Goal: Task Accomplishment & Management: Manage account settings

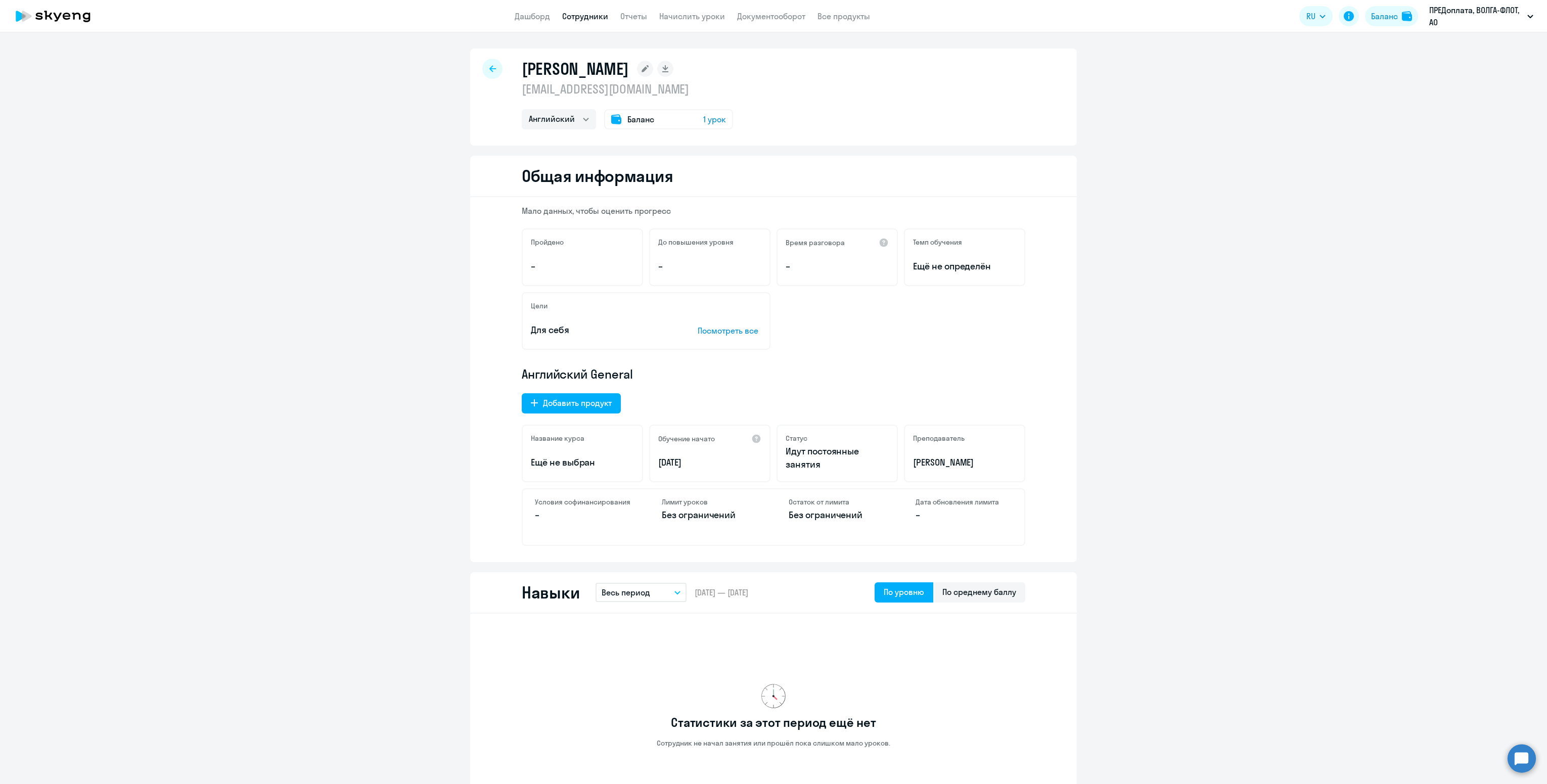
select select "english"
click at [578, 22] on app-menu-item-link "Сотрудники" at bounding box center [585, 16] width 46 height 13
click at [580, 16] on link "Сотрудники" at bounding box center [585, 16] width 46 height 10
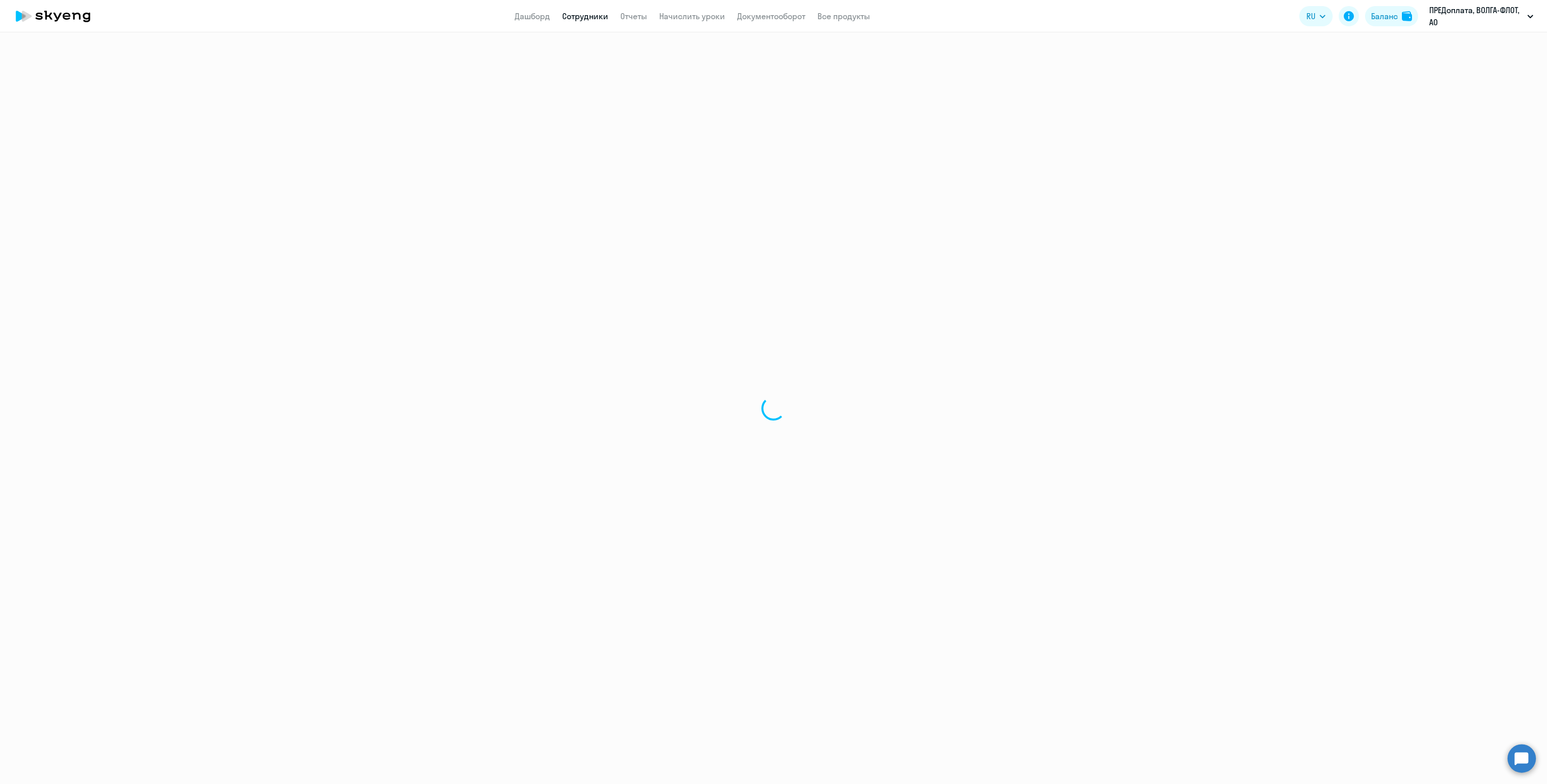
select select "30"
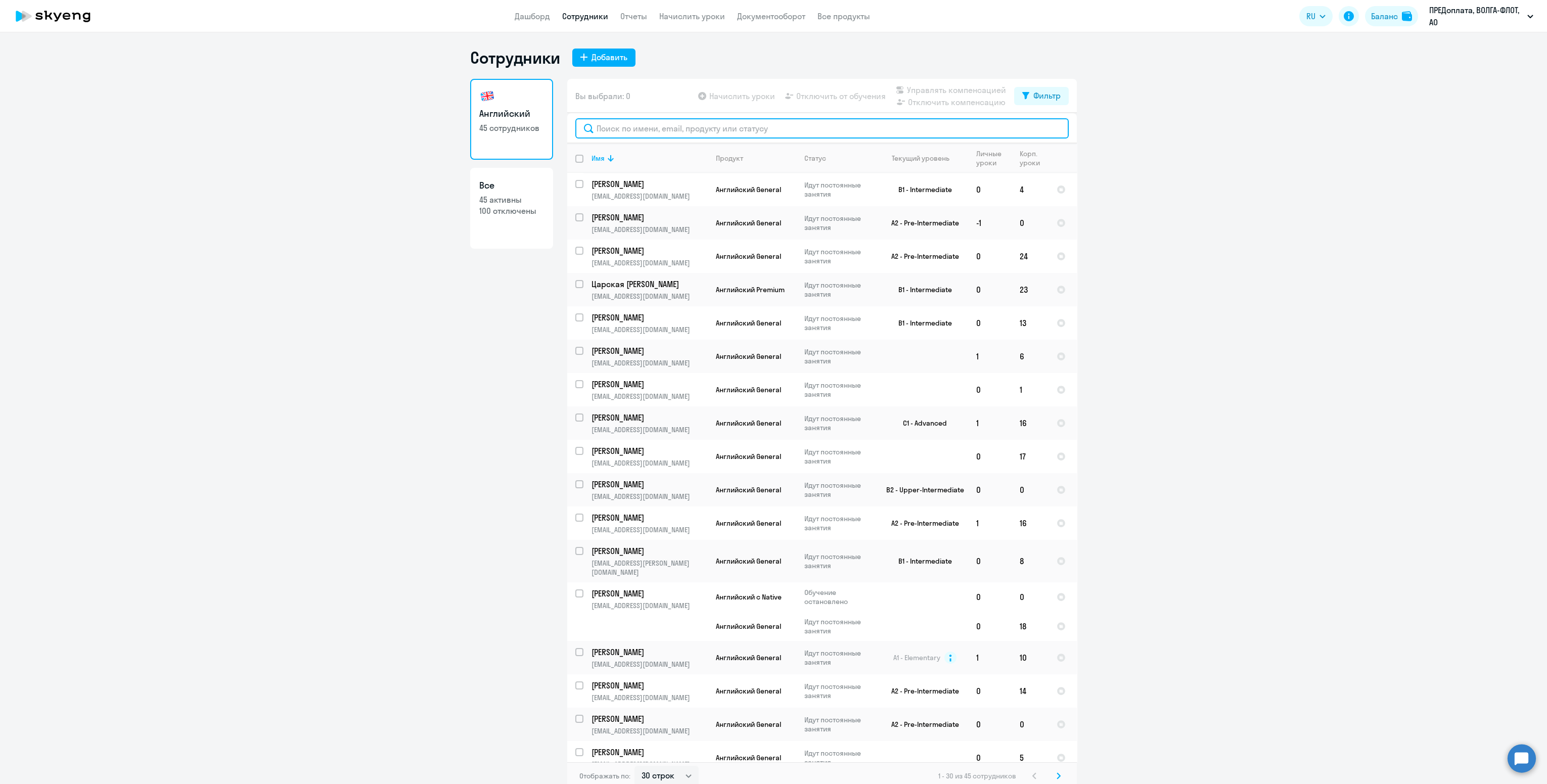
click at [644, 130] on input "text" at bounding box center [822, 128] width 494 height 20
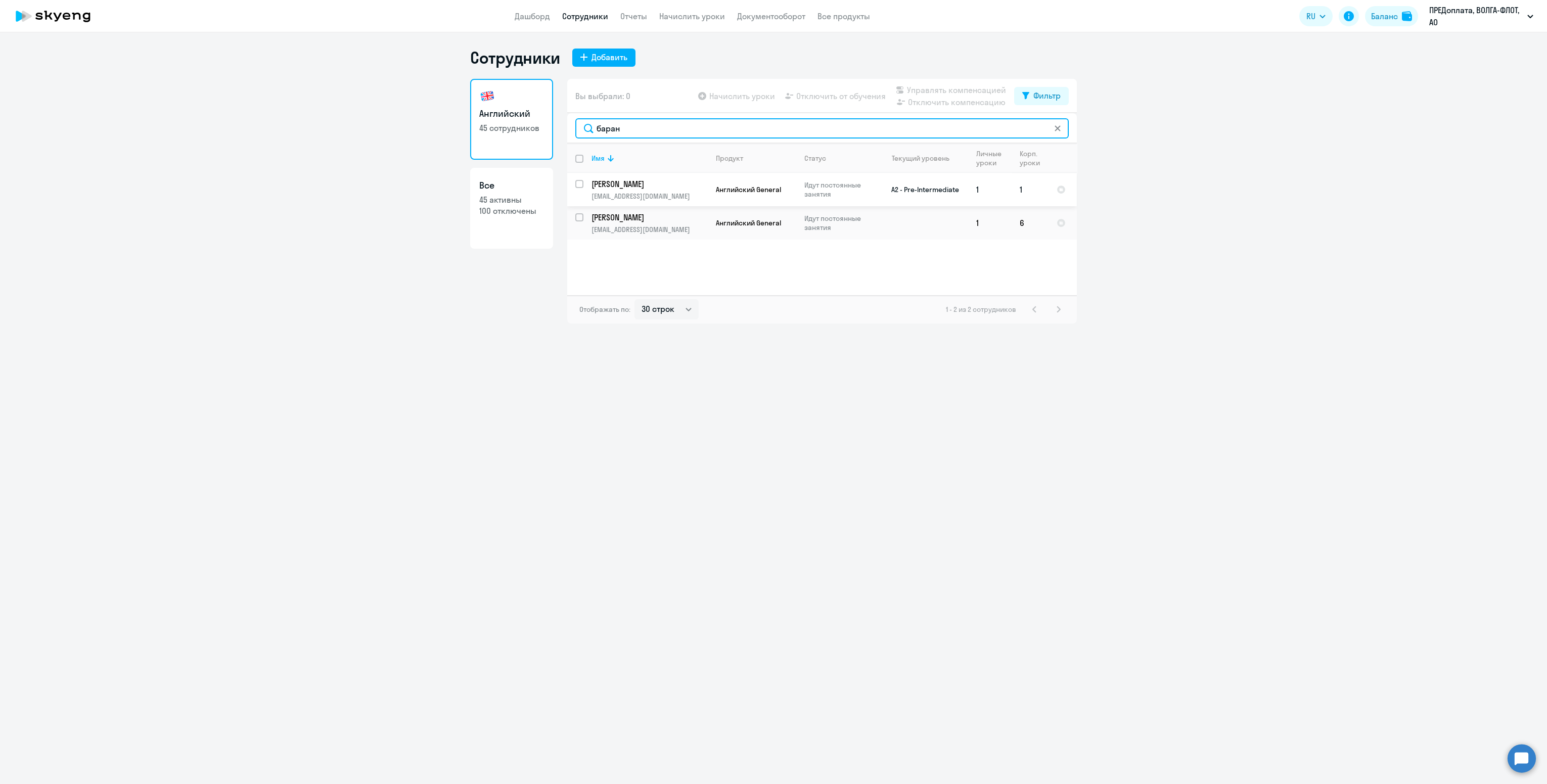
type input "баран"
click at [631, 190] on td "[PERSON_NAME] [EMAIL_ADDRESS][DOMAIN_NAME]" at bounding box center [645, 190] width 124 height 34
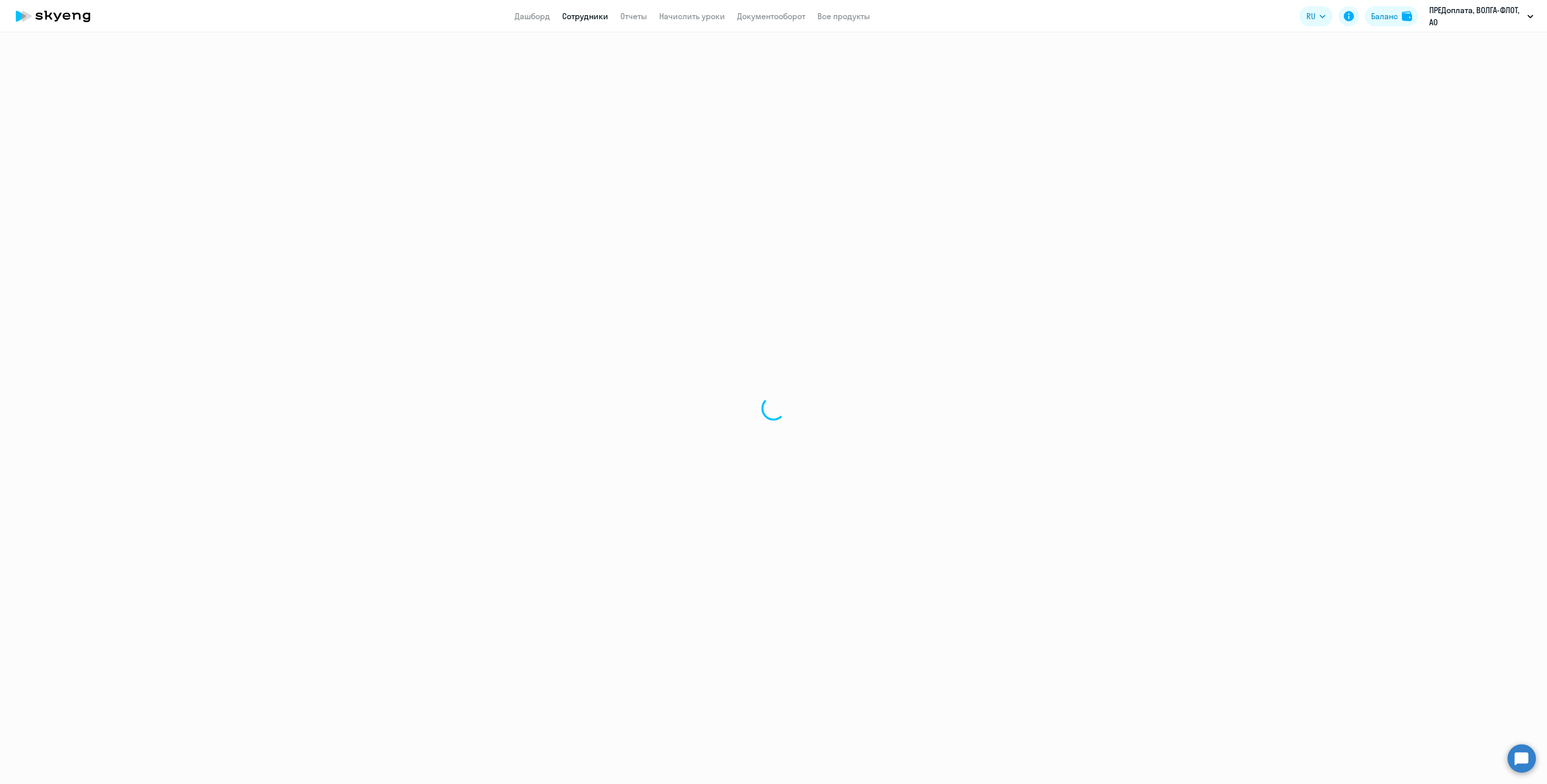
select select "english"
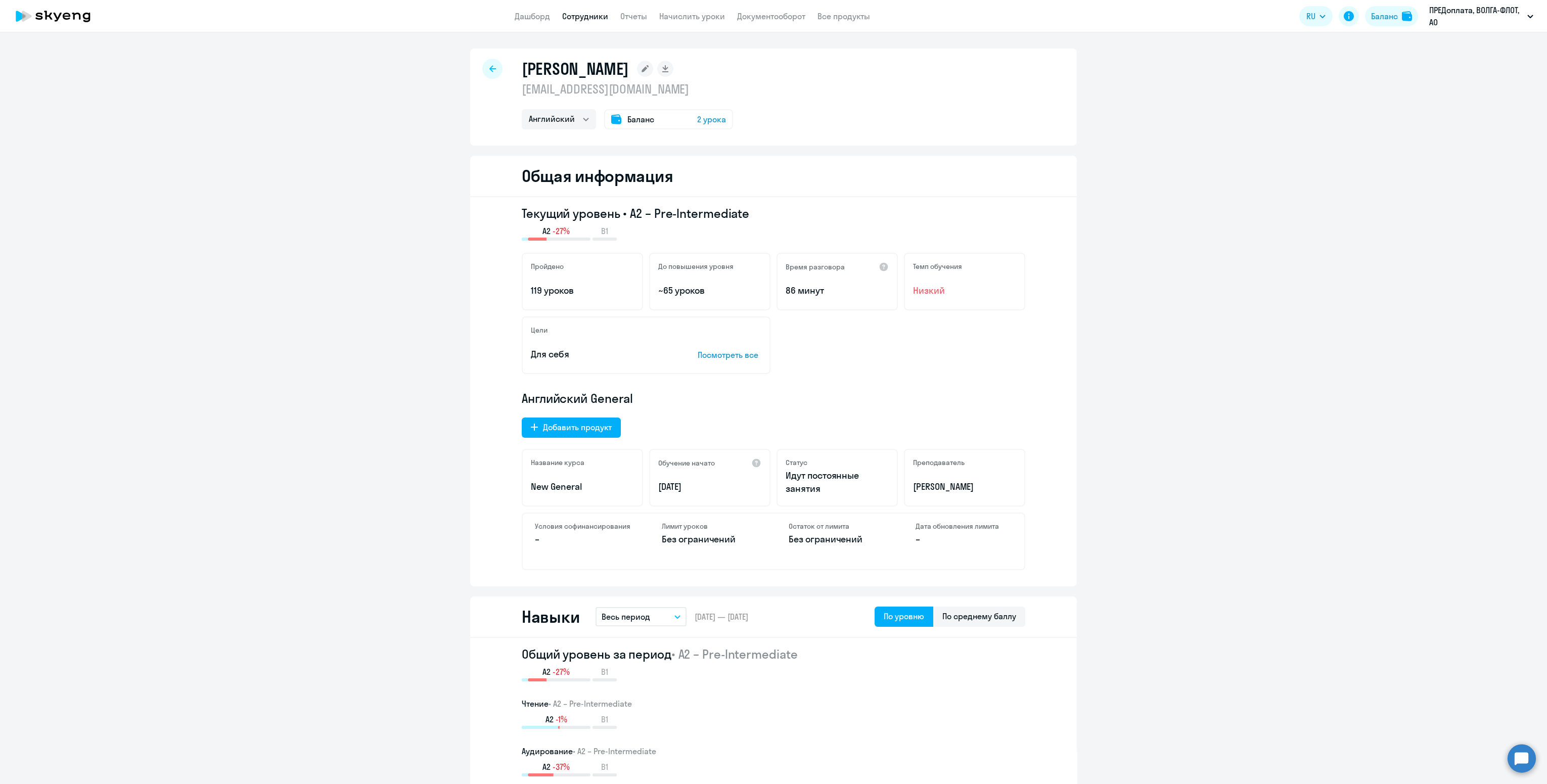
drag, startPoint x: 633, startPoint y: 214, endPoint x: 772, endPoint y: 217, distance: 139.0
click at [772, 217] on h3 "Текущий уровень • A2 – Pre-Intermediate" at bounding box center [773, 213] width 503 height 16
click at [807, 214] on h3 "Текущий уровень • A2 – Pre-Intermediate" at bounding box center [773, 213] width 503 height 16
click at [735, 216] on h3 "Текущий уровень • A2 – Pre-Intermediate" at bounding box center [773, 213] width 503 height 16
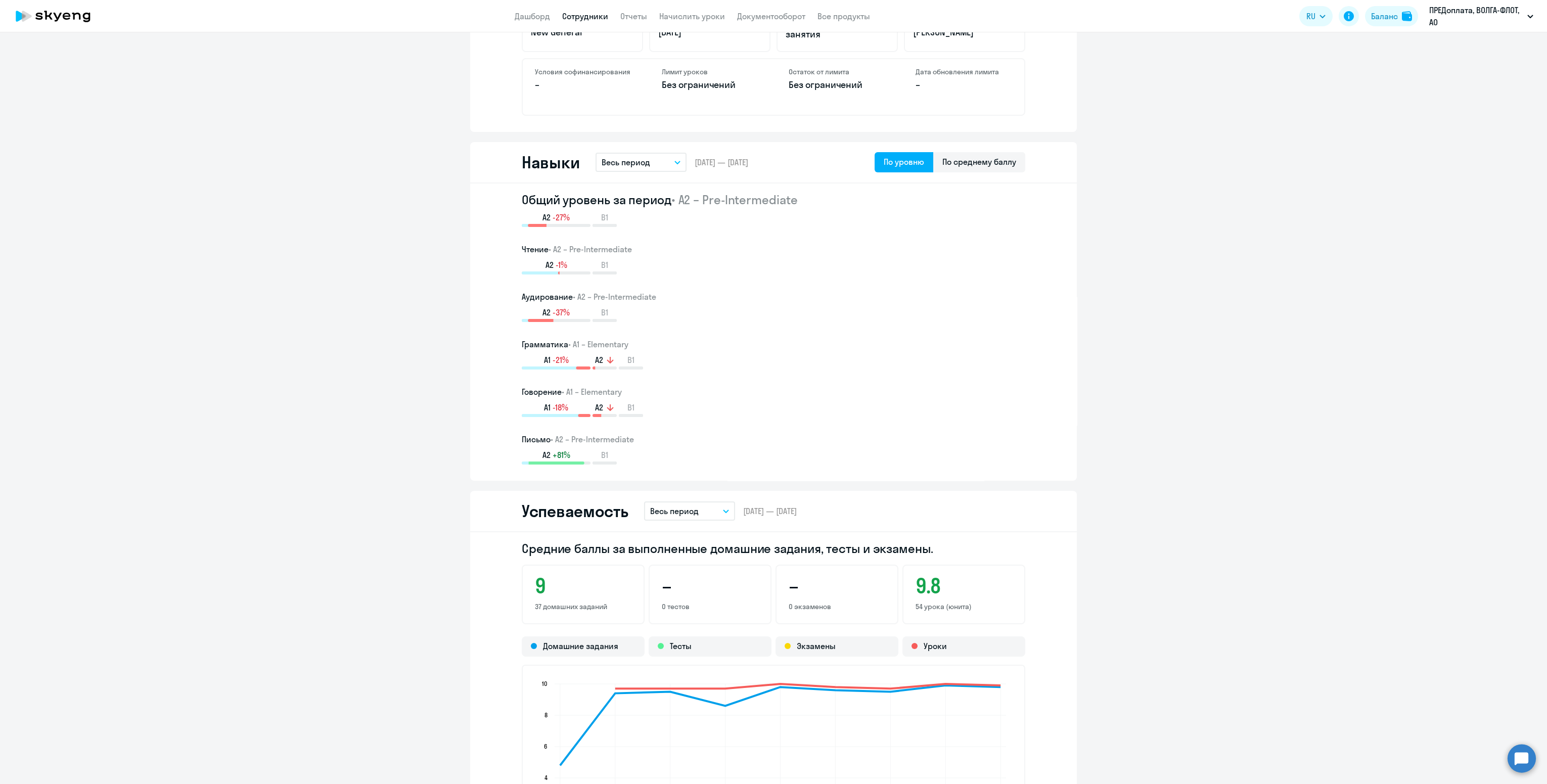
scroll to position [758, 0]
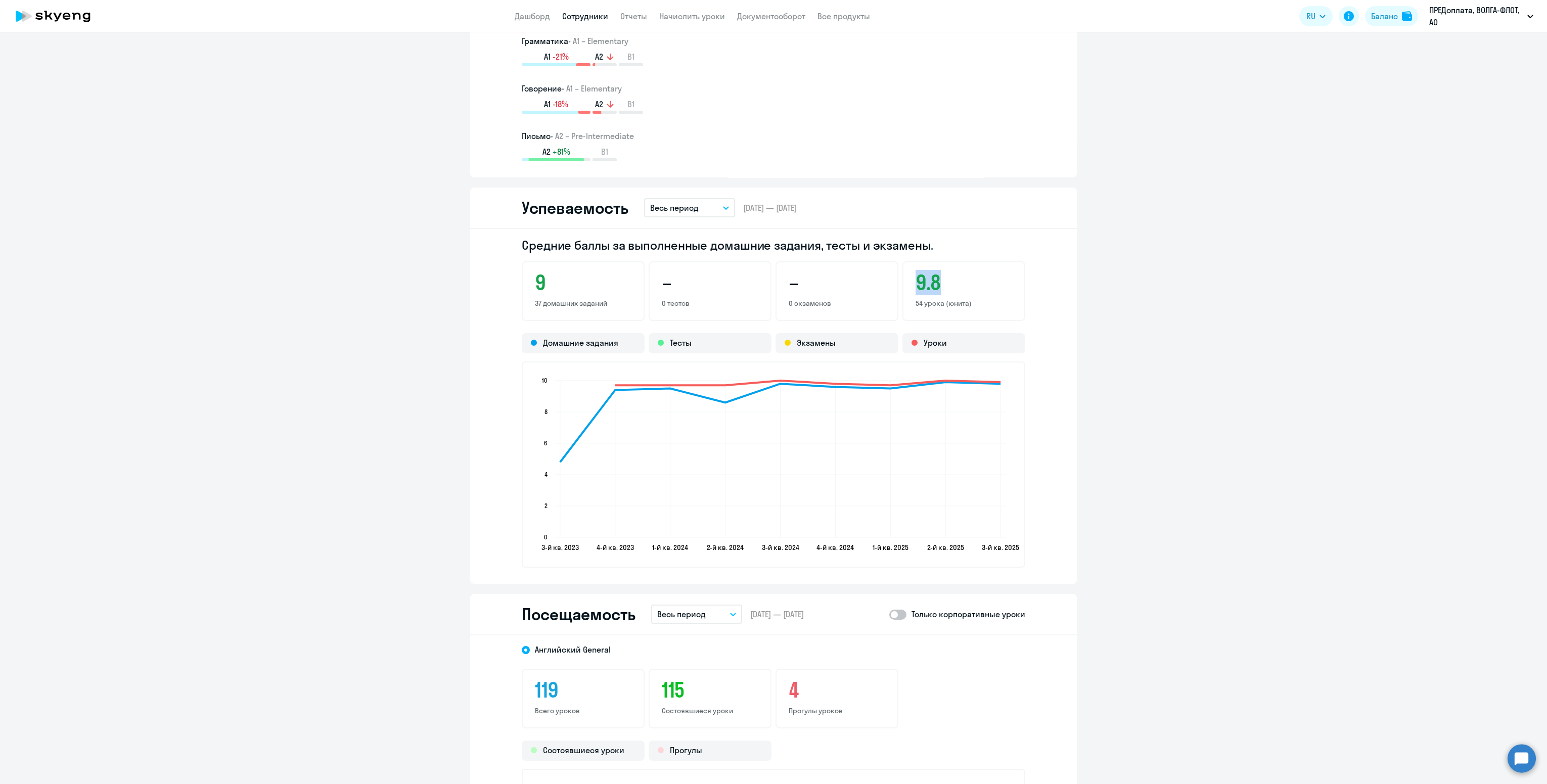
drag, startPoint x: 931, startPoint y: 288, endPoint x: 909, endPoint y: 283, distance: 22.6
click at [916, 283] on h3 "9.8" at bounding box center [964, 282] width 97 height 24
drag, startPoint x: 909, startPoint y: 283, endPoint x: 996, endPoint y: 305, distance: 89.7
click at [996, 305] on p "54 урока (юнита)" at bounding box center [964, 303] width 97 height 9
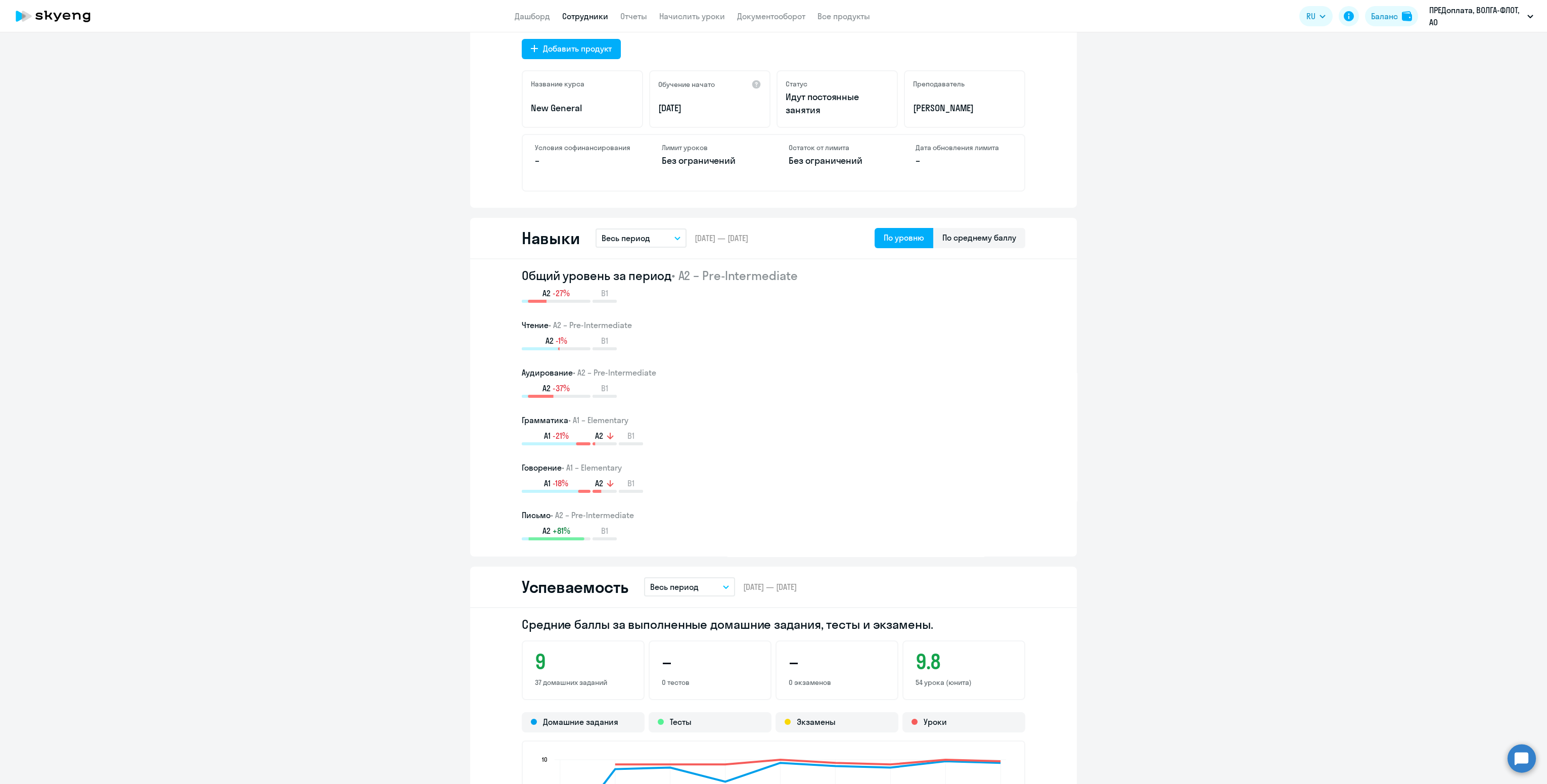
scroll to position [0, 0]
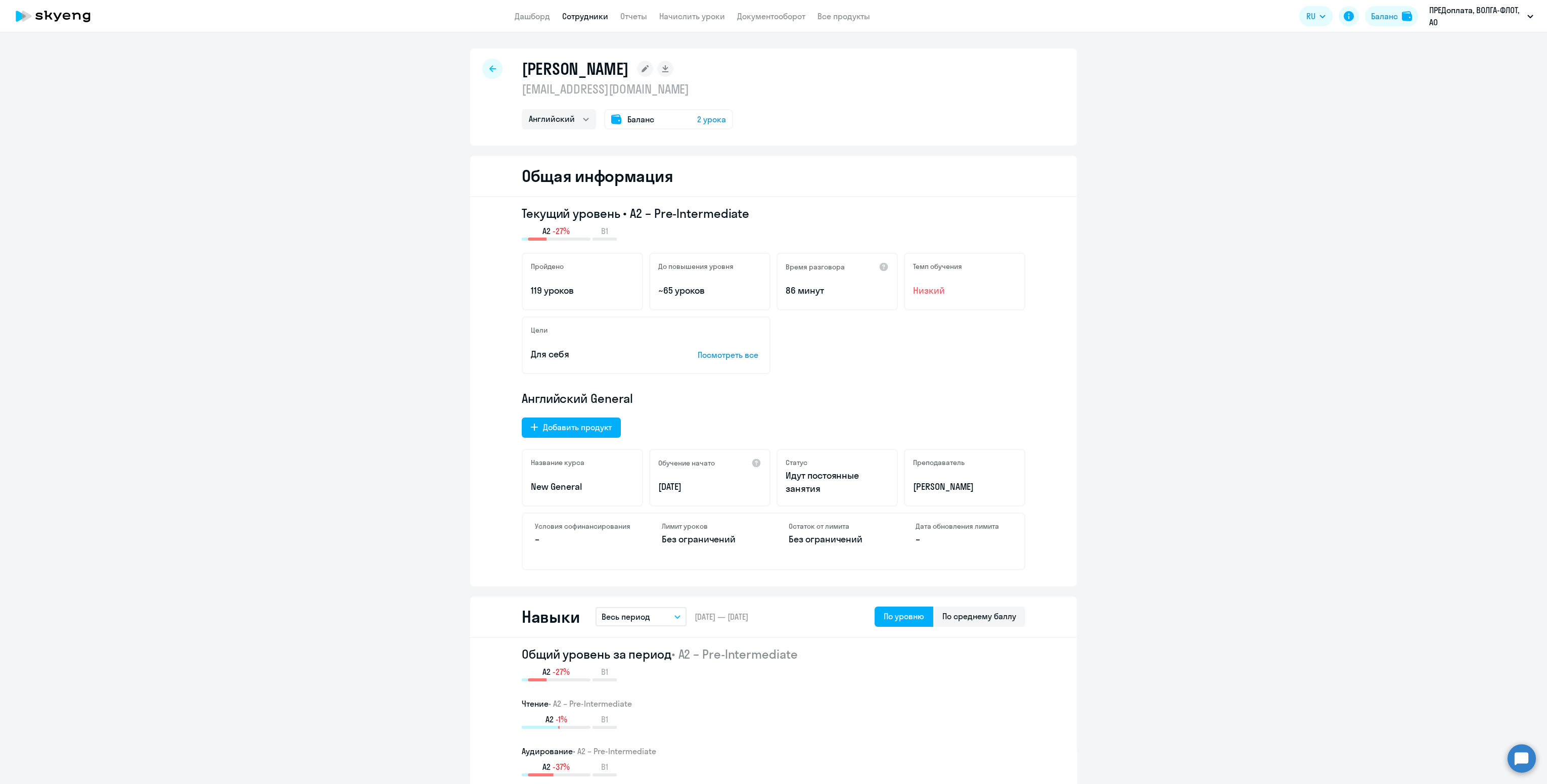
click at [489, 61] on div at bounding box center [492, 69] width 20 height 20
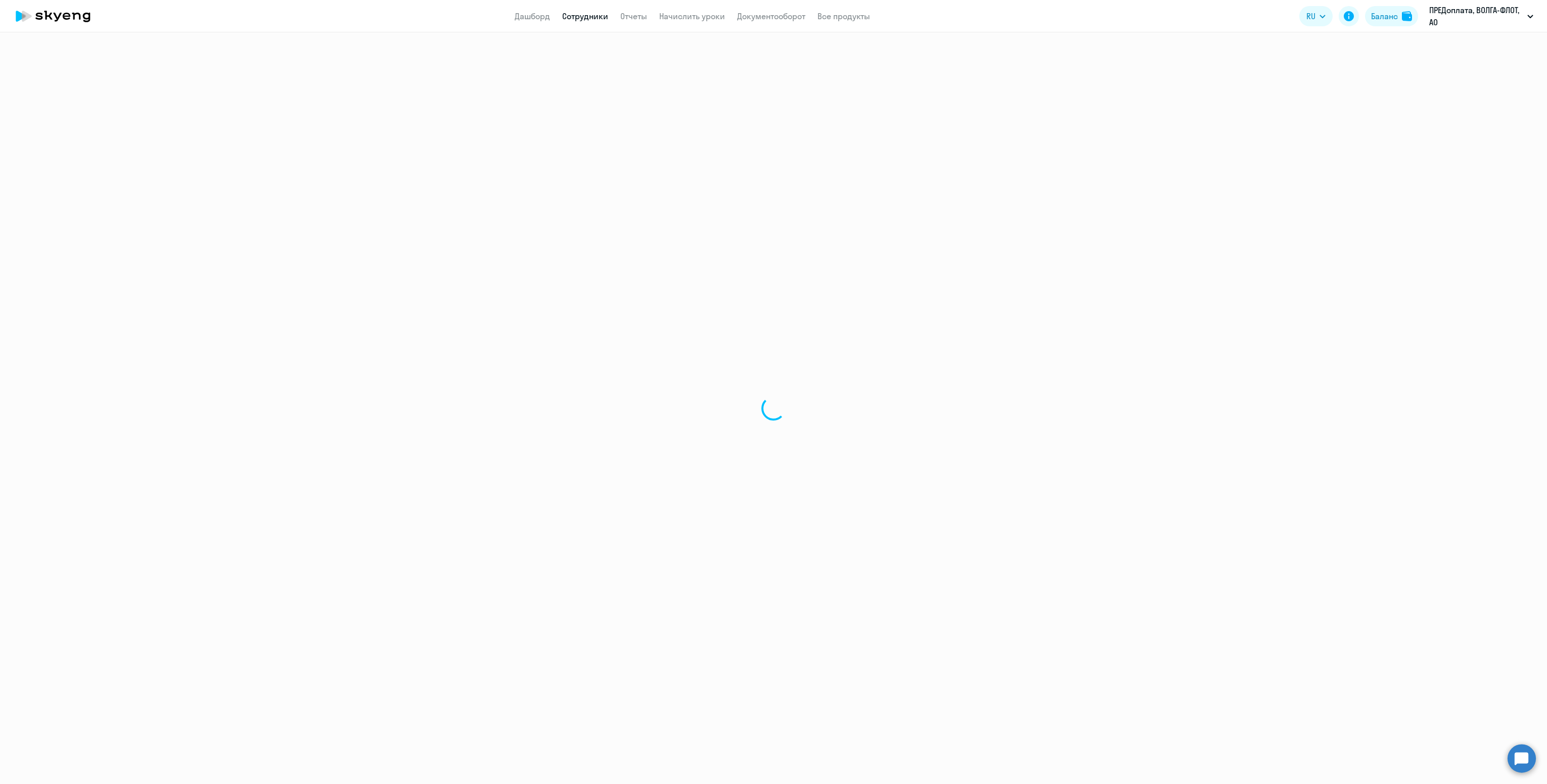
select select "30"
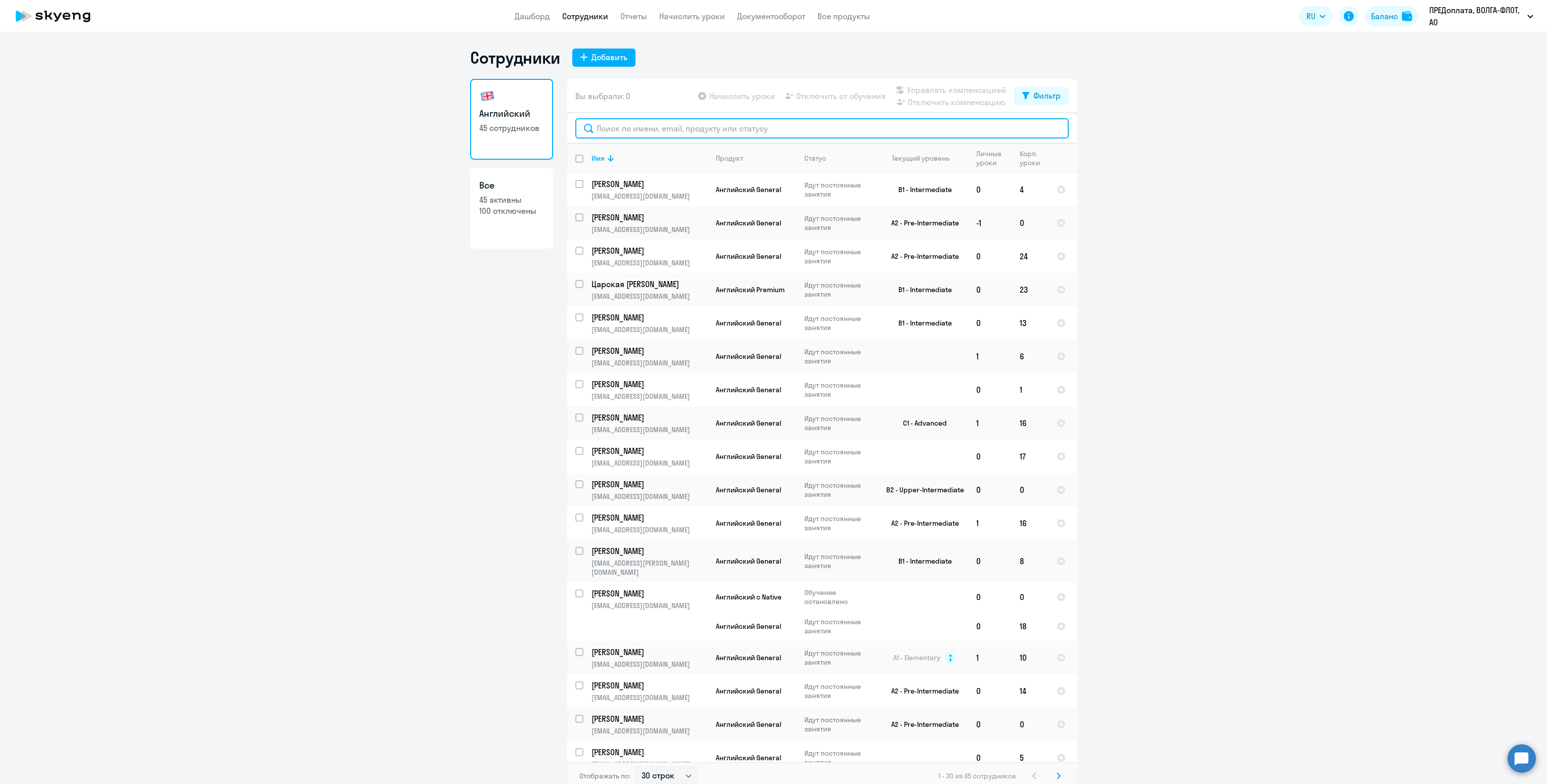
click at [688, 127] on input "text" at bounding box center [822, 128] width 494 height 20
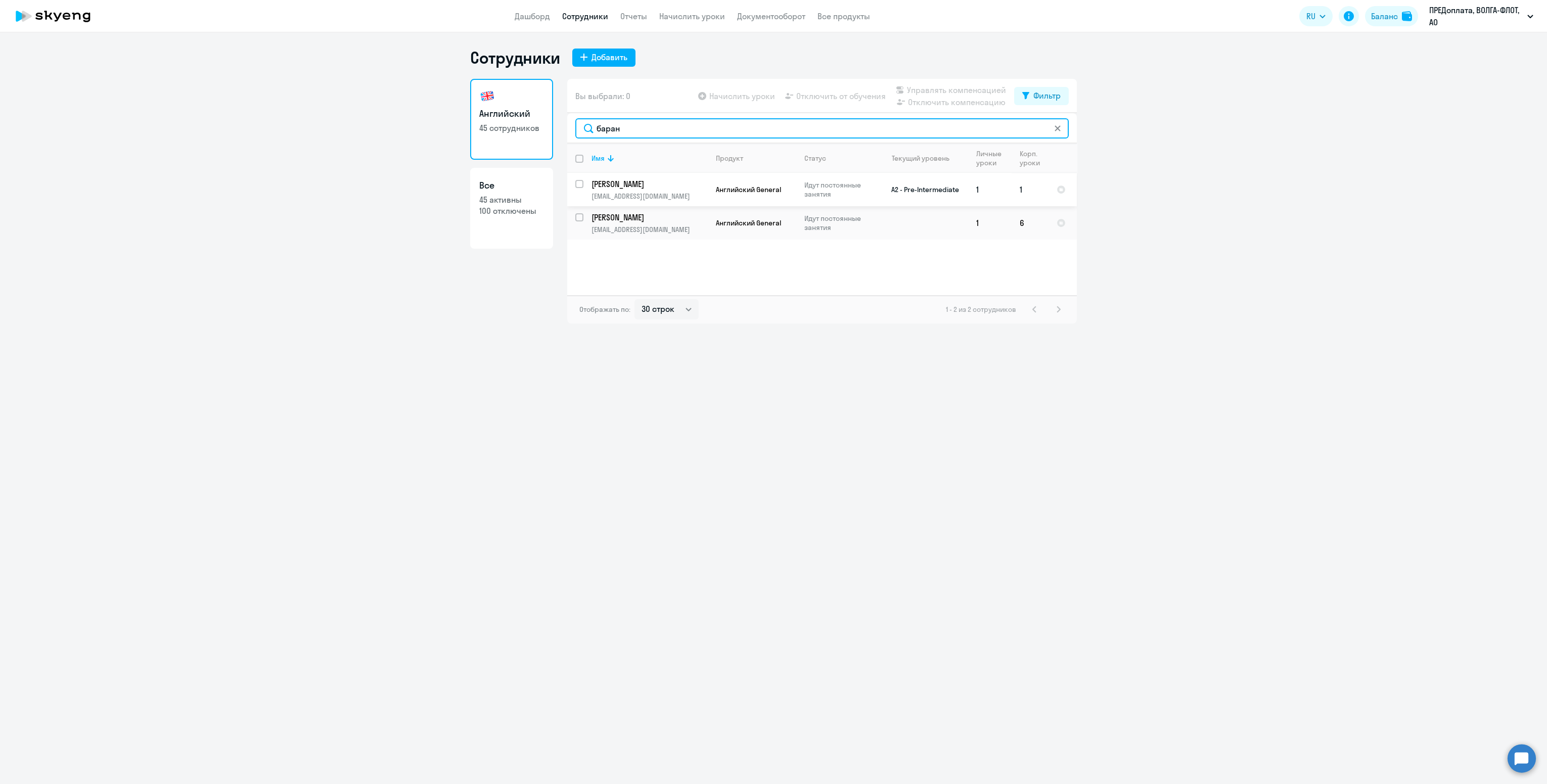
type input "баран"
click at [632, 185] on p "[PERSON_NAME]" at bounding box center [649, 184] width 114 height 11
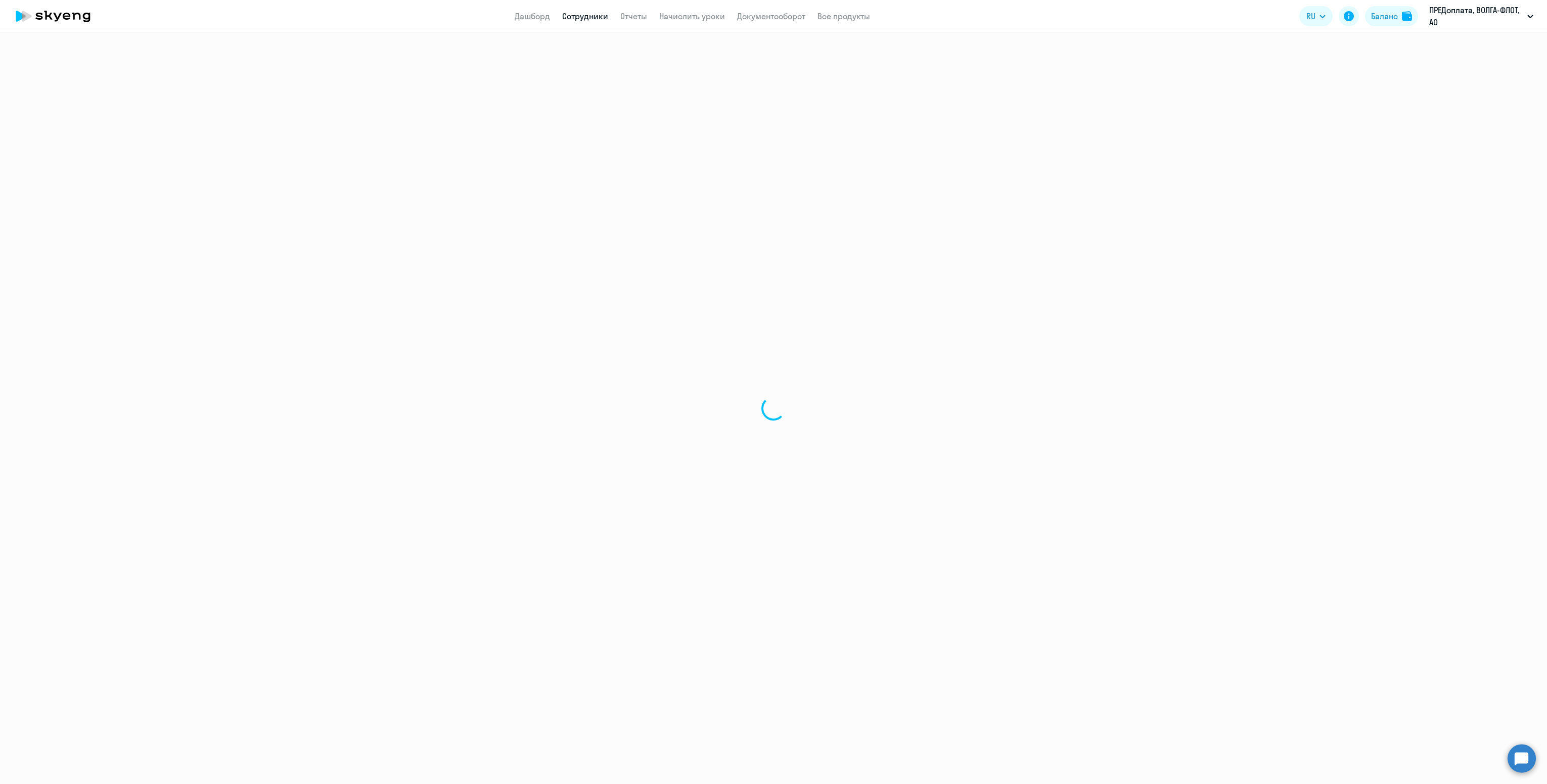
select select "english"
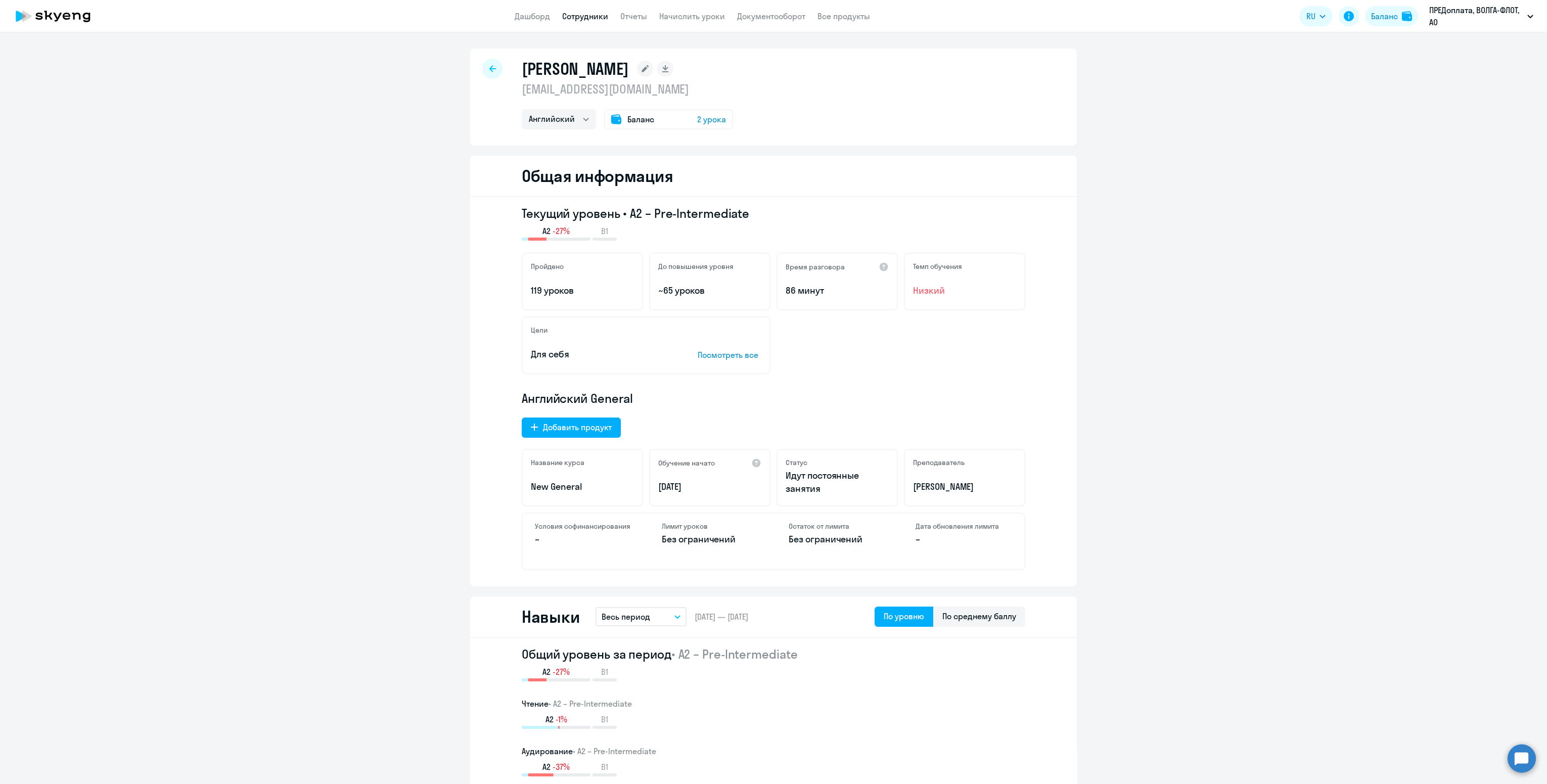
click at [486, 73] on div at bounding box center [492, 69] width 20 height 20
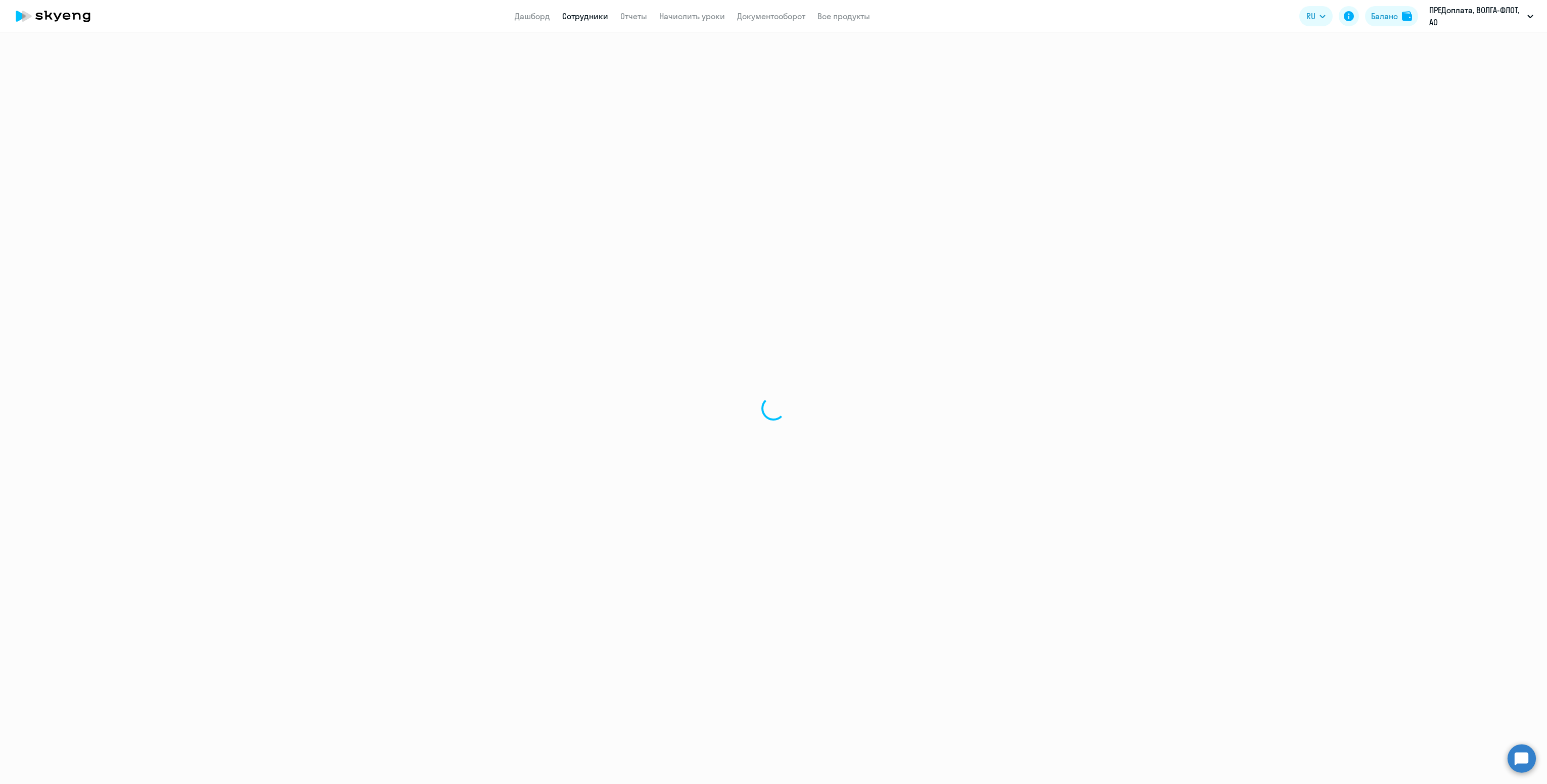
select select "30"
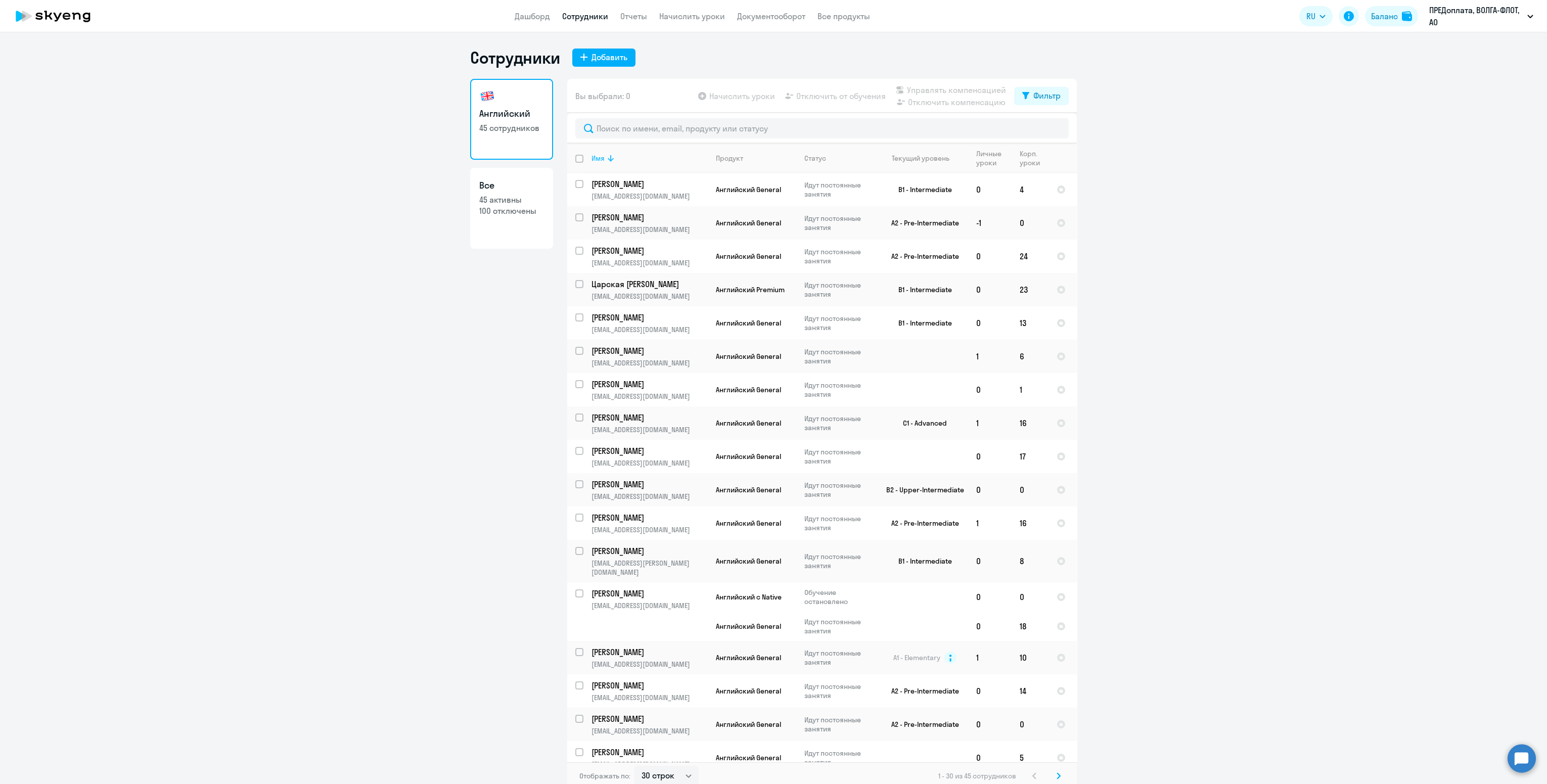
click at [605, 158] on icon at bounding box center [611, 158] width 12 height 12
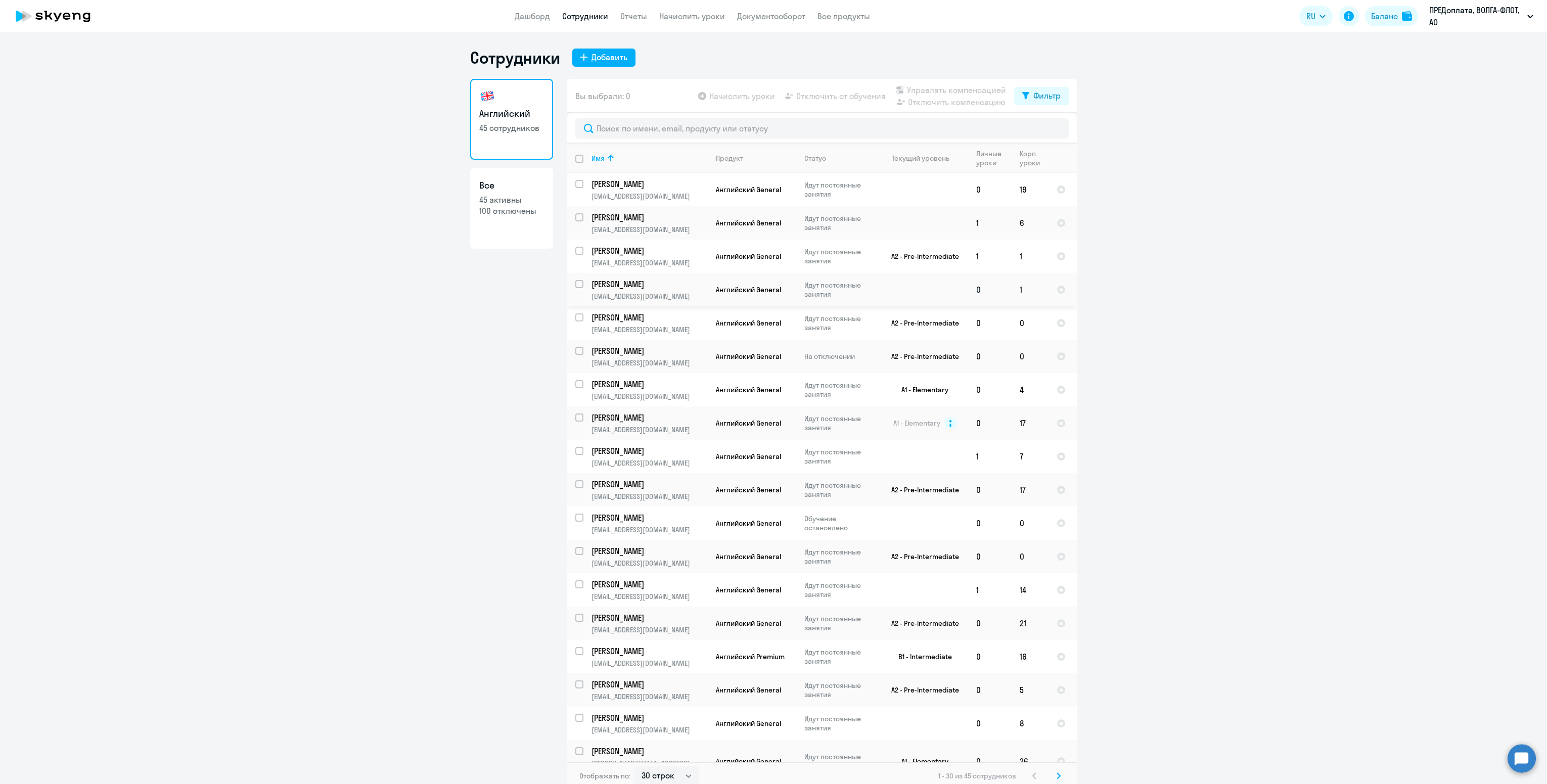
click at [645, 290] on td "[PERSON_NAME] [PERSON_NAME][EMAIL_ADDRESS][DOMAIN_NAME]" at bounding box center [645, 290] width 124 height 34
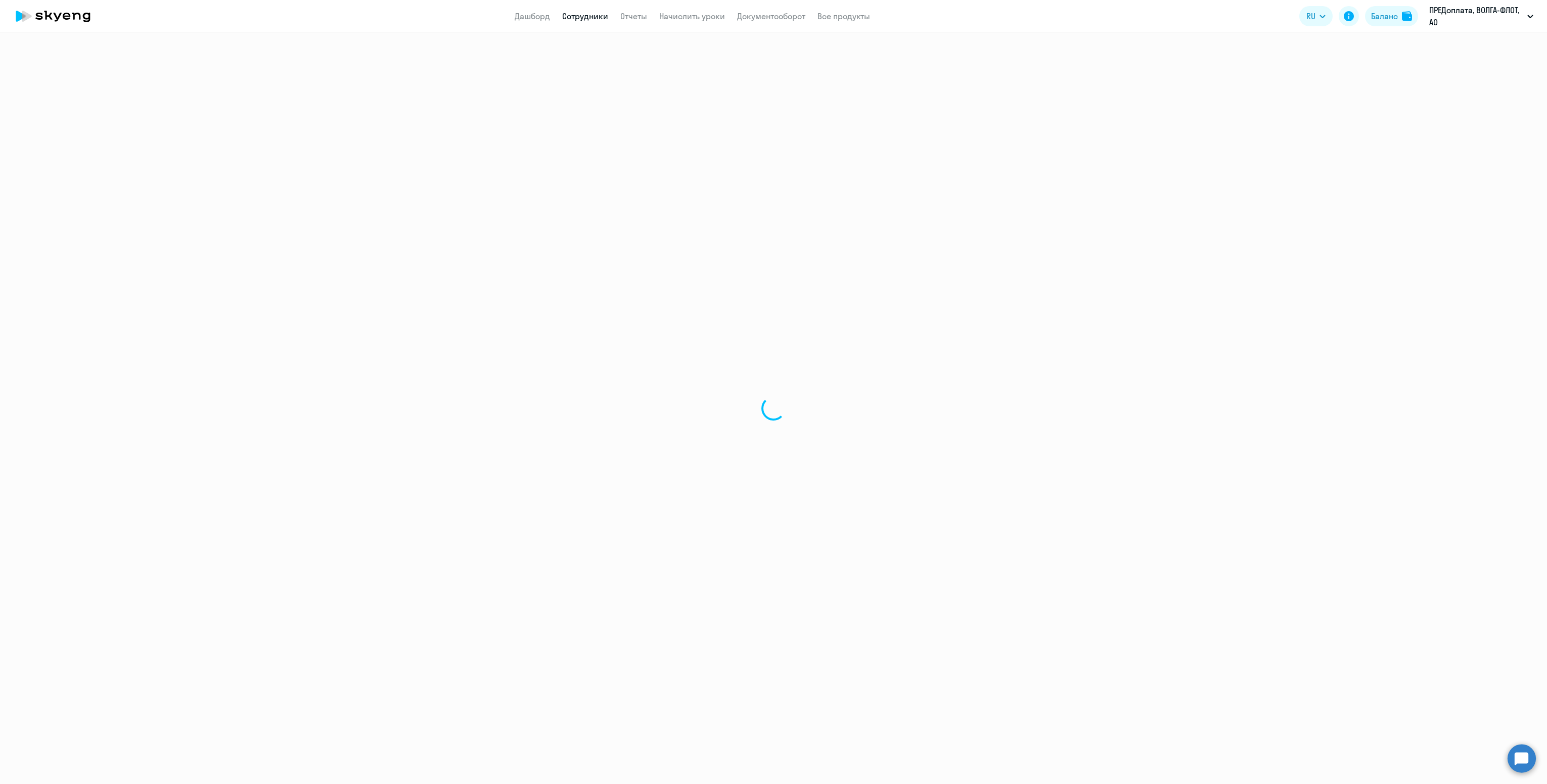
select select "english"
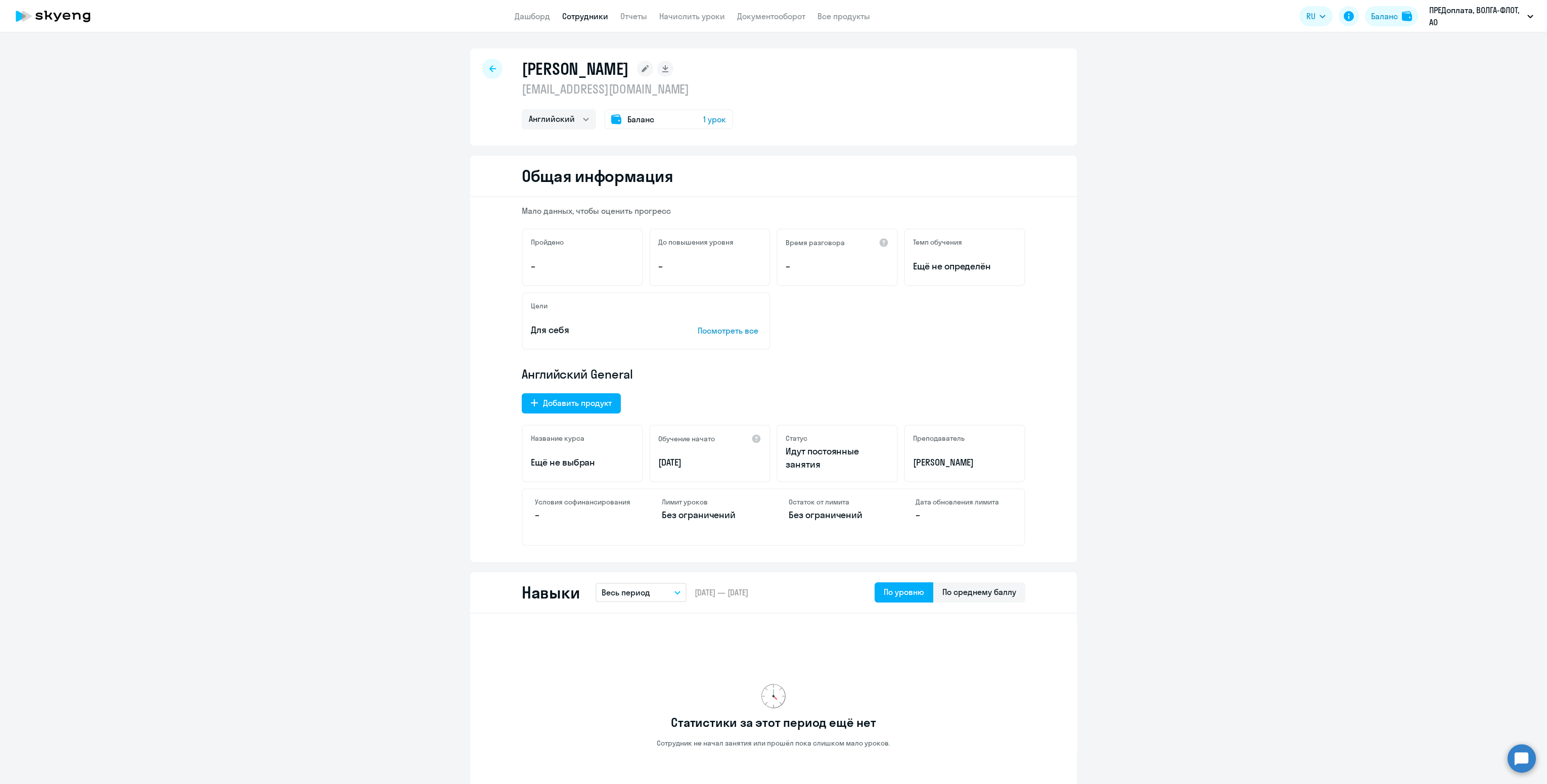
click at [489, 65] on icon at bounding box center [492, 69] width 7 height 7
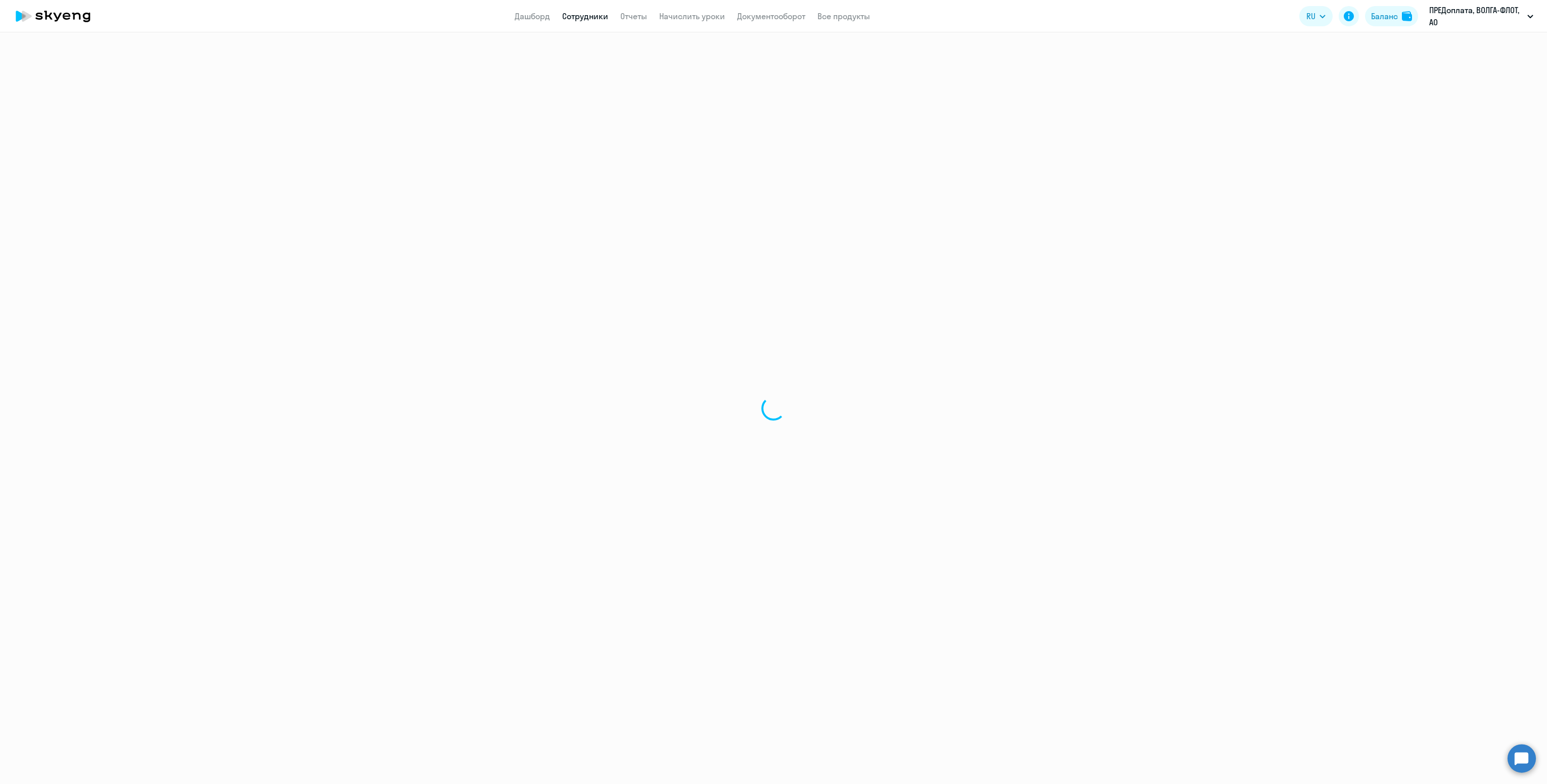
select select "30"
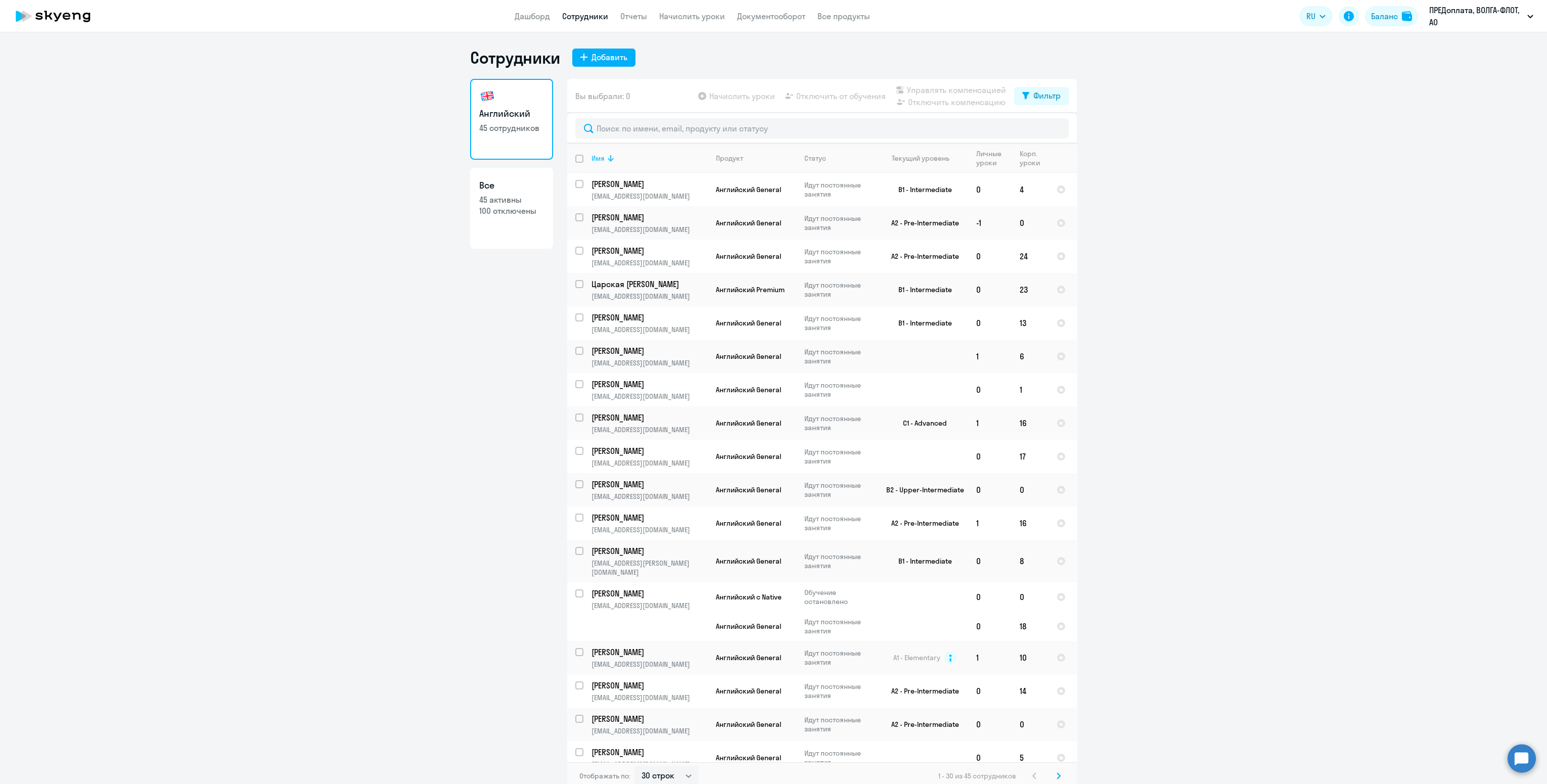
click at [605, 155] on icon at bounding box center [611, 158] width 12 height 12
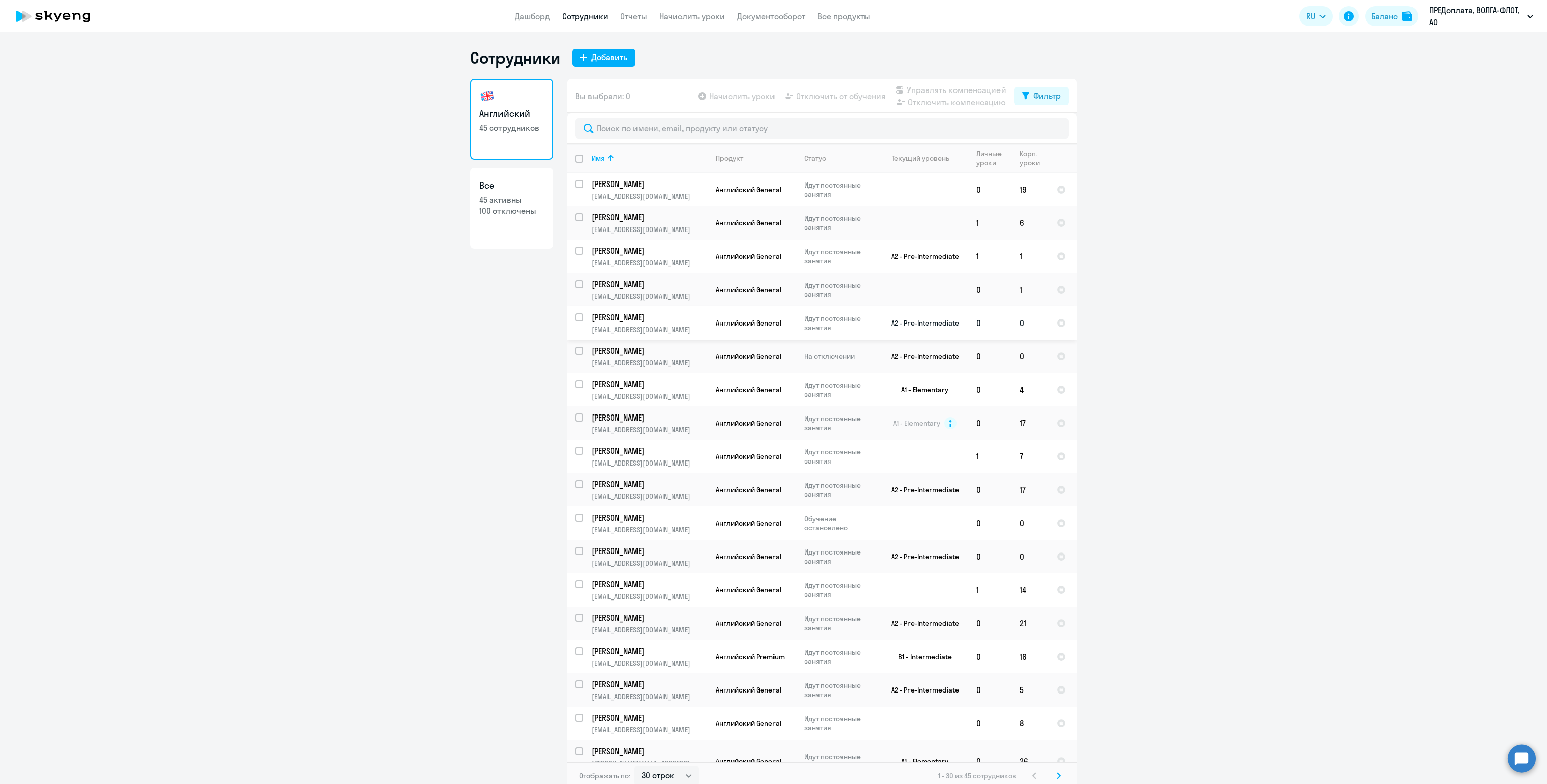
click at [617, 318] on p "[PERSON_NAME]" at bounding box center [649, 317] width 114 height 11
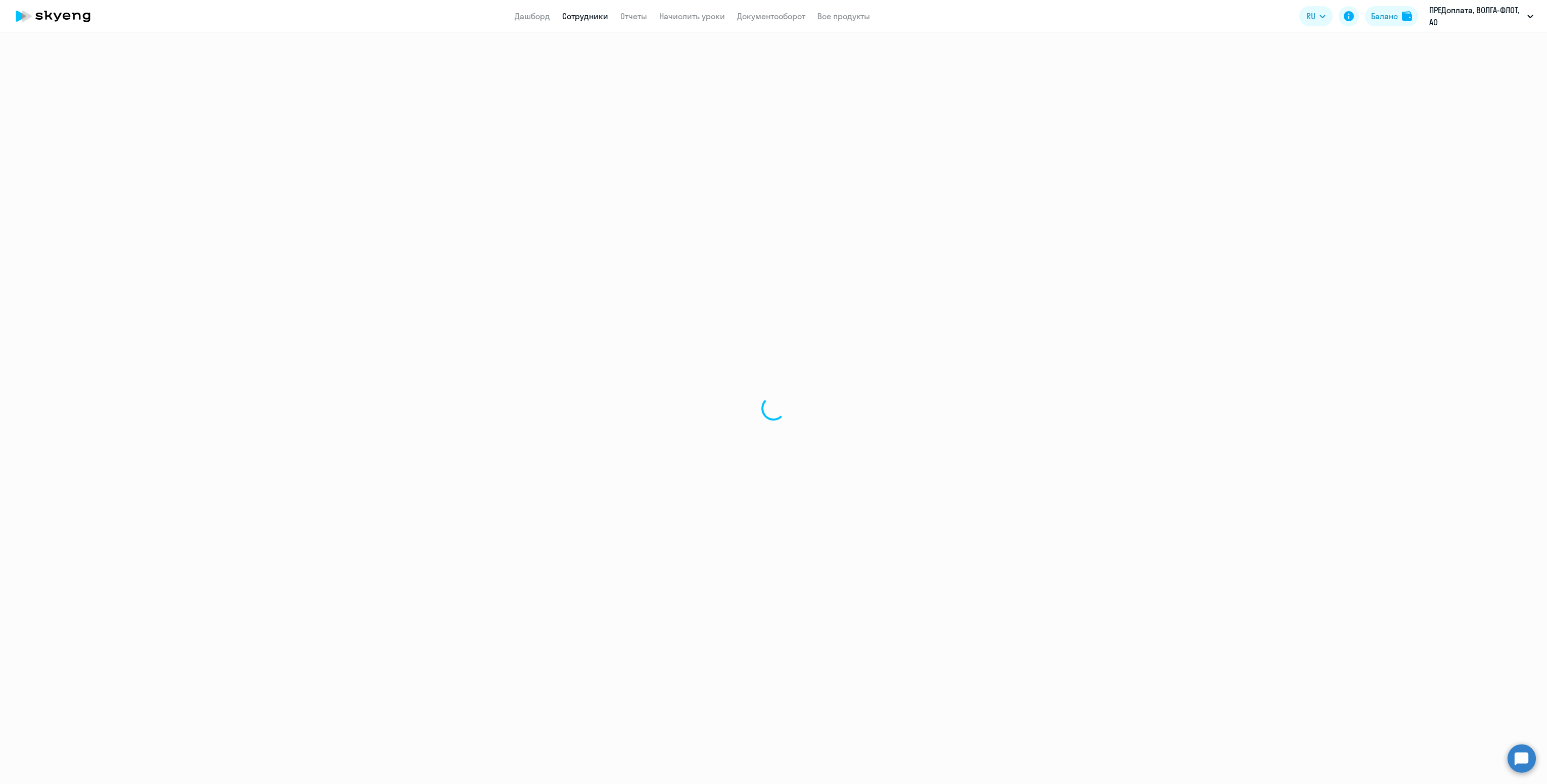
select select "english"
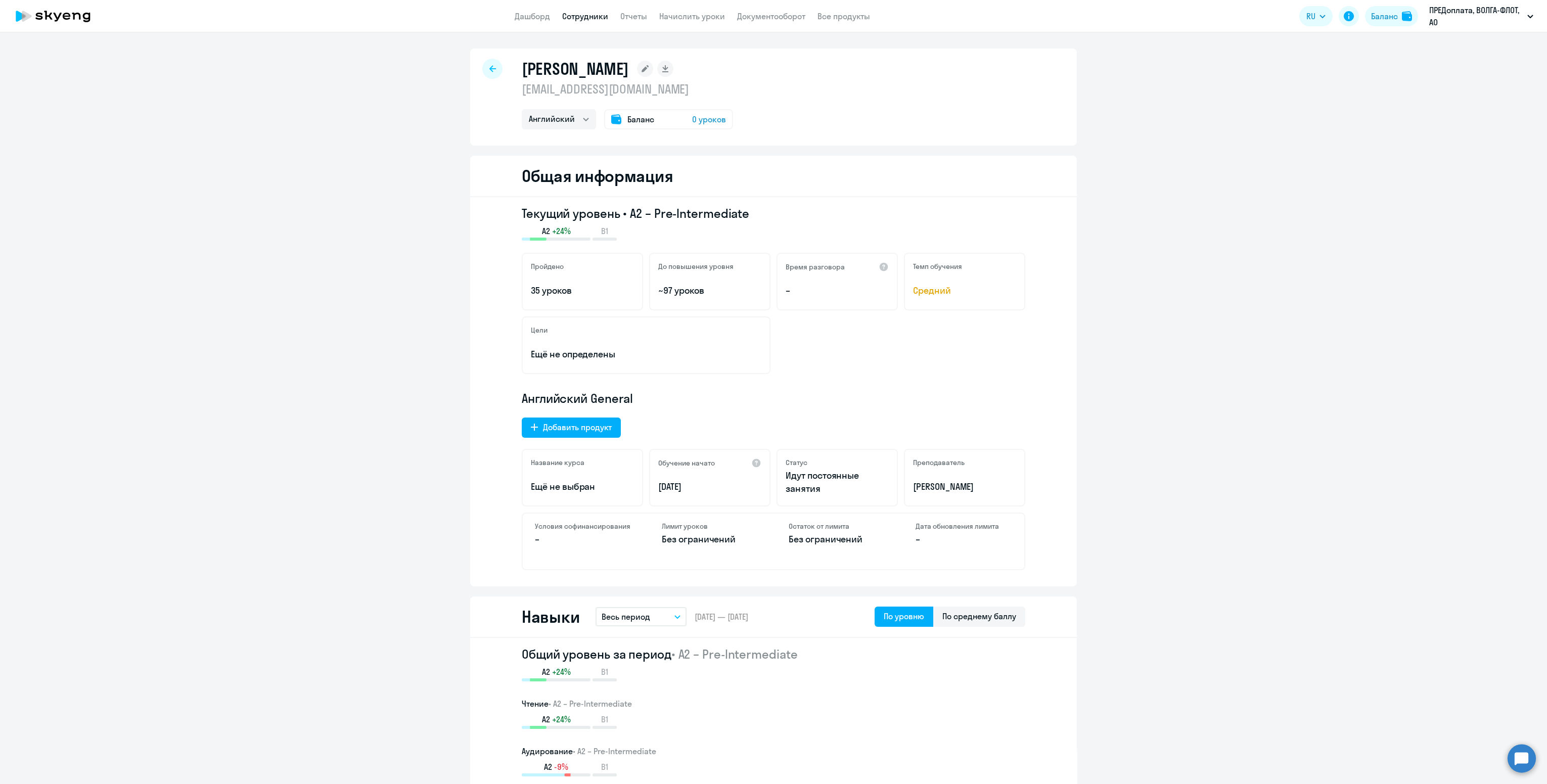
click at [489, 68] on icon at bounding box center [492, 69] width 7 height 7
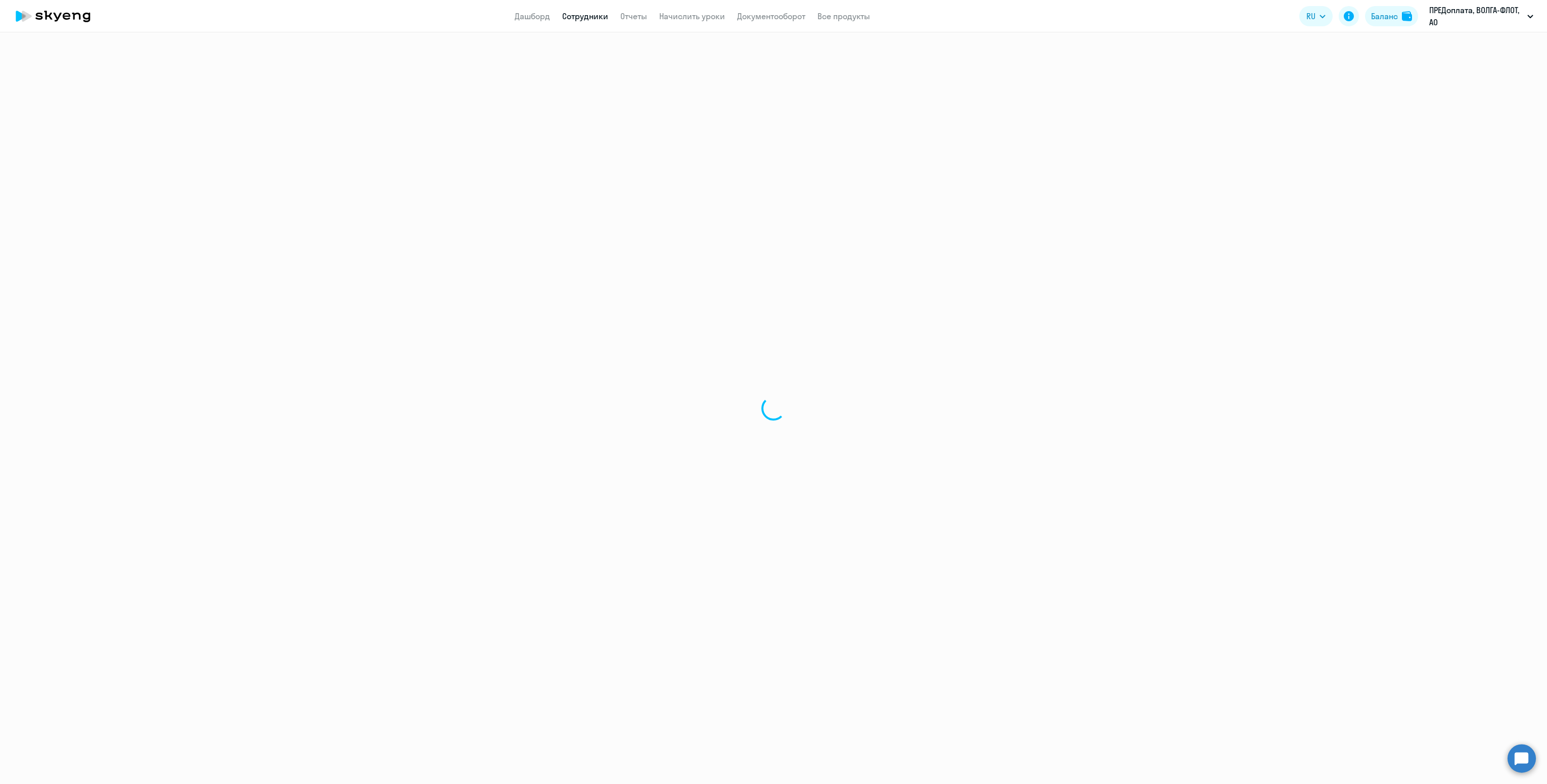
select select "30"
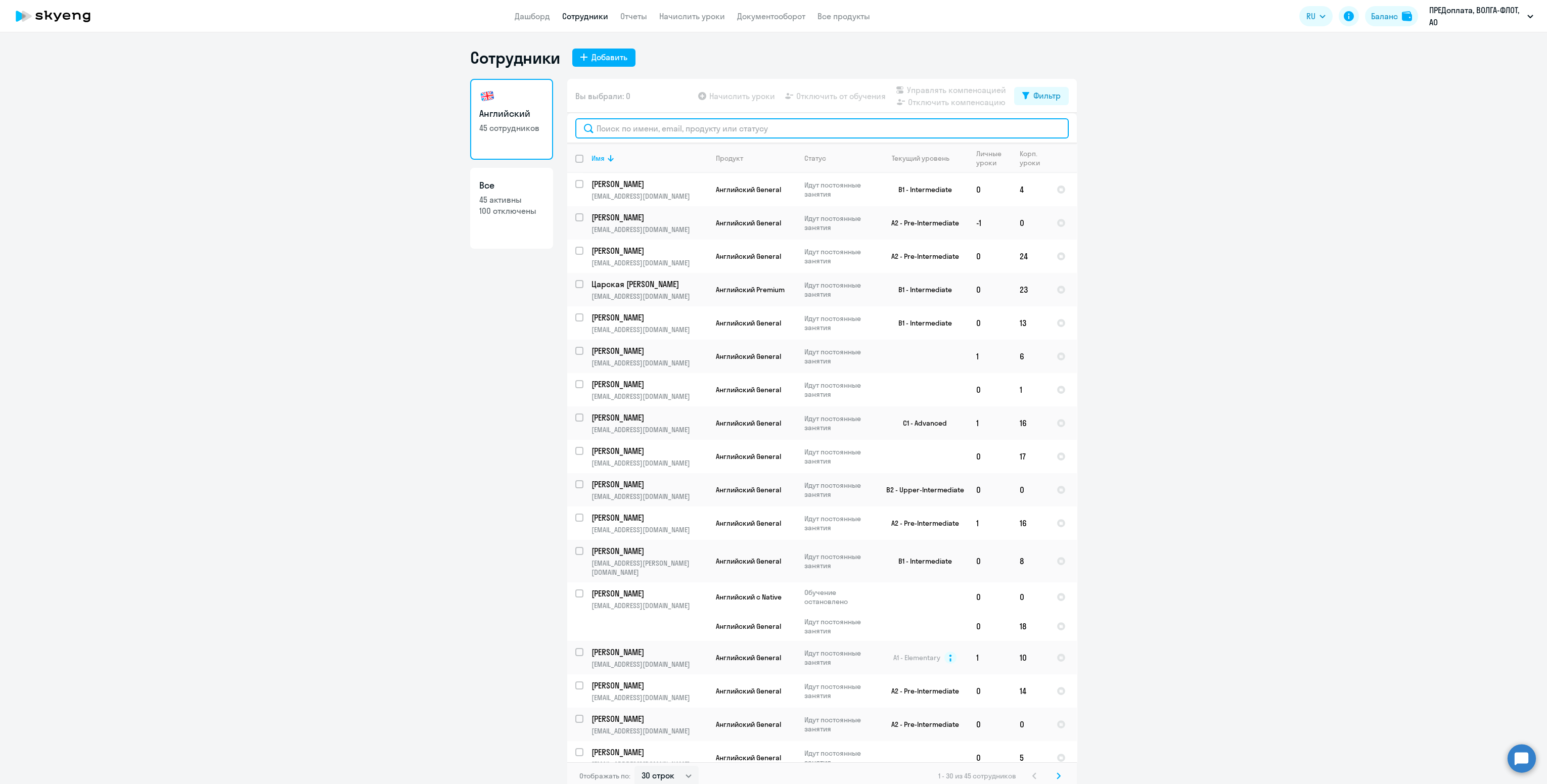
click at [764, 130] on input "text" at bounding box center [822, 128] width 494 height 20
type input "б"
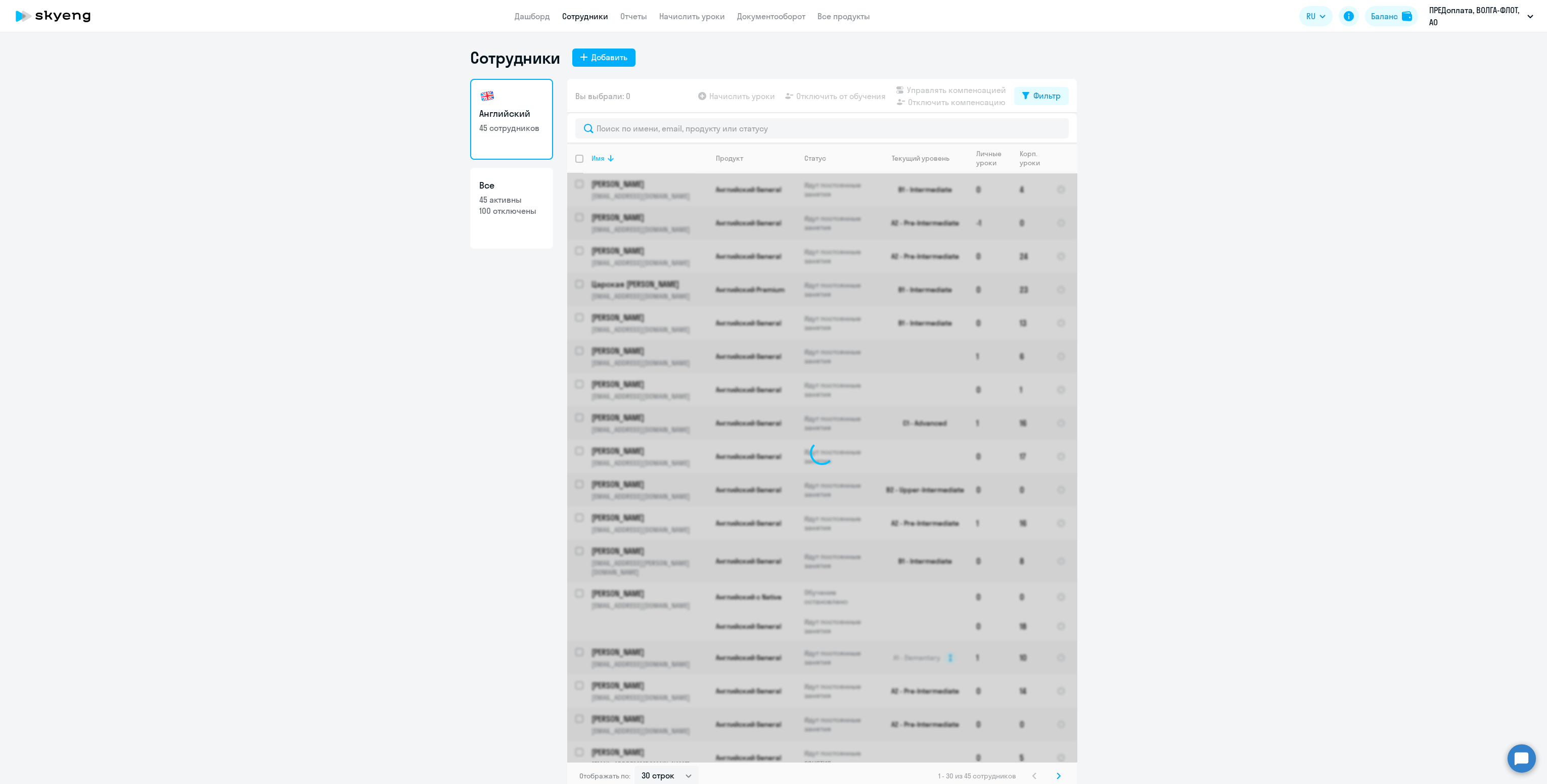
click at [605, 157] on icon at bounding box center [611, 158] width 12 height 12
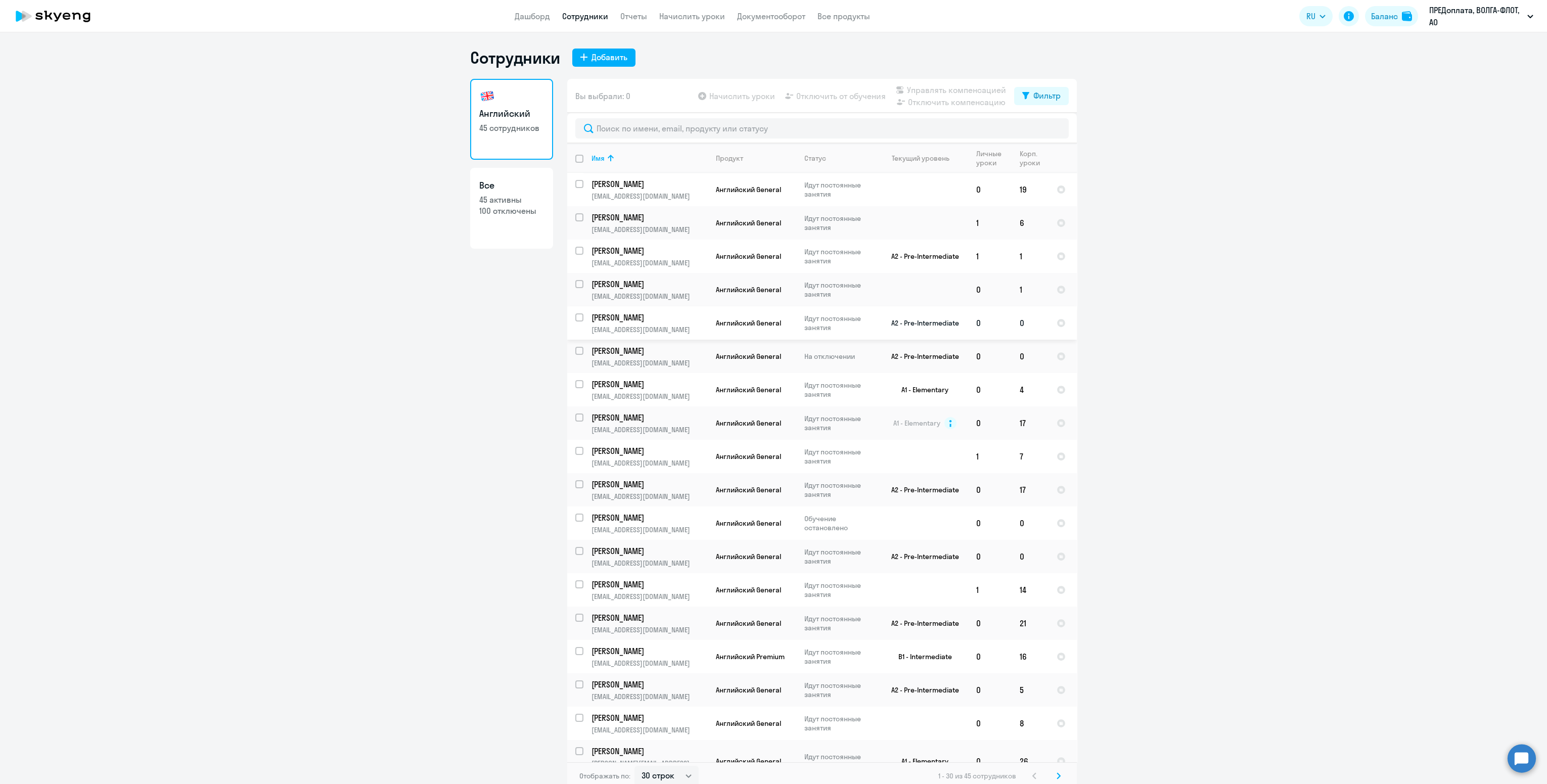
click at [575, 318] on input "select row 40451517" at bounding box center [586, 324] width 20 height 20
checkbox input "true"
click at [819, 97] on span "Отключить от обучения" at bounding box center [841, 96] width 89 height 12
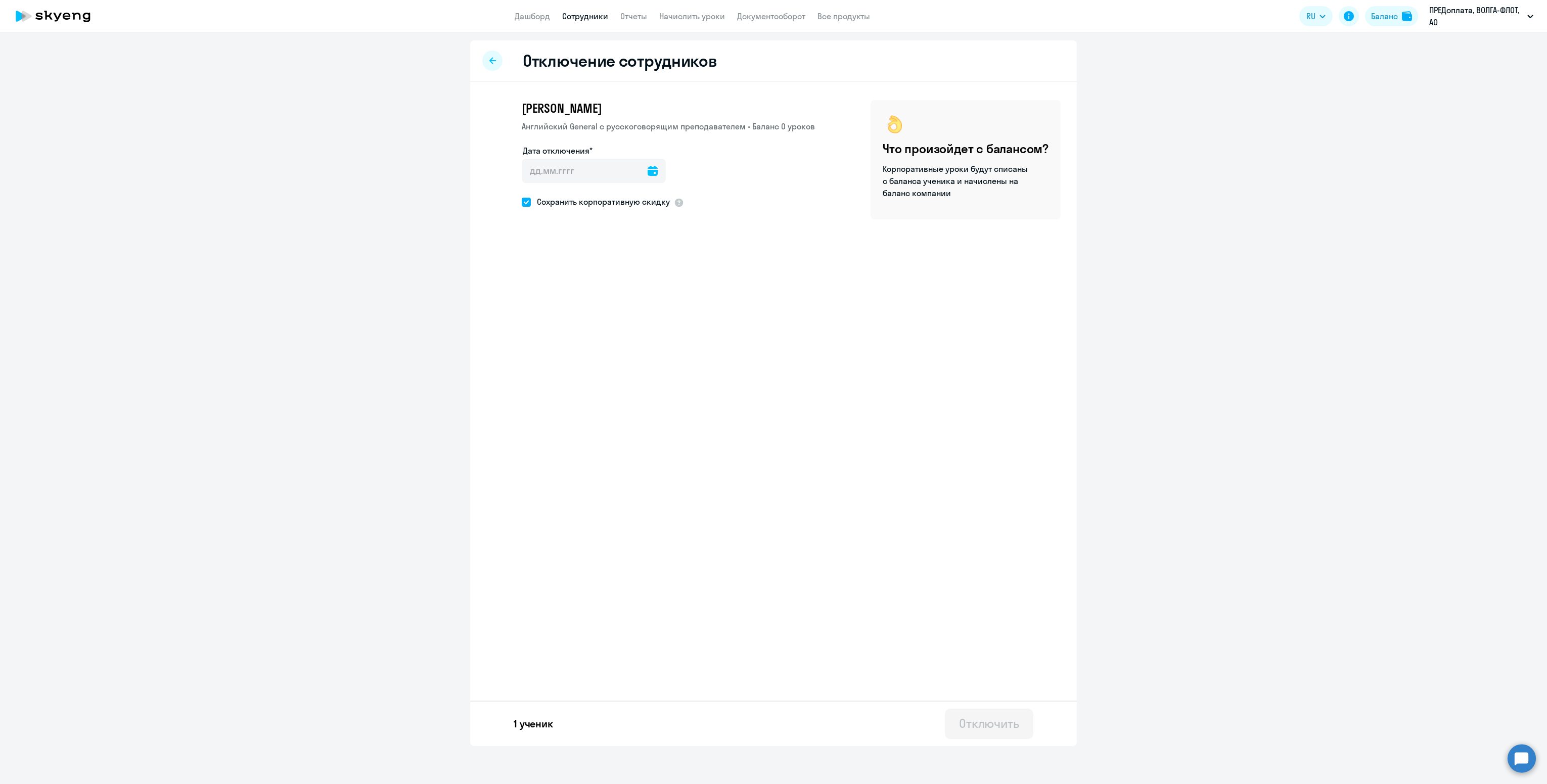
click at [587, 197] on span "Сохранить корпоративную скидку" at bounding box center [601, 202] width 139 height 12
click at [522, 202] on input "Сохранить корпоративную скидку" at bounding box center [521, 202] width 1 height 1
checkbox input "false"
click at [647, 169] on icon at bounding box center [652, 170] width 10 height 10
click at [619, 304] on span "19" at bounding box center [617, 306] width 18 height 18
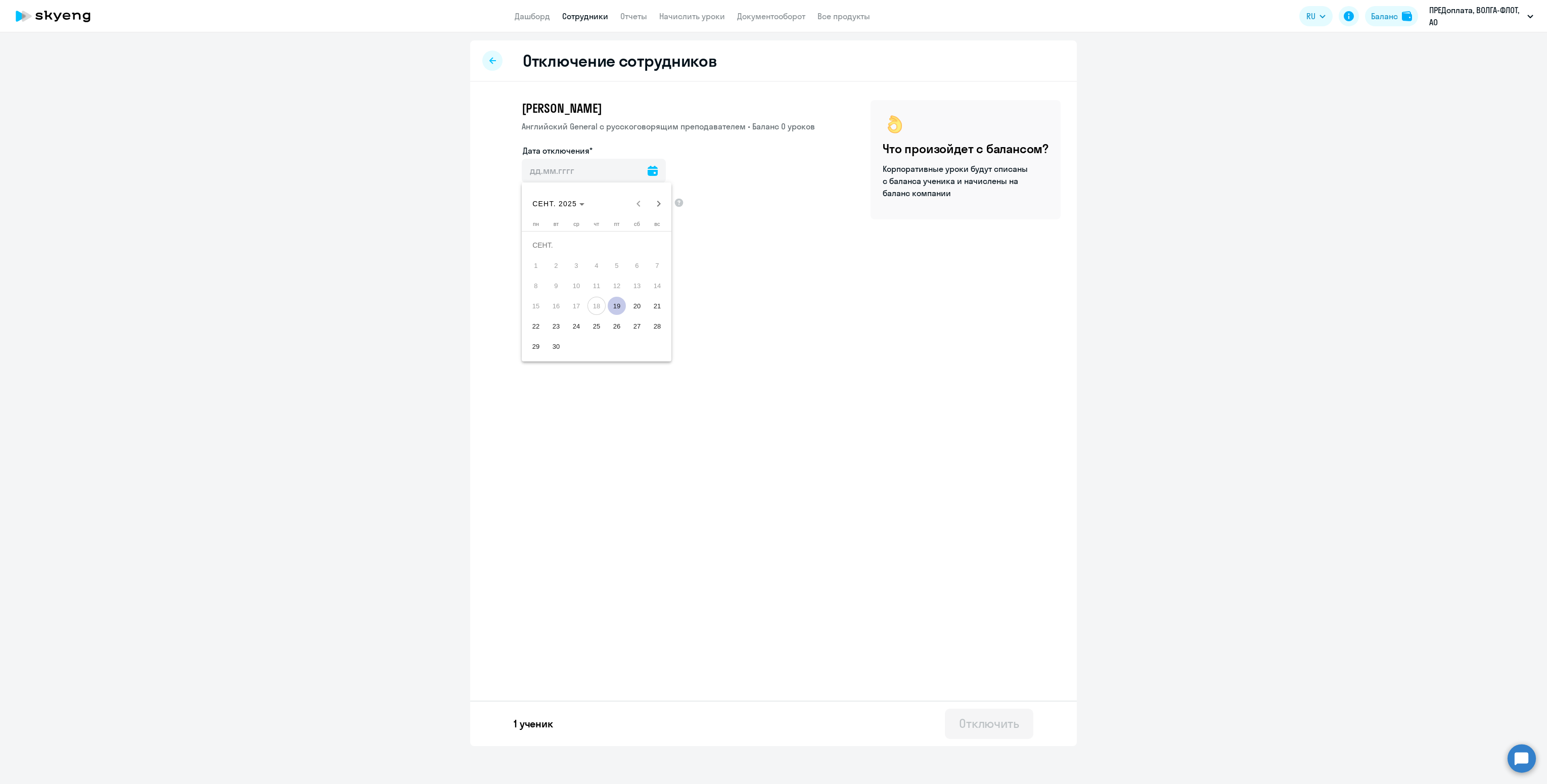
type input "[DATE]"
click at [1003, 717] on div "Отключить" at bounding box center [989, 723] width 60 height 16
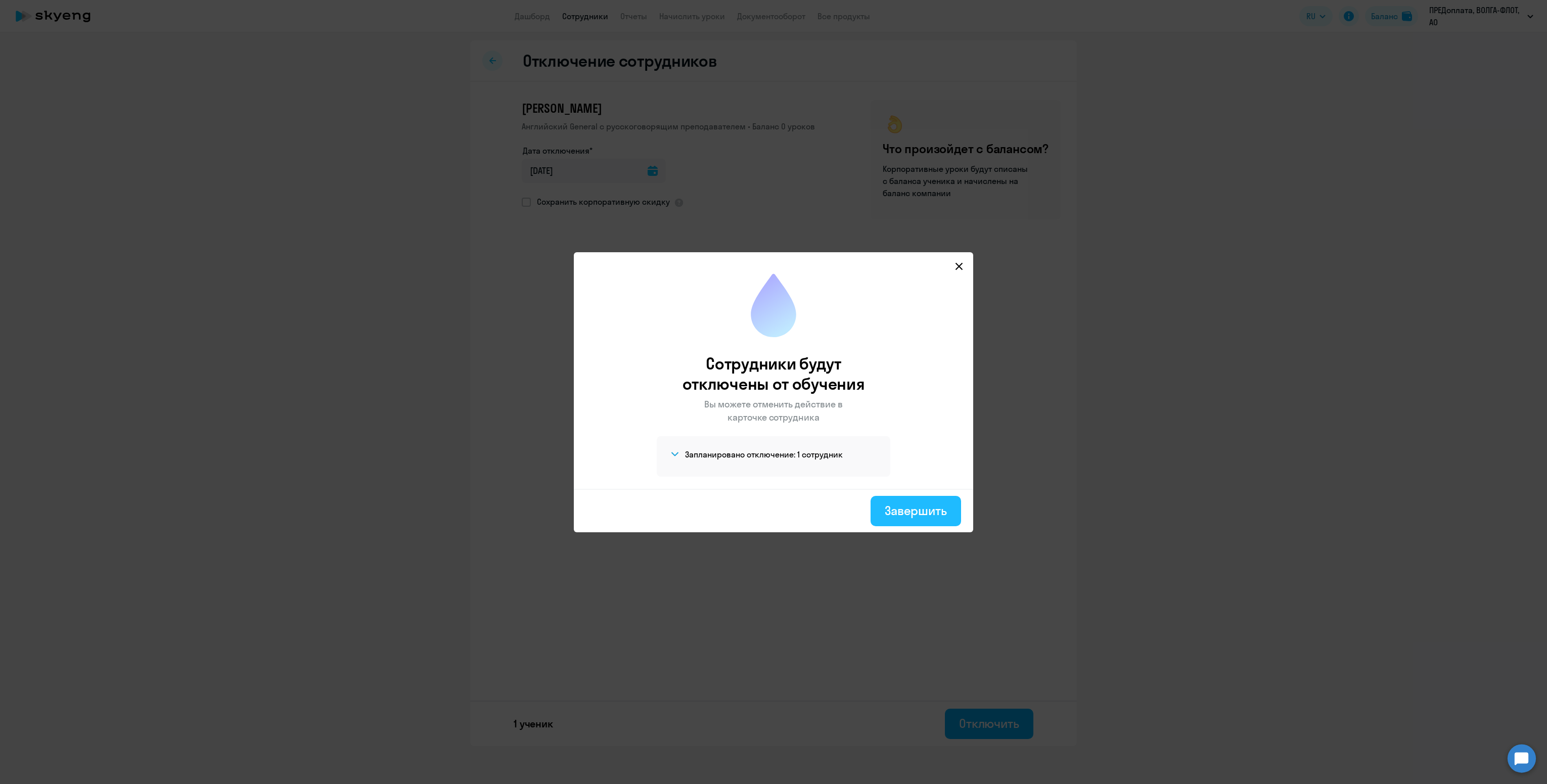
click at [932, 511] on div "Завершить" at bounding box center [916, 510] width 62 height 16
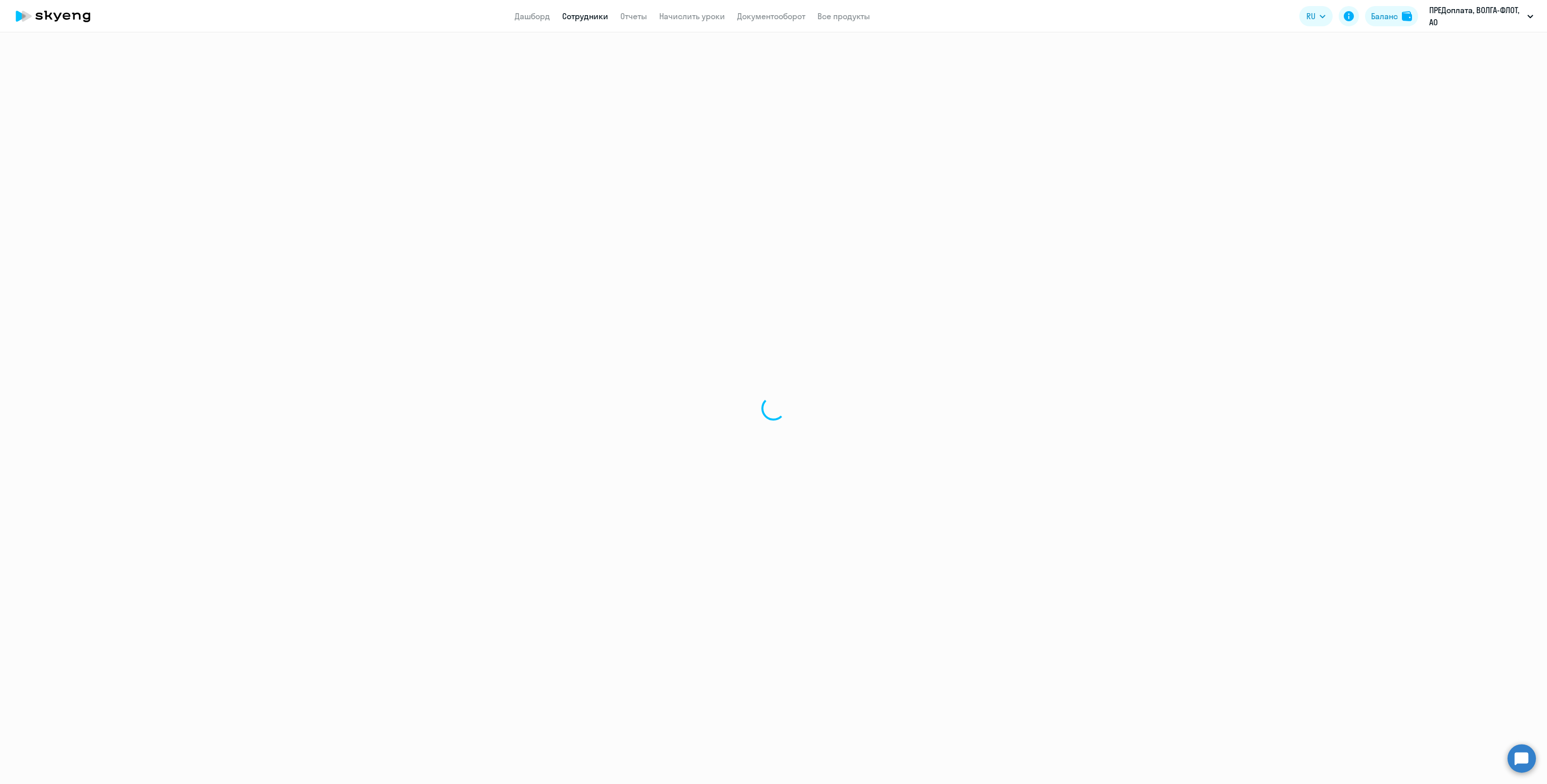
select select "30"
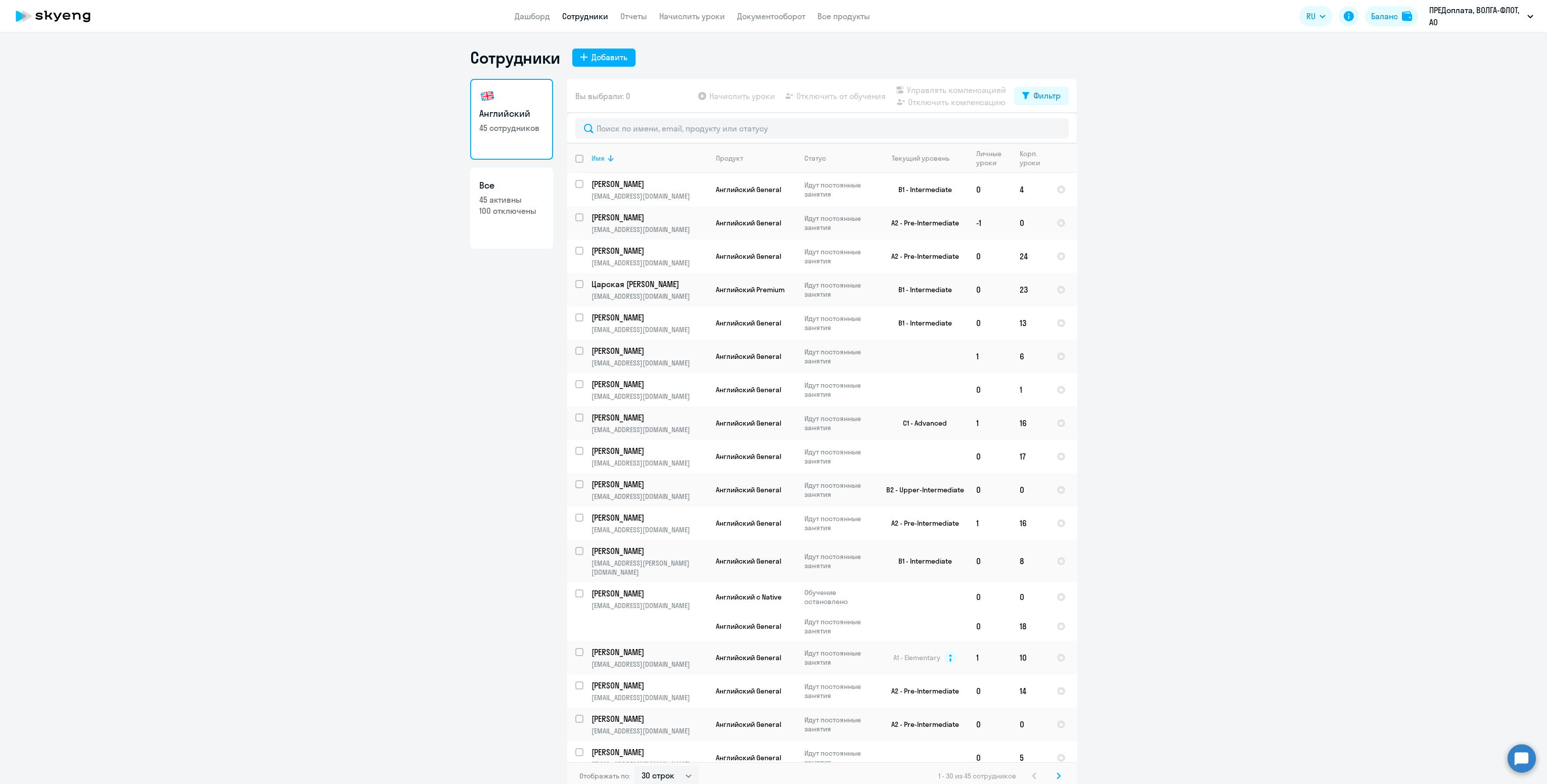
click at [606, 161] on icon at bounding box center [611, 158] width 12 height 12
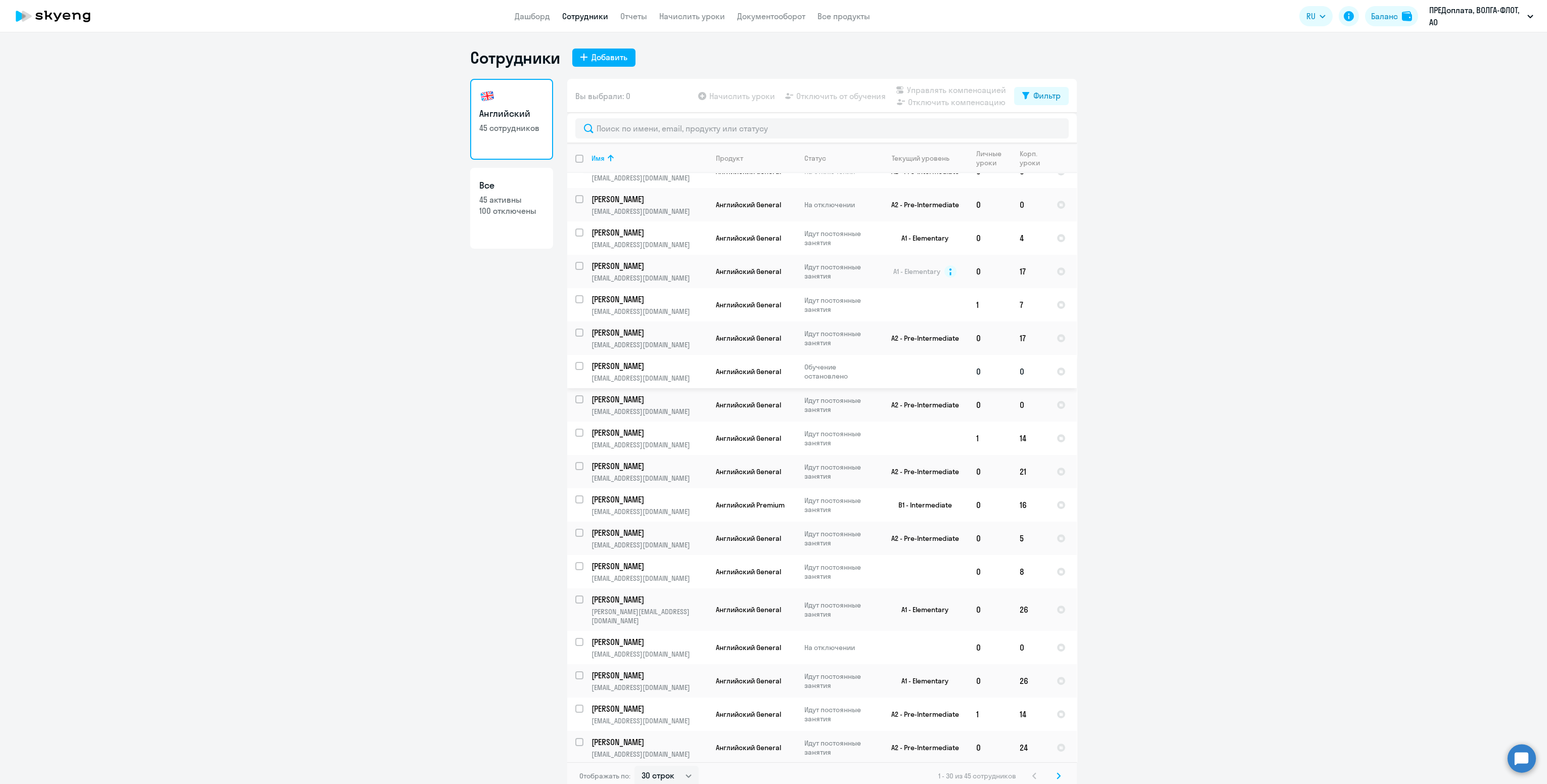
scroll to position [227, 0]
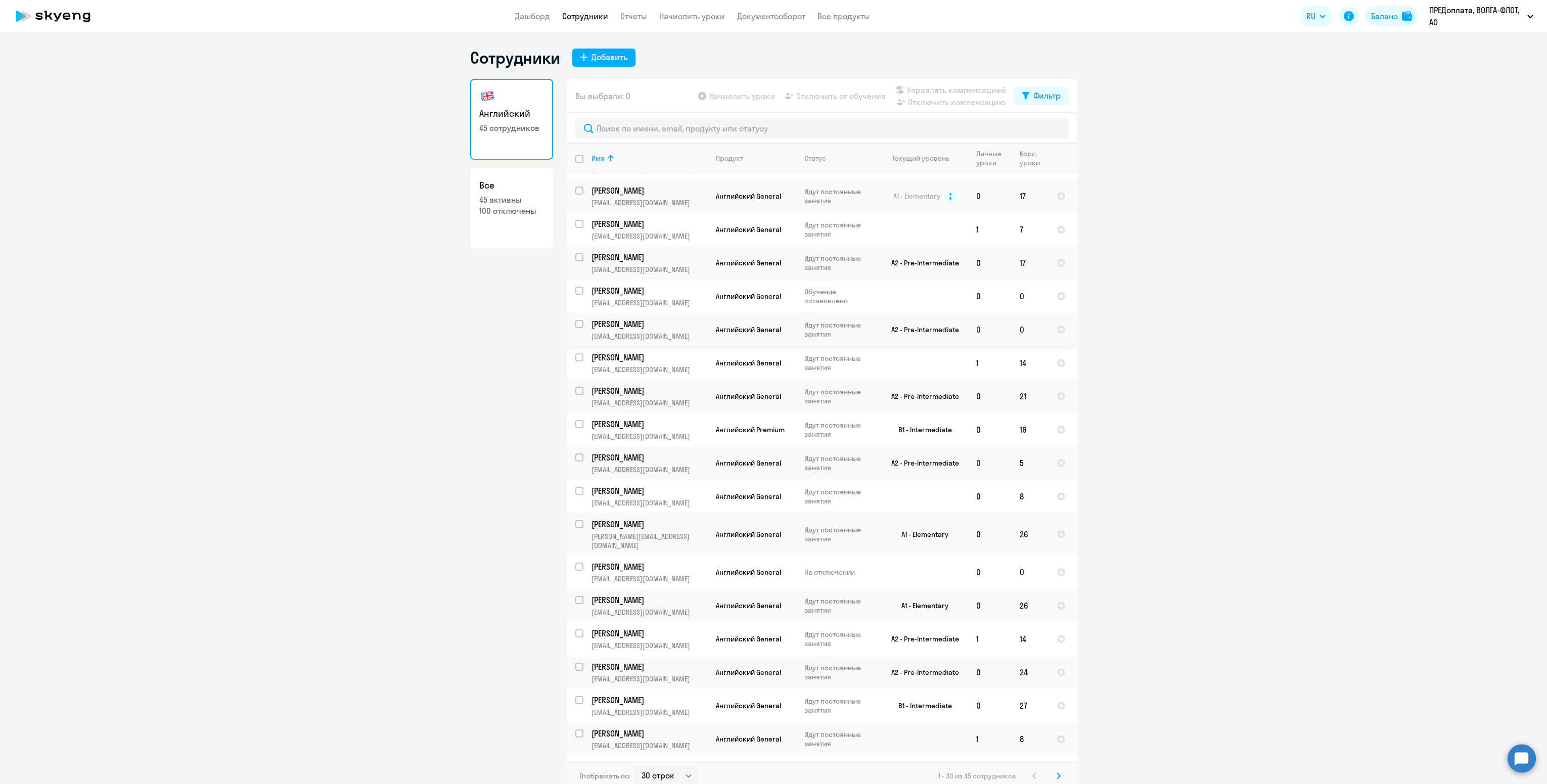
click at [667, 334] on p "[EMAIL_ADDRESS][DOMAIN_NAME]" at bounding box center [649, 336] width 116 height 9
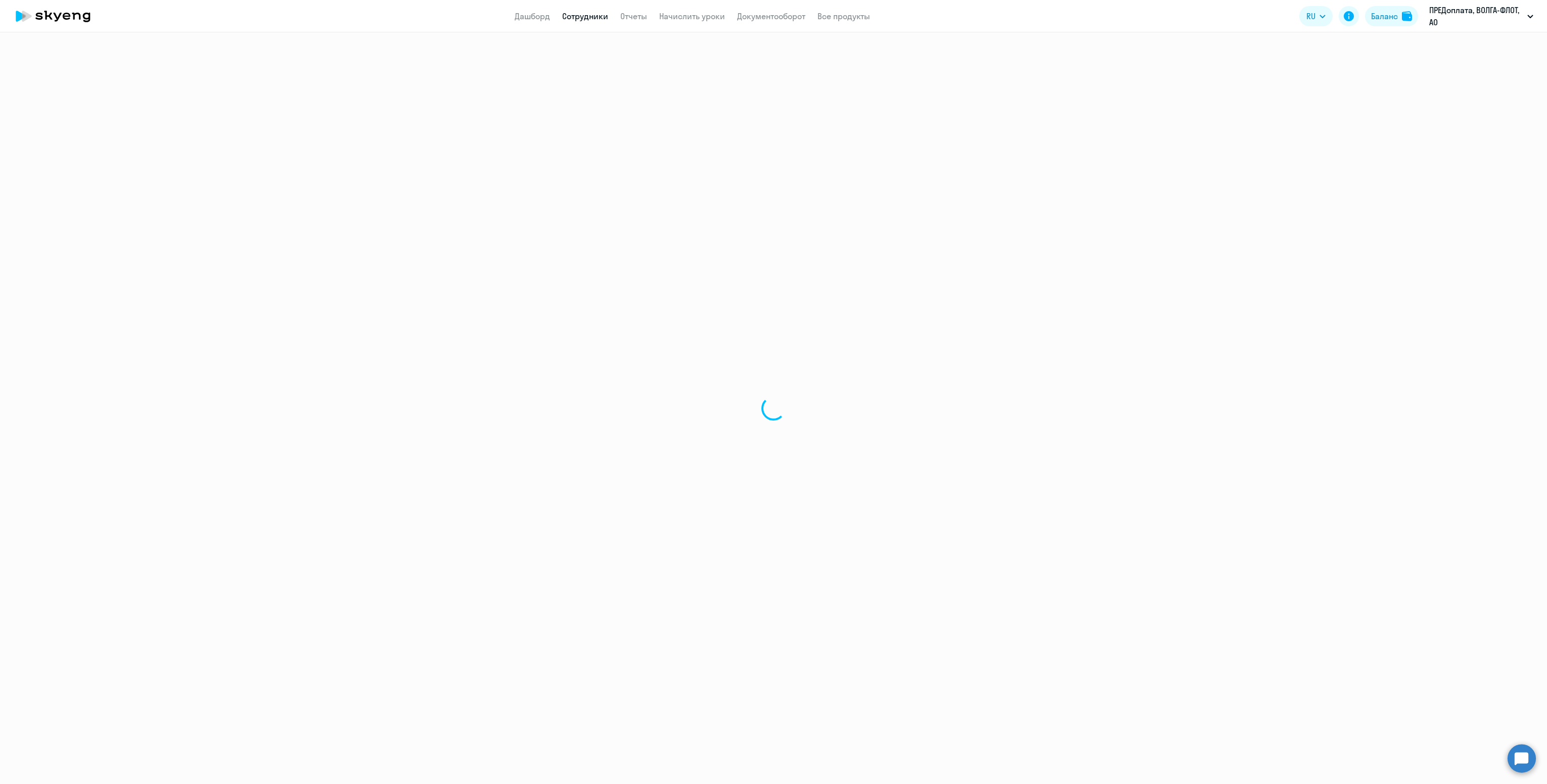
select select "english"
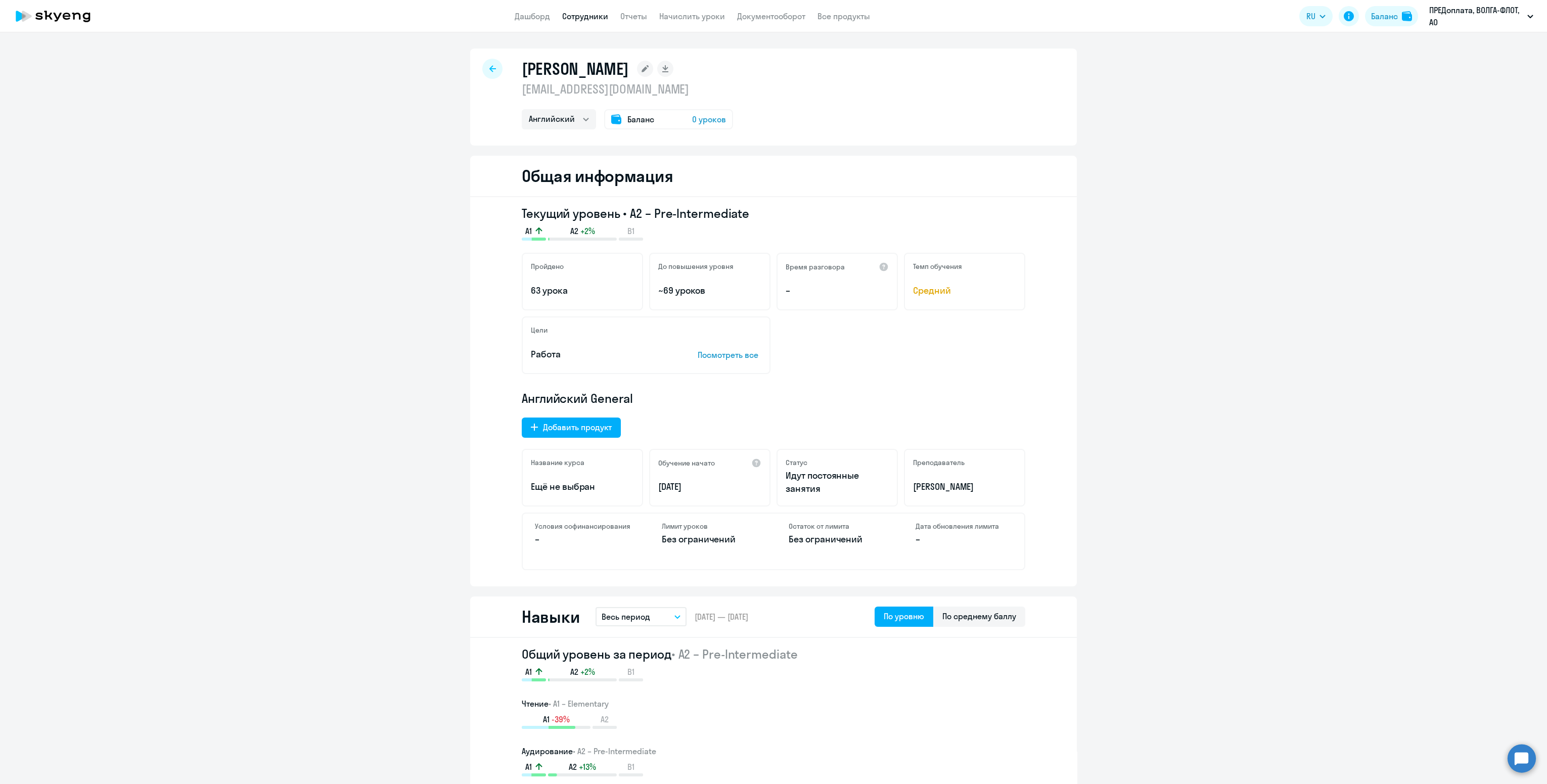
click at [482, 70] on div at bounding box center [492, 69] width 20 height 20
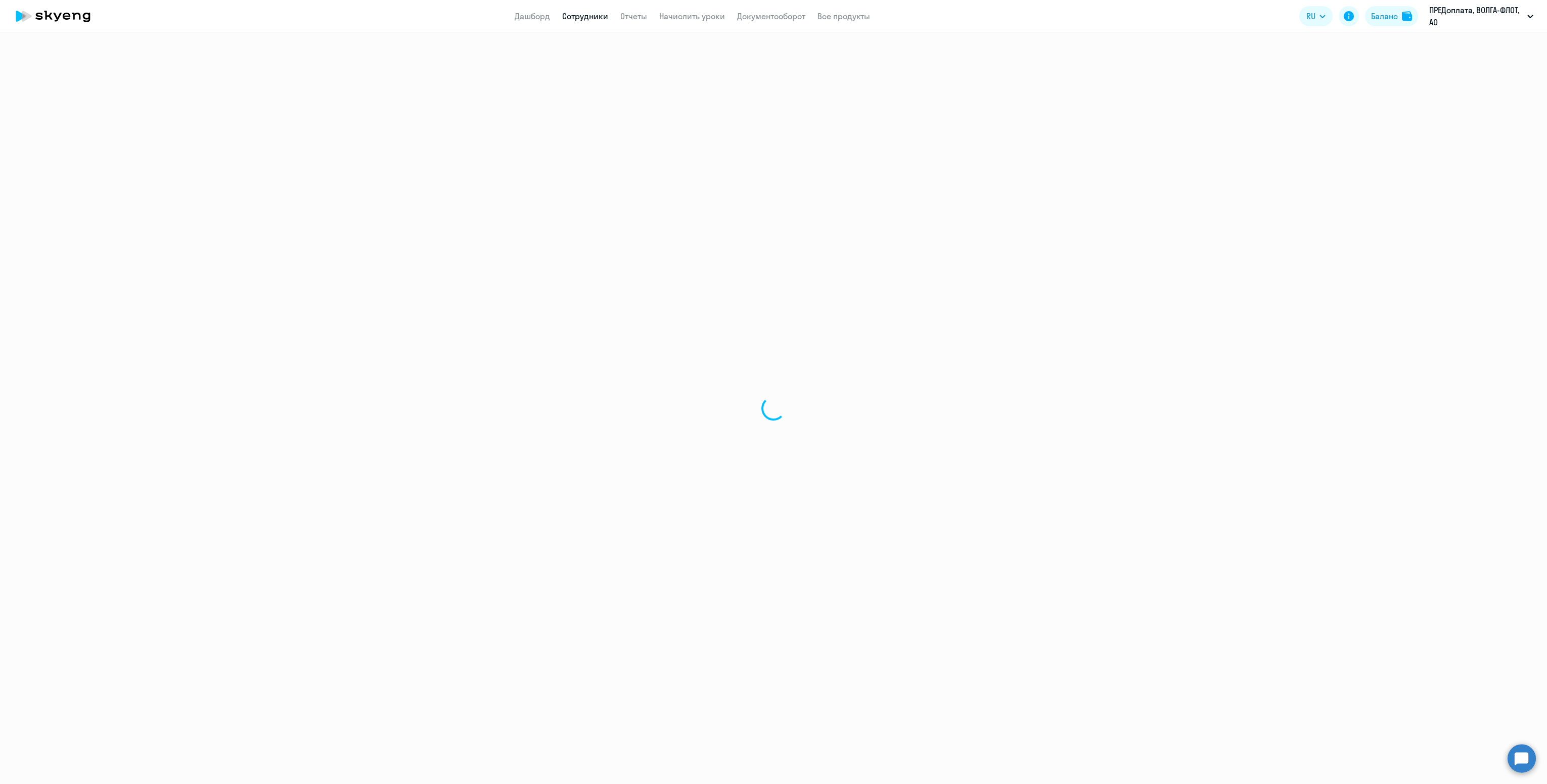
select select "30"
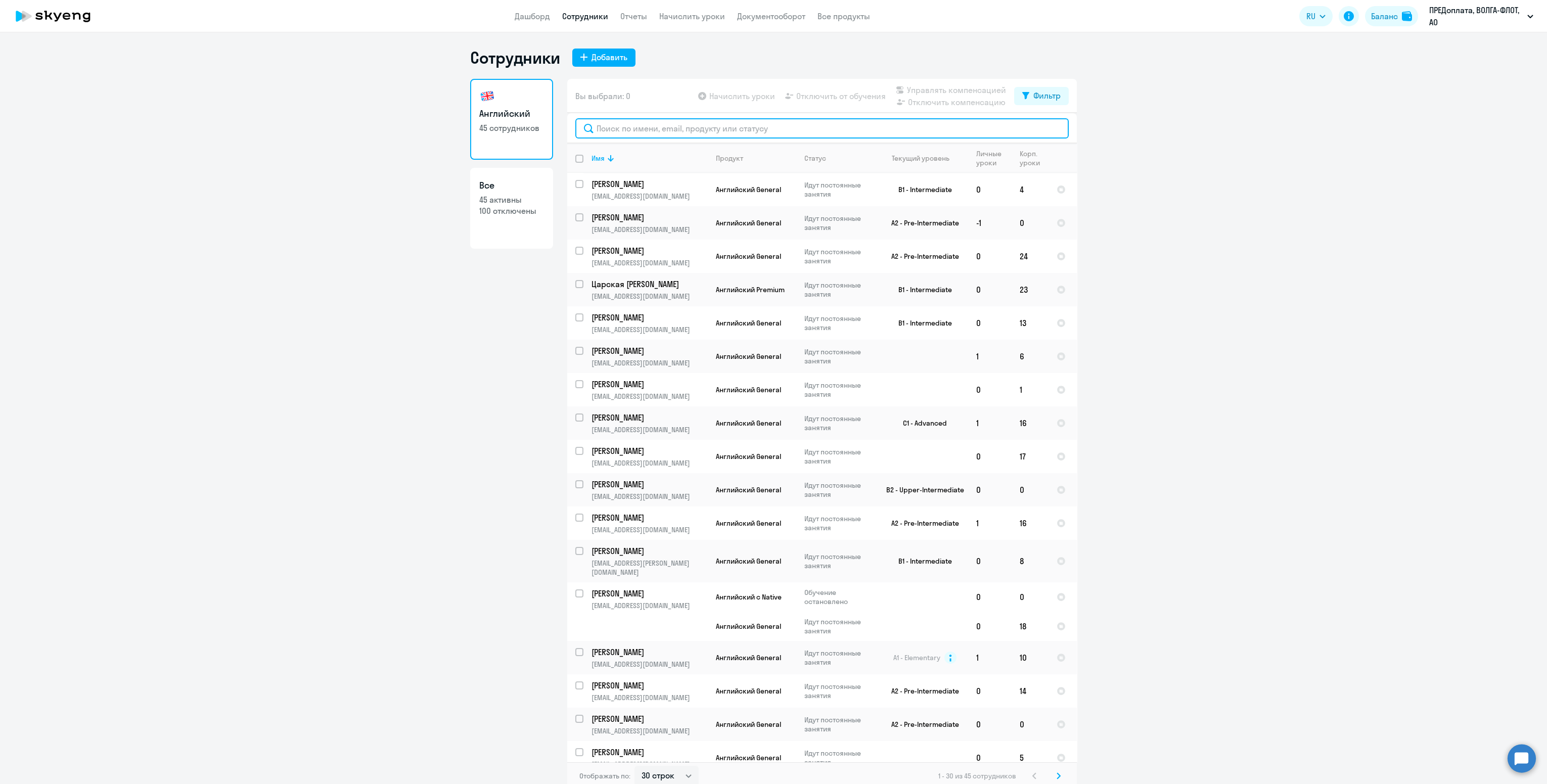
click at [668, 136] on input "text" at bounding box center [822, 128] width 494 height 20
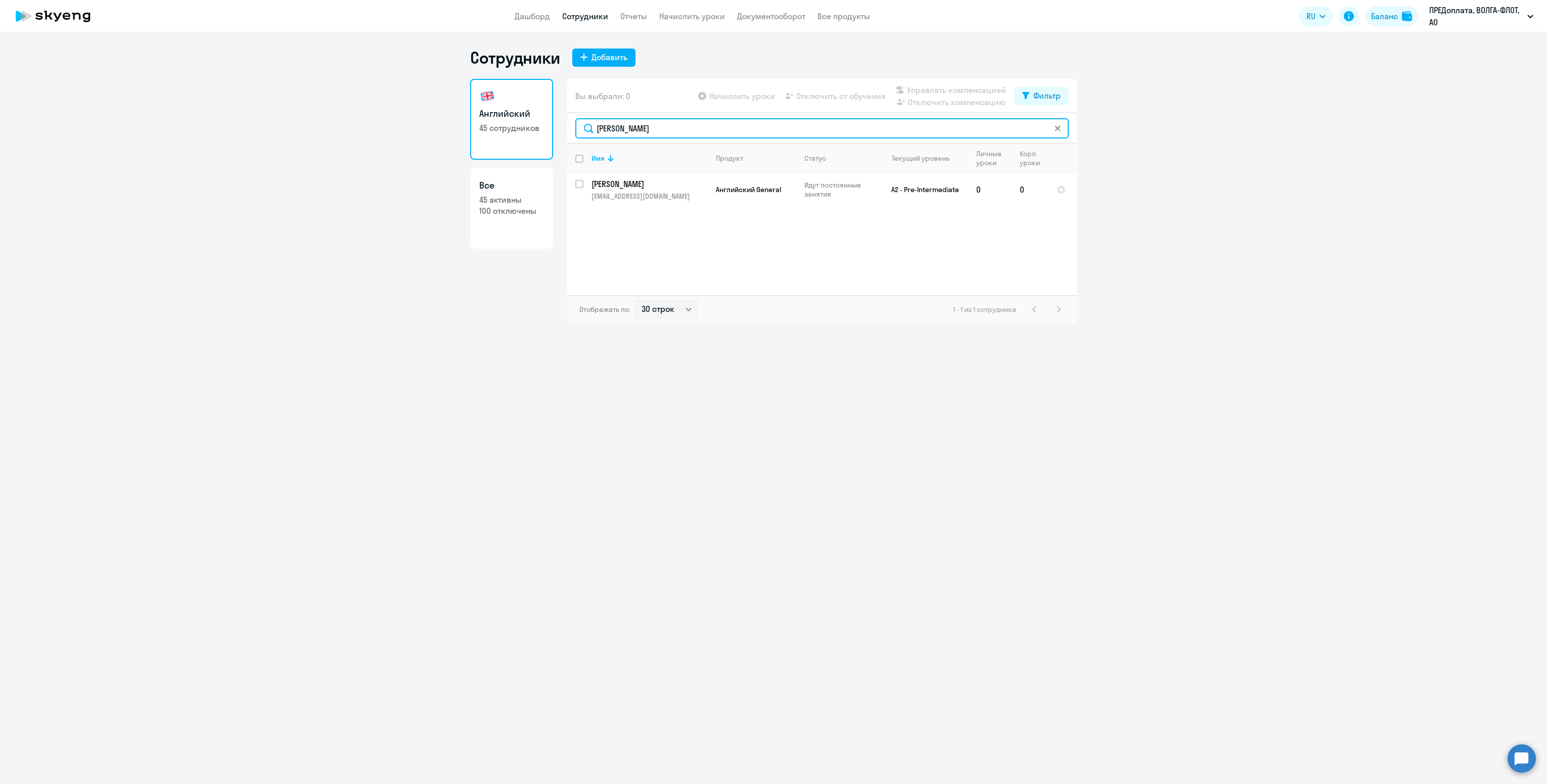
type input "[PERSON_NAME]"
click at [1058, 131] on svg-icon at bounding box center [1057, 128] width 8 height 8
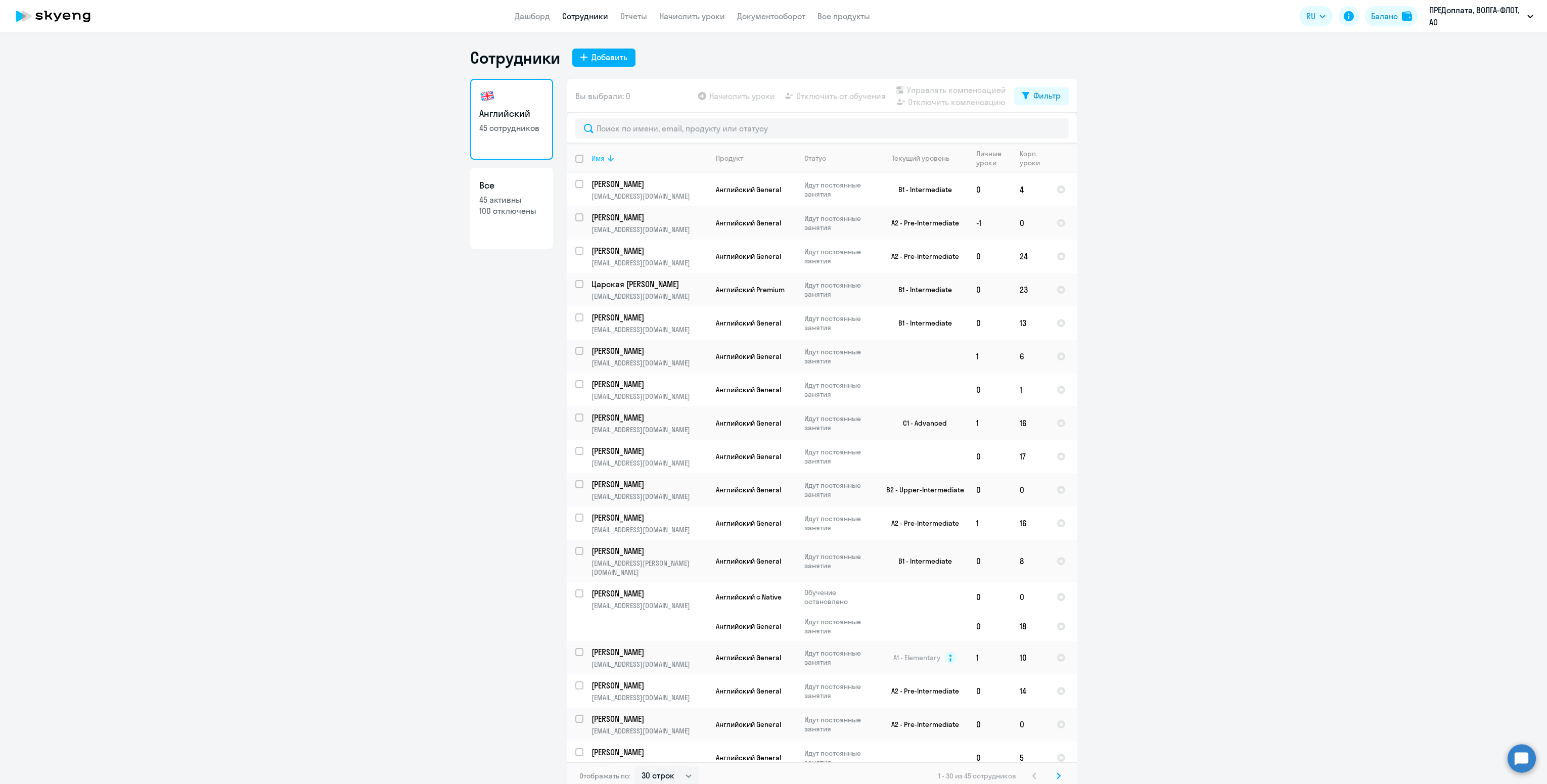
click at [605, 152] on icon at bounding box center [611, 158] width 12 height 12
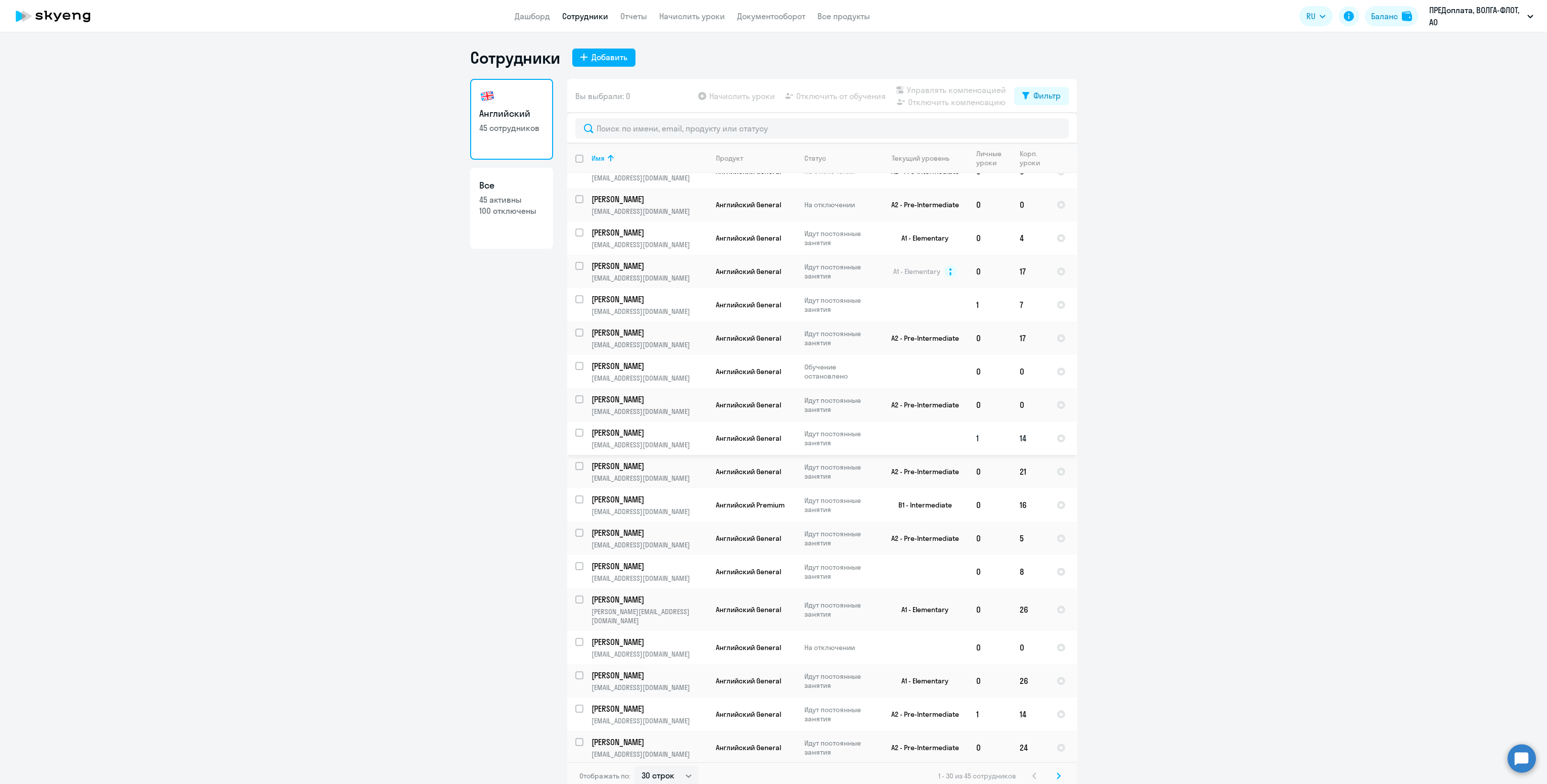
scroll to position [227, 0]
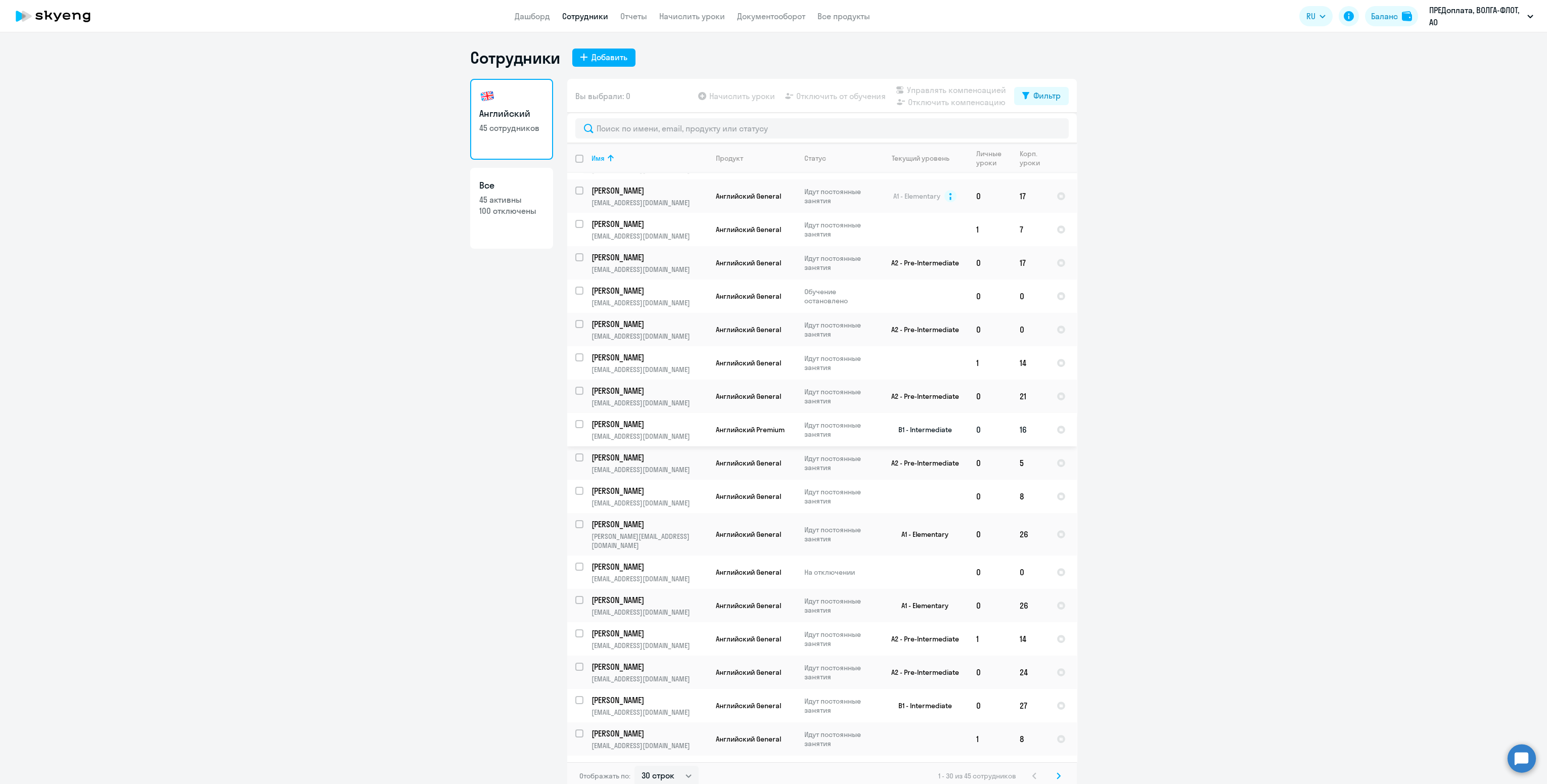
click at [568, 418] on div at bounding box center [580, 424] width 24 height 24
checkbox input "true"
click at [698, 420] on p "[PERSON_NAME]" at bounding box center [649, 424] width 114 height 11
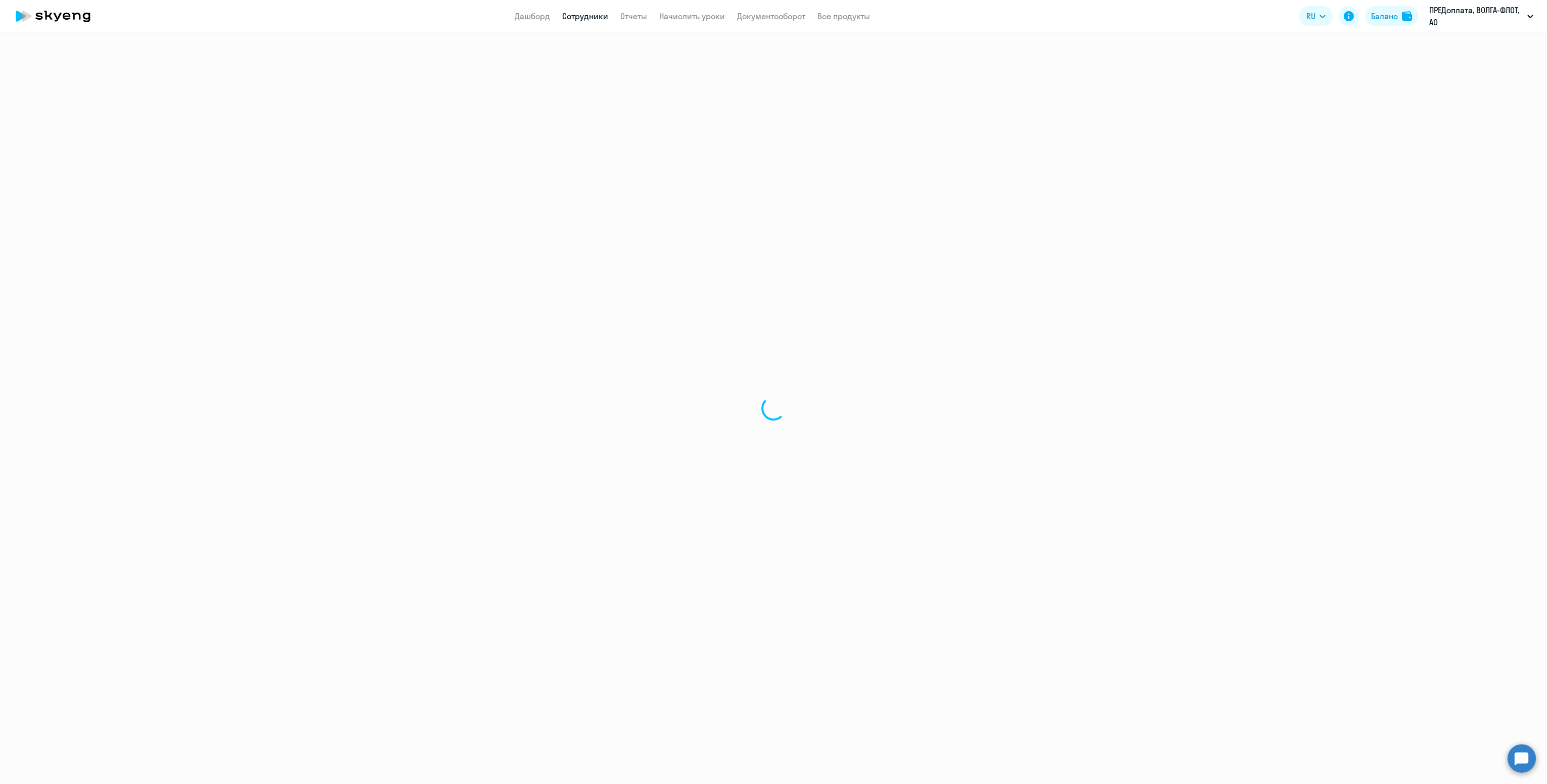
select select "english"
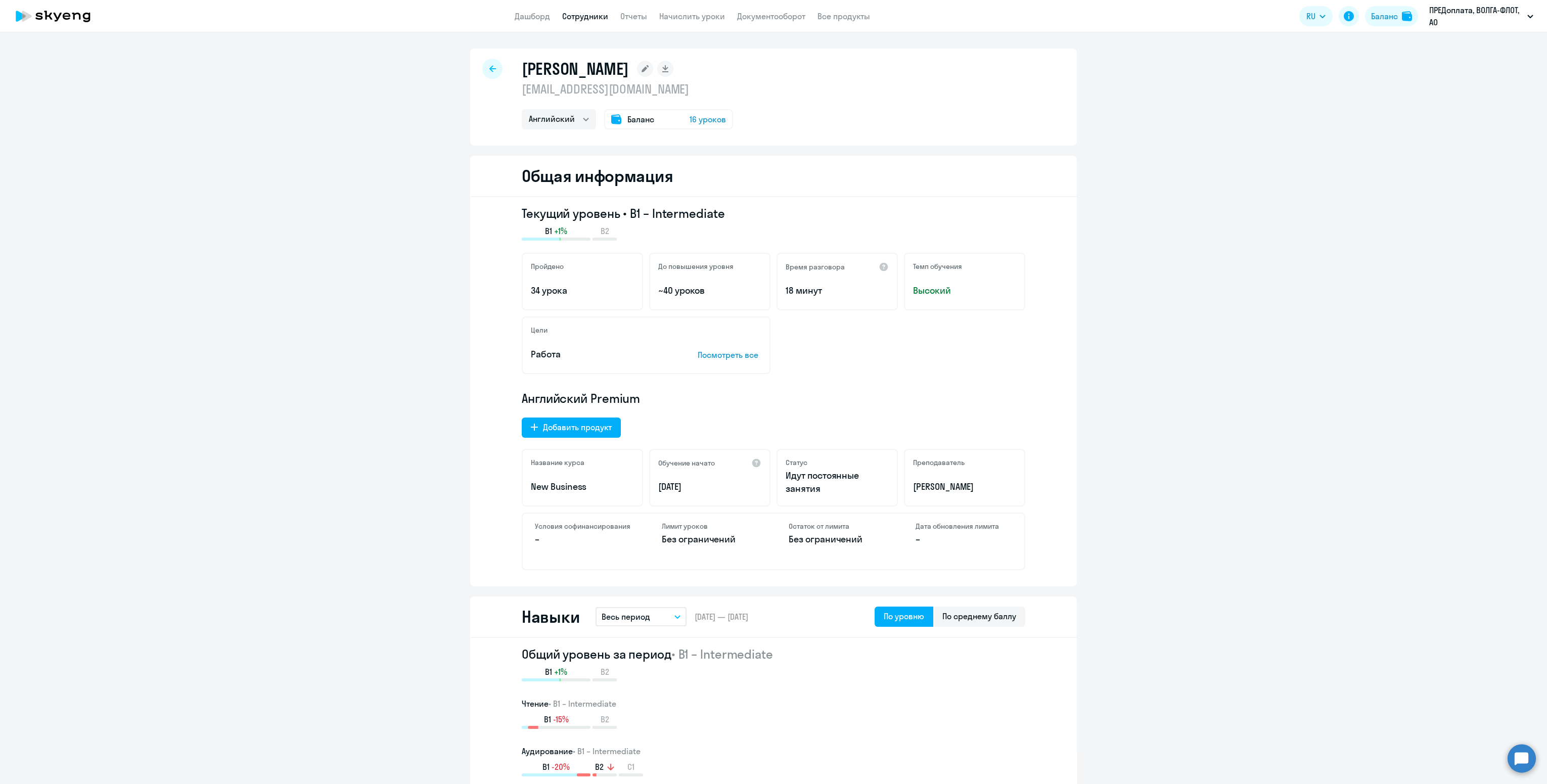
click at [489, 61] on div at bounding box center [492, 69] width 20 height 20
select select "30"
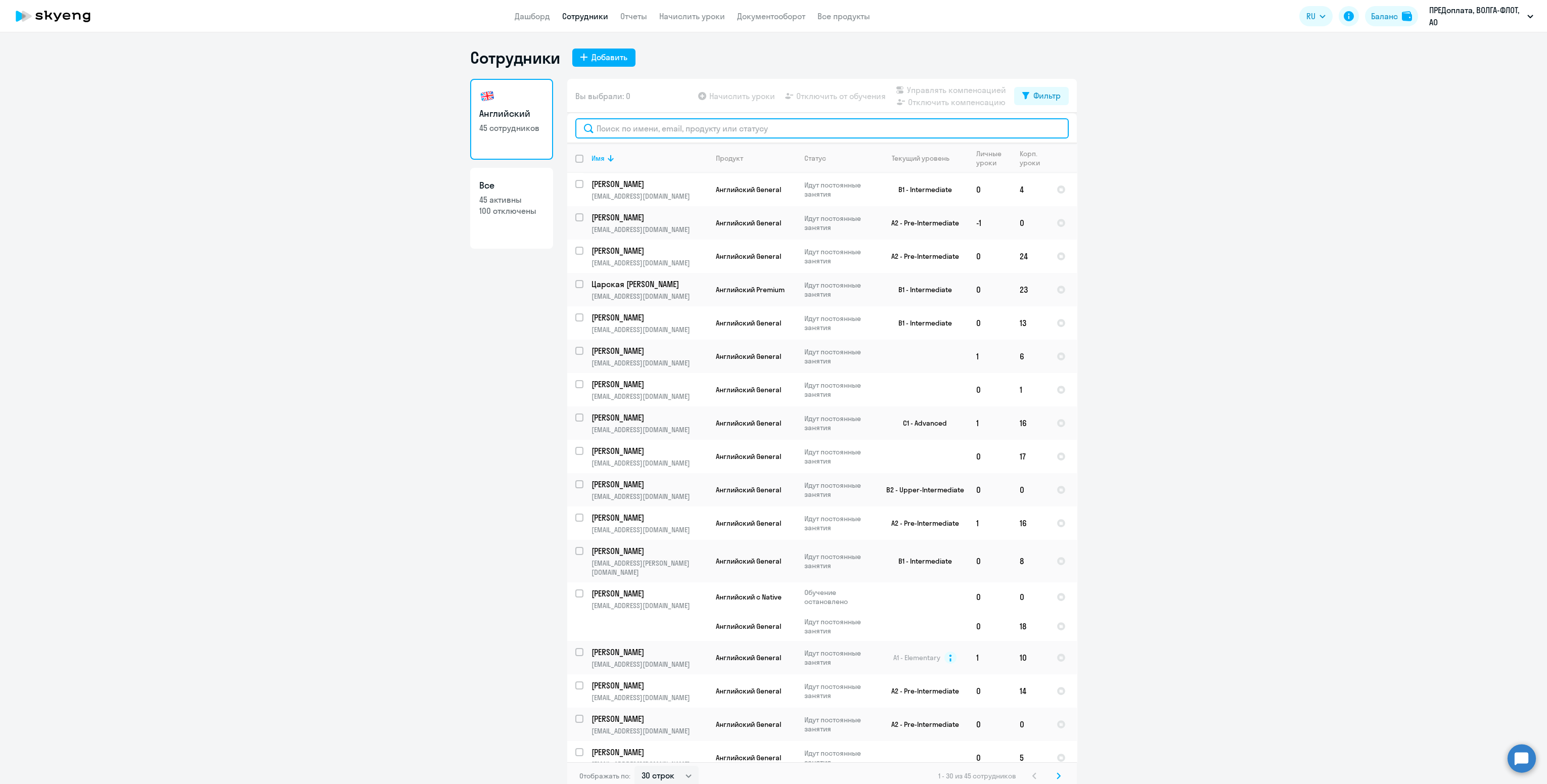
click at [653, 127] on input "text" at bounding box center [822, 128] width 494 height 20
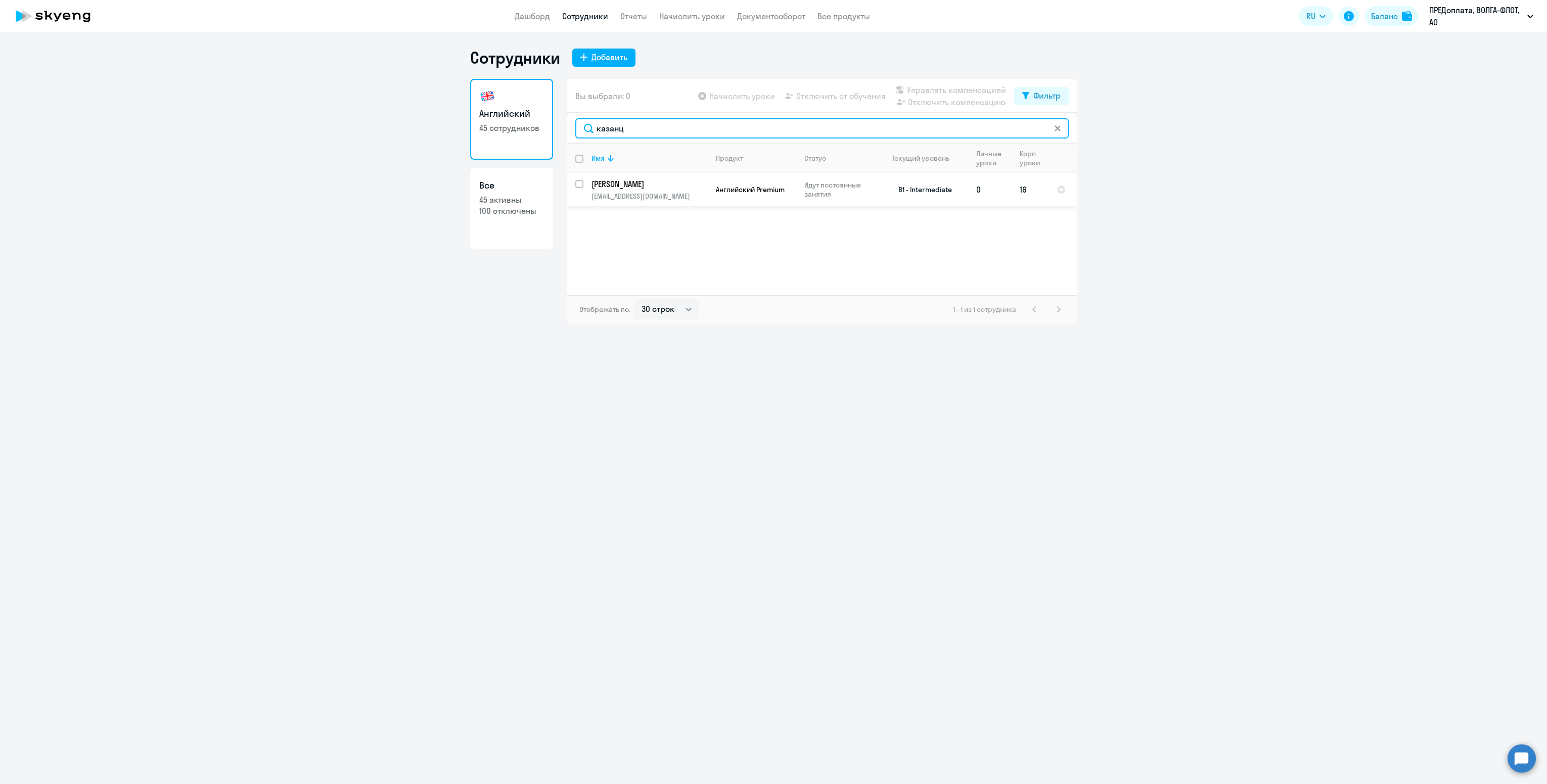
type input "казанц"
click at [580, 176] on div at bounding box center [580, 184] width 24 height 24
checkbox input "true"
click at [682, 13] on link "Начислить уроки" at bounding box center [692, 16] width 65 height 10
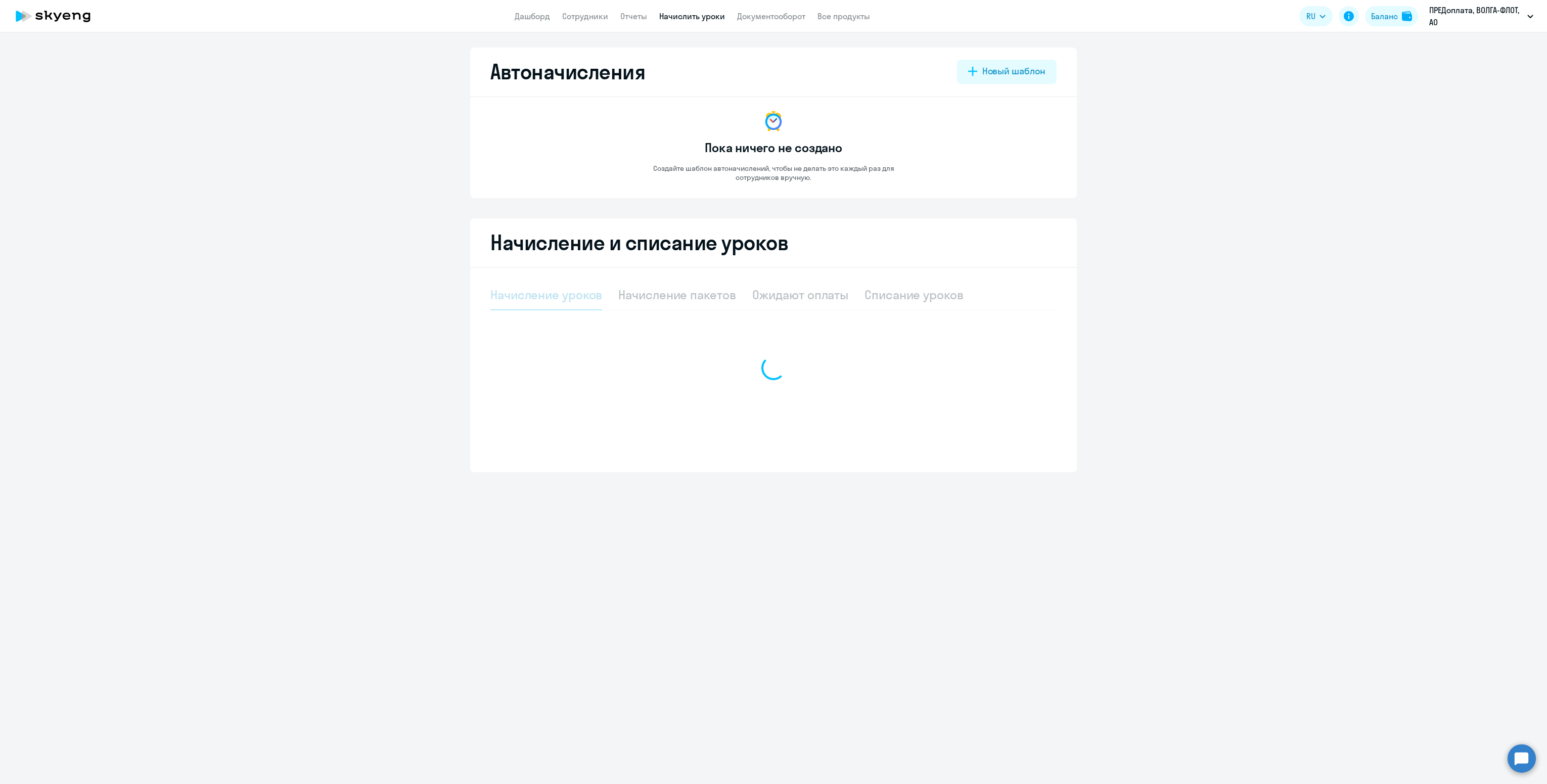
select select "10"
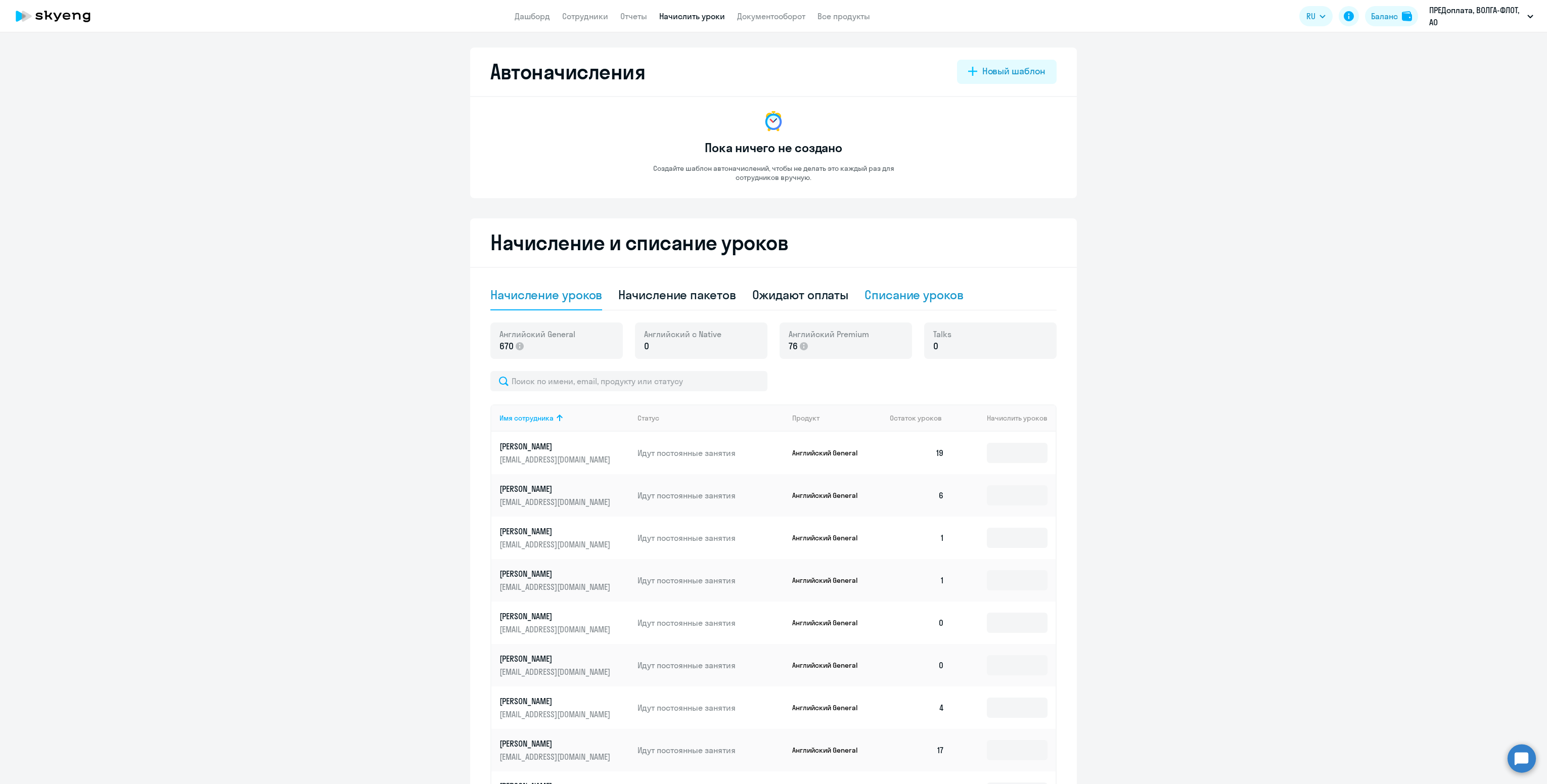
click at [921, 288] on div "Списание уроков" at bounding box center [914, 294] width 99 height 16
select select "10"
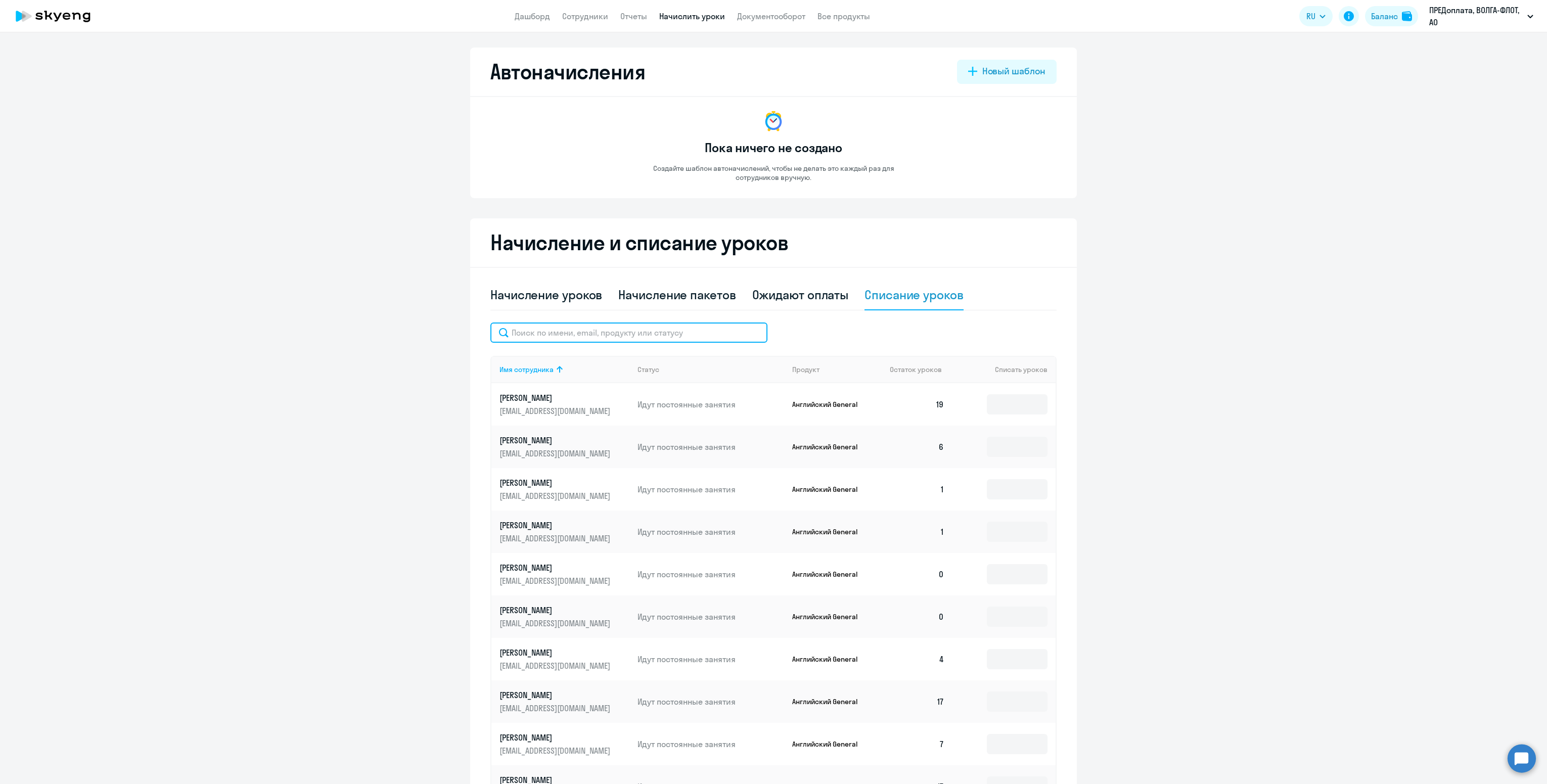
click at [564, 334] on input "text" at bounding box center [629, 333] width 277 height 20
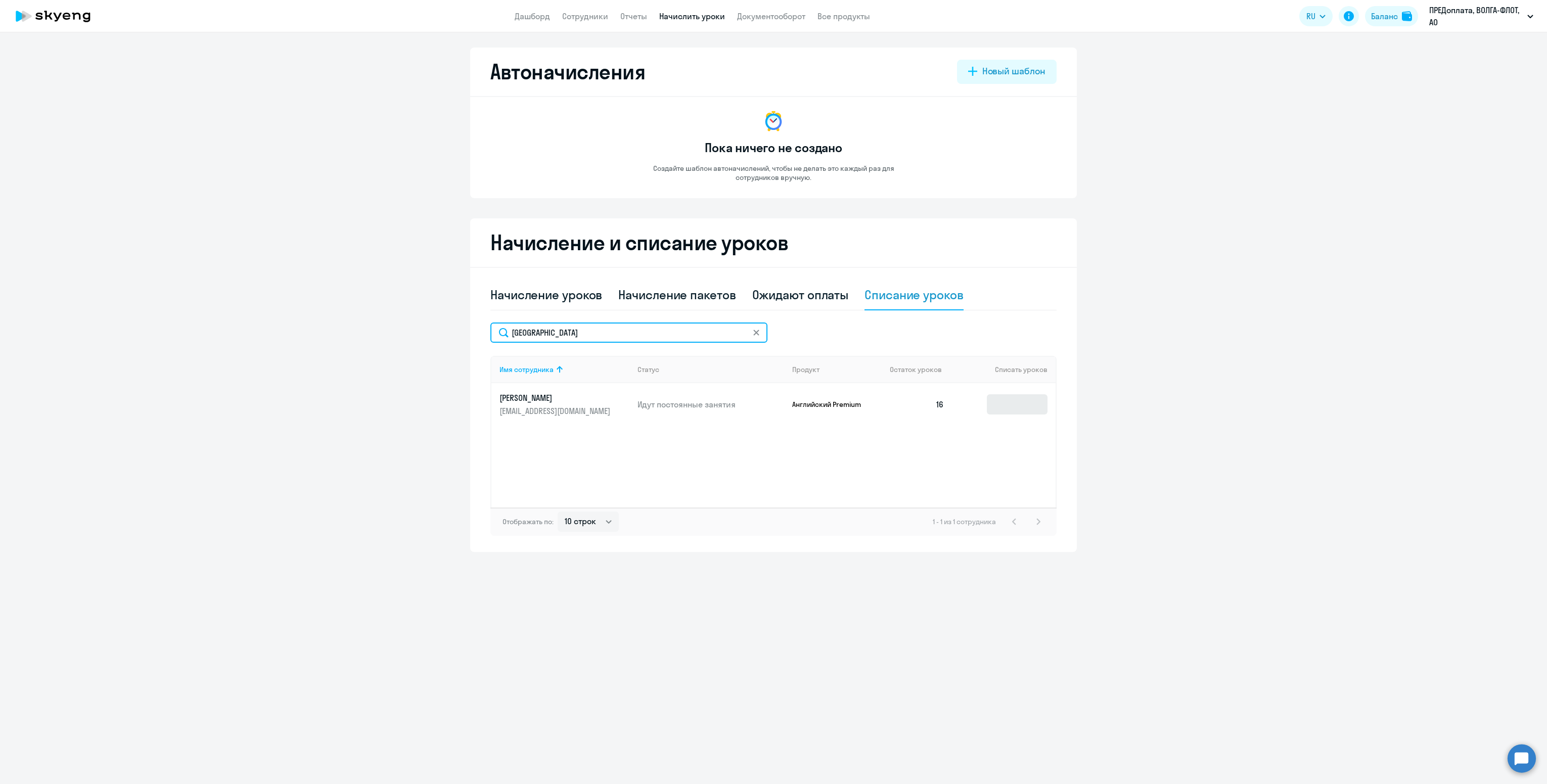
type input "[GEOGRAPHIC_DATA]"
click at [1019, 403] on input at bounding box center [1017, 405] width 61 height 20
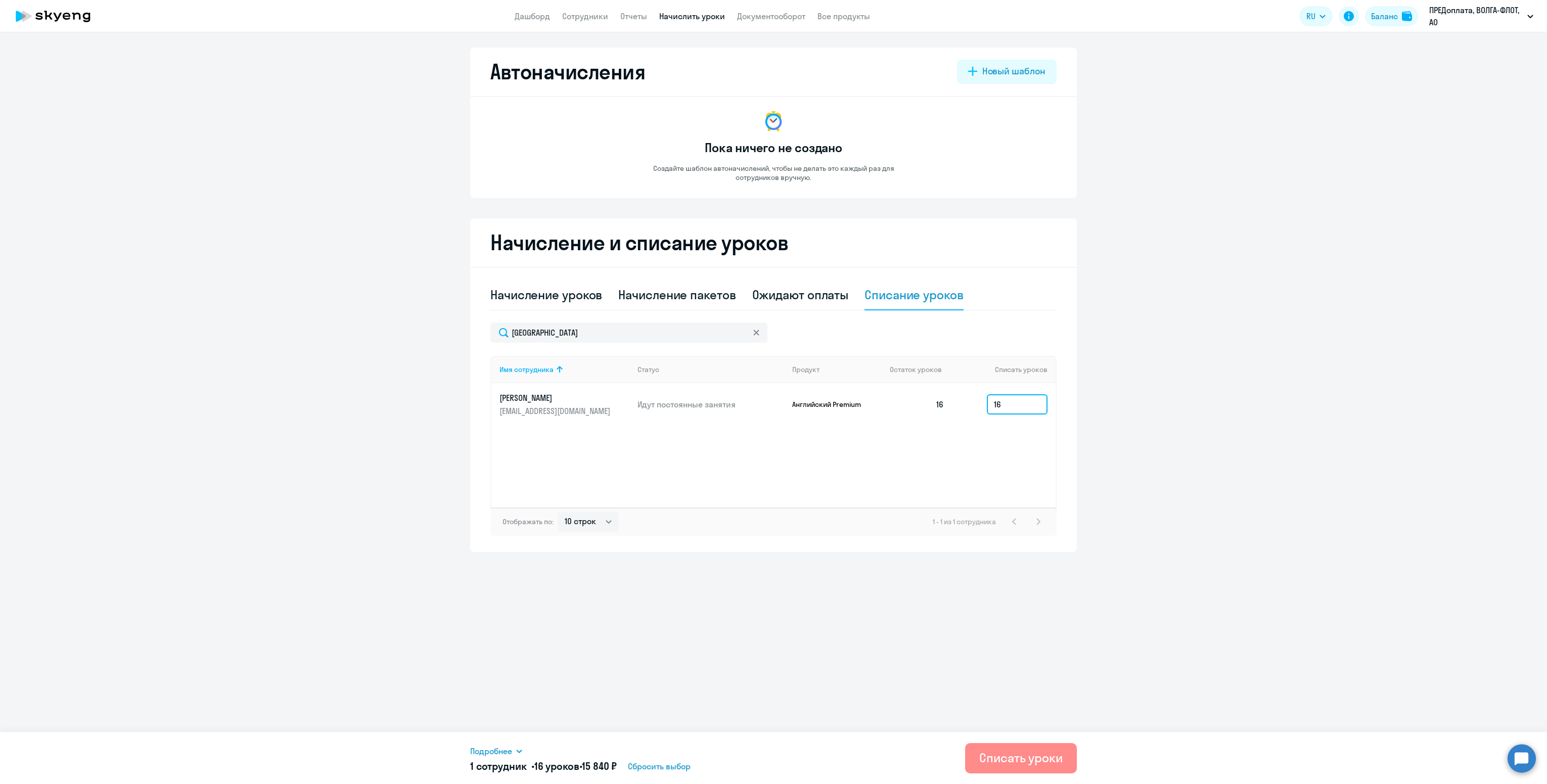
type input "16"
click at [1037, 745] on button "Списать уроки" at bounding box center [1021, 758] width 112 height 31
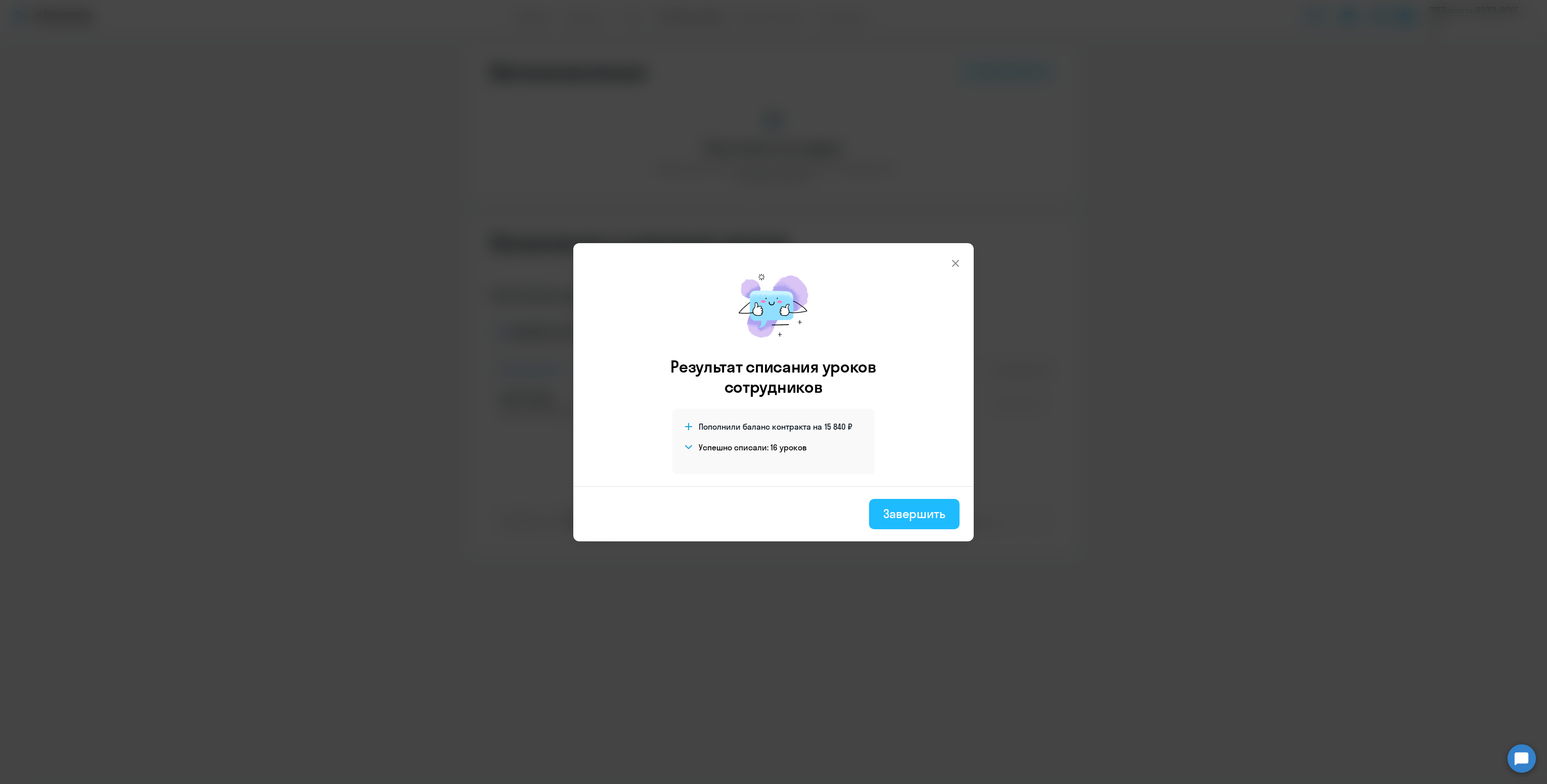
click at [906, 515] on div "Завершить" at bounding box center [915, 513] width 62 height 16
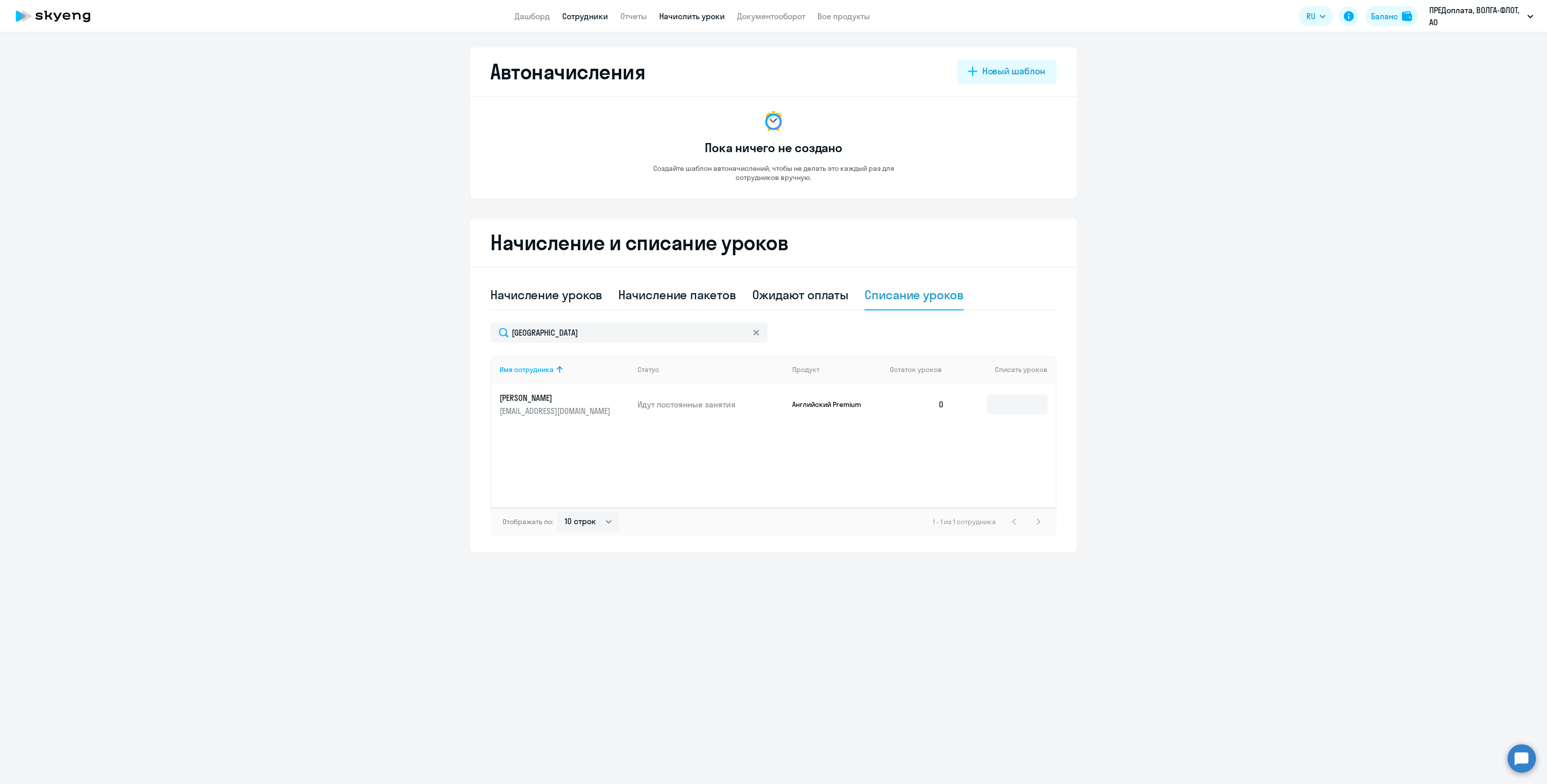
click at [594, 18] on link "Сотрудники" at bounding box center [585, 16] width 46 height 10
select select "30"
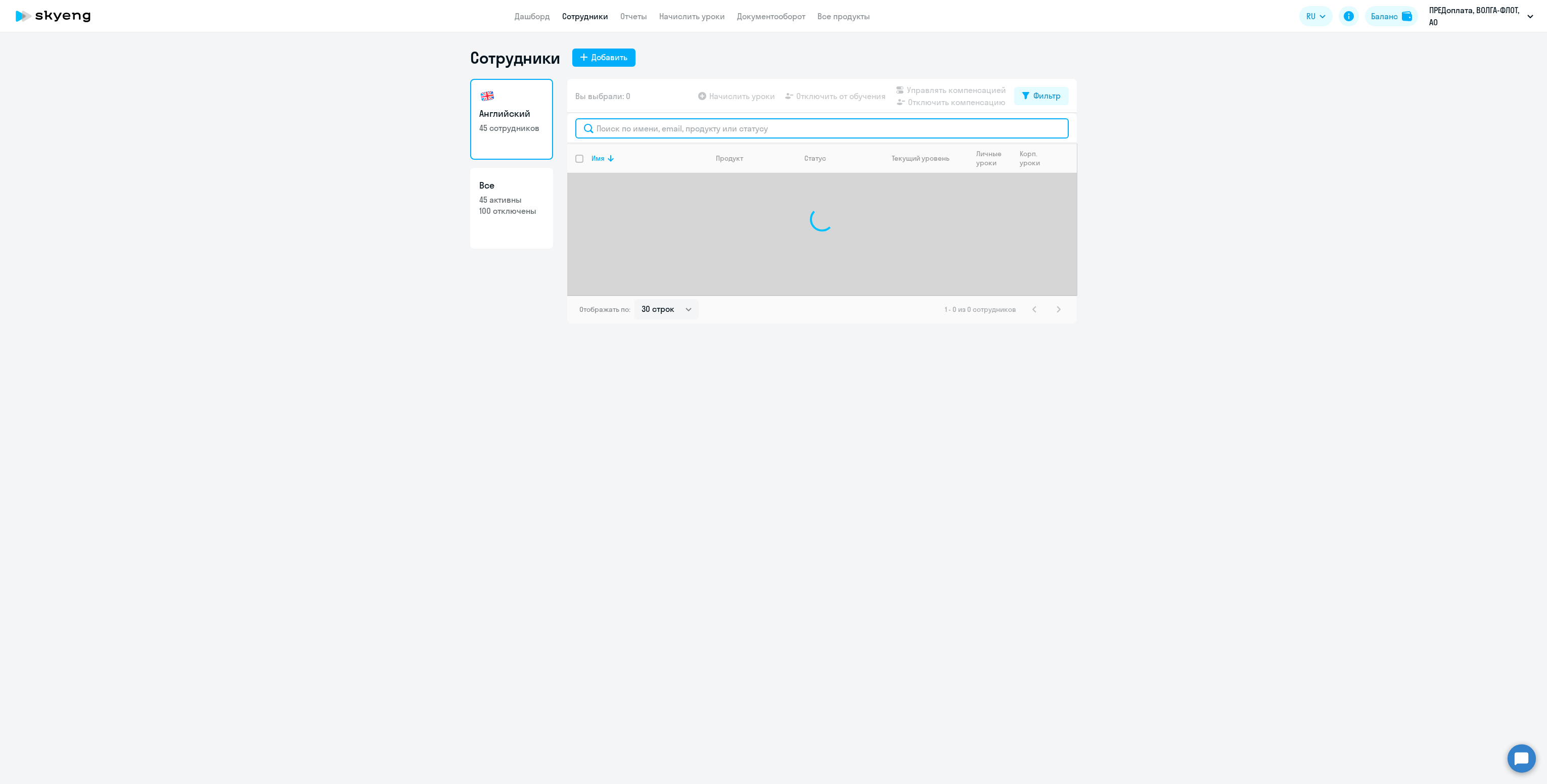
click at [671, 122] on input "text" at bounding box center [822, 128] width 494 height 20
type input "б"
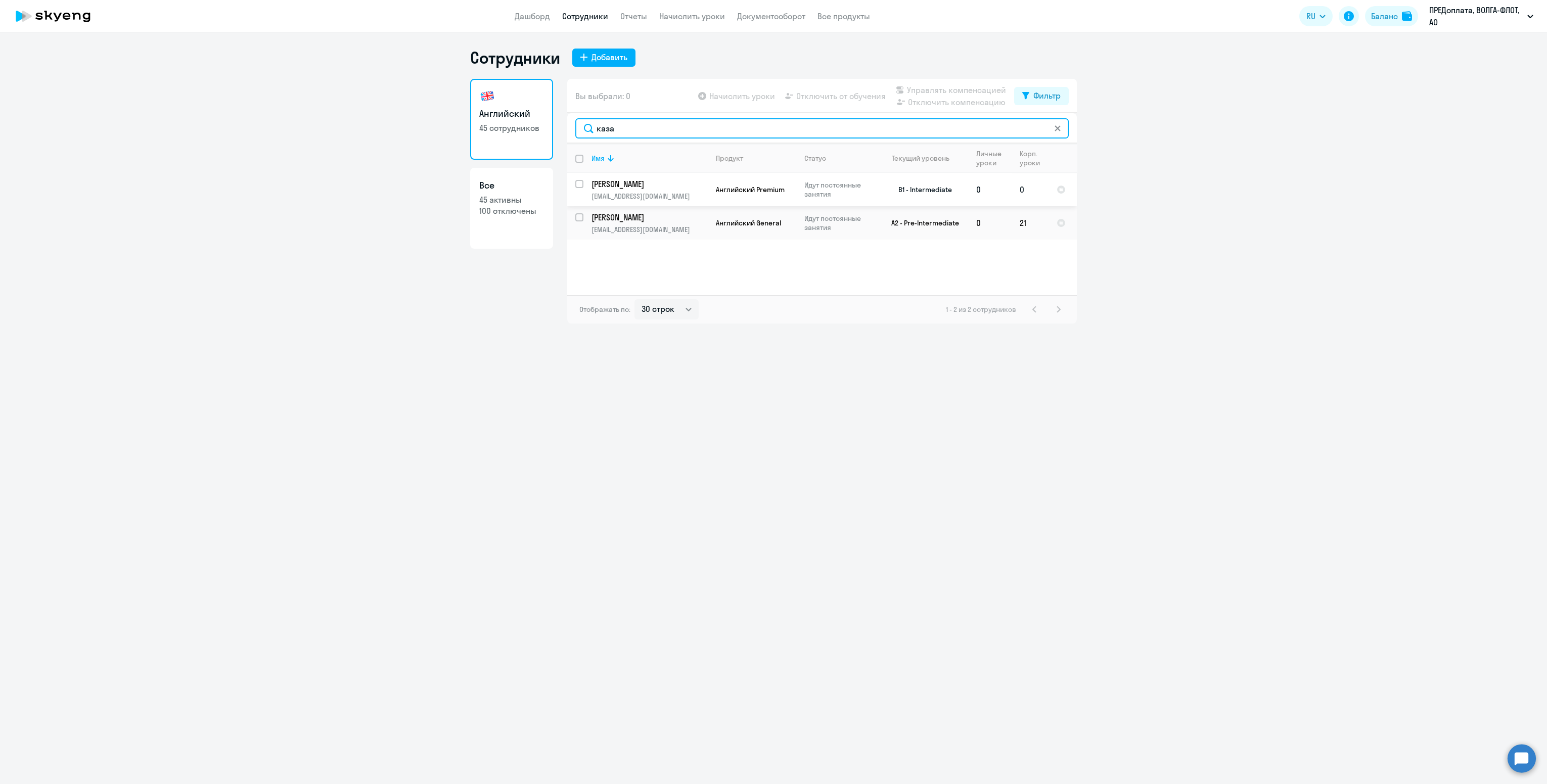
type input "каза"
click at [581, 183] on input "select row 17969805" at bounding box center [586, 190] width 20 height 20
checkbox input "true"
click at [823, 98] on span "Отключить от обучения" at bounding box center [841, 96] width 89 height 12
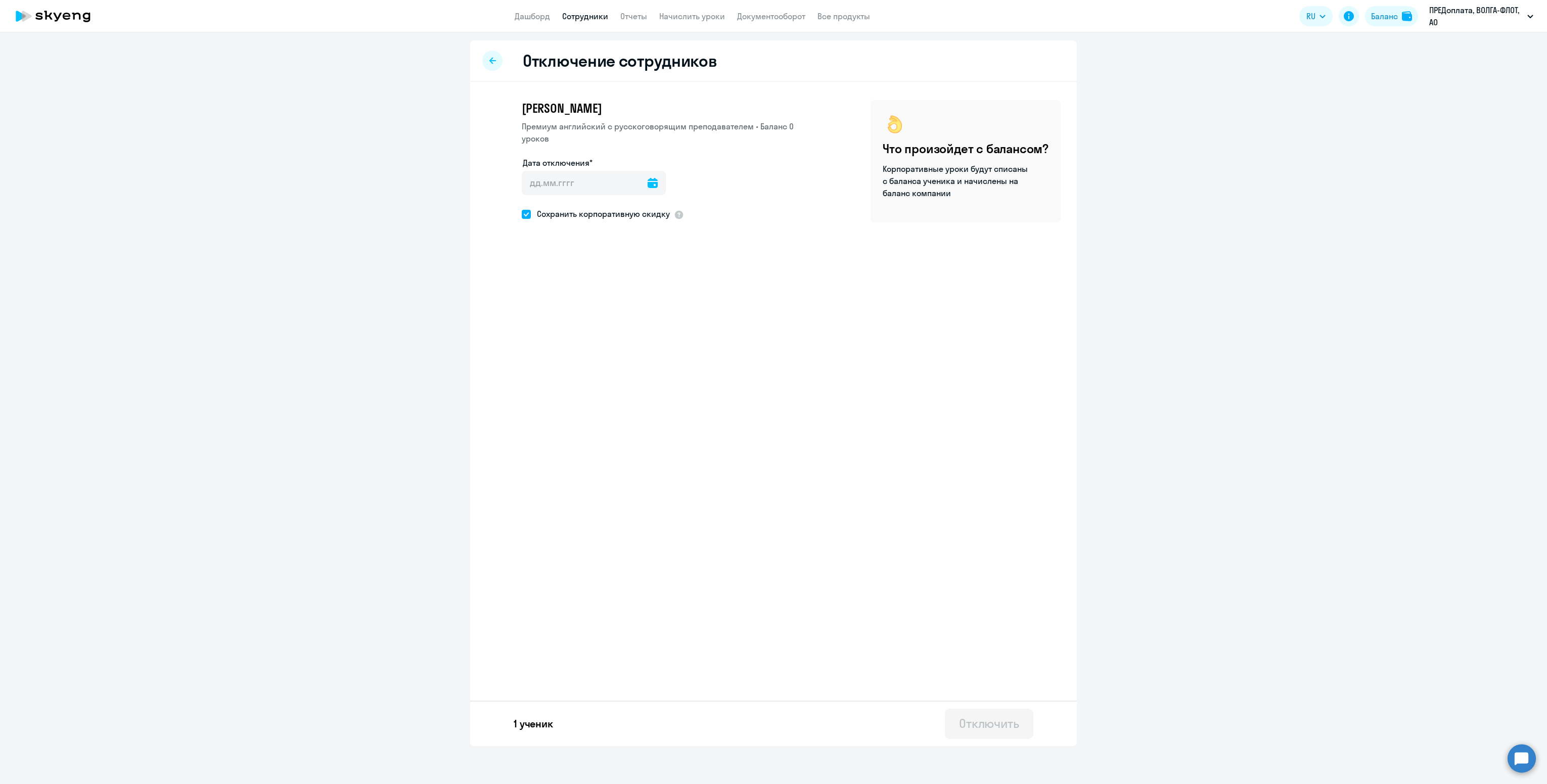
click at [647, 188] on div at bounding box center [652, 183] width 10 height 24
click at [647, 182] on icon at bounding box center [652, 182] width 10 height 10
click at [614, 318] on span "19" at bounding box center [617, 318] width 18 height 18
type input "[DATE]"
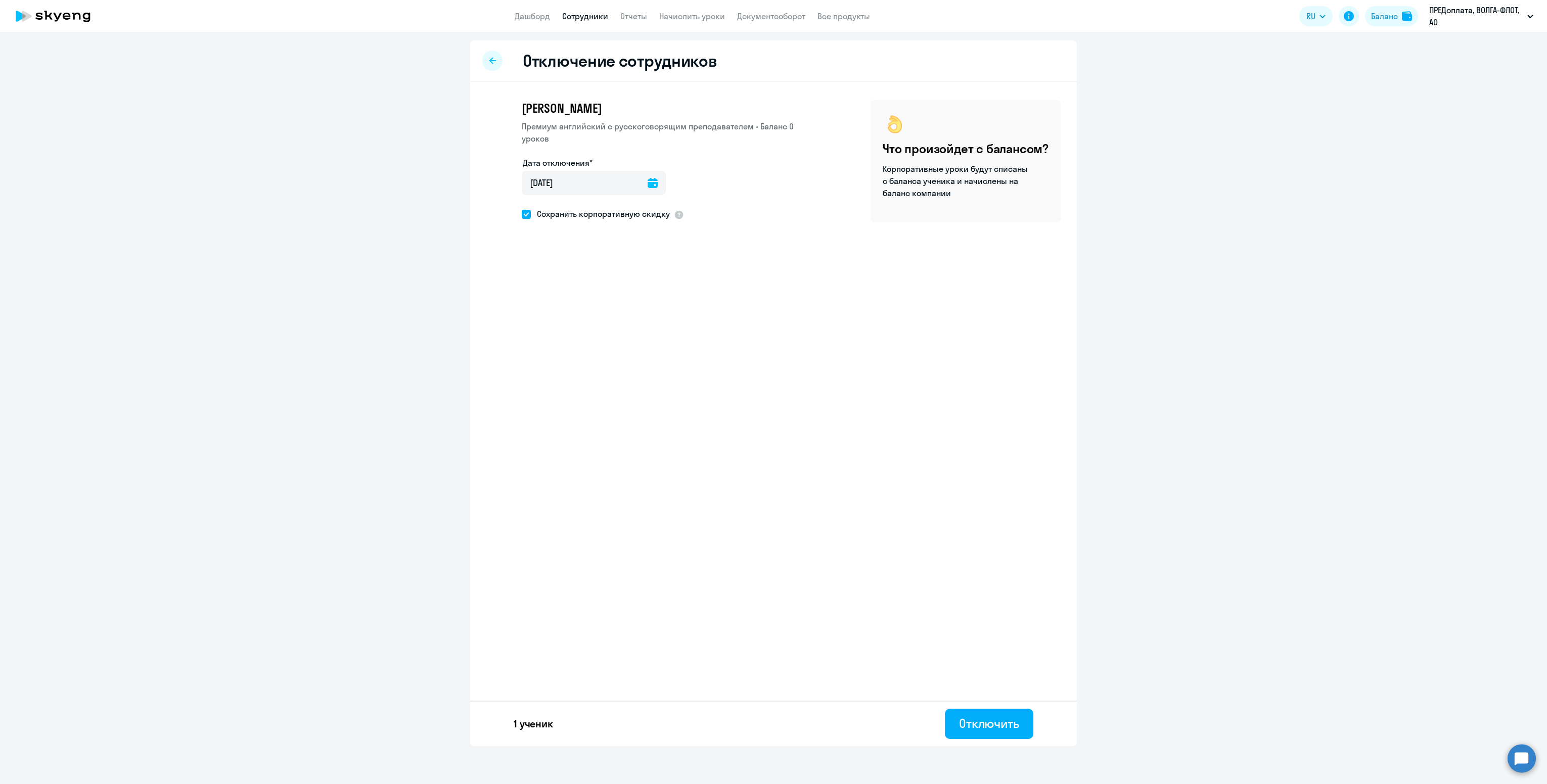
click at [580, 208] on span "Сохранить корпоративную скидку" at bounding box center [601, 214] width 139 height 12
click at [522, 214] on input "Сохранить корпоративную скидку" at bounding box center [521, 214] width 1 height 1
checkbox input "false"
click at [993, 722] on div "Отключить" at bounding box center [989, 723] width 60 height 16
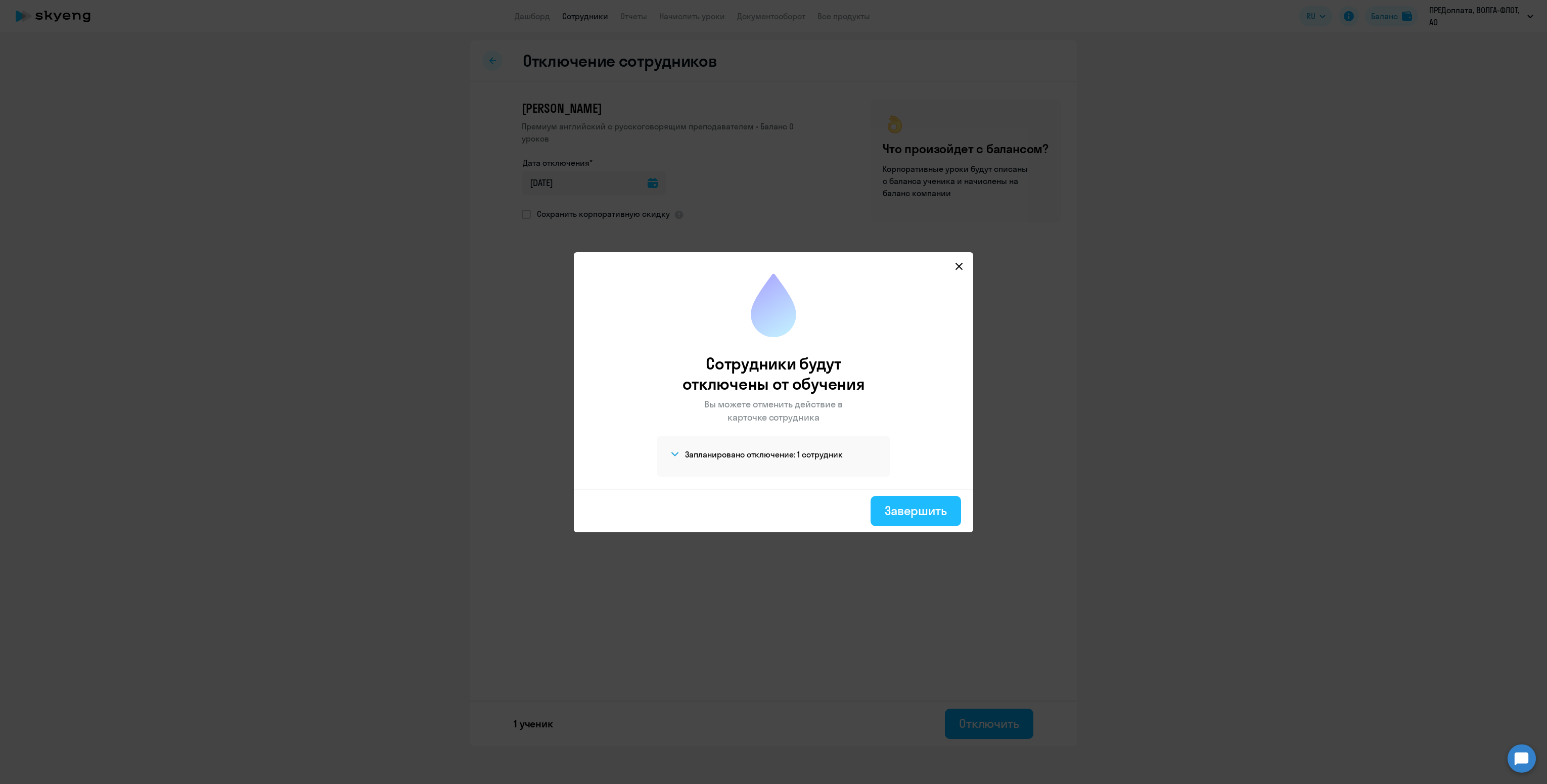
click at [927, 518] on button "Завершить" at bounding box center [916, 511] width 91 height 31
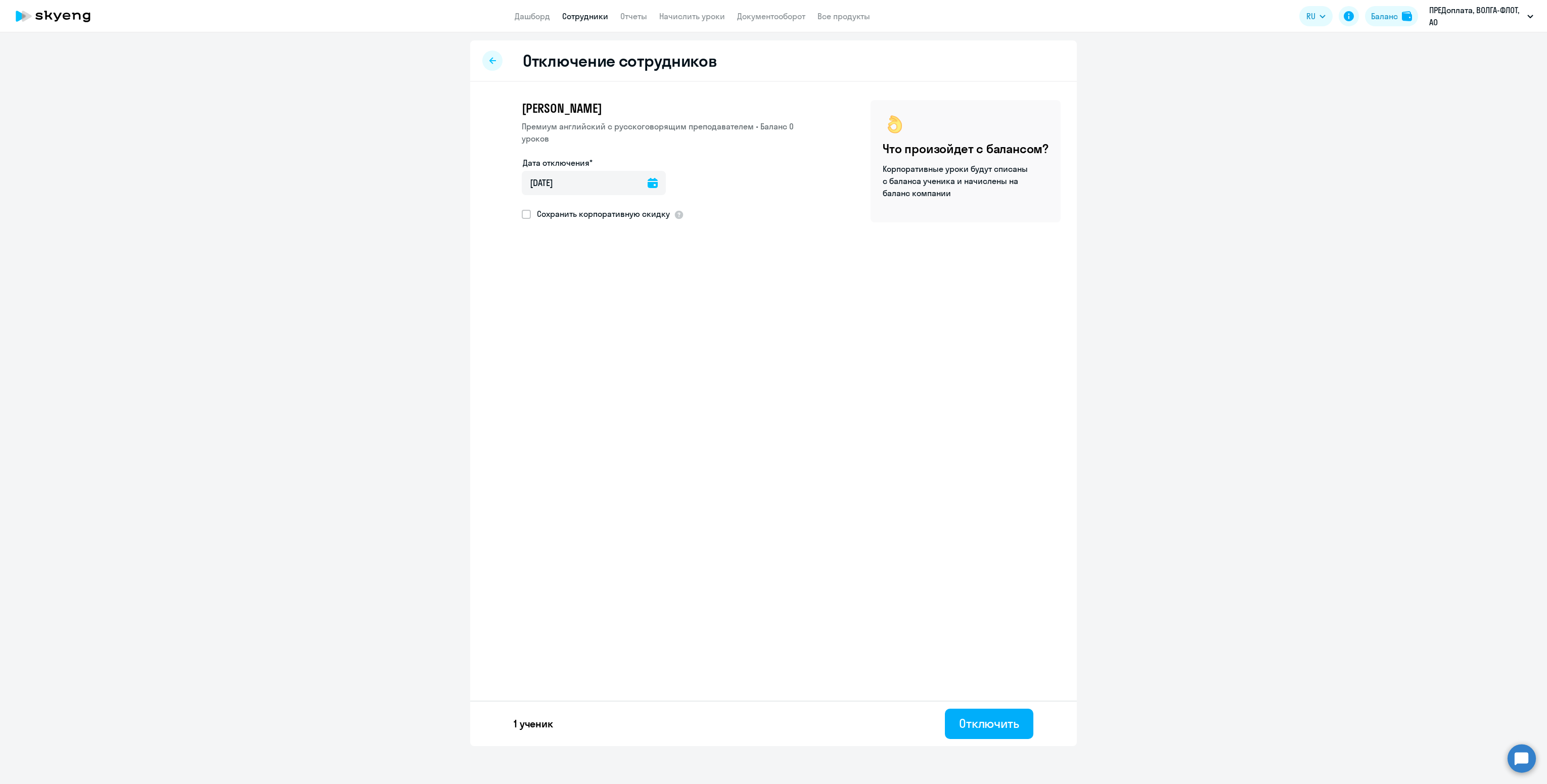
select select "30"
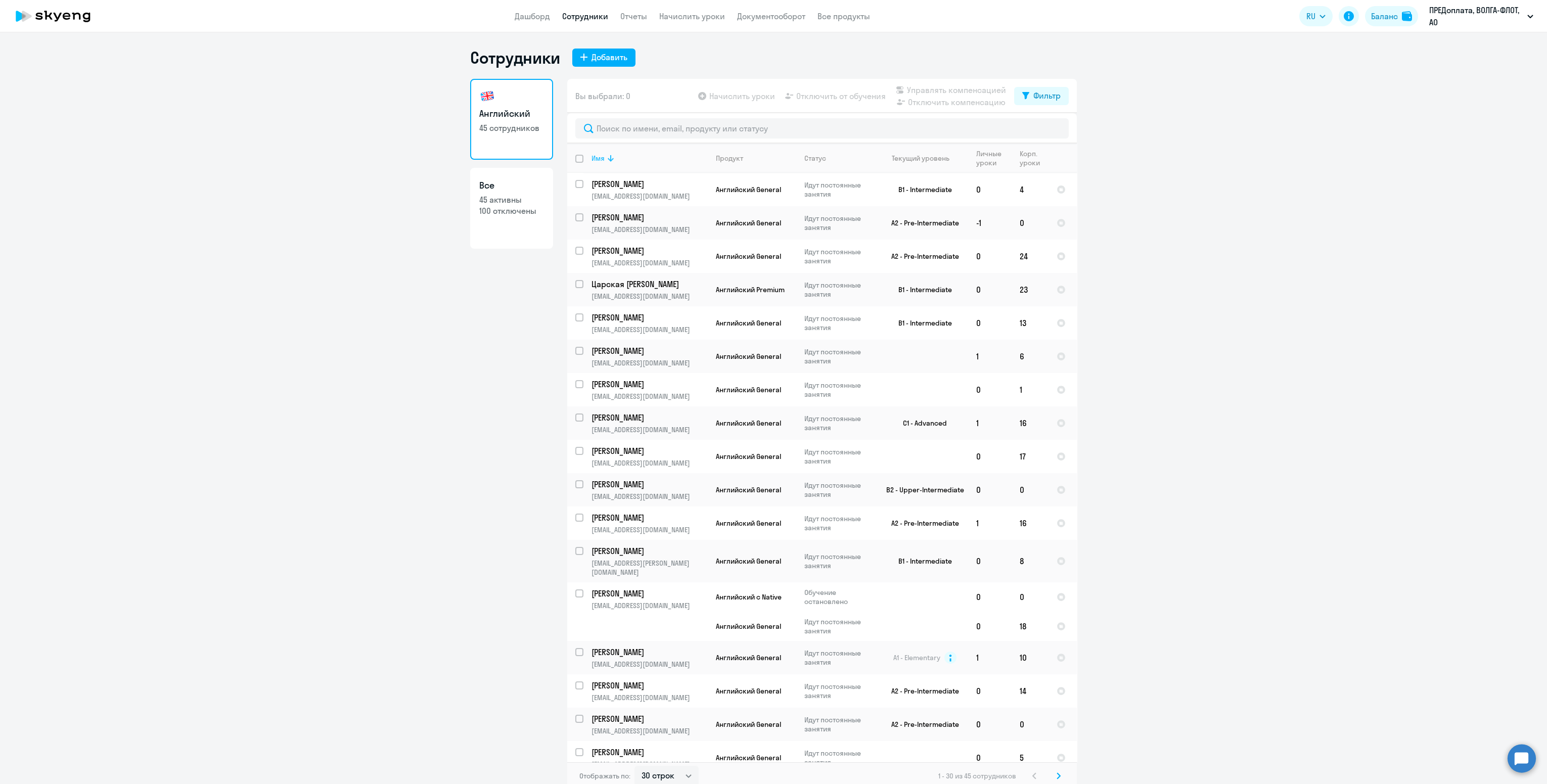
click at [608, 161] on icon at bounding box center [611, 158] width 12 height 12
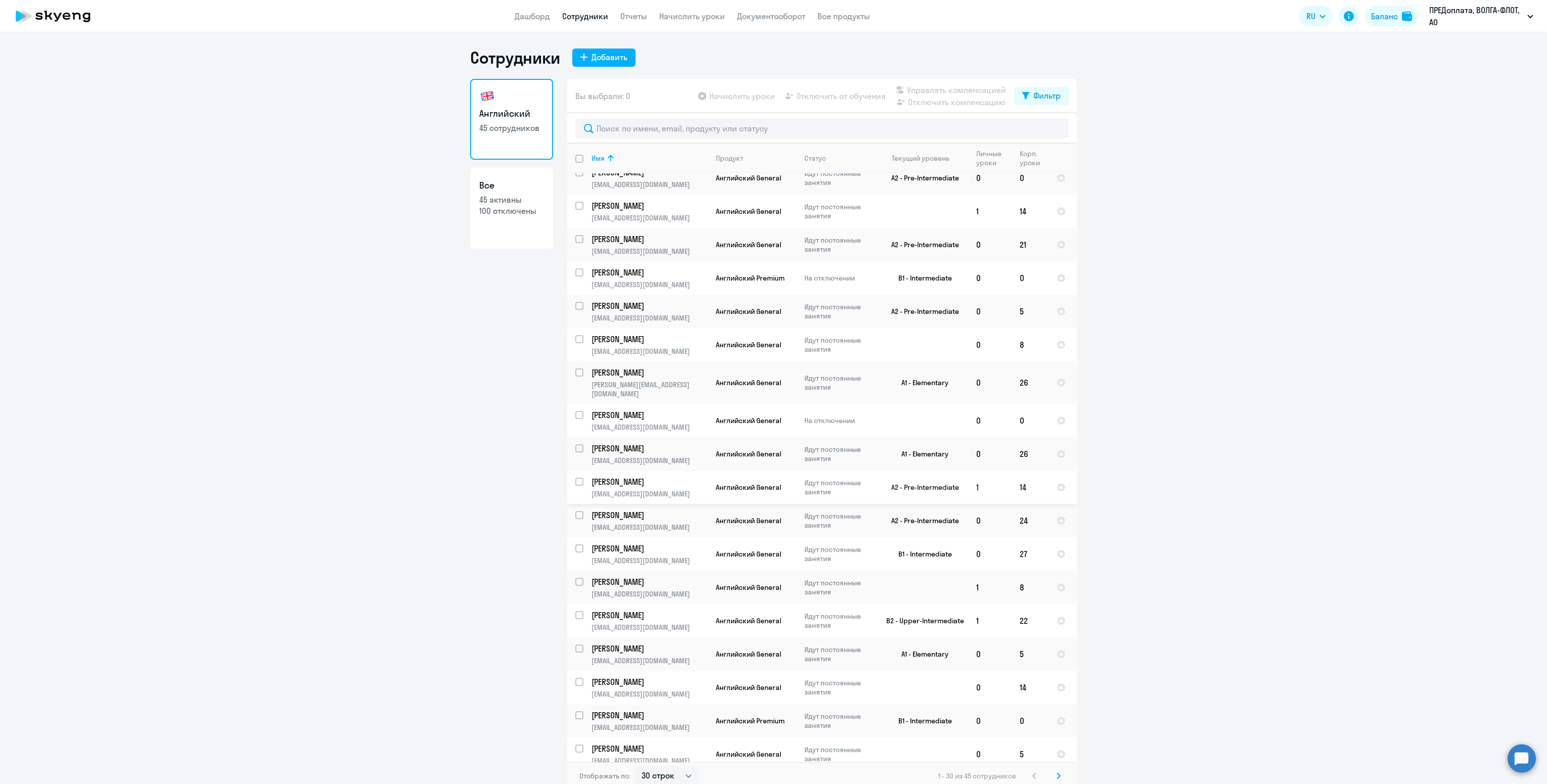
scroll to position [411, 0]
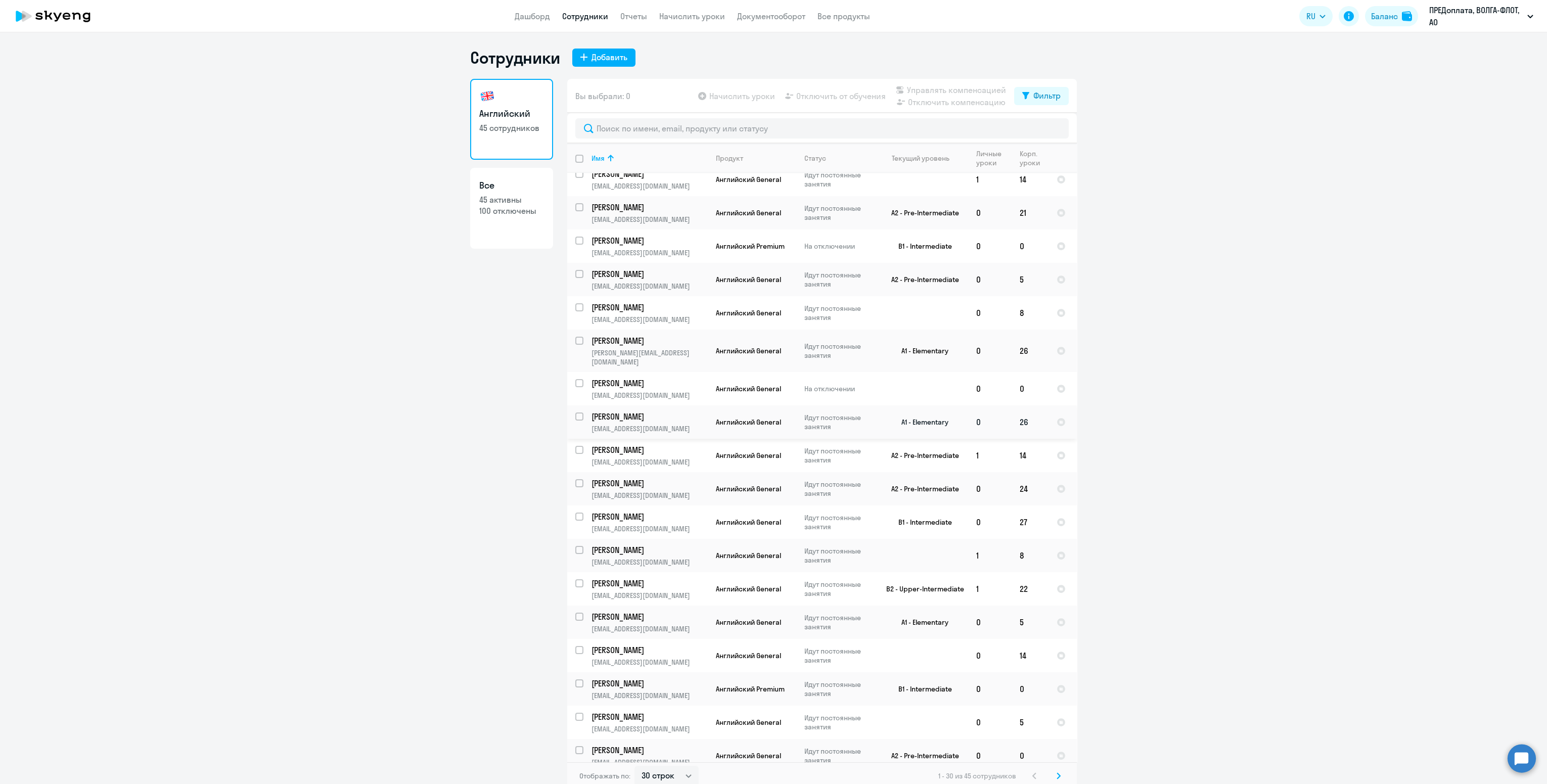
click at [634, 411] on p "[PERSON_NAME]" at bounding box center [649, 416] width 114 height 11
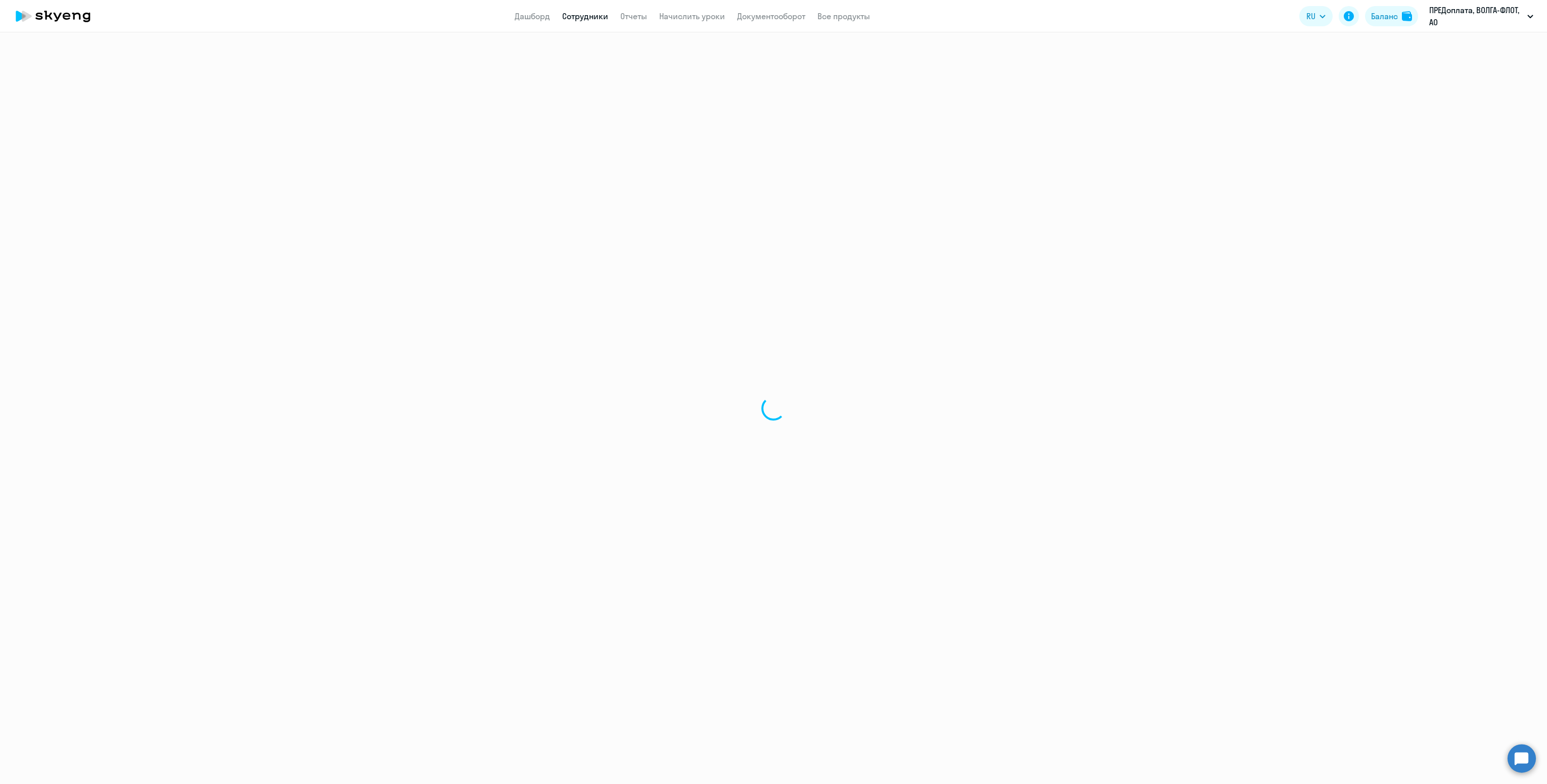
select select "english"
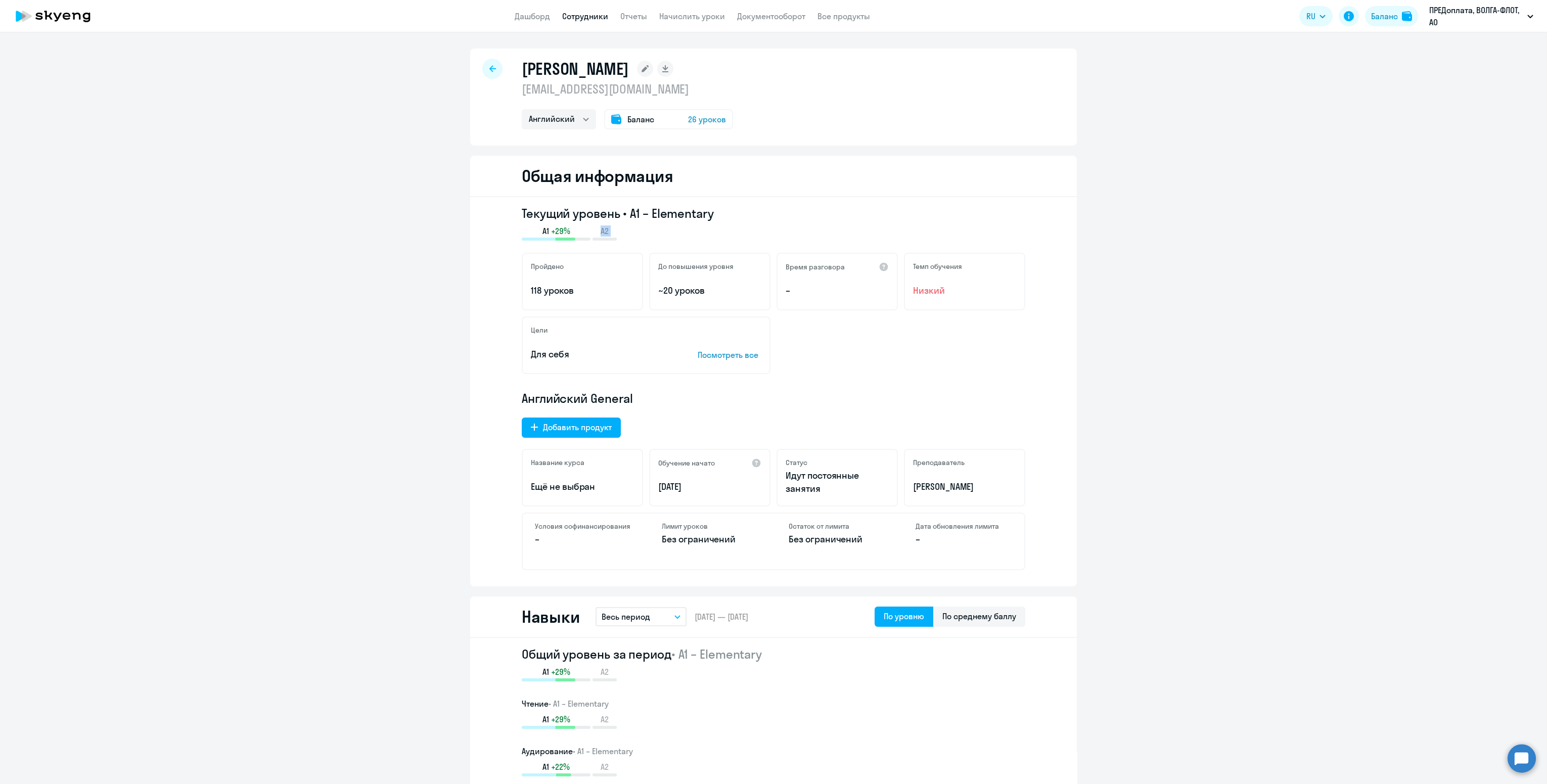
click at [515, 265] on div "Текущий уровень • A1 – Elementary A1 +29% A2 Пройдено 118 уроков До повышения у…" at bounding box center [773, 391] width 607 height 389
drag, startPoint x: 515, startPoint y: 265, endPoint x: 514, endPoint y: 237, distance: 28.0
click at [514, 237] on div "Текущий уровень • A1 – Elementary A1 +29% A2 Пройдено 118 уроков До повышения у…" at bounding box center [773, 391] width 607 height 389
click at [522, 237] on div "A1 +29%" at bounding box center [556, 232] width 68 height 15
click at [545, 263] on h5 "Пройдено" at bounding box center [547, 266] width 33 height 9
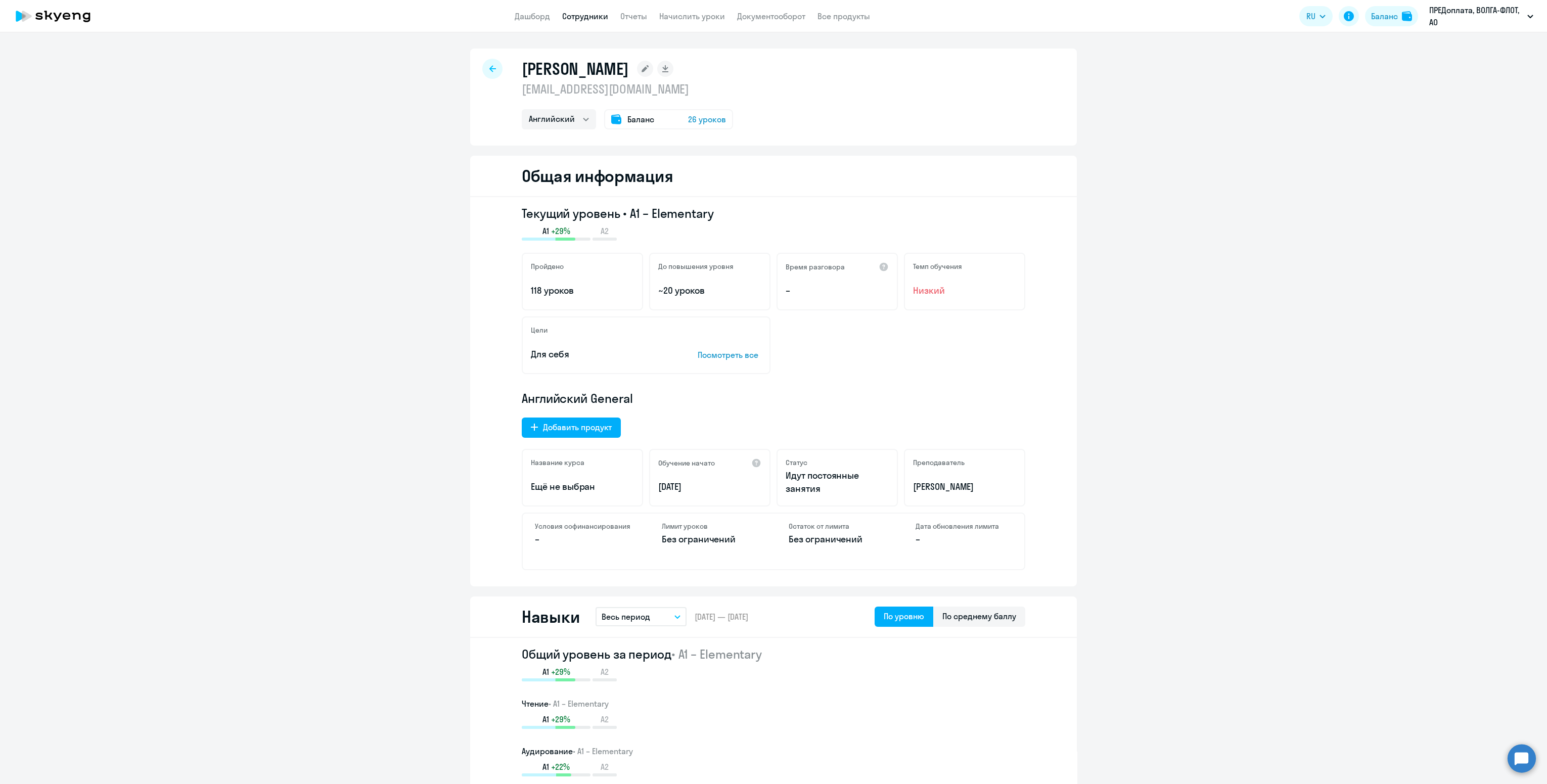
click at [551, 232] on span "+29%" at bounding box center [561, 231] width 19 height 11
click at [689, 222] on div "Текущий уровень • A1 – Elementary A1 +29% A2" at bounding box center [773, 223] width 503 height 35
drag, startPoint x: 711, startPoint y: 206, endPoint x: 661, endPoint y: 213, distance: 50.5
click at [661, 213] on h3 "Текущий уровень • A1 – Elementary" at bounding box center [773, 213] width 503 height 16
drag, startPoint x: 661, startPoint y: 213, endPoint x: 636, endPoint y: 214, distance: 25.0
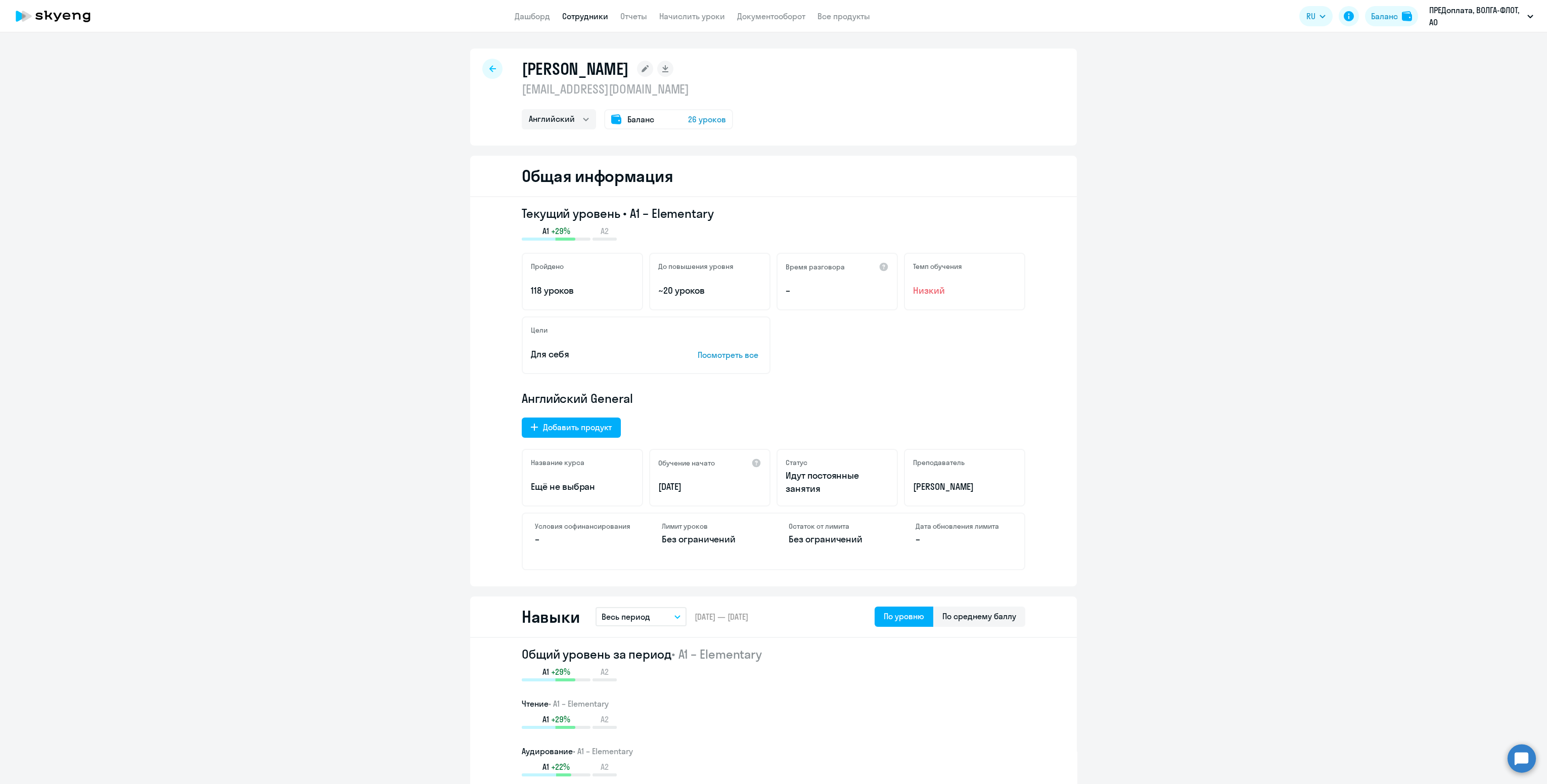
click at [636, 214] on h3 "Текущий уровень • A1 – Elementary" at bounding box center [773, 213] width 503 height 16
drag, startPoint x: 657, startPoint y: 293, endPoint x: 732, endPoint y: 291, distance: 75.0
click at [732, 291] on p "~20 уроков" at bounding box center [710, 291] width 103 height 13
drag, startPoint x: 732, startPoint y: 291, endPoint x: 736, endPoint y: 340, distance: 49.2
click at [736, 340] on div "Цели Для себя Посмотреть все" at bounding box center [646, 345] width 249 height 58
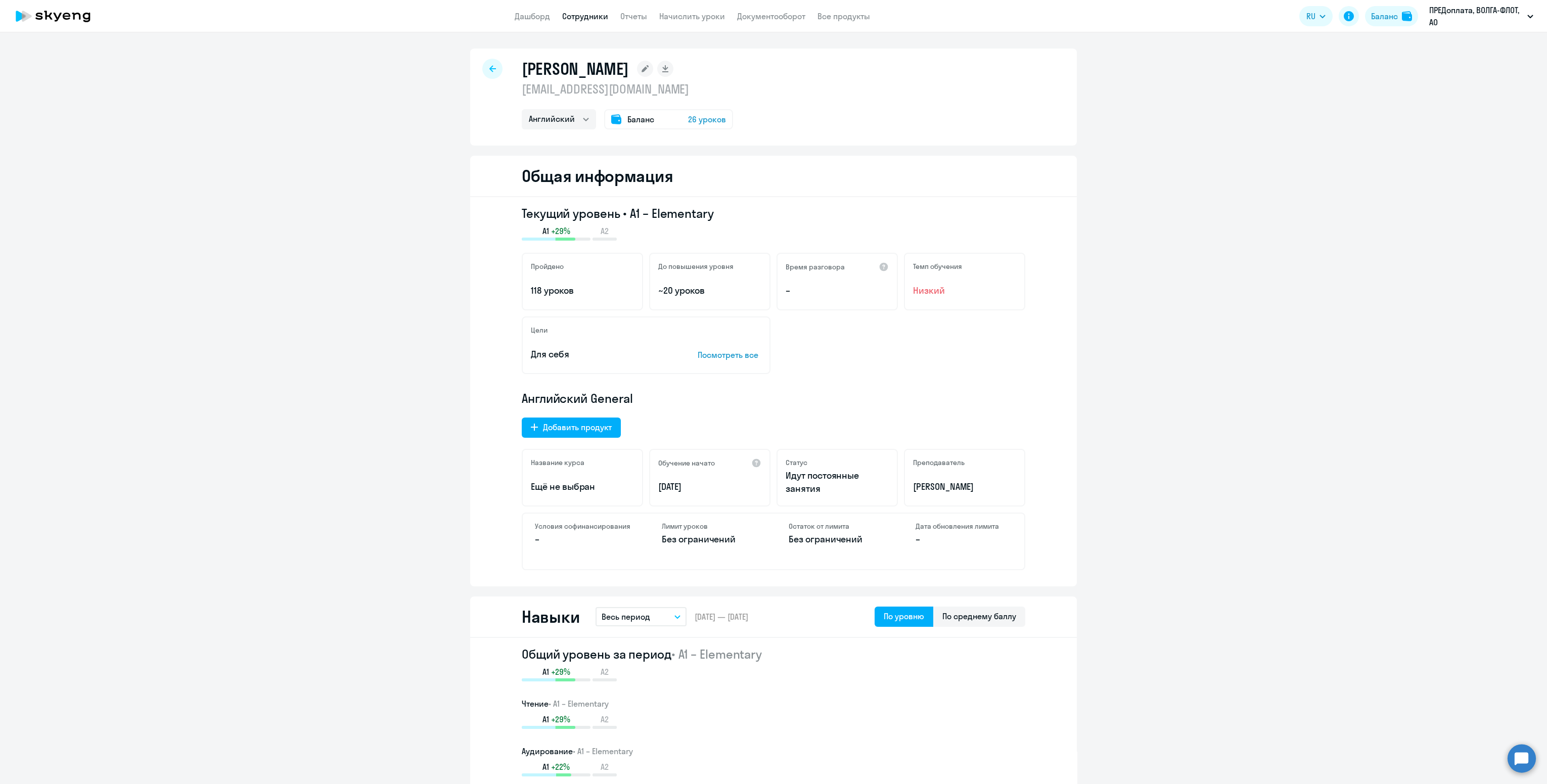
click at [489, 69] on icon at bounding box center [492, 69] width 7 height 7
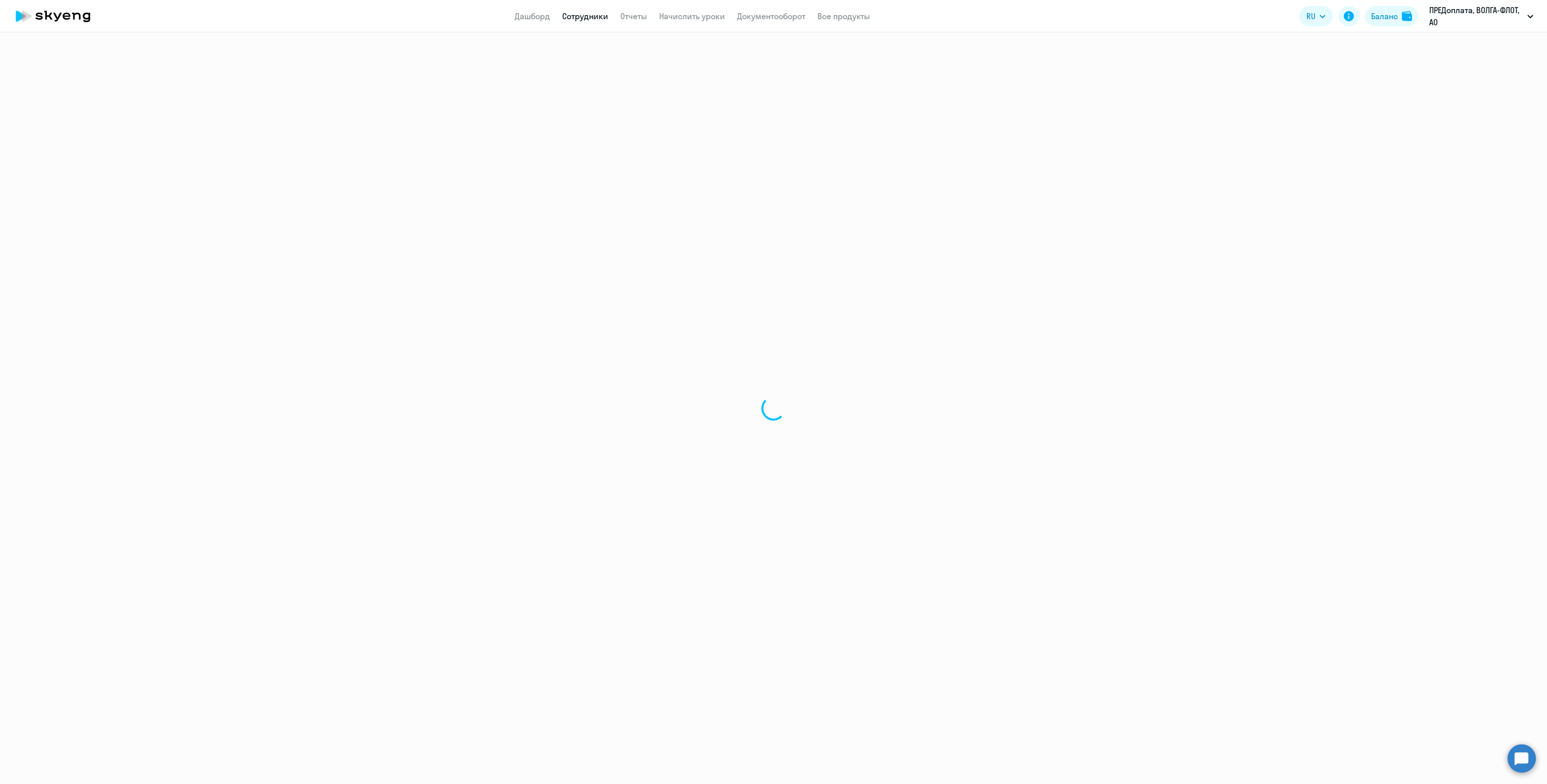
select select "30"
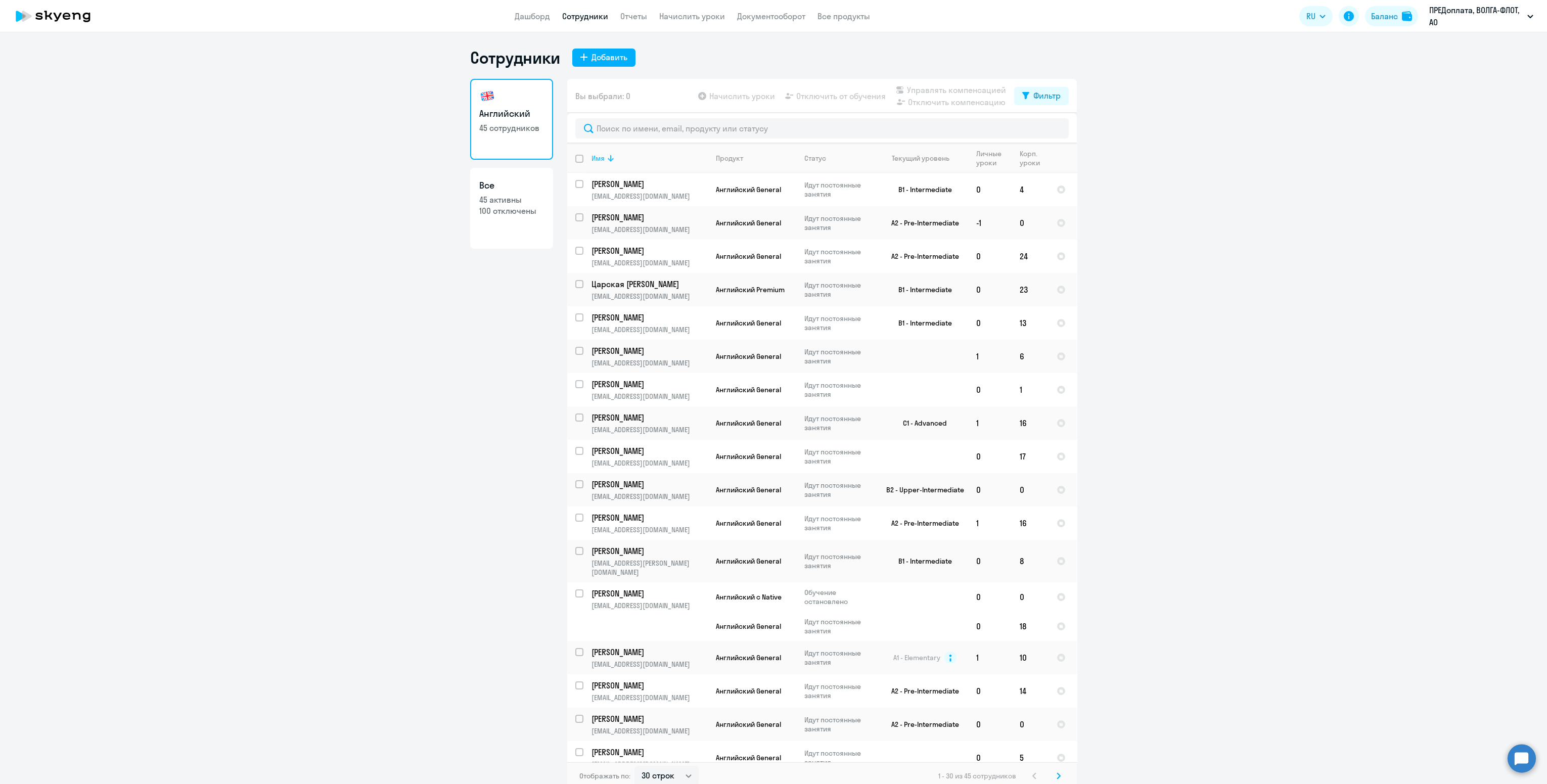
click at [608, 155] on icon at bounding box center [611, 158] width 12 height 12
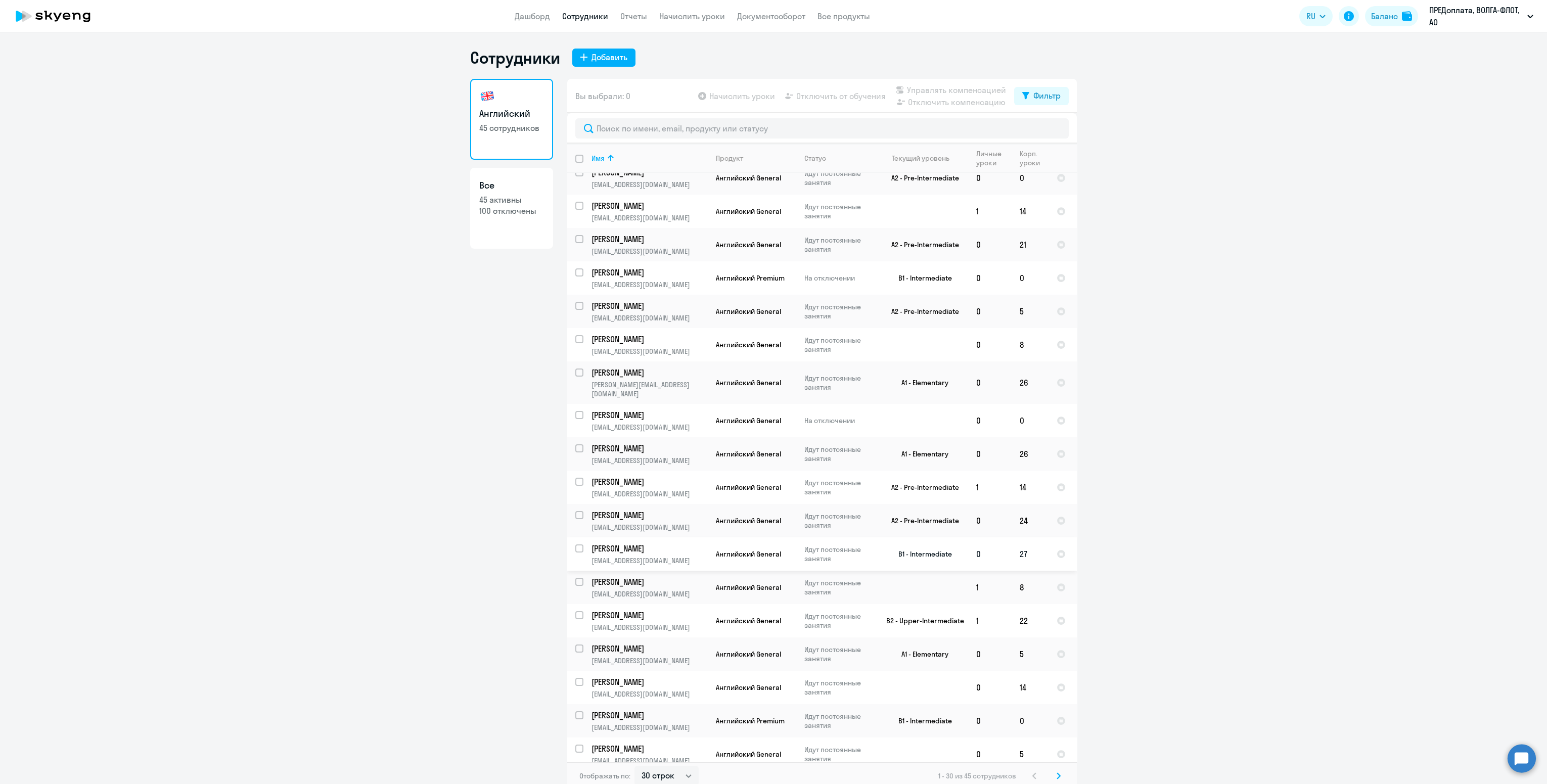
scroll to position [411, 0]
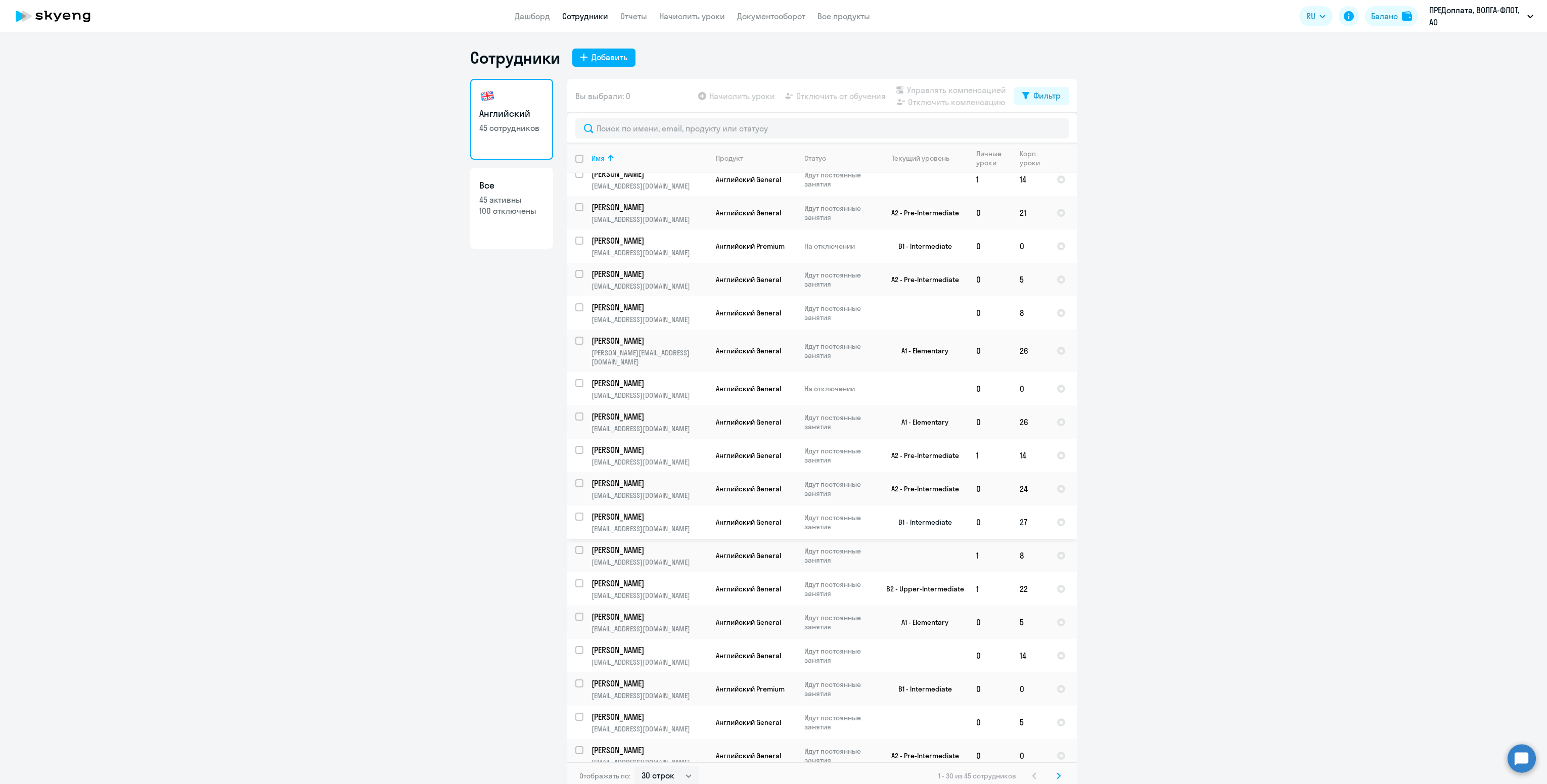
click at [678, 513] on td "[PERSON_NAME] [EMAIL_ADDRESS][DOMAIN_NAME]" at bounding box center [645, 522] width 124 height 34
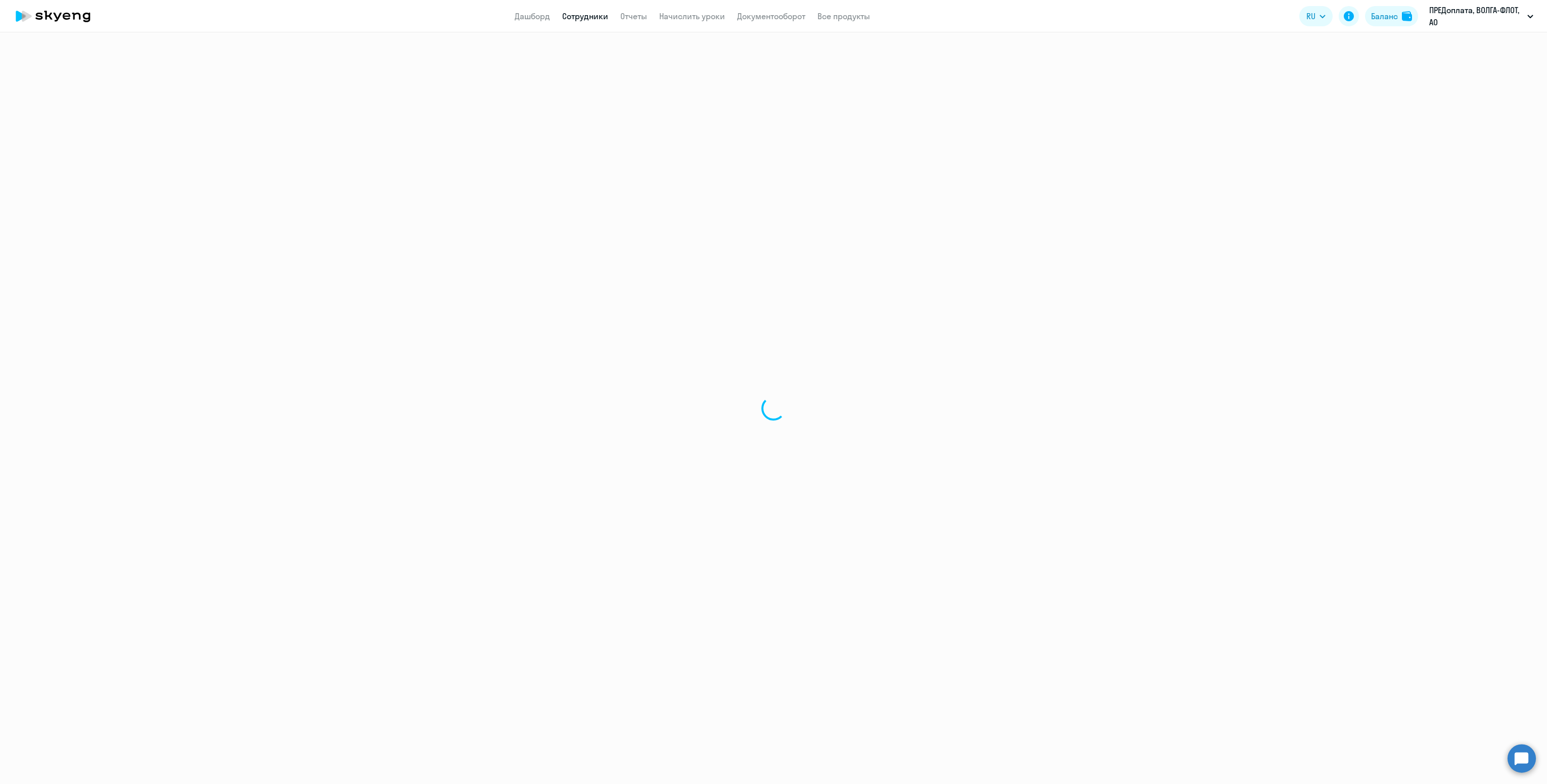
select select "english"
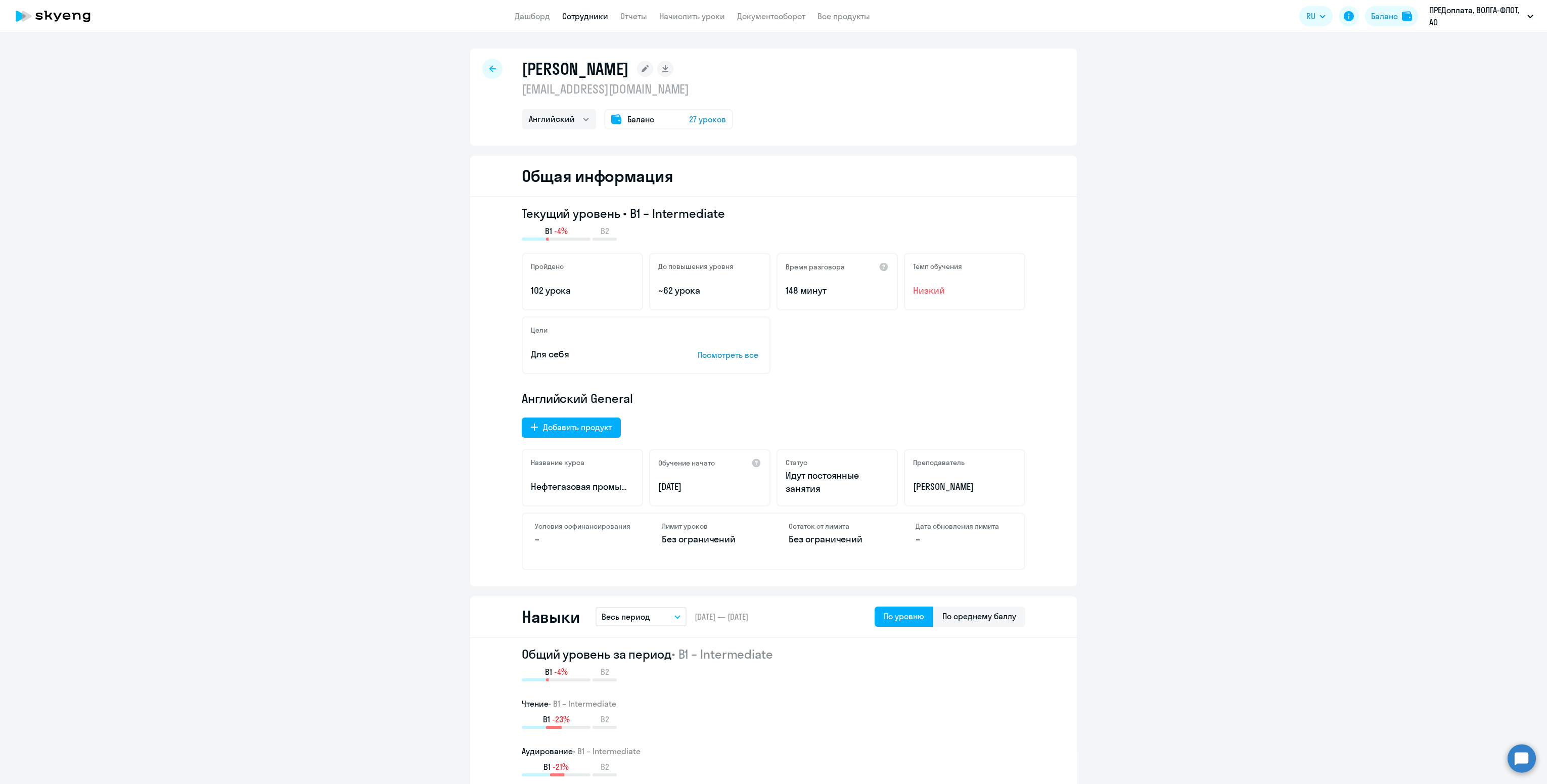
click at [492, 70] on div at bounding box center [492, 69] width 20 height 20
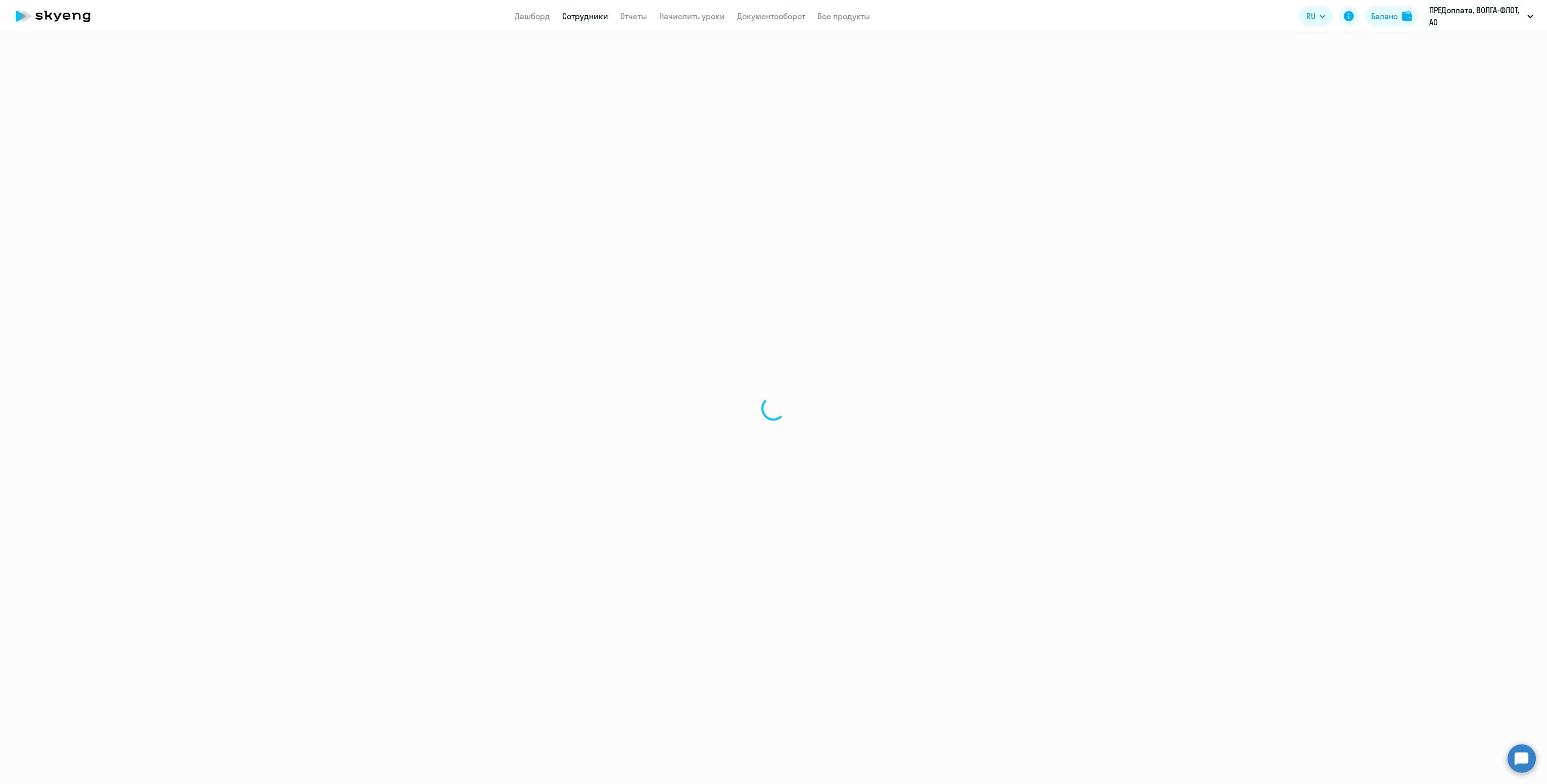
select select "30"
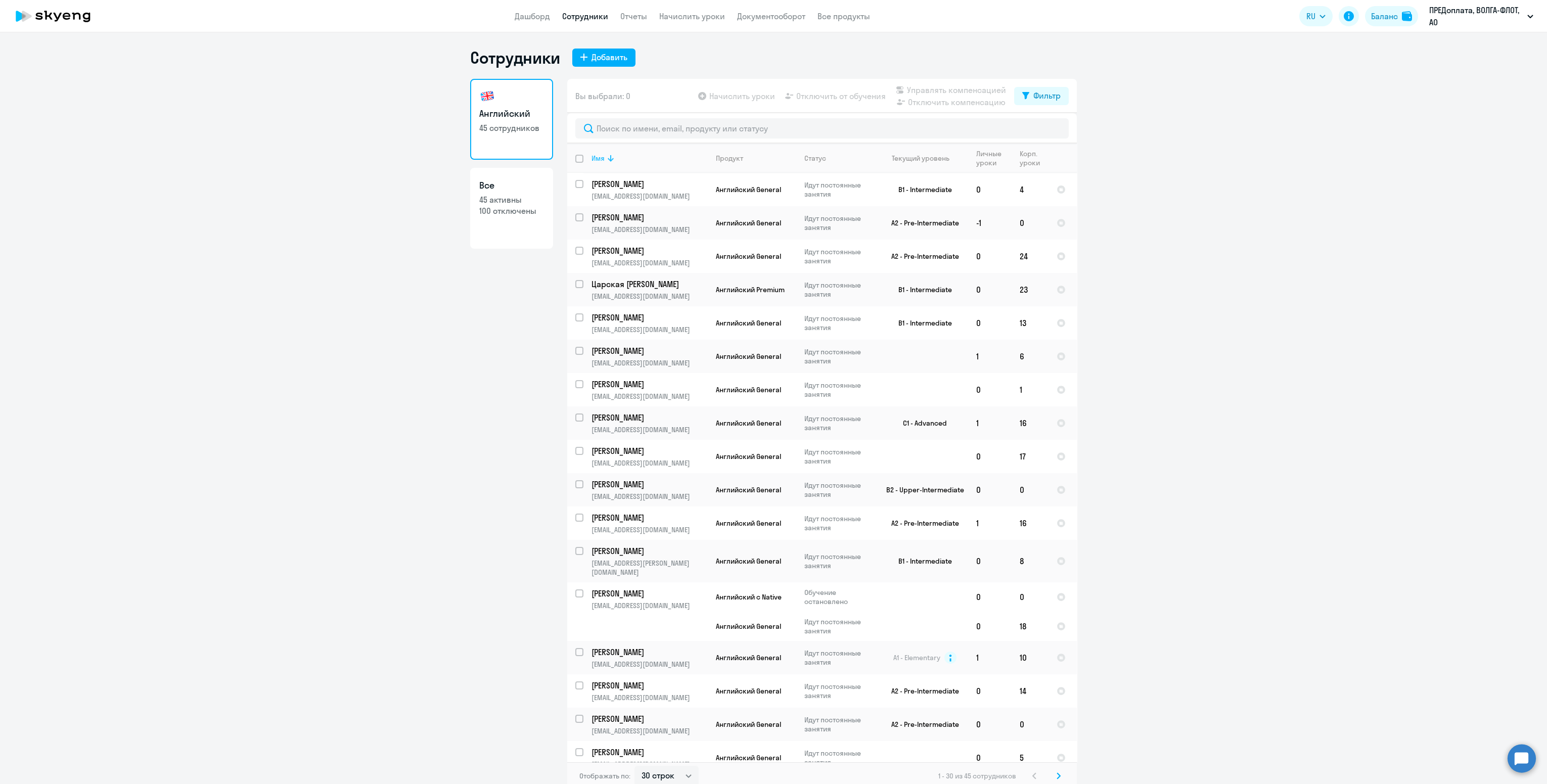
click at [605, 161] on icon at bounding box center [611, 158] width 12 height 12
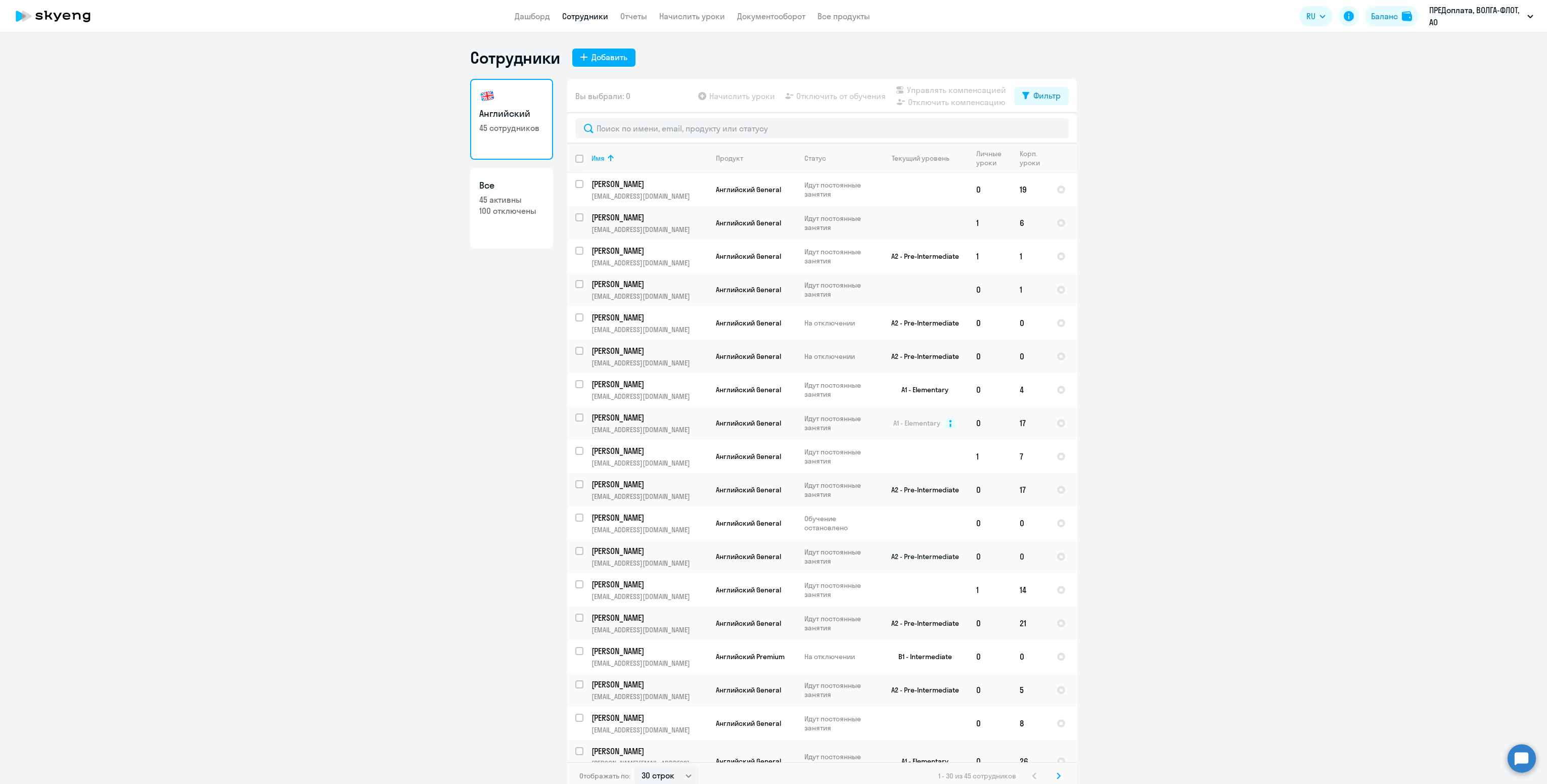
scroll to position [411, 0]
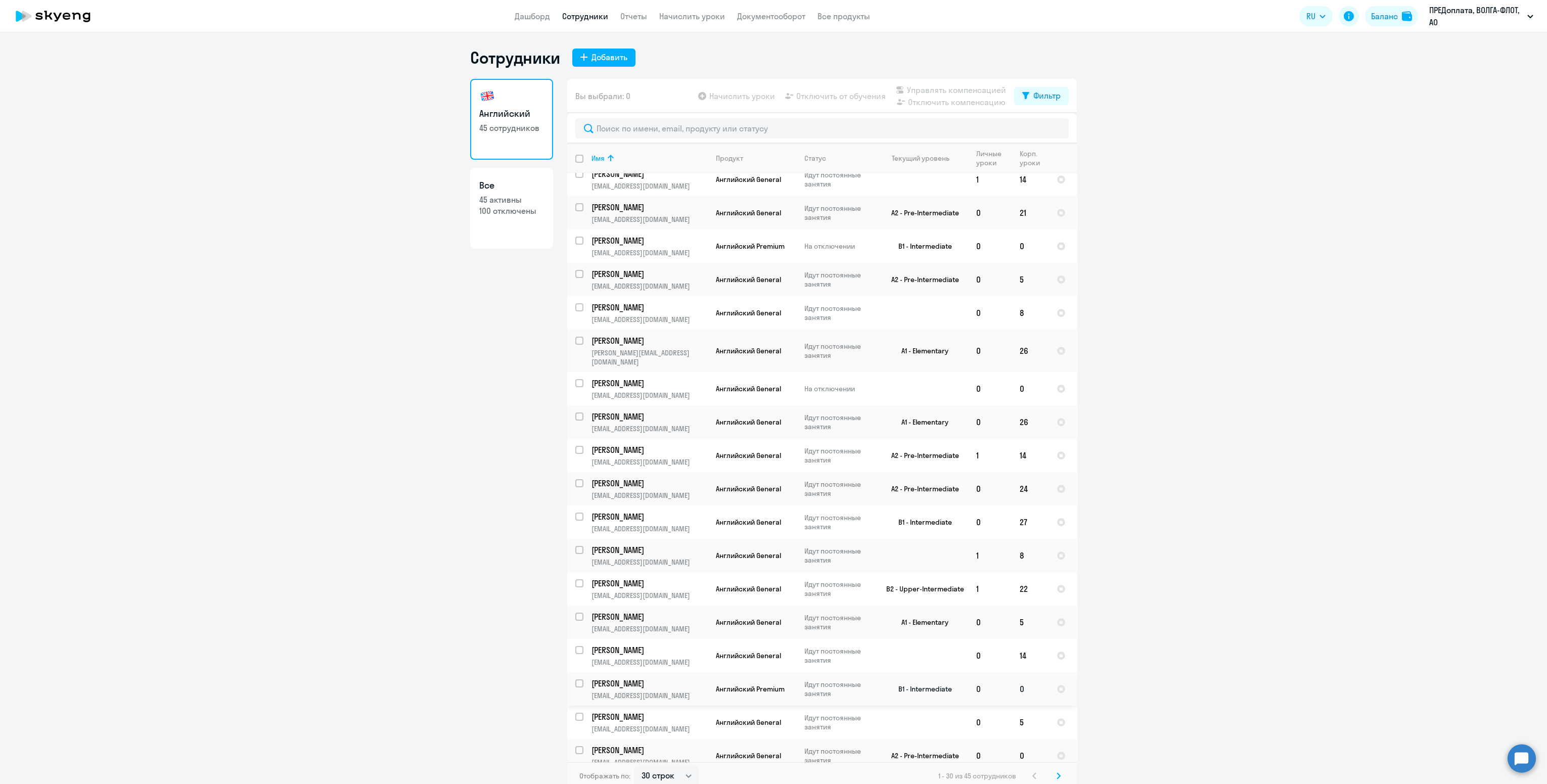
click at [944, 687] on td "B1 - Intermediate" at bounding box center [921, 689] width 94 height 34
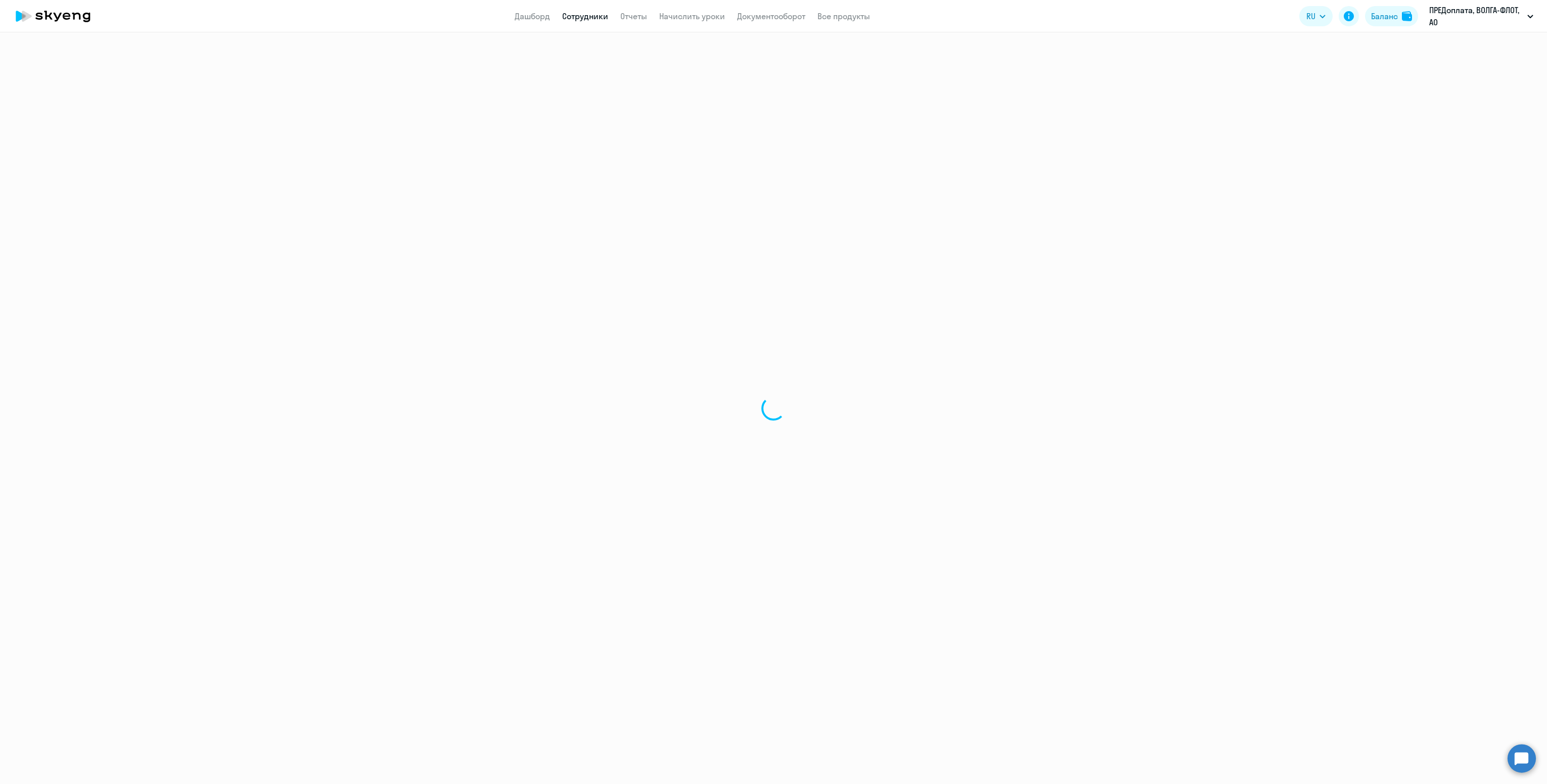
select select "english"
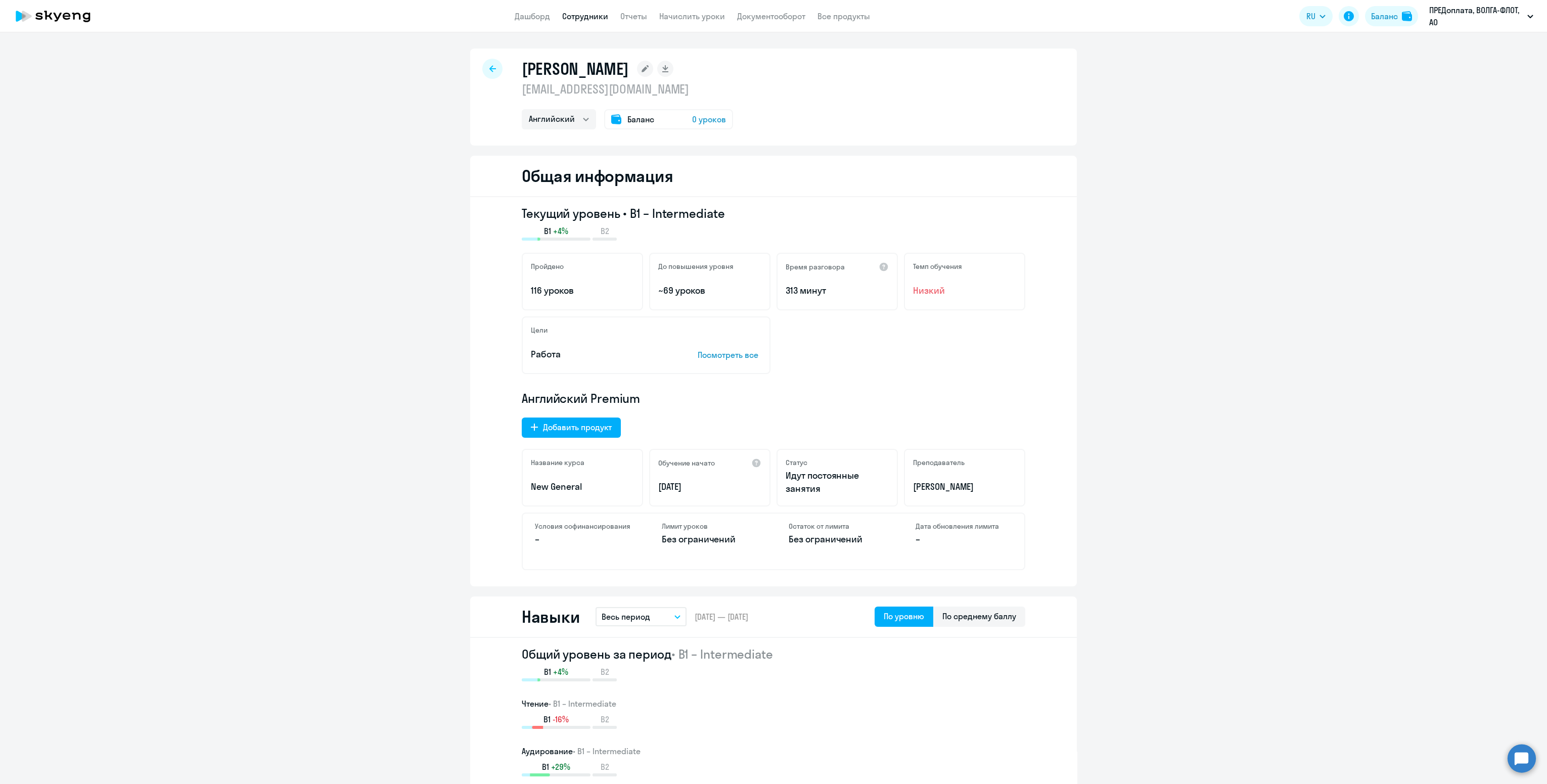
click at [489, 69] on icon at bounding box center [492, 69] width 7 height 7
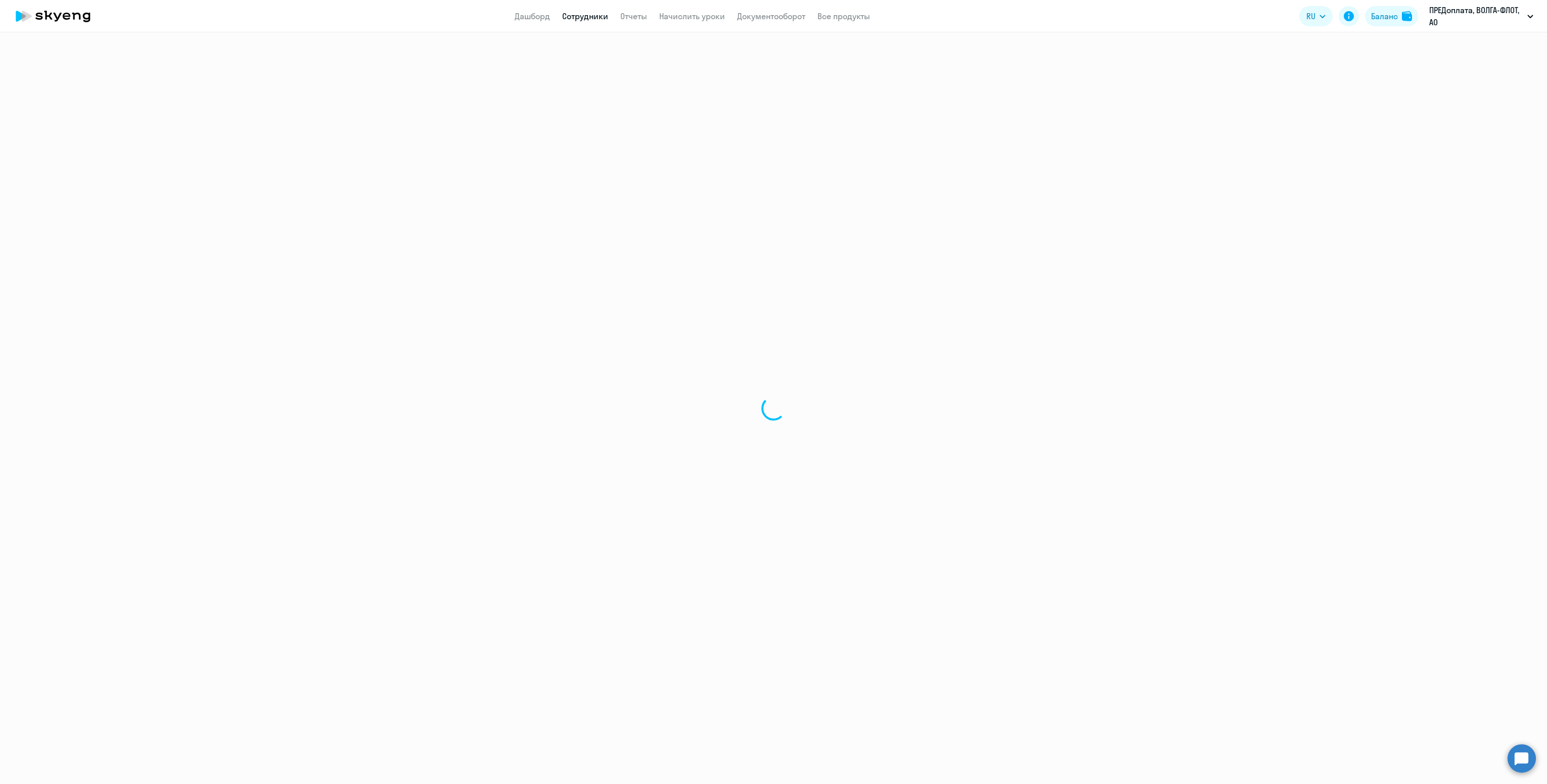
select select "30"
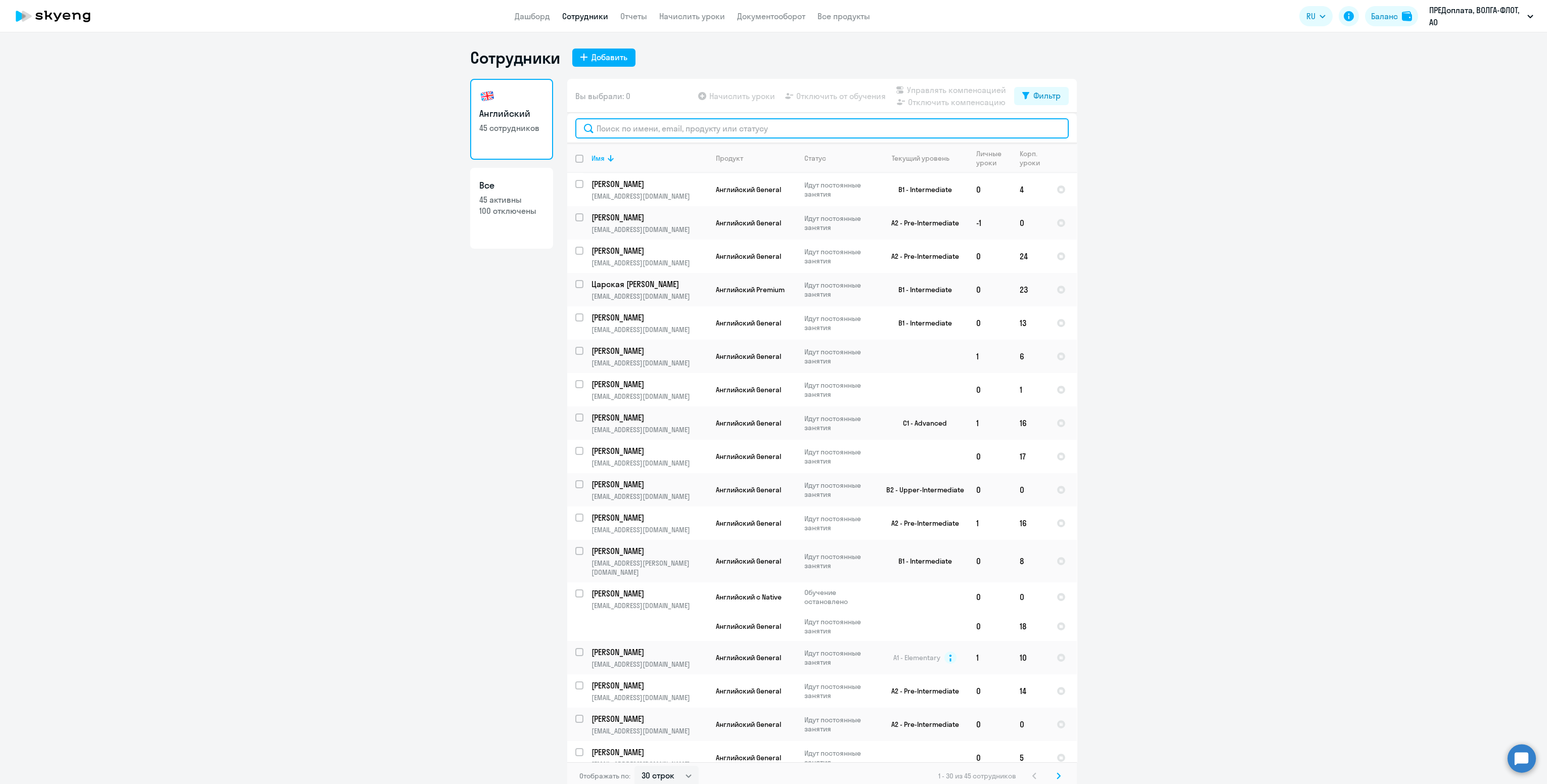
click at [671, 128] on input "text" at bounding box center [822, 128] width 494 height 20
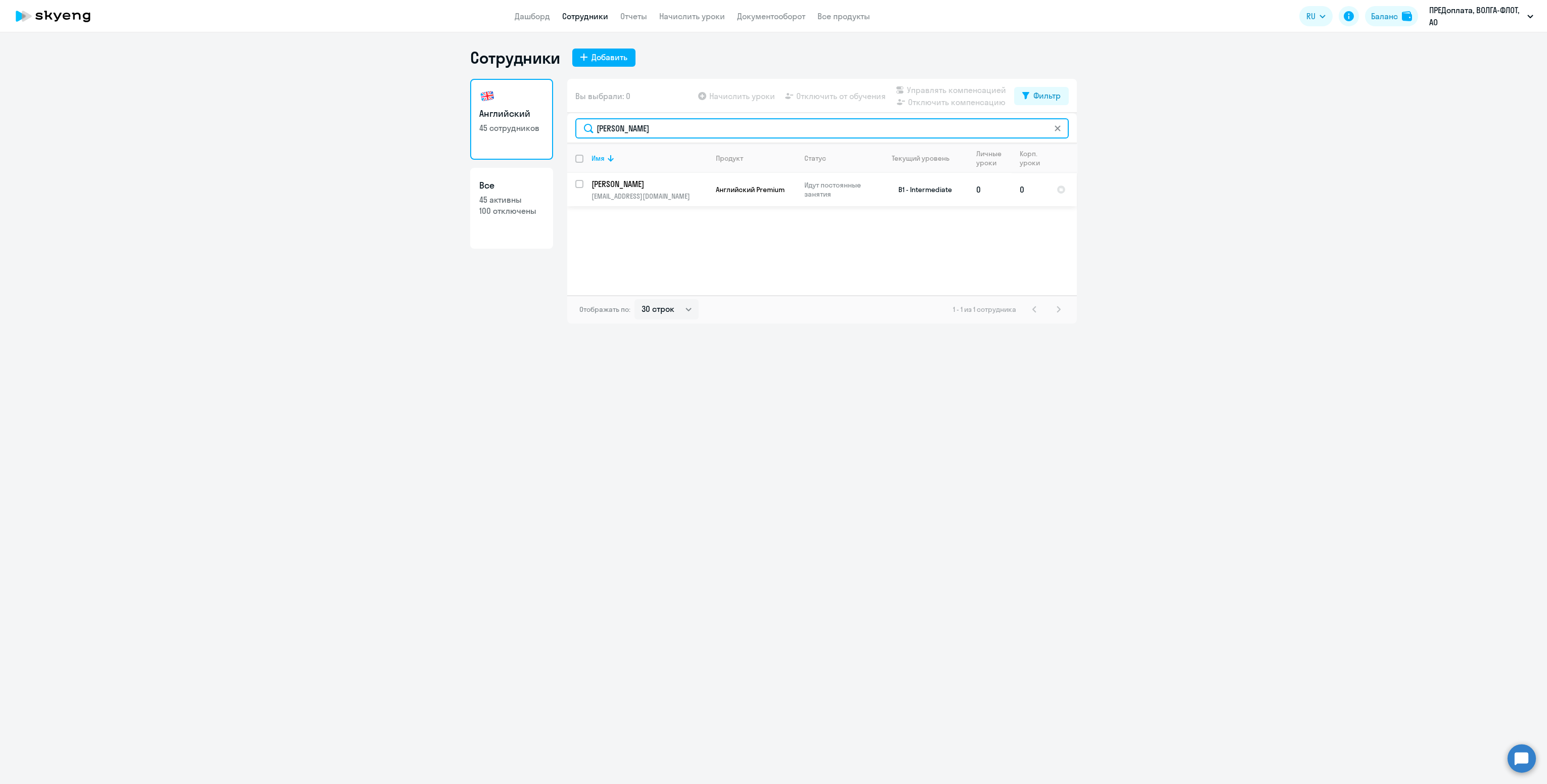
type input "[PERSON_NAME]"
click at [580, 182] on input "select row 12739669" at bounding box center [586, 190] width 20 height 20
checkbox input "true"
click at [725, 100] on span "Начислить уроки" at bounding box center [742, 96] width 65 height 12
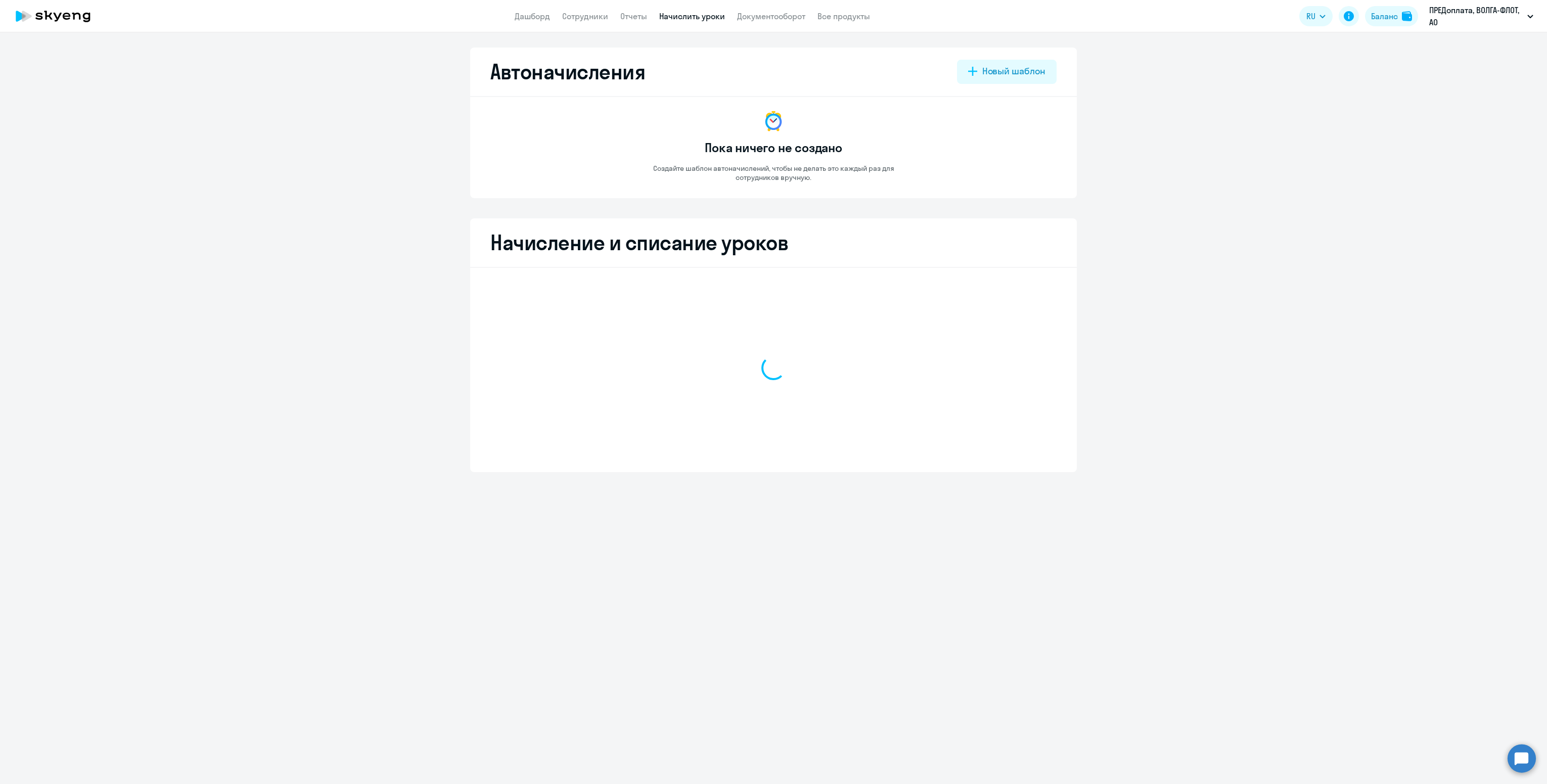
select select "10"
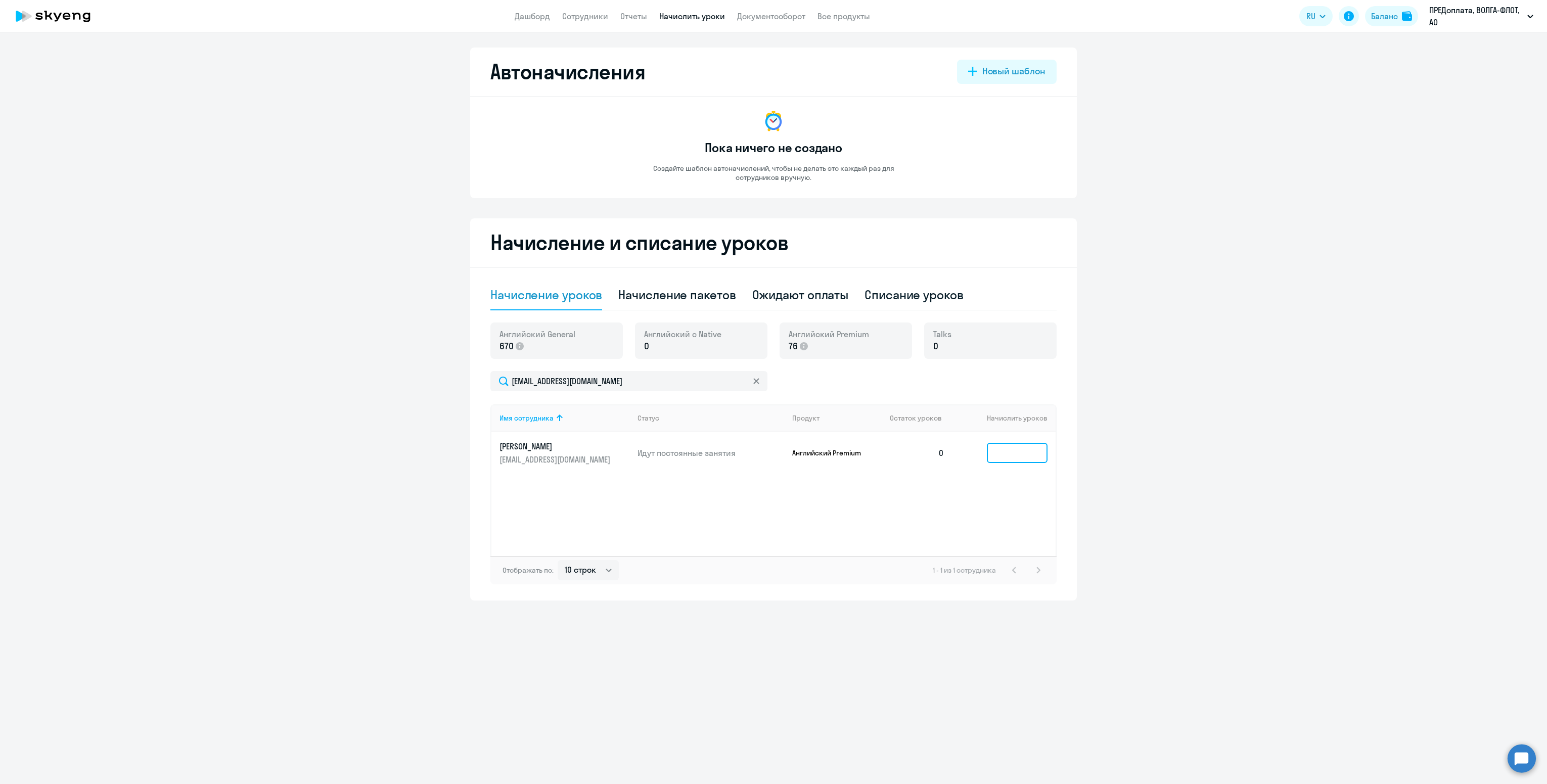
click at [1025, 452] on input at bounding box center [1017, 453] width 61 height 20
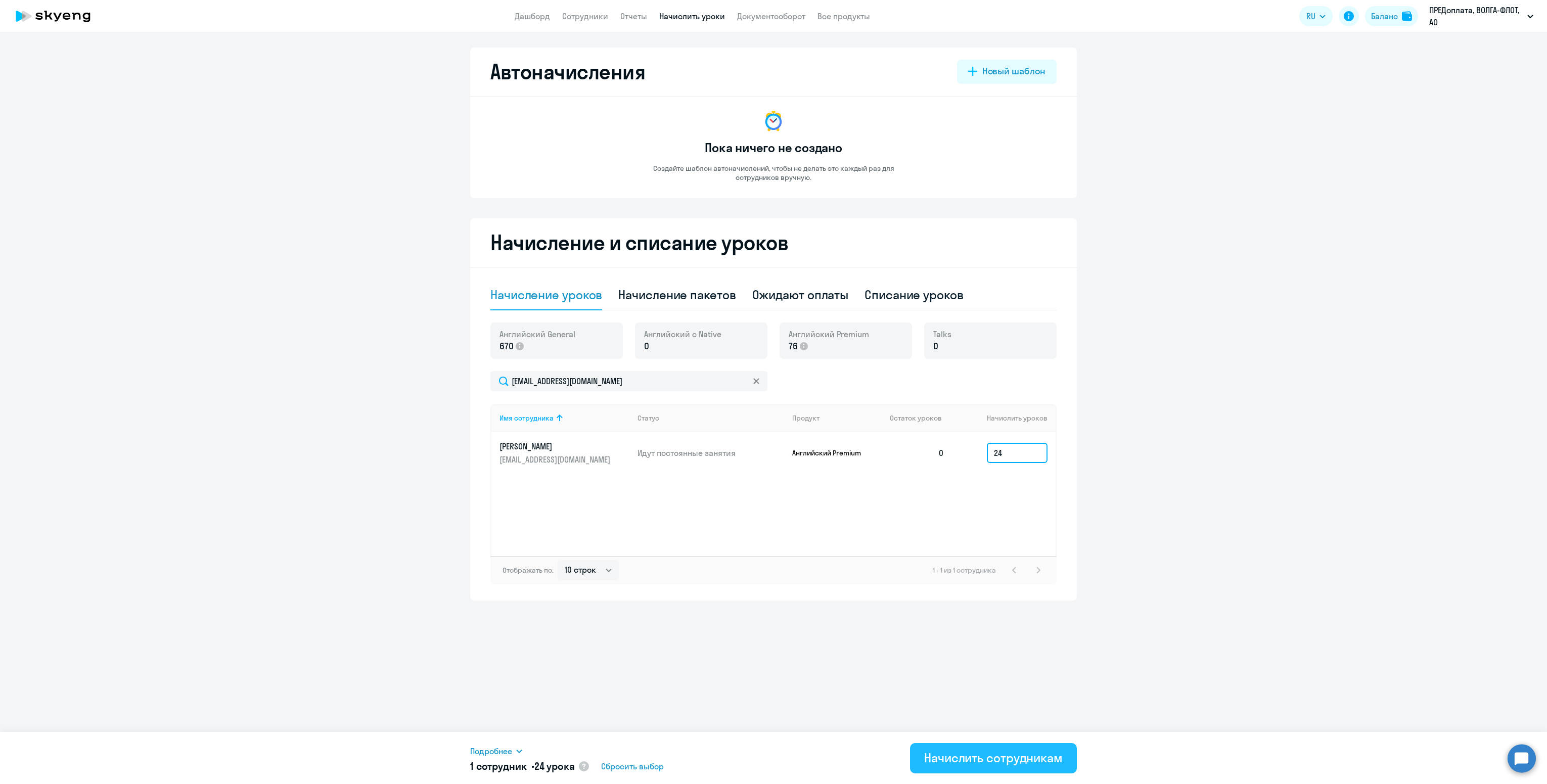
type input "24"
click at [979, 748] on button "Начислить сотрудникам" at bounding box center [993, 758] width 167 height 31
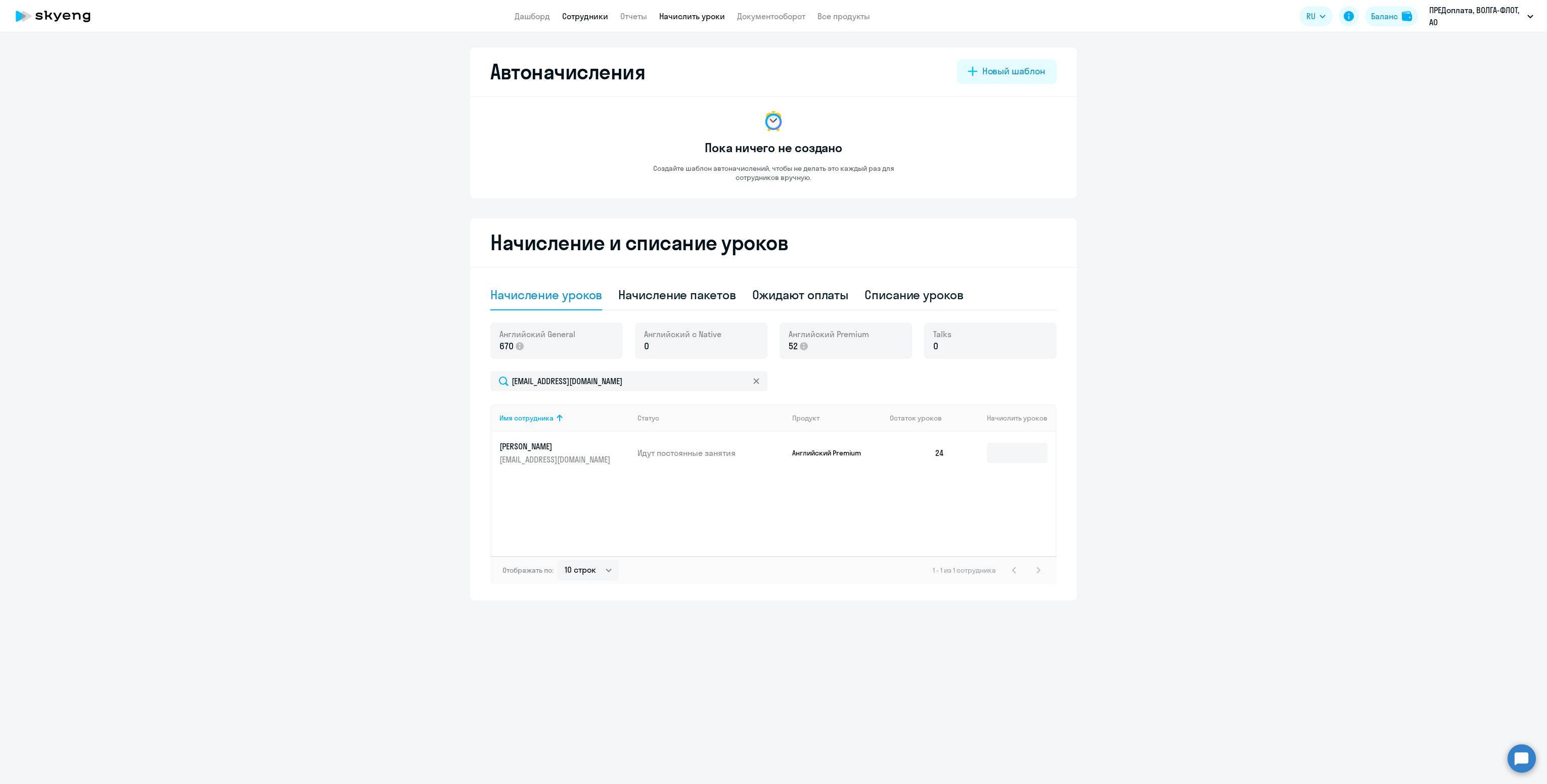
click at [571, 19] on link "Сотрудники" at bounding box center [585, 16] width 46 height 10
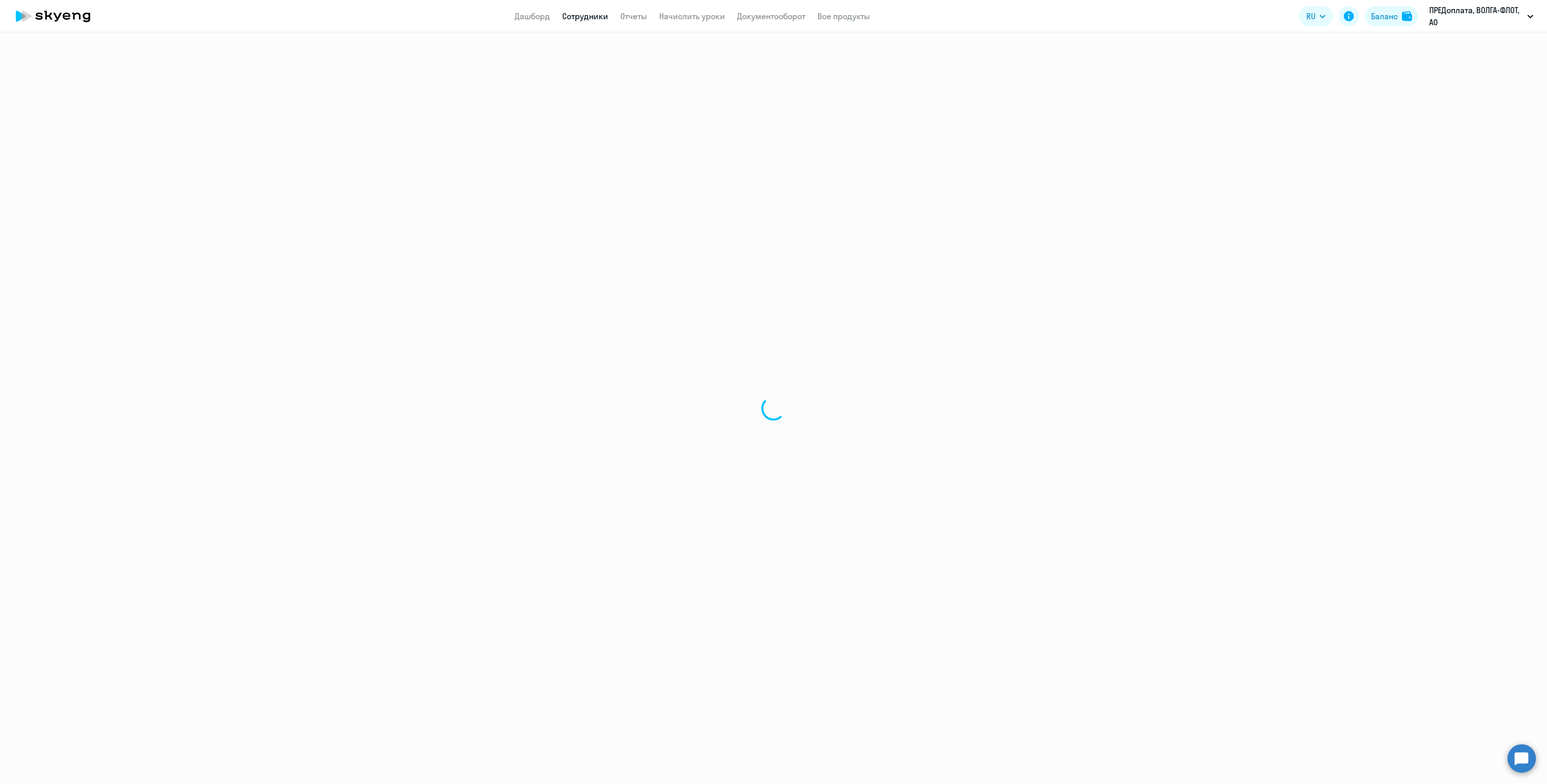
select select "30"
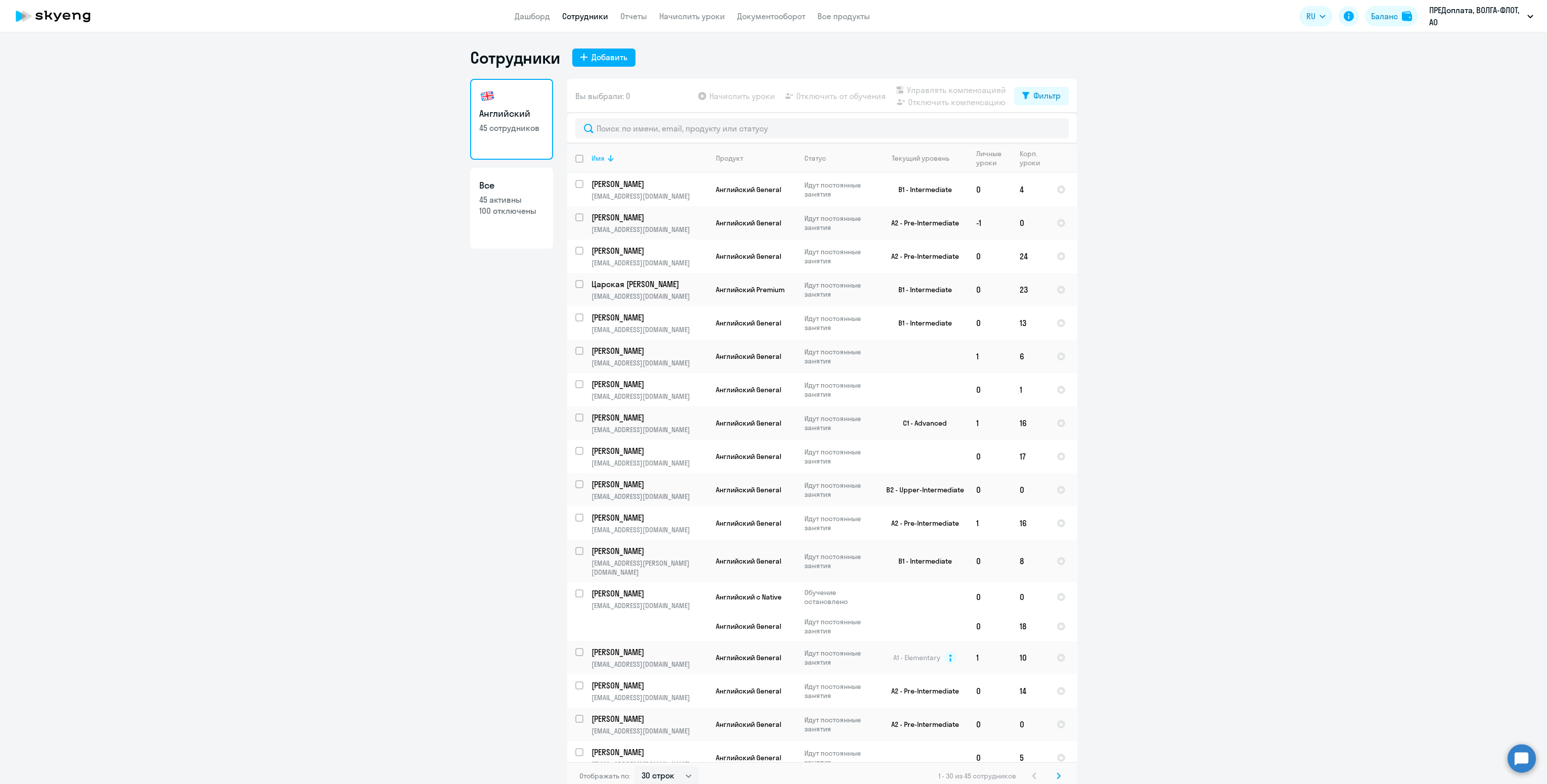
click at [605, 154] on icon at bounding box center [611, 158] width 12 height 12
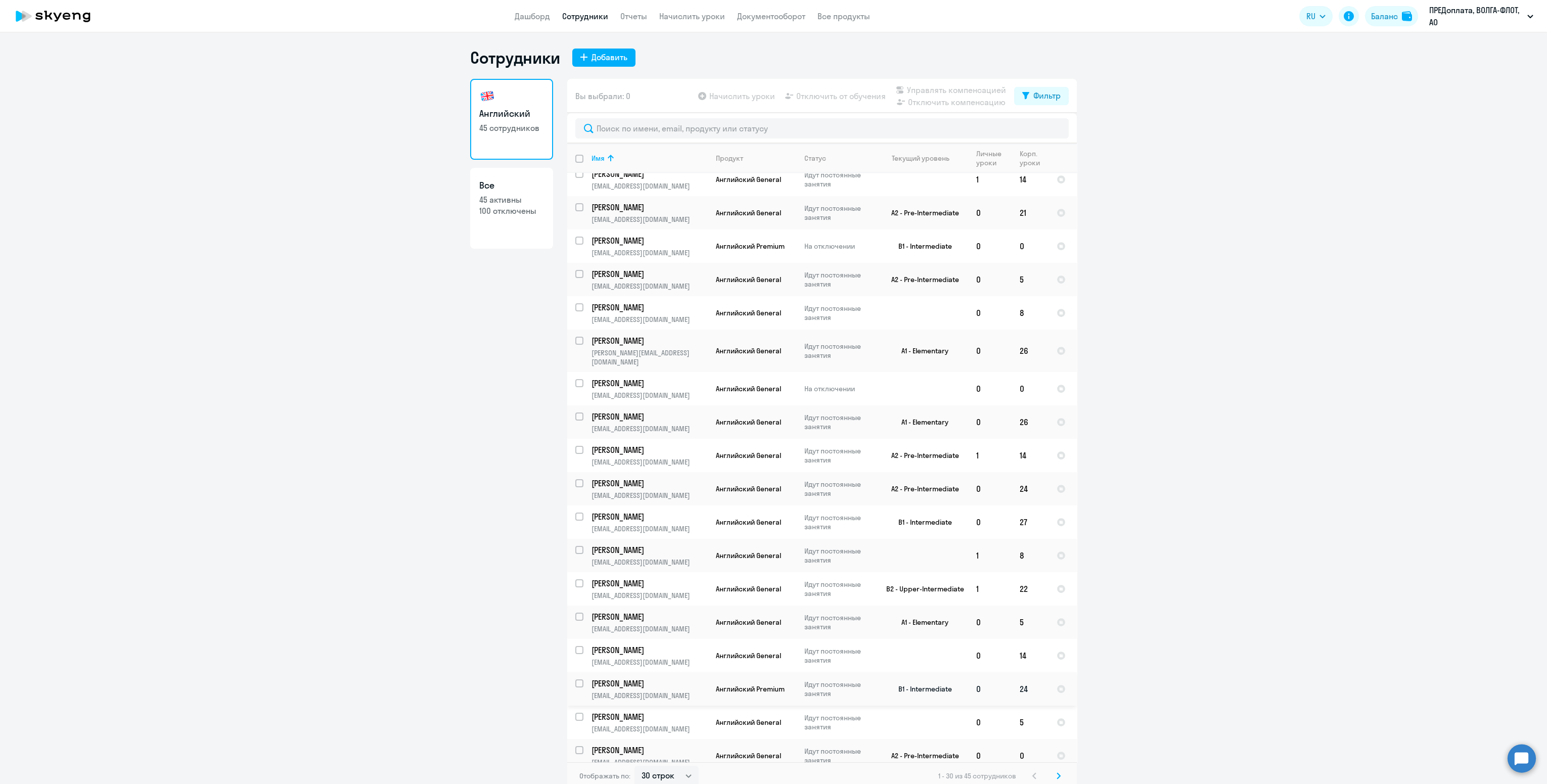
scroll to position [5, 0]
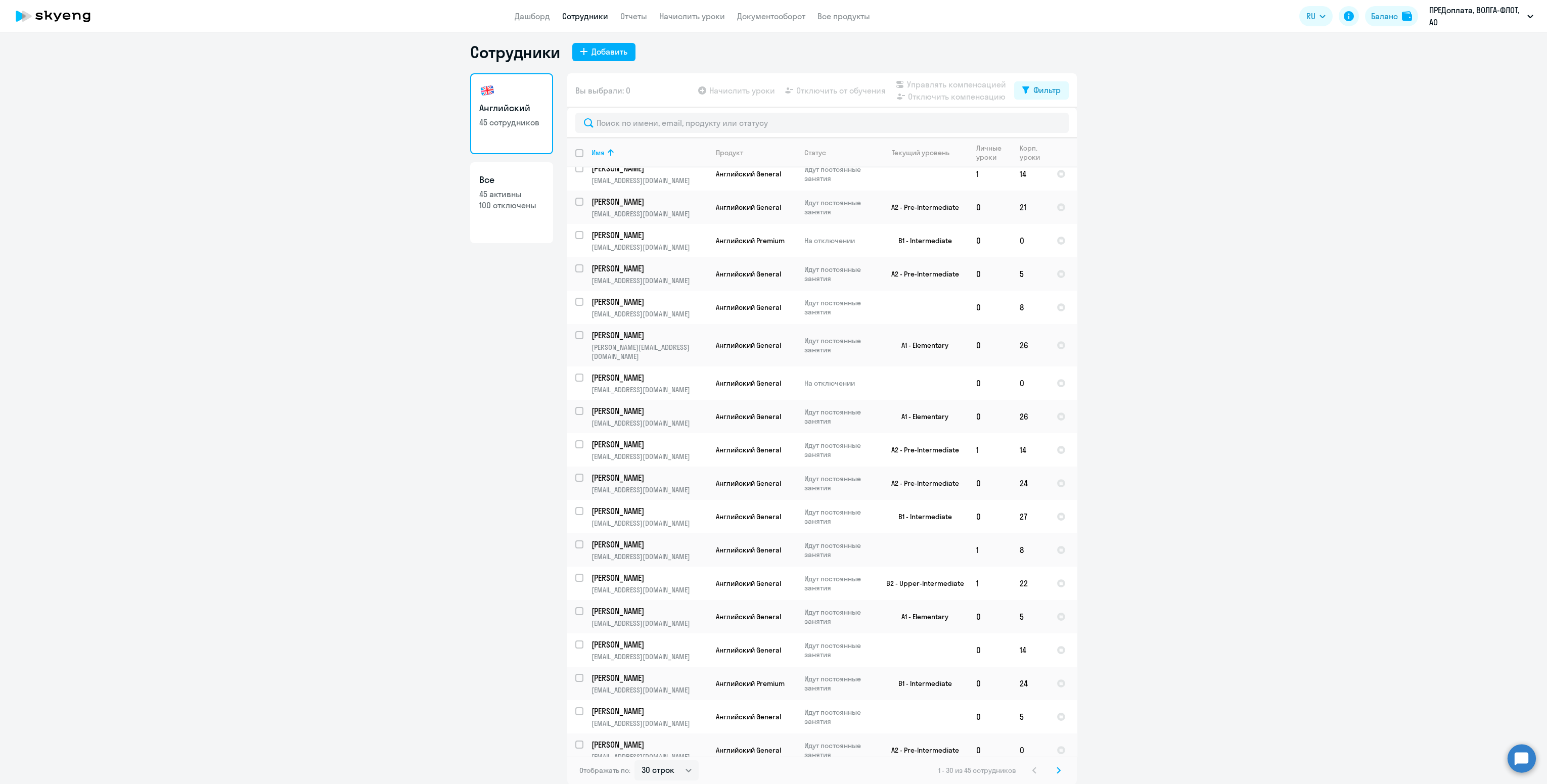
click at [1053, 773] on svg-icon at bounding box center [1059, 770] width 12 height 12
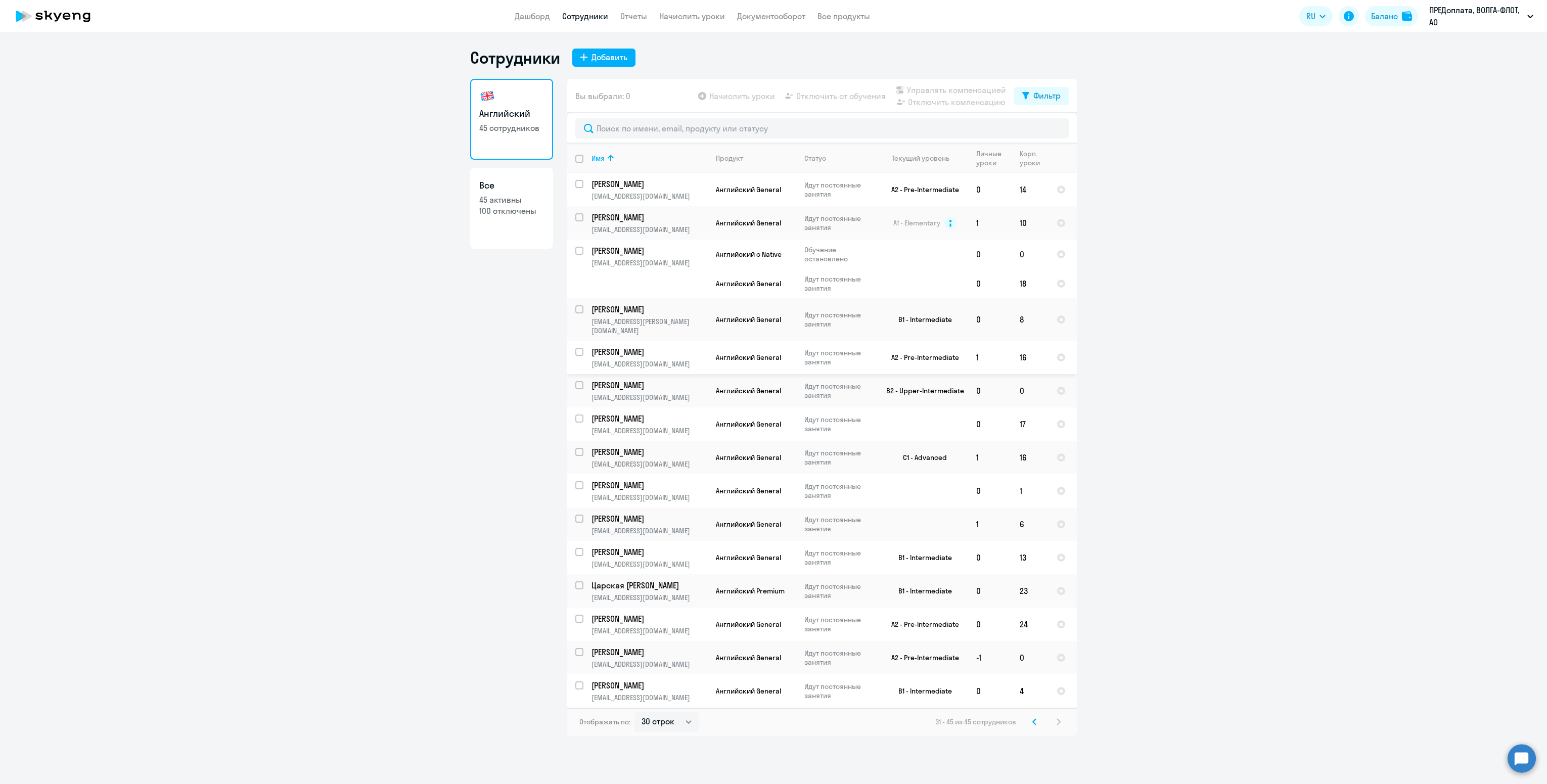
scroll to position [0, 0]
click at [673, 187] on p "[PERSON_NAME]" at bounding box center [649, 184] width 114 height 11
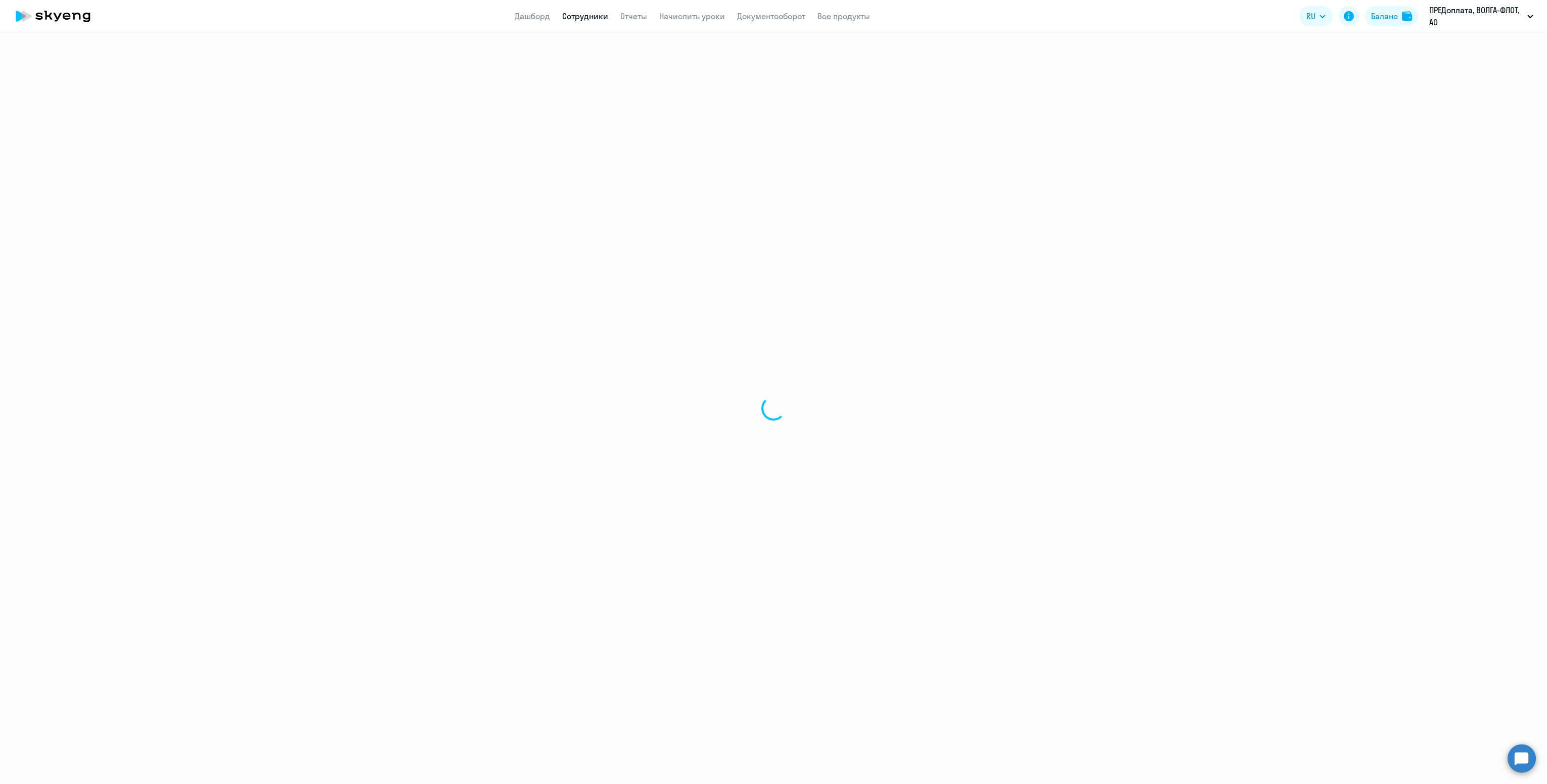
select select "english"
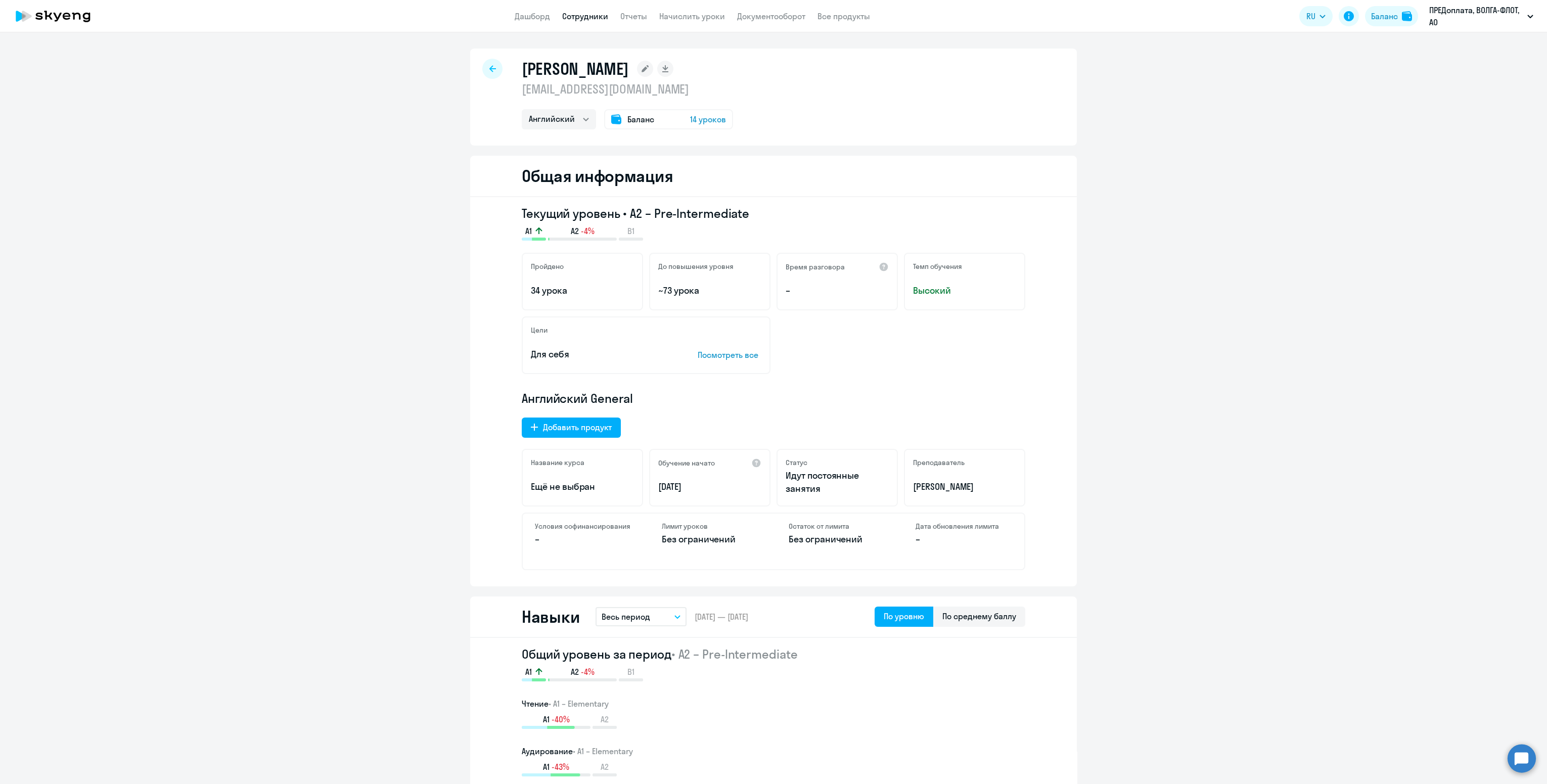
click at [489, 59] on div at bounding box center [492, 69] width 20 height 20
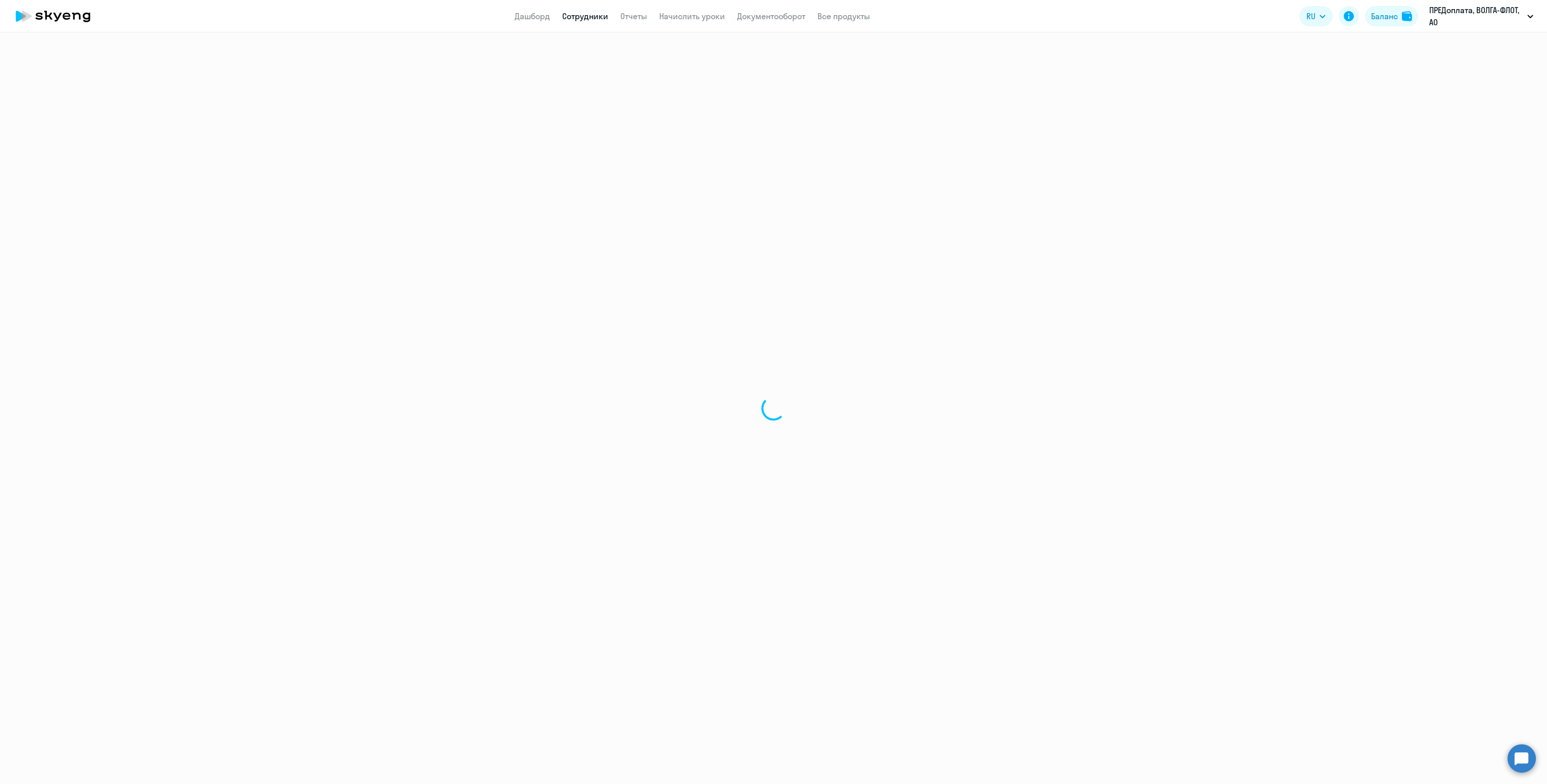
select select "30"
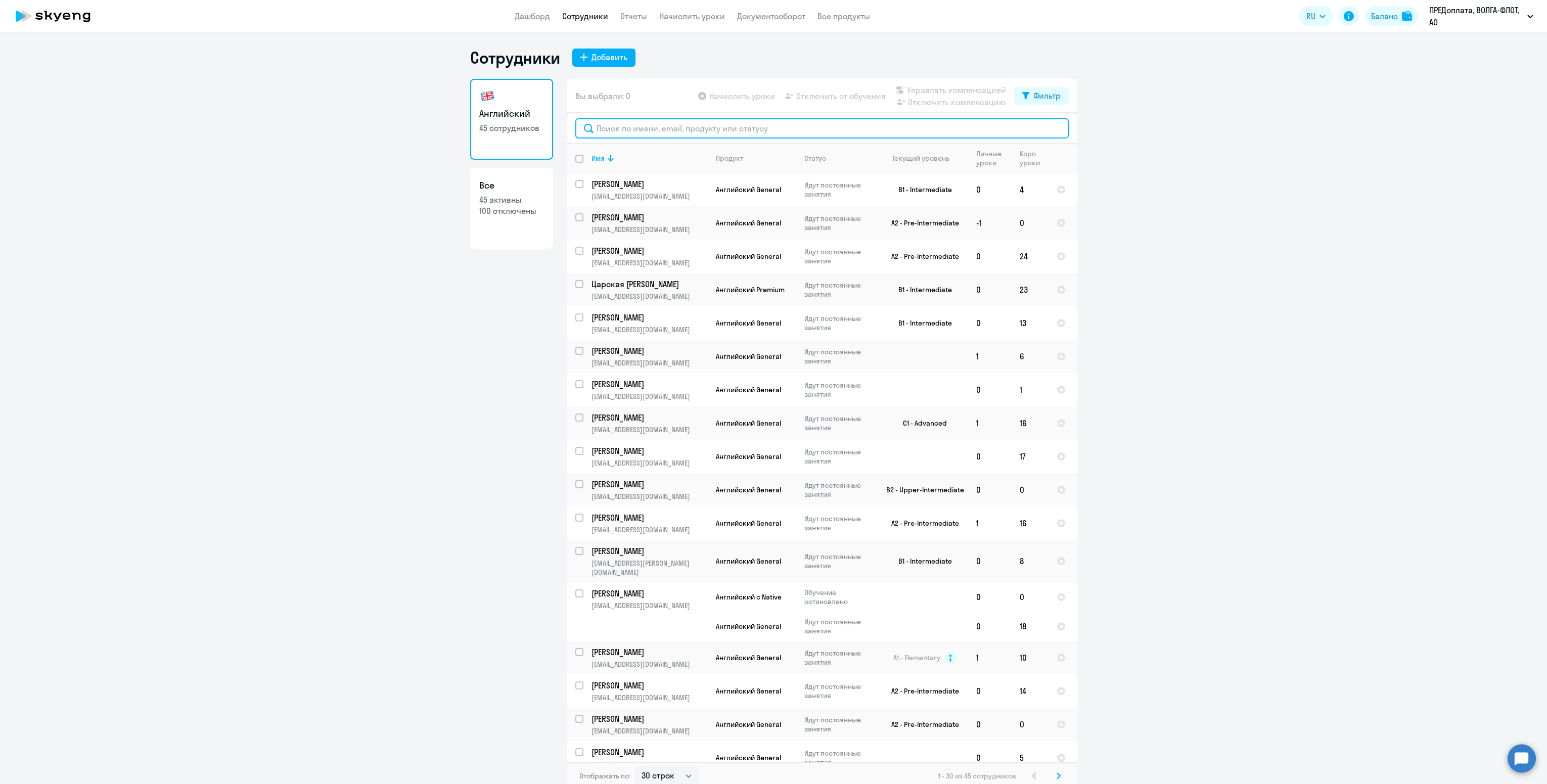
click at [752, 133] on input "text" at bounding box center [822, 128] width 494 height 20
click at [605, 163] on icon at bounding box center [611, 158] width 12 height 12
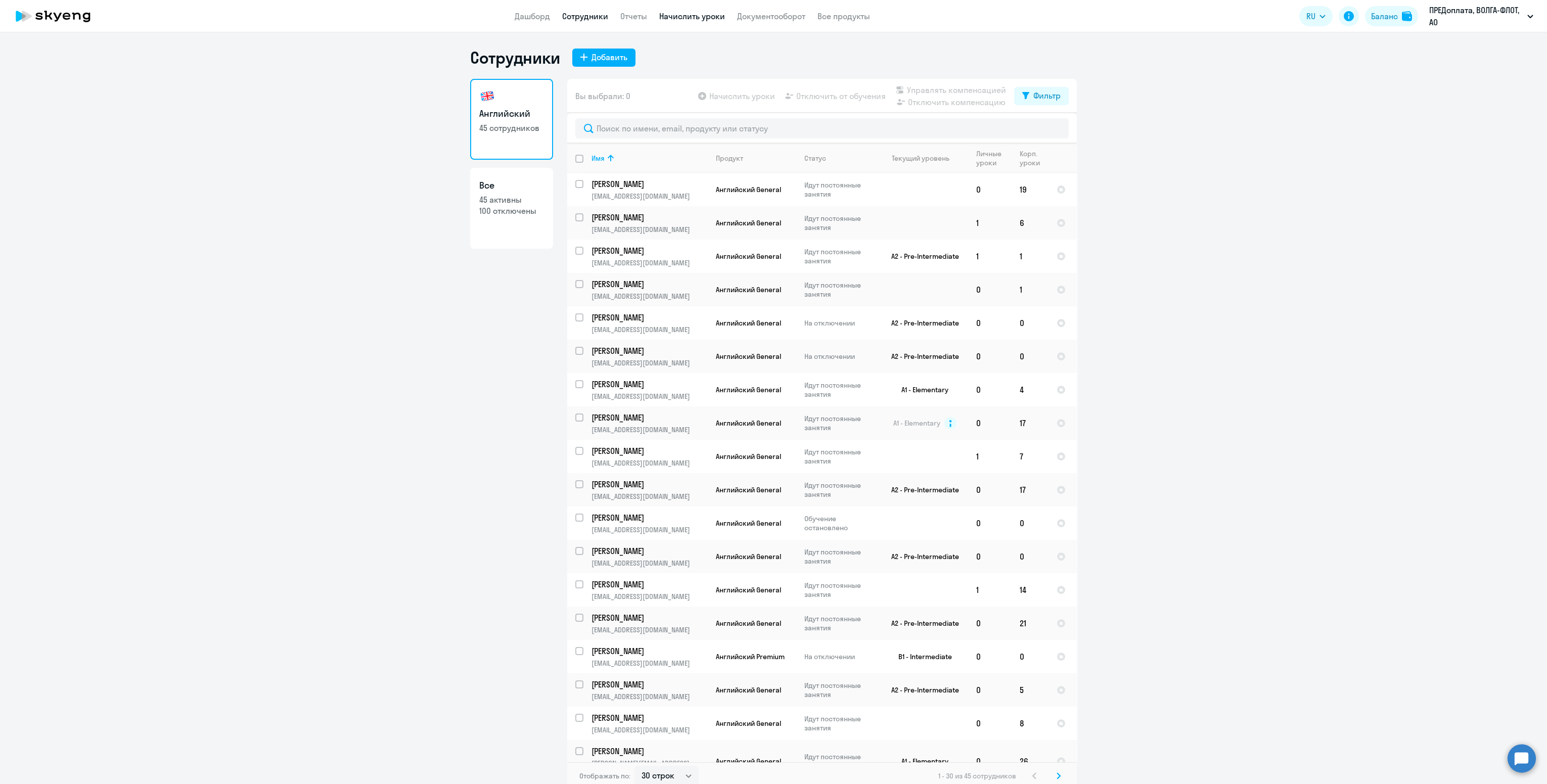
click at [685, 14] on link "Начислить уроки" at bounding box center [692, 16] width 65 height 10
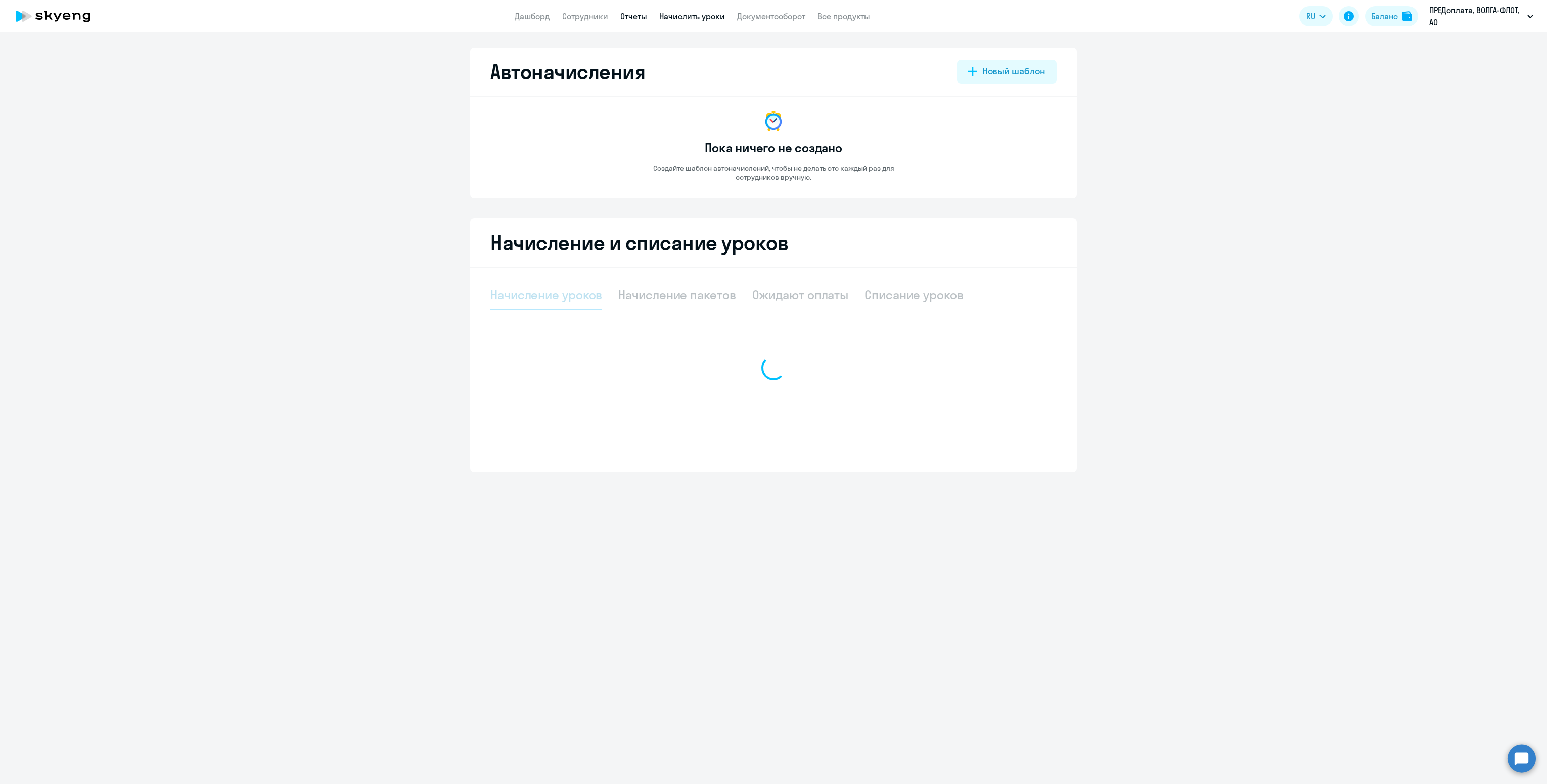
select select "10"
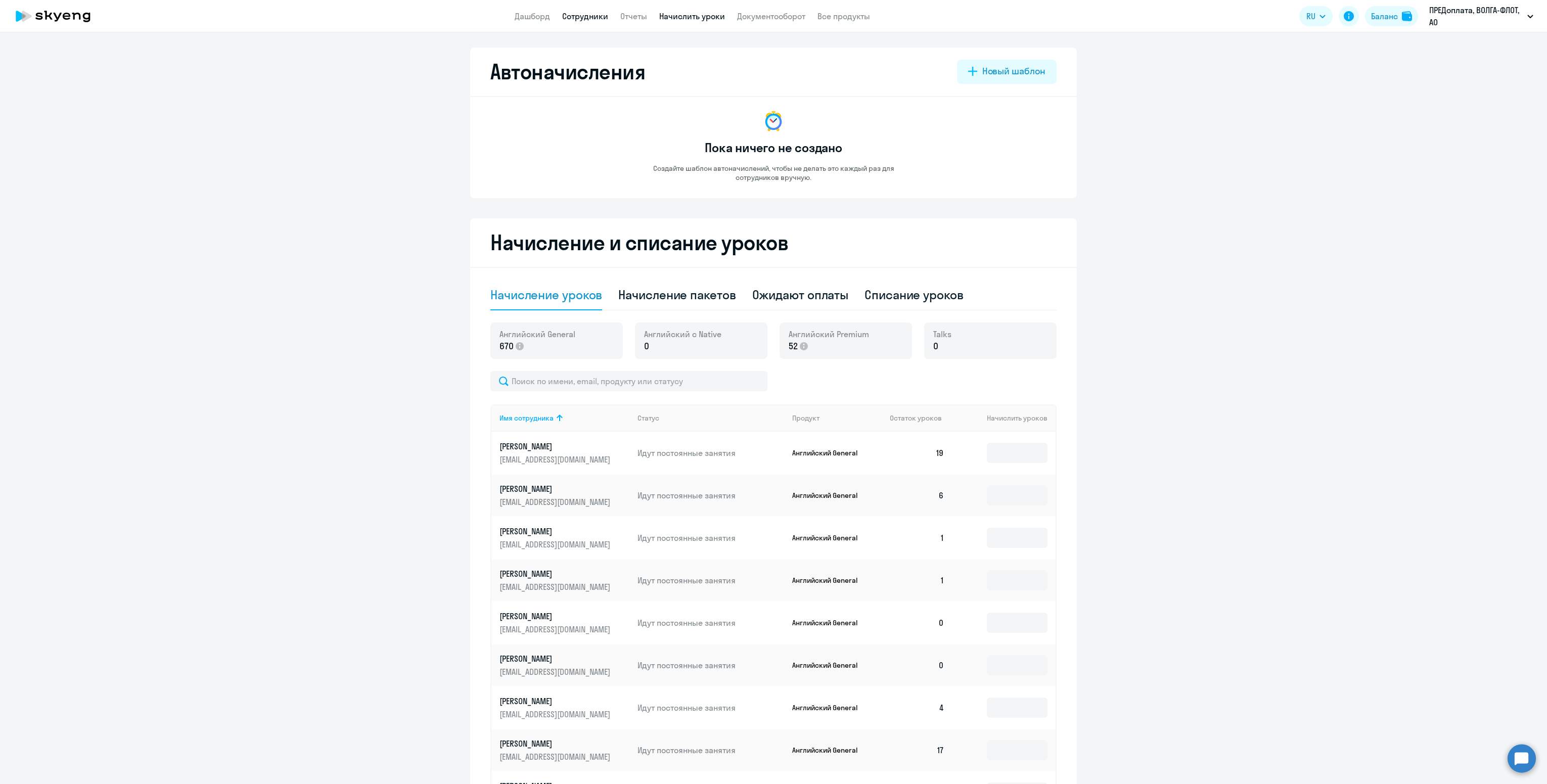
click at [590, 20] on link "Сотрудники" at bounding box center [585, 16] width 46 height 10
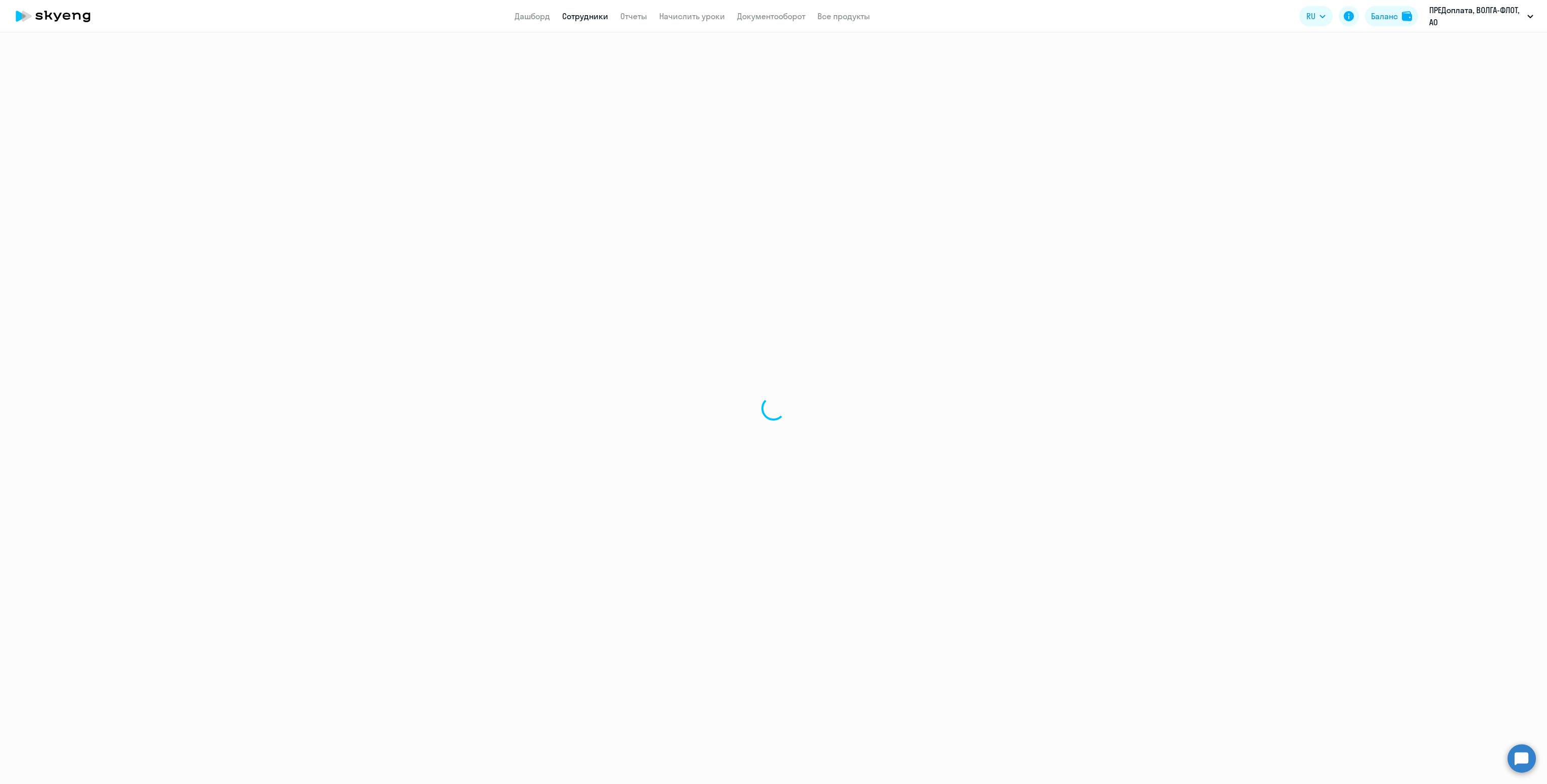
select select "30"
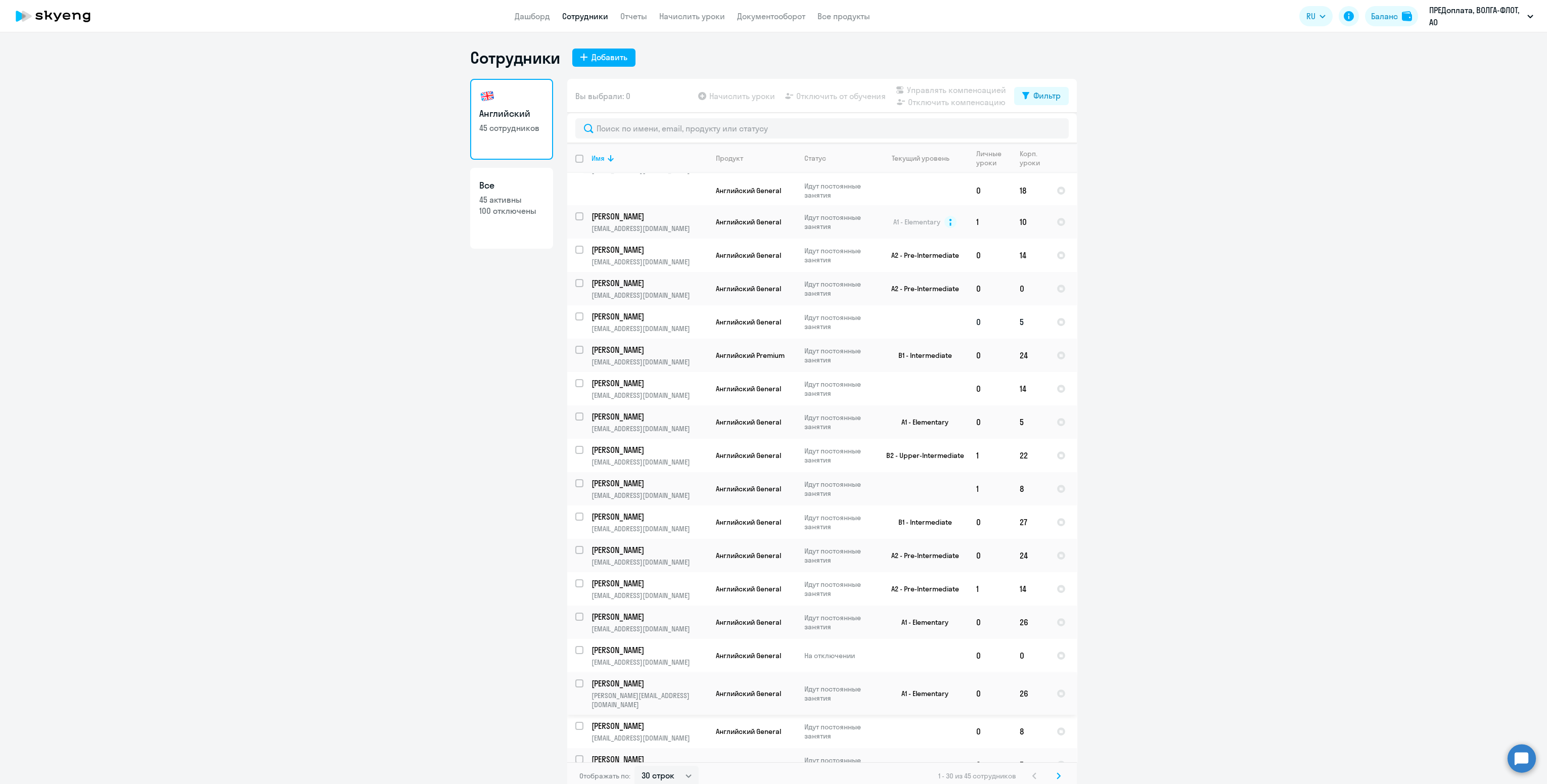
scroll to position [285, 0]
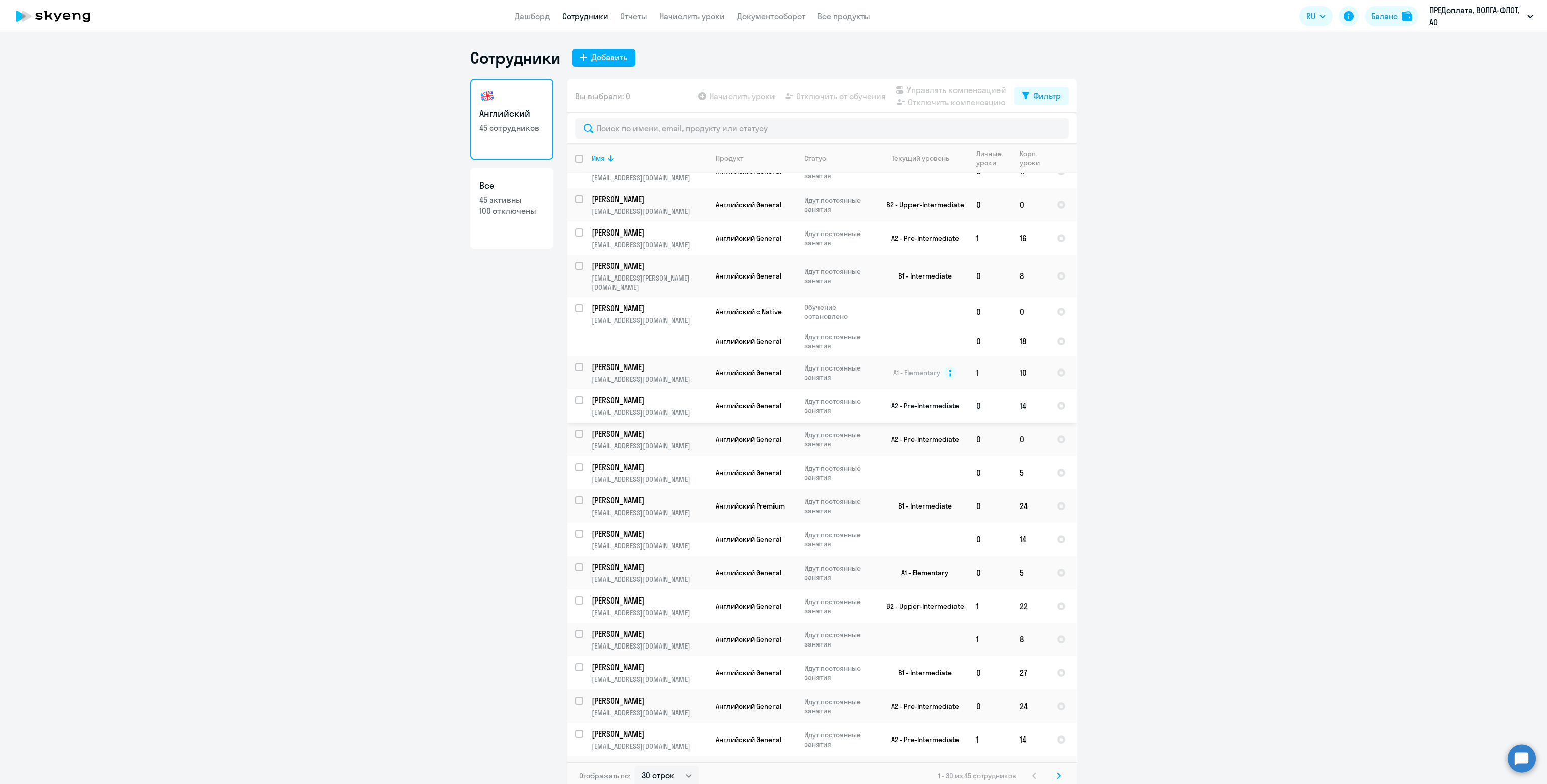
click at [575, 396] on input "select row 24799574" at bounding box center [586, 406] width 20 height 20
checkbox input "true"
click at [689, 11] on link "Начислить уроки" at bounding box center [692, 16] width 65 height 10
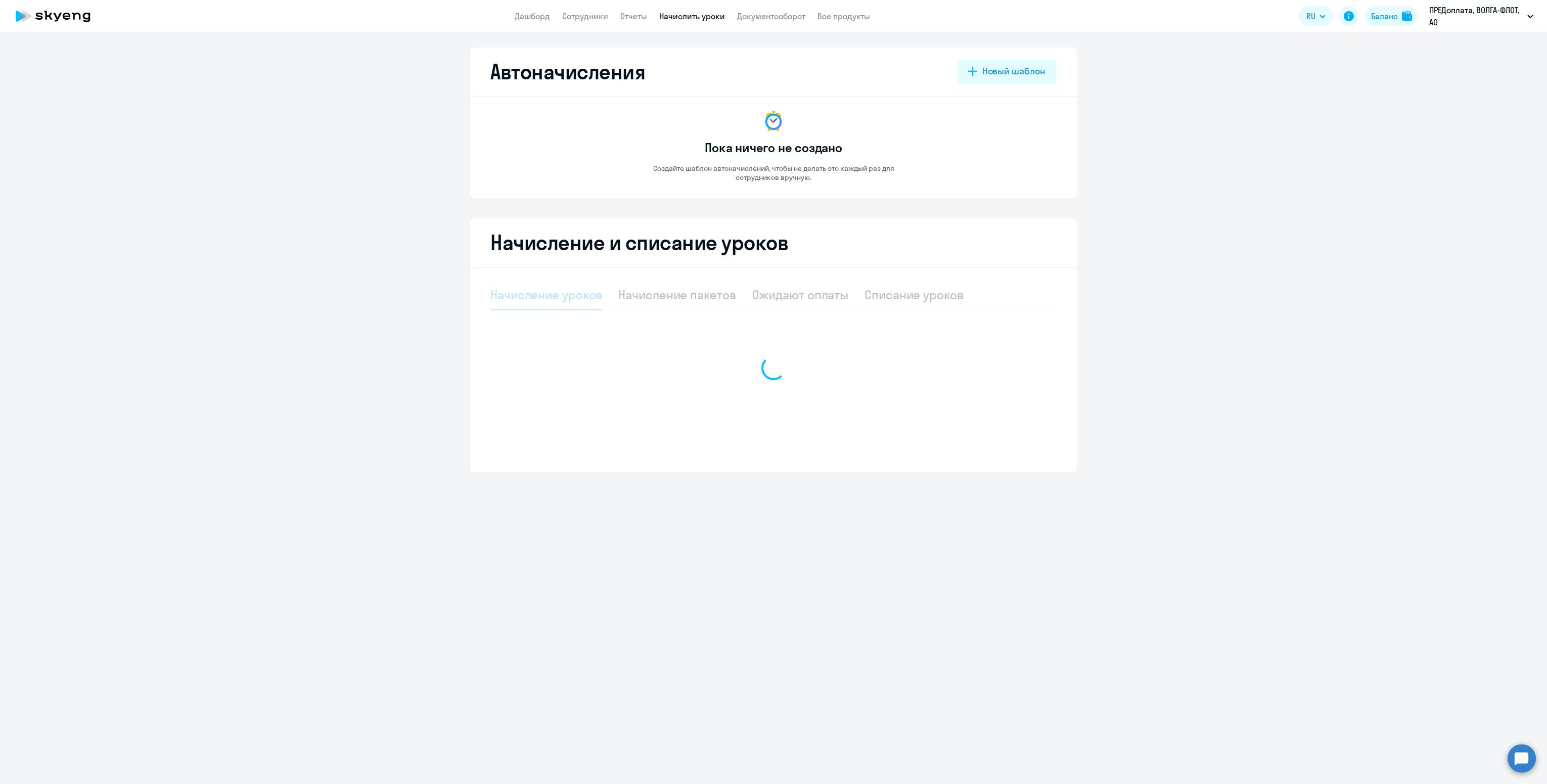
select select "10"
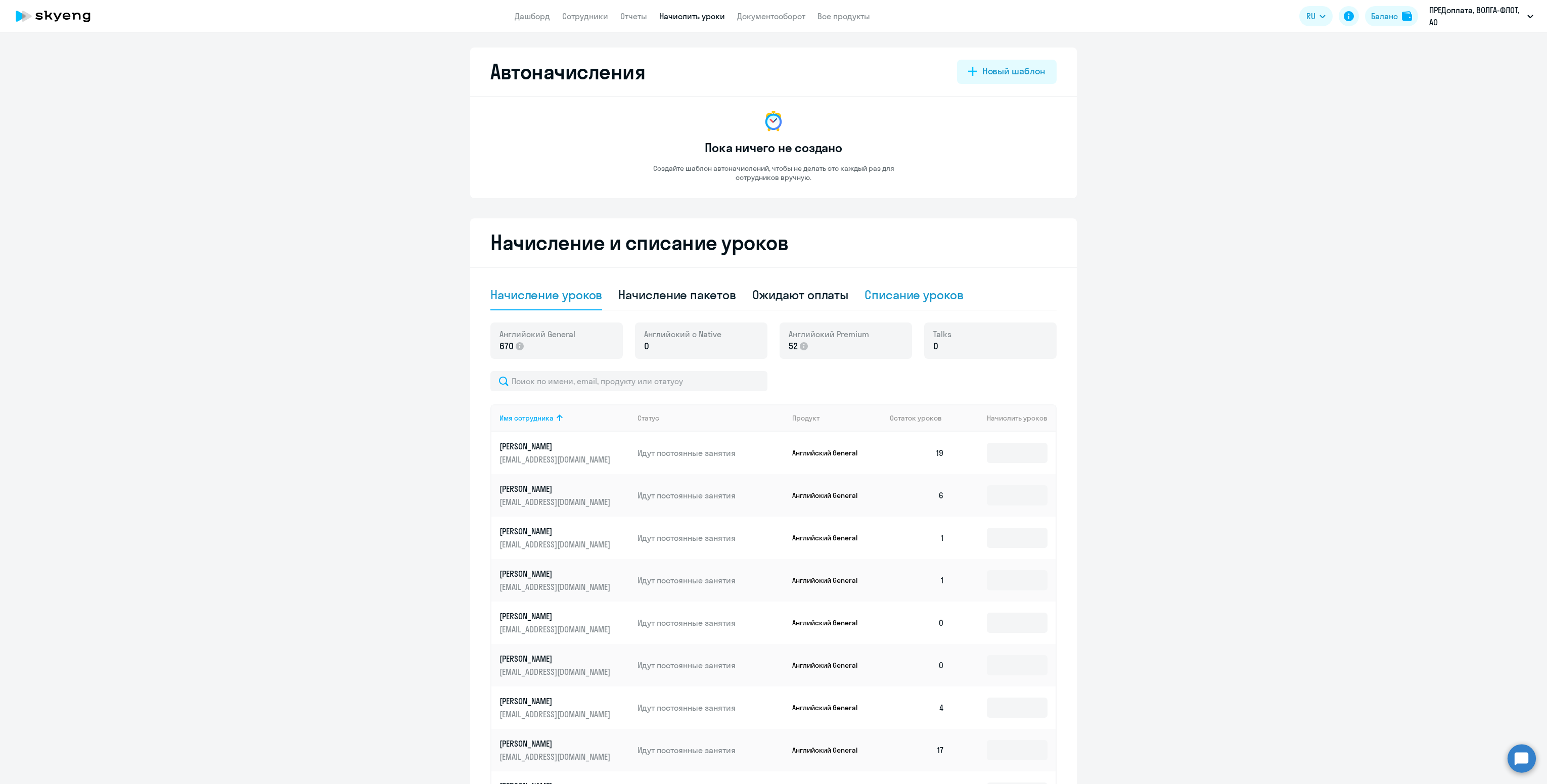
click at [887, 298] on div "Списание уроков" at bounding box center [914, 294] width 99 height 16
select select "10"
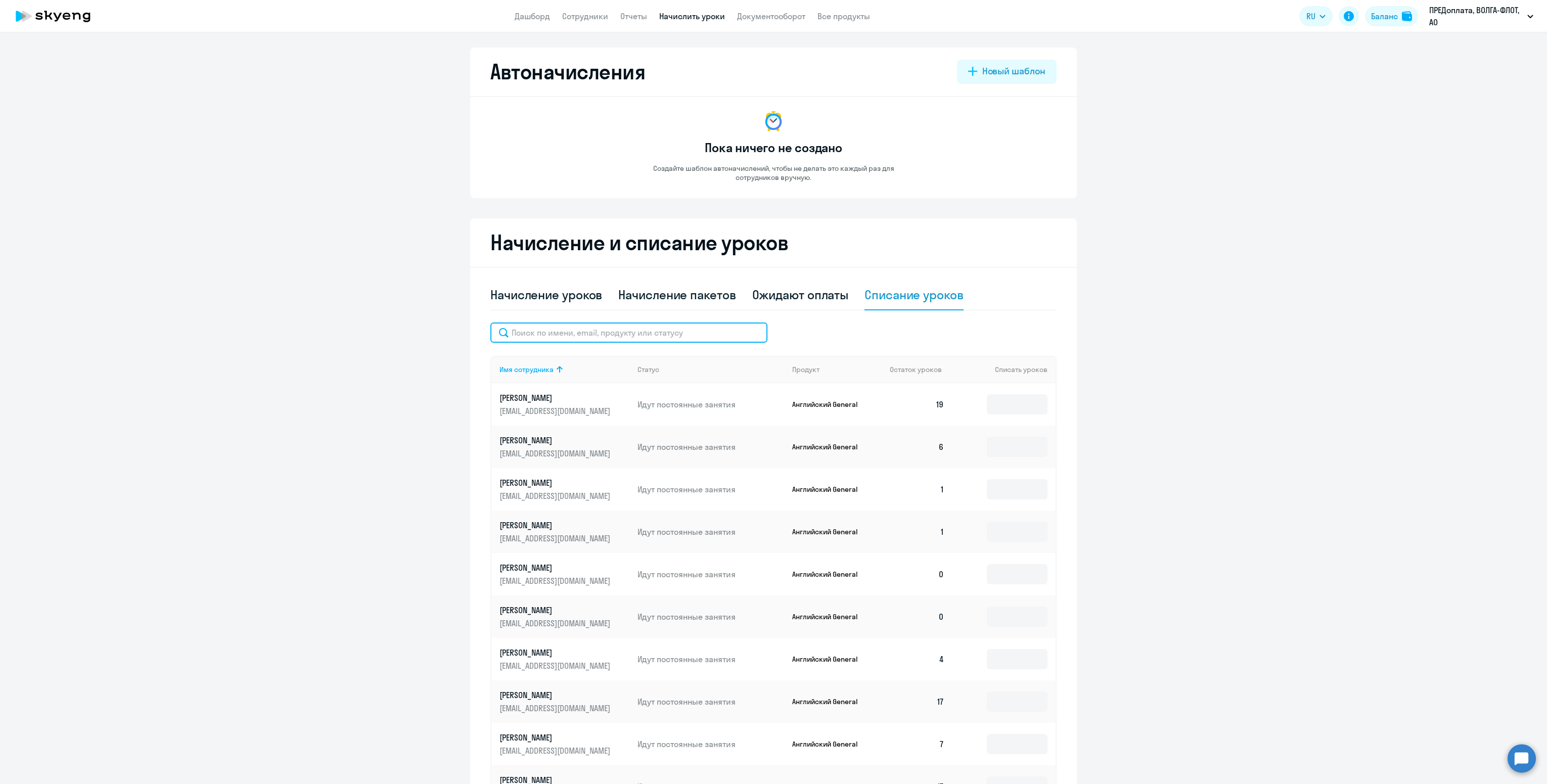
click at [643, 336] on input "text" at bounding box center [629, 333] width 277 height 20
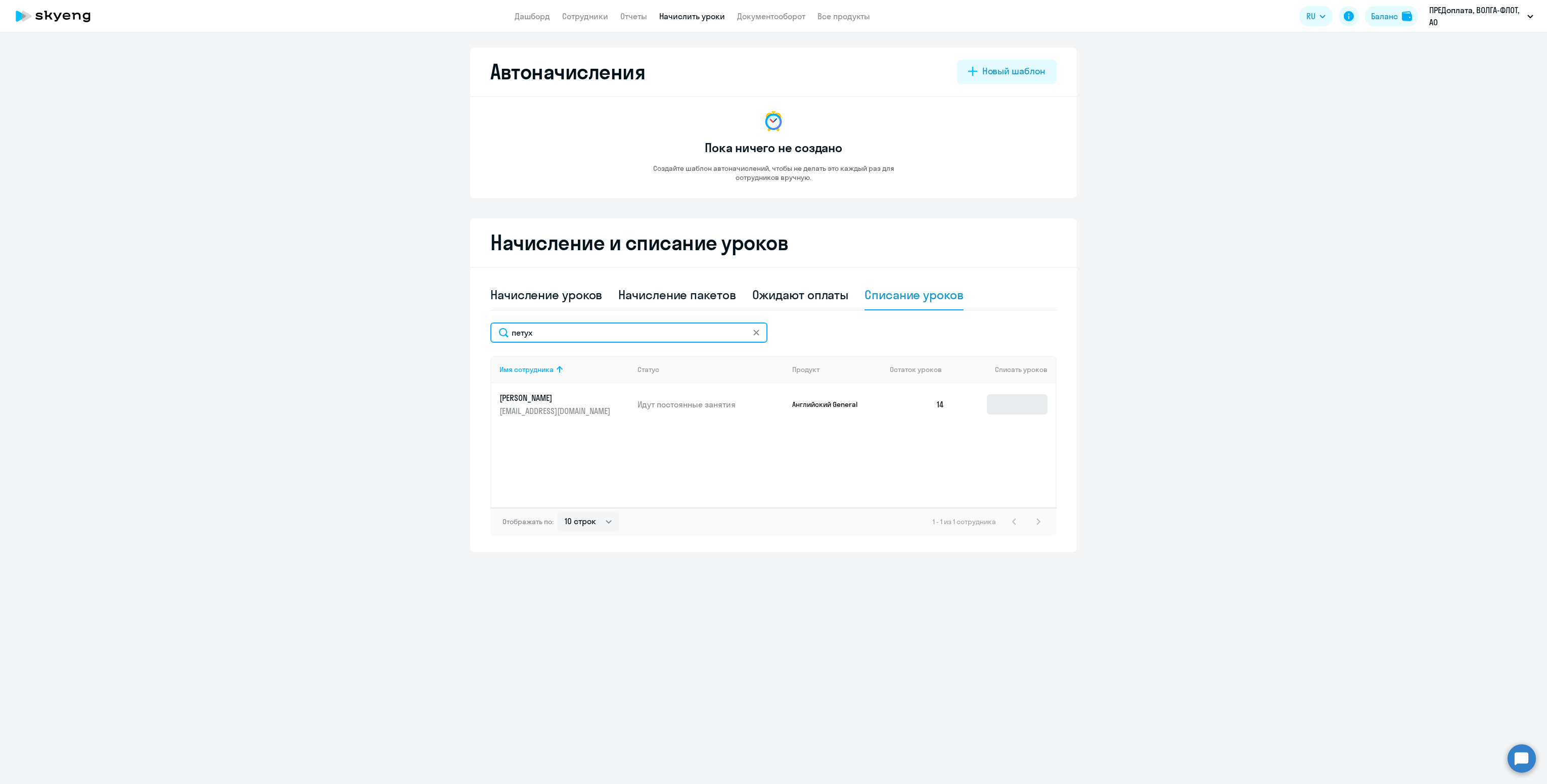
type input "петух"
click at [1015, 403] on input at bounding box center [1017, 405] width 61 height 20
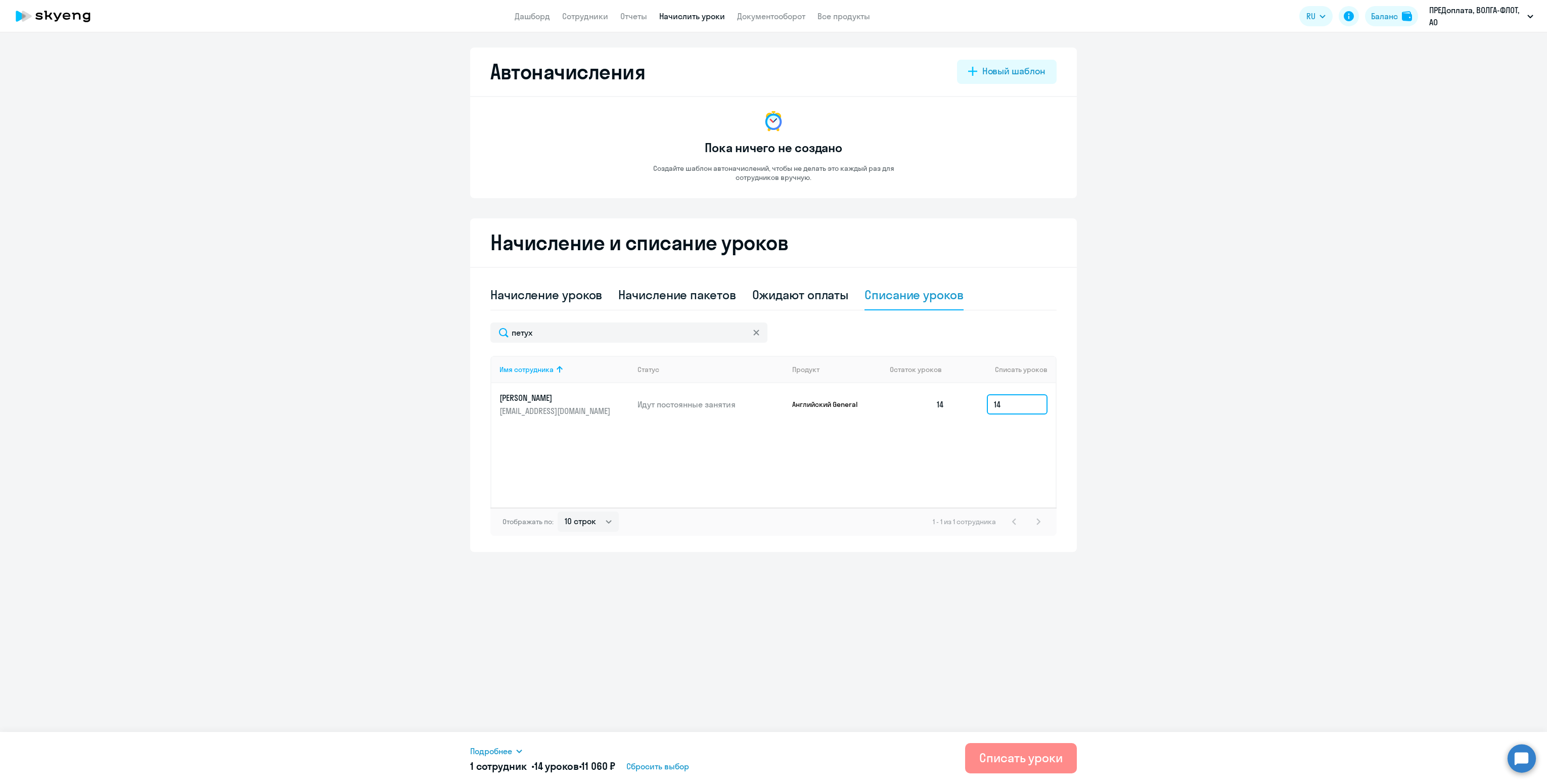
type input "14"
click at [1011, 759] on div "Списать уроки" at bounding box center [1021, 757] width 83 height 16
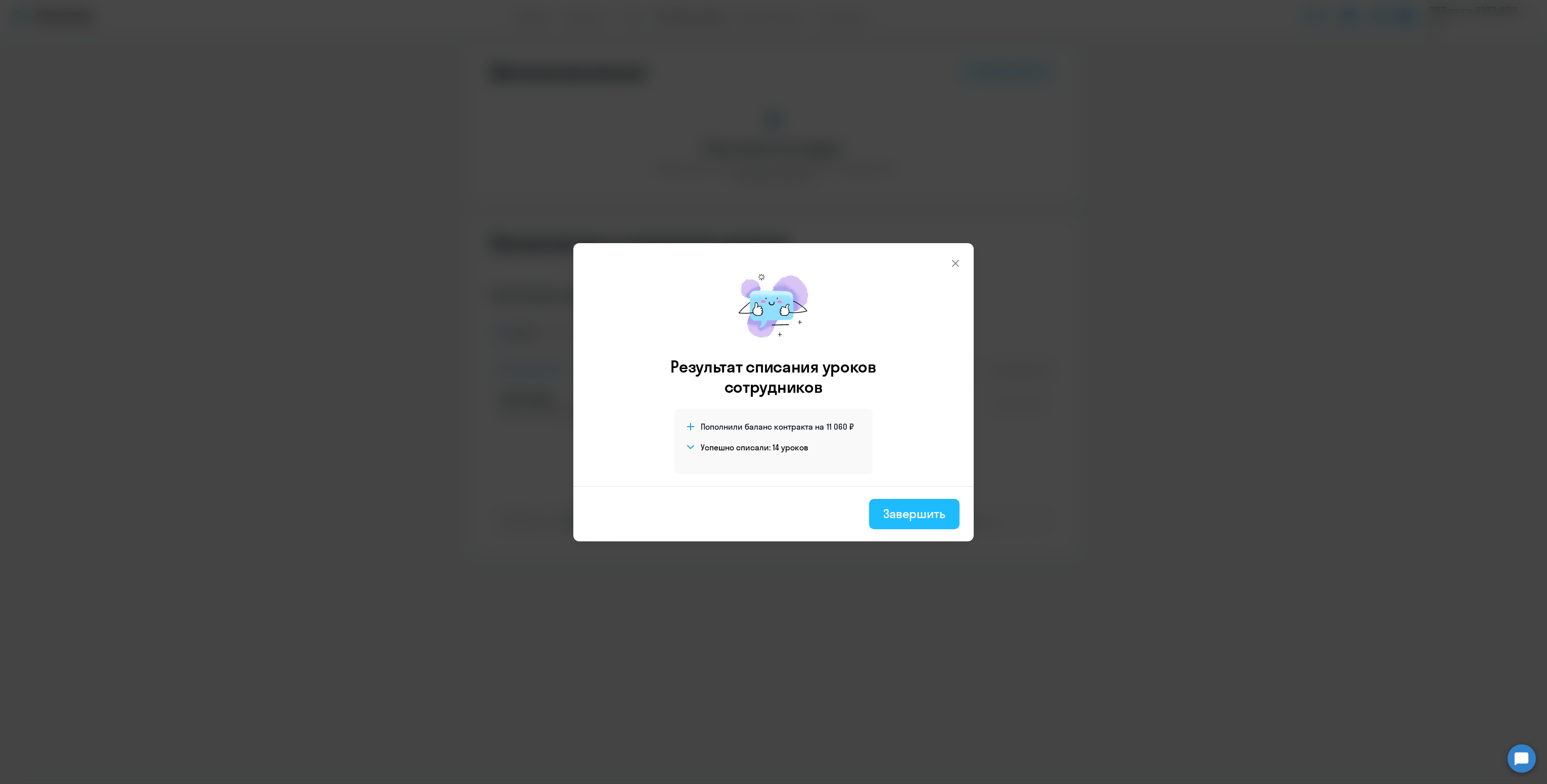
click at [923, 516] on div "Завершить" at bounding box center [915, 513] width 62 height 16
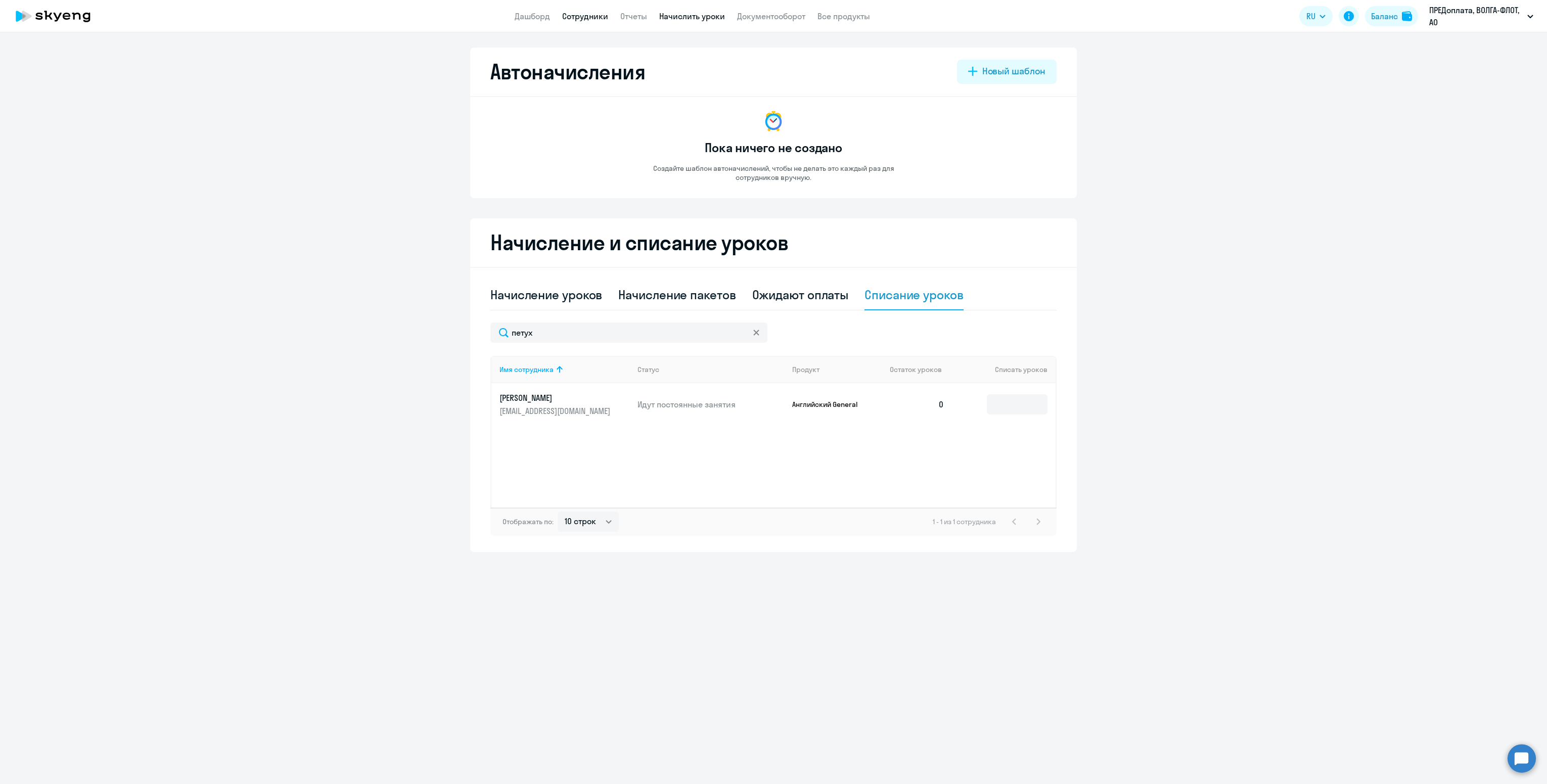
click at [584, 14] on link "Сотрудники" at bounding box center [585, 16] width 46 height 10
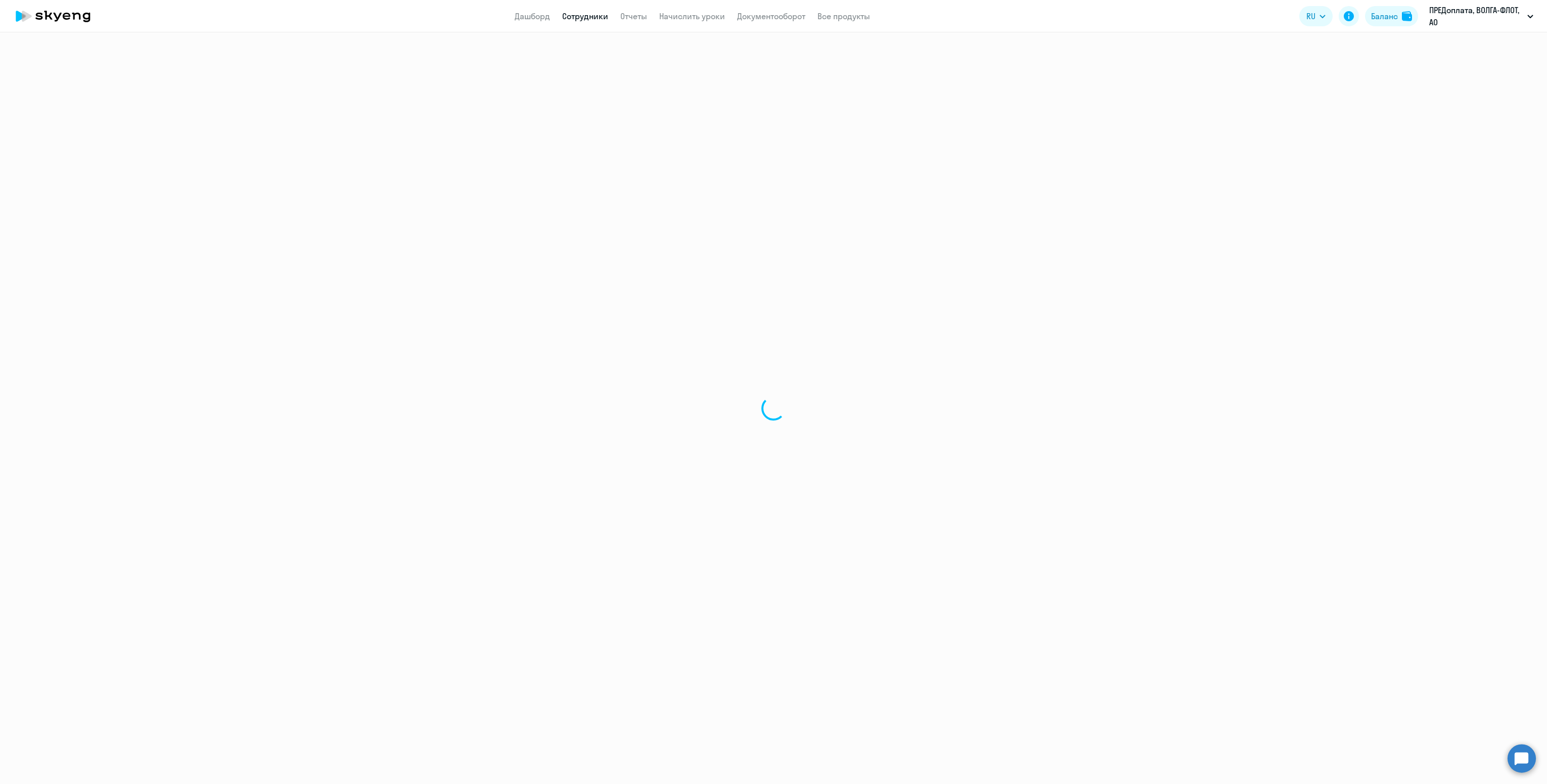
select select "30"
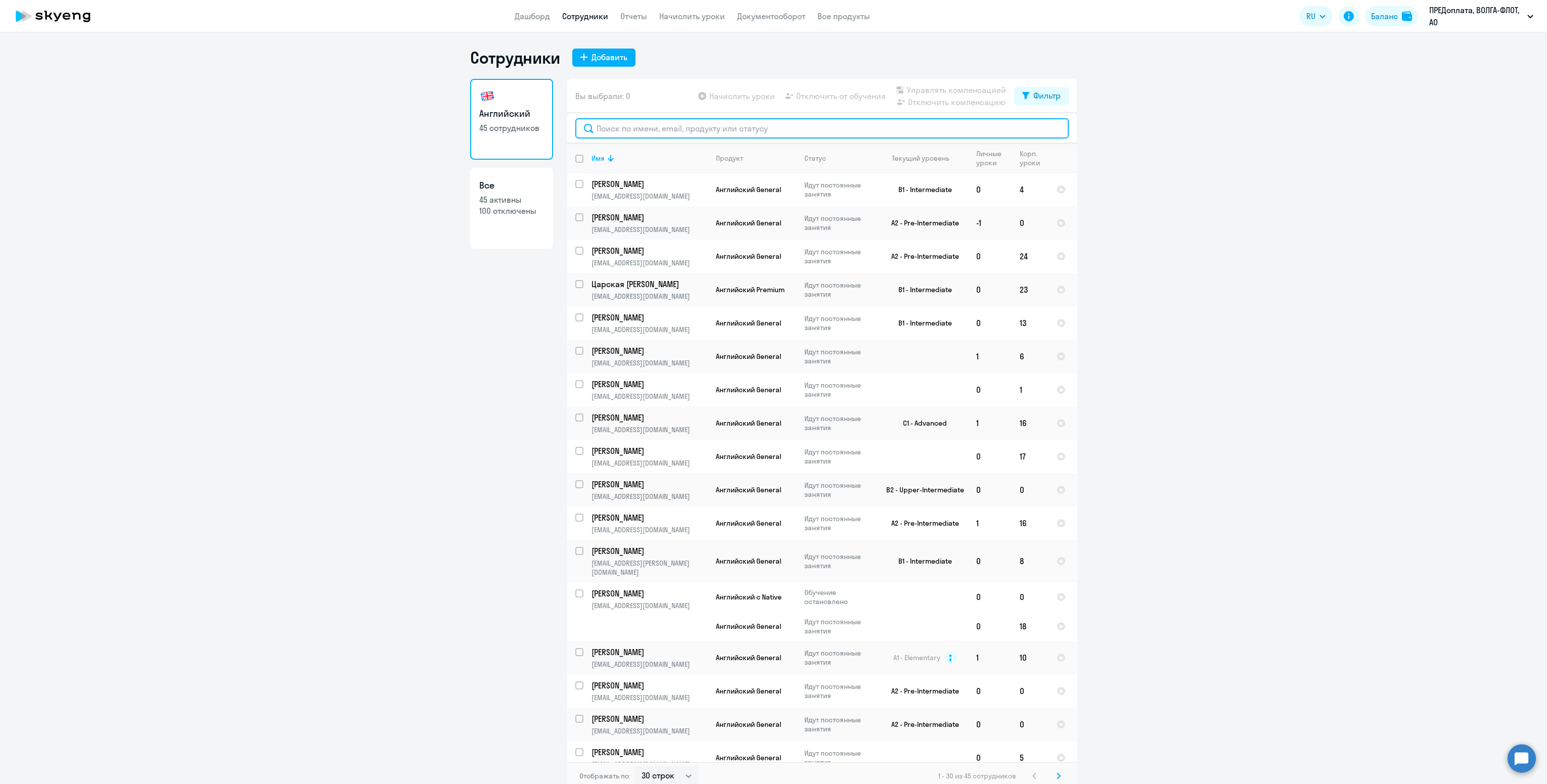
click at [666, 130] on input "text" at bounding box center [822, 128] width 494 height 20
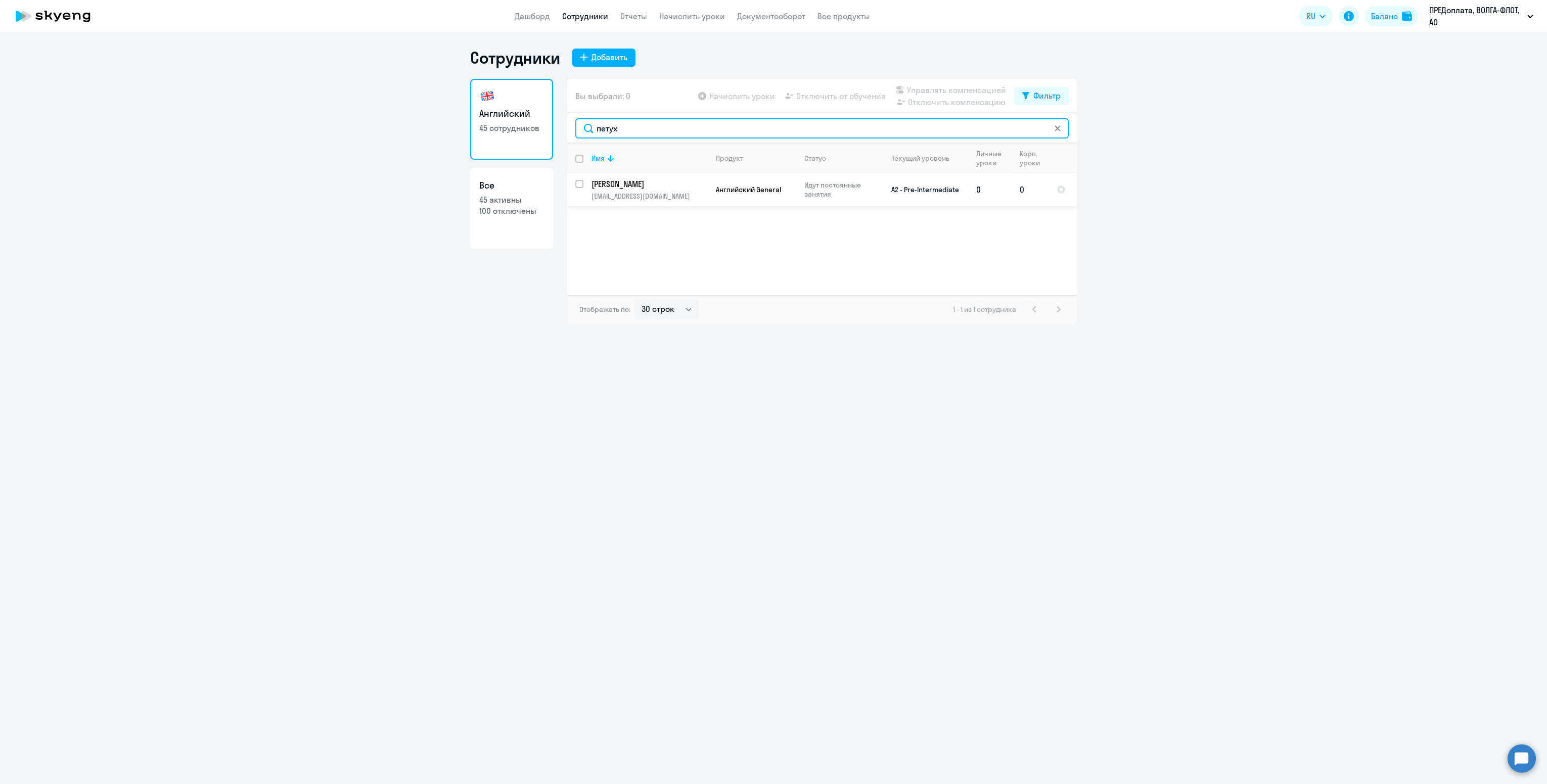
type input "петух"
click at [577, 187] on input "select row 24799574" at bounding box center [586, 190] width 20 height 20
checkbox input "true"
click at [825, 98] on span "Отключить от обучения" at bounding box center [841, 96] width 89 height 12
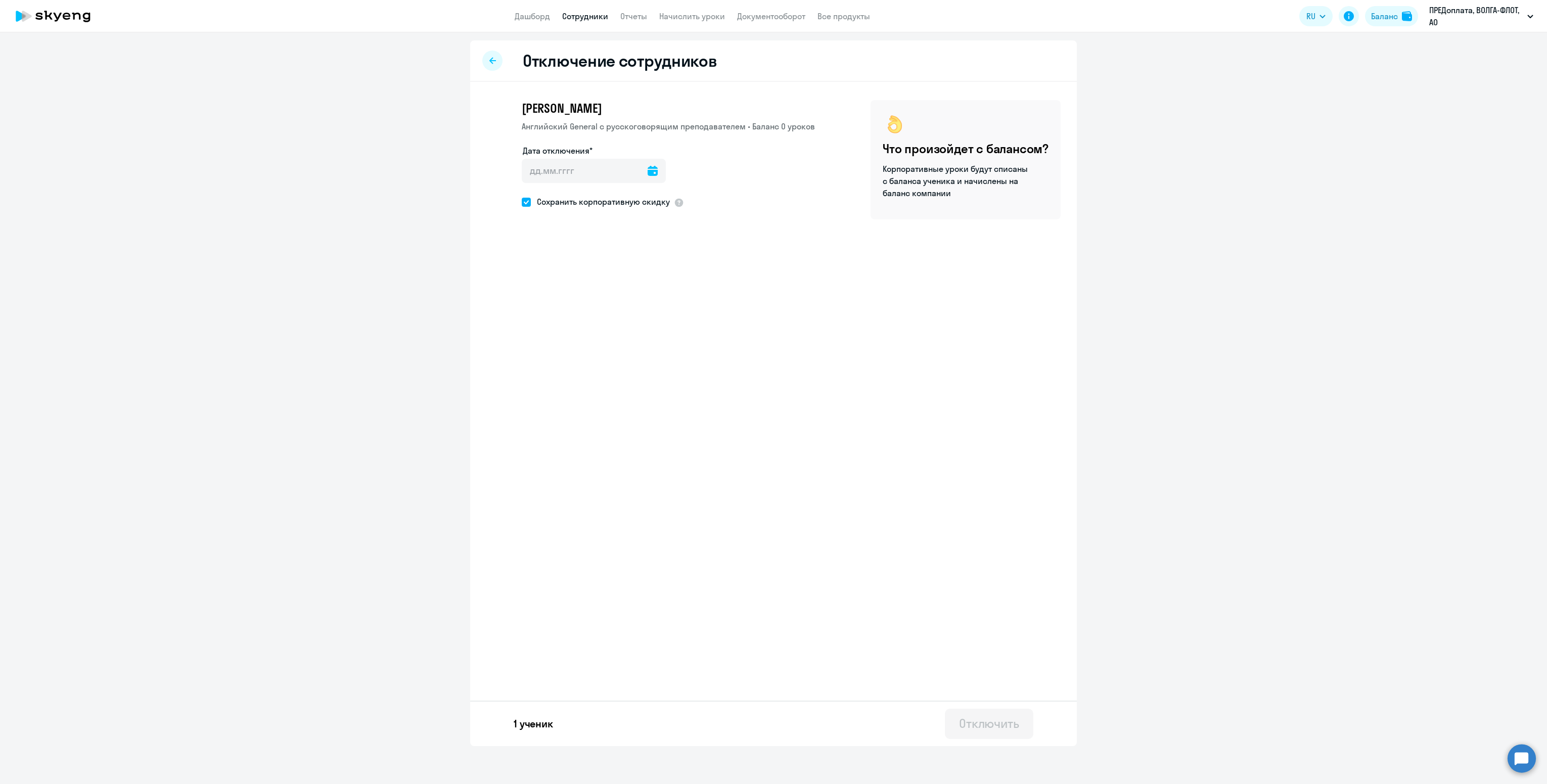
click at [647, 169] on icon at bounding box center [652, 170] width 10 height 10
click at [622, 312] on span "19" at bounding box center [617, 306] width 18 height 18
type input "[DATE]"
click at [550, 196] on span "Сохранить корпоративную скидку" at bounding box center [601, 202] width 139 height 12
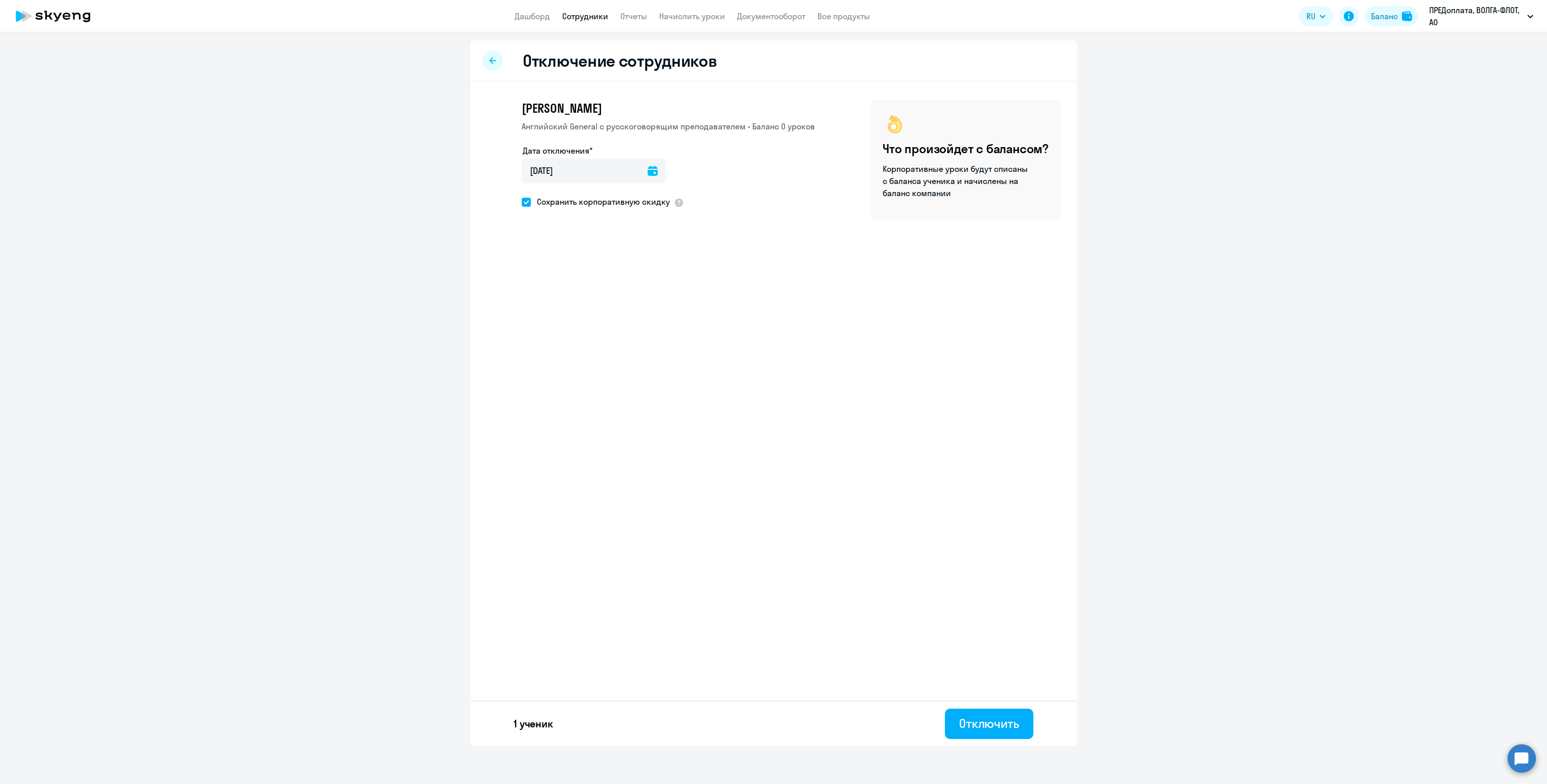
click at [522, 202] on input "Сохранить корпоративную скидку" at bounding box center [521, 202] width 1 height 1
checkbox input "false"
click at [1002, 729] on div "Отключить" at bounding box center [989, 723] width 60 height 16
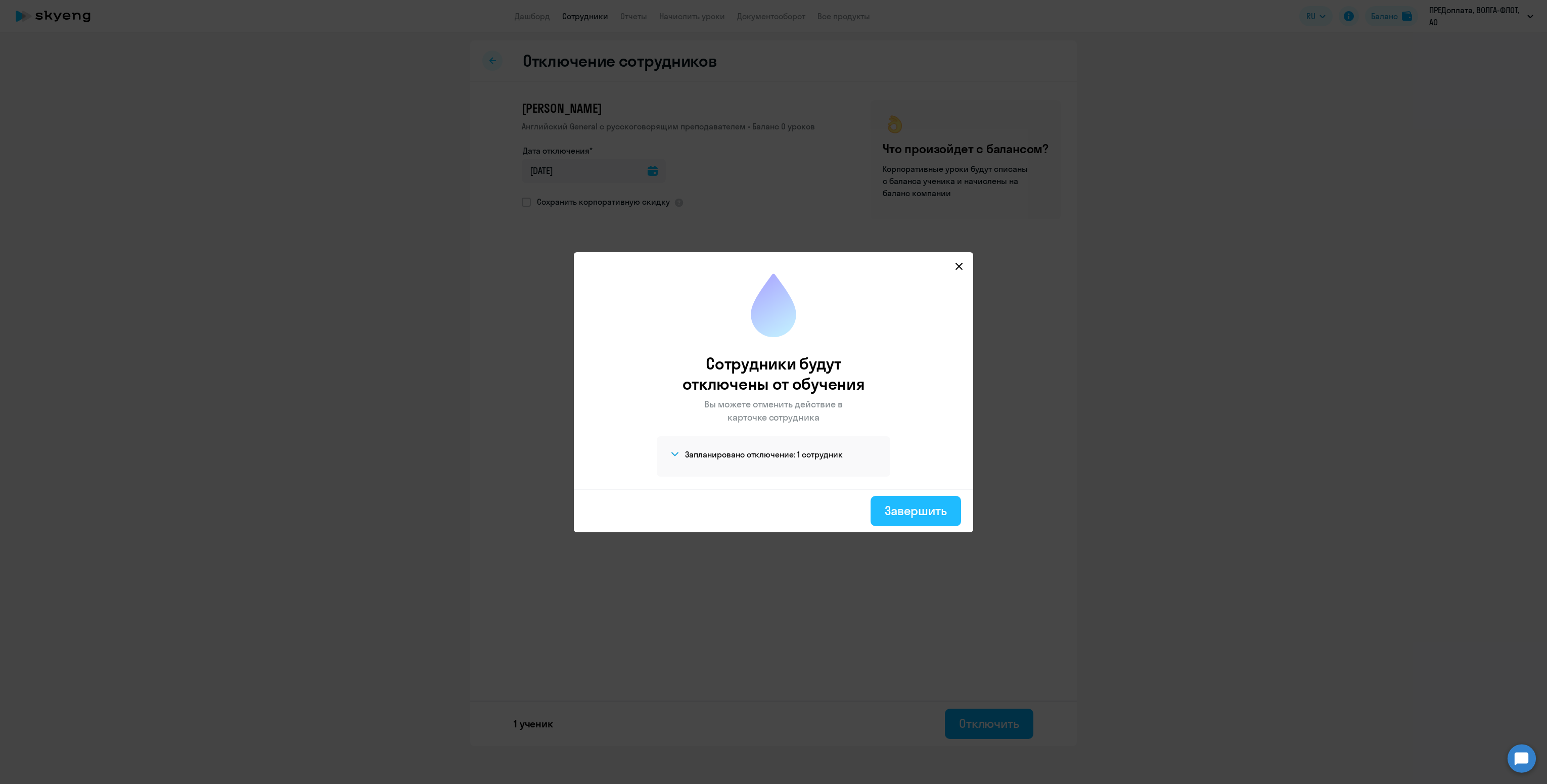
click at [925, 513] on div "Завершить" at bounding box center [916, 510] width 62 height 16
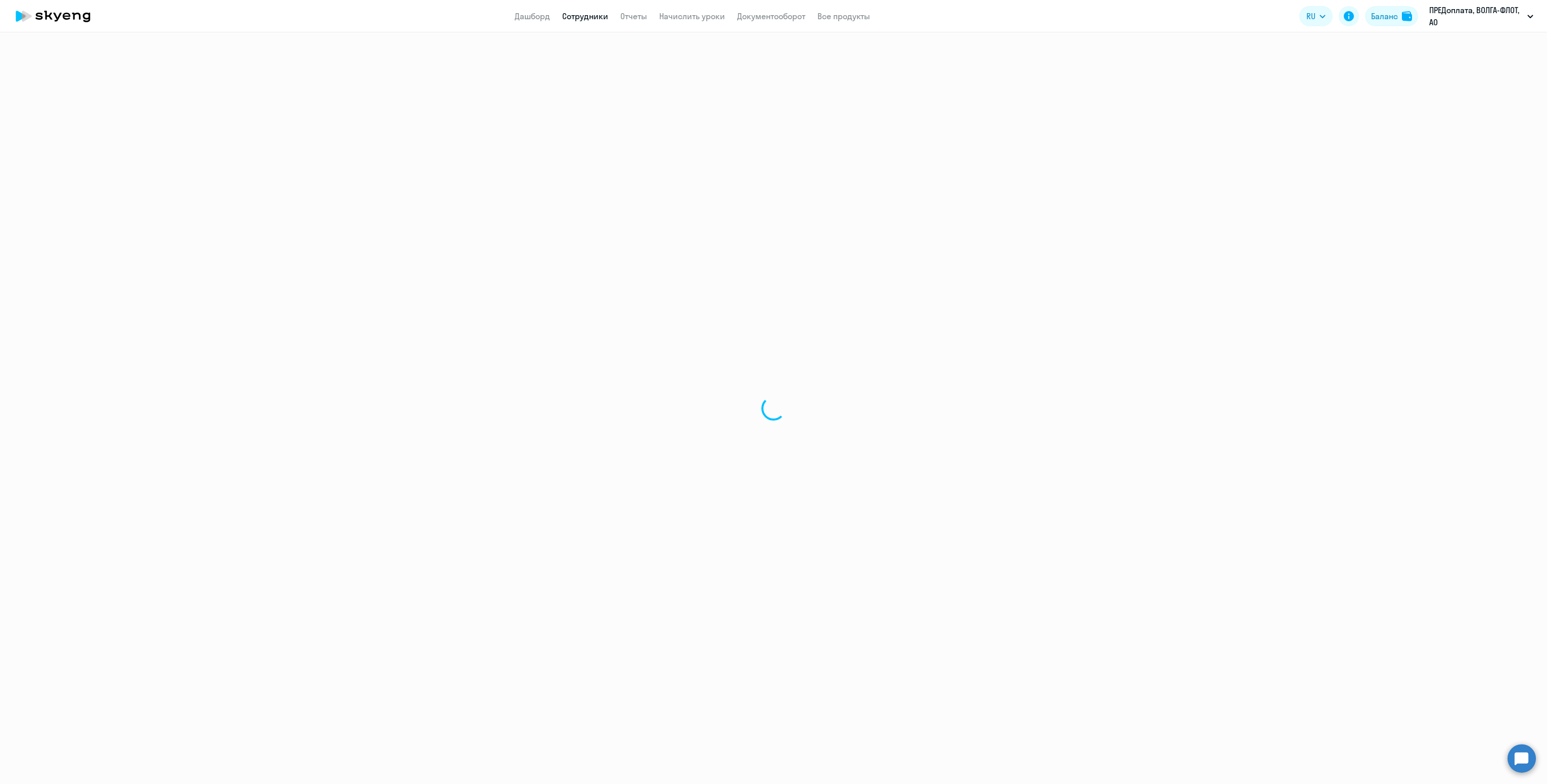
select select "30"
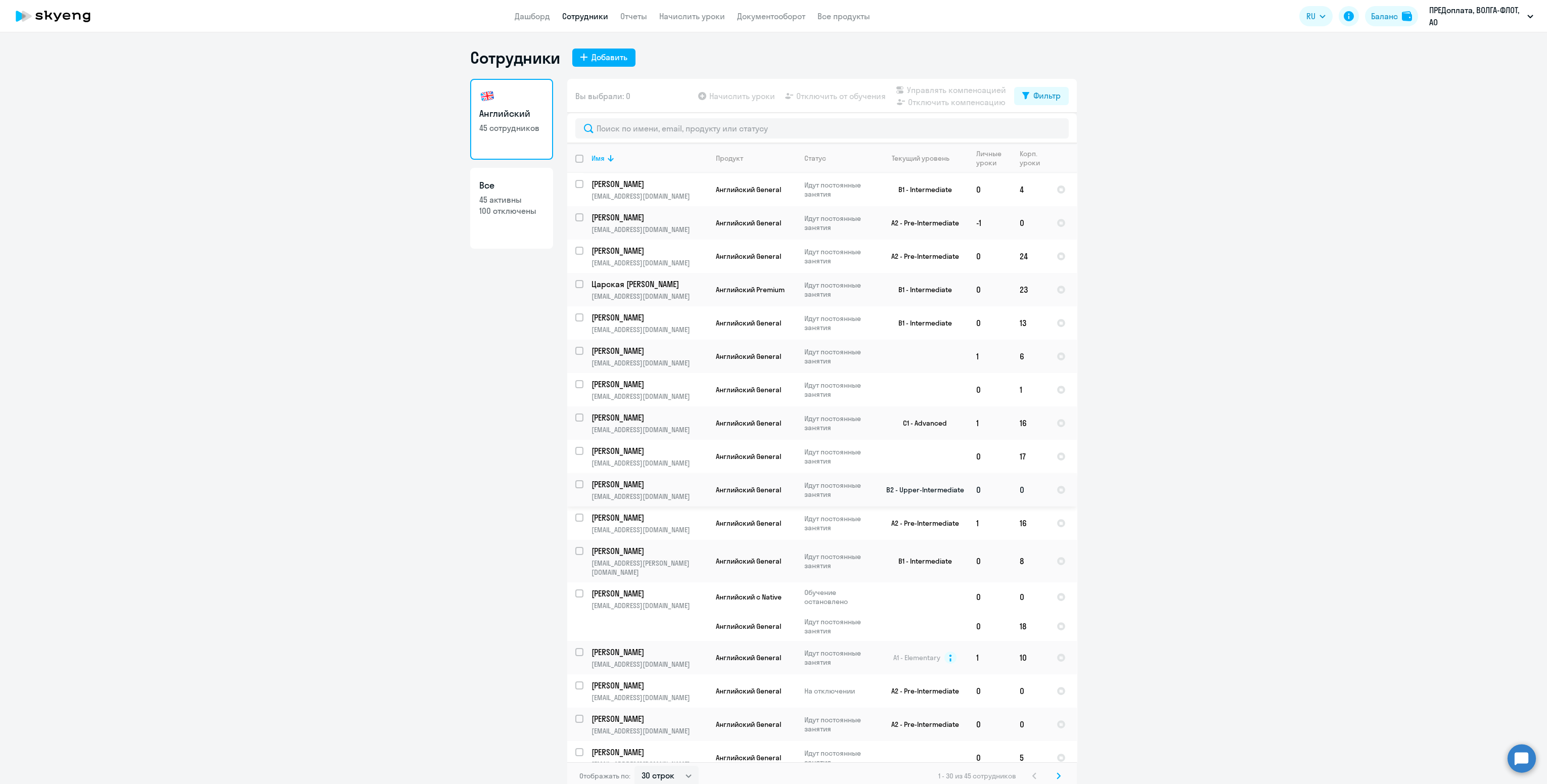
click at [666, 487] on p "[PERSON_NAME]" at bounding box center [649, 484] width 114 height 11
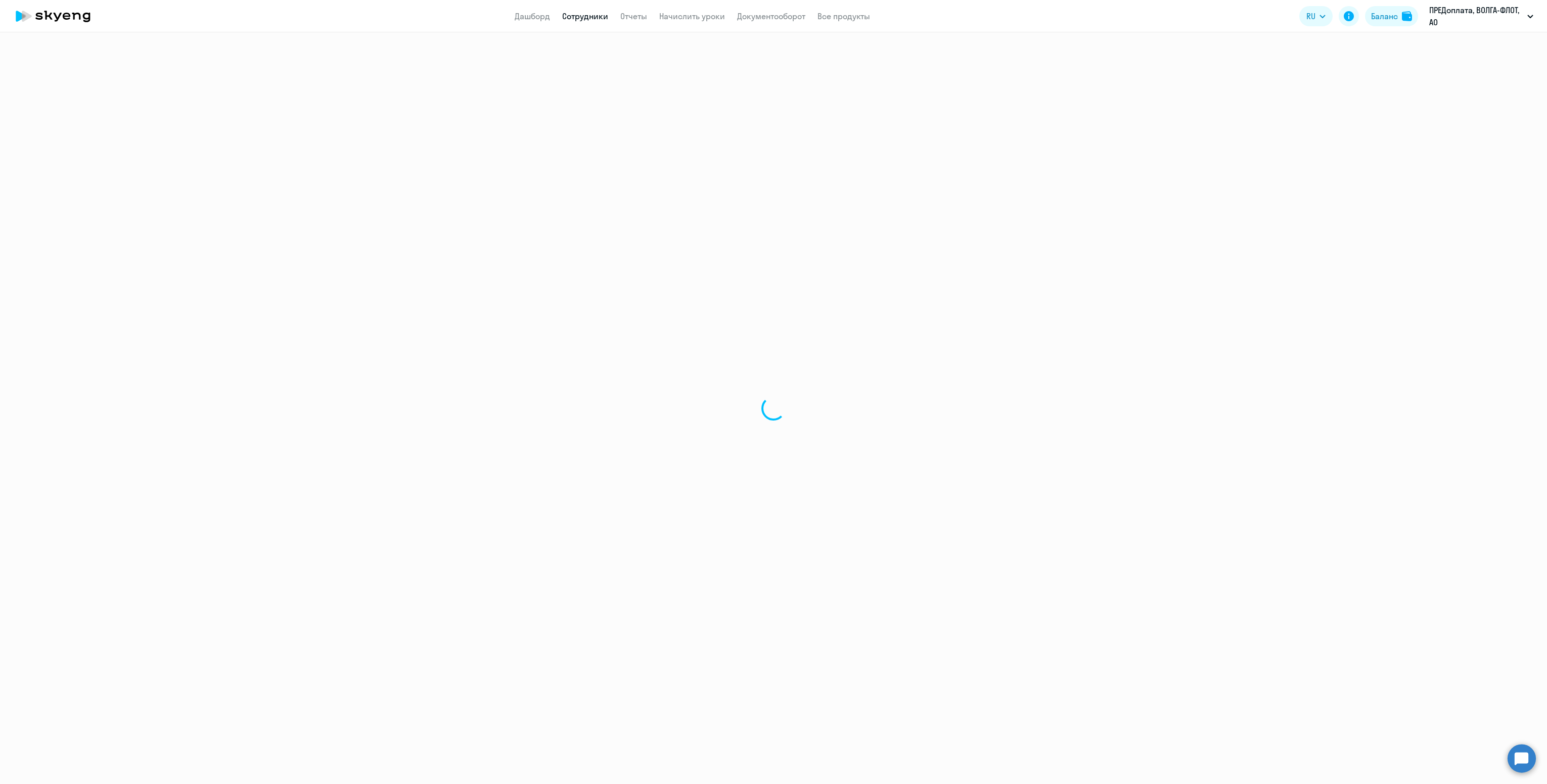
select select "english"
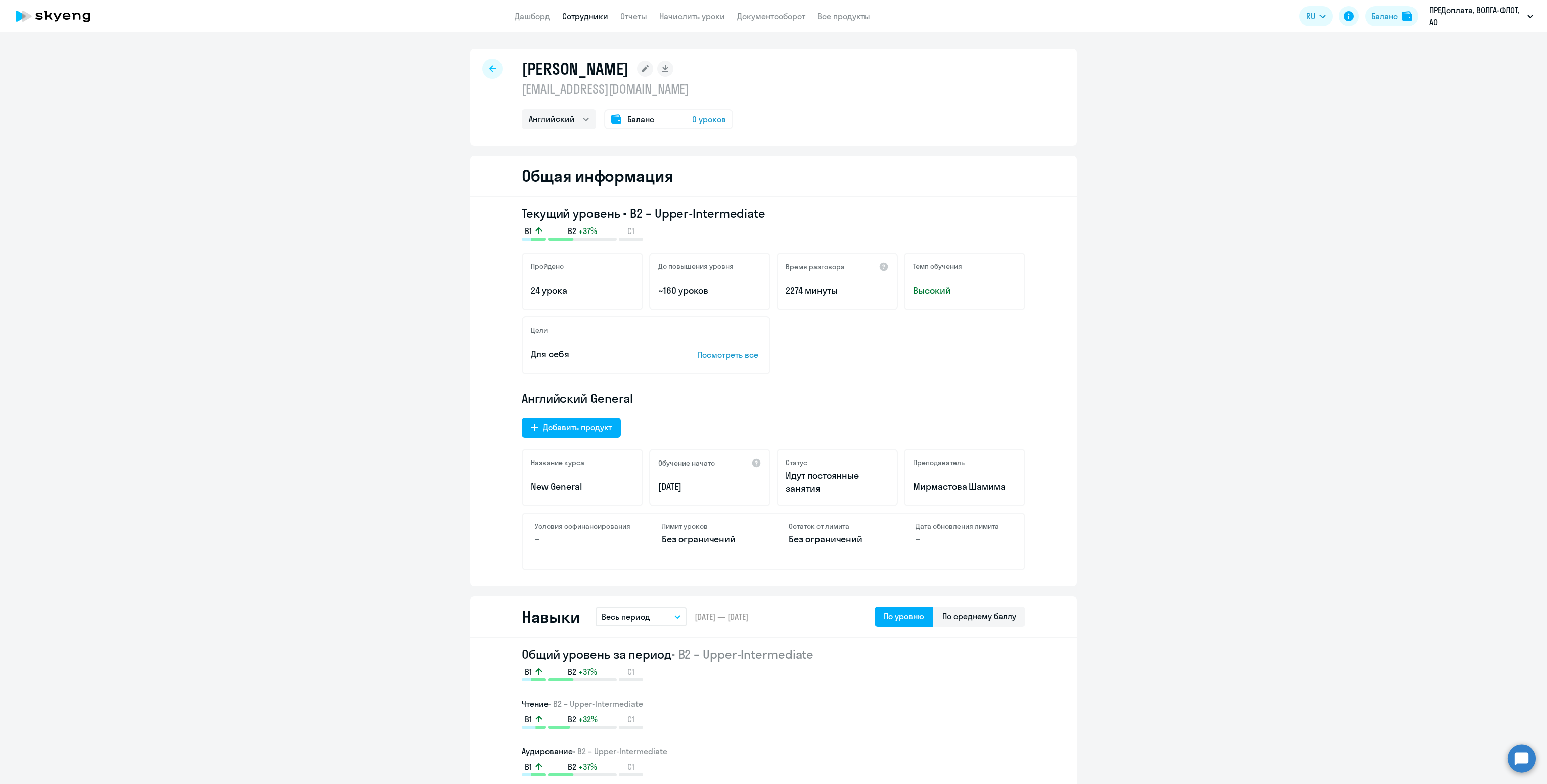
click at [482, 67] on div at bounding box center [492, 69] width 20 height 20
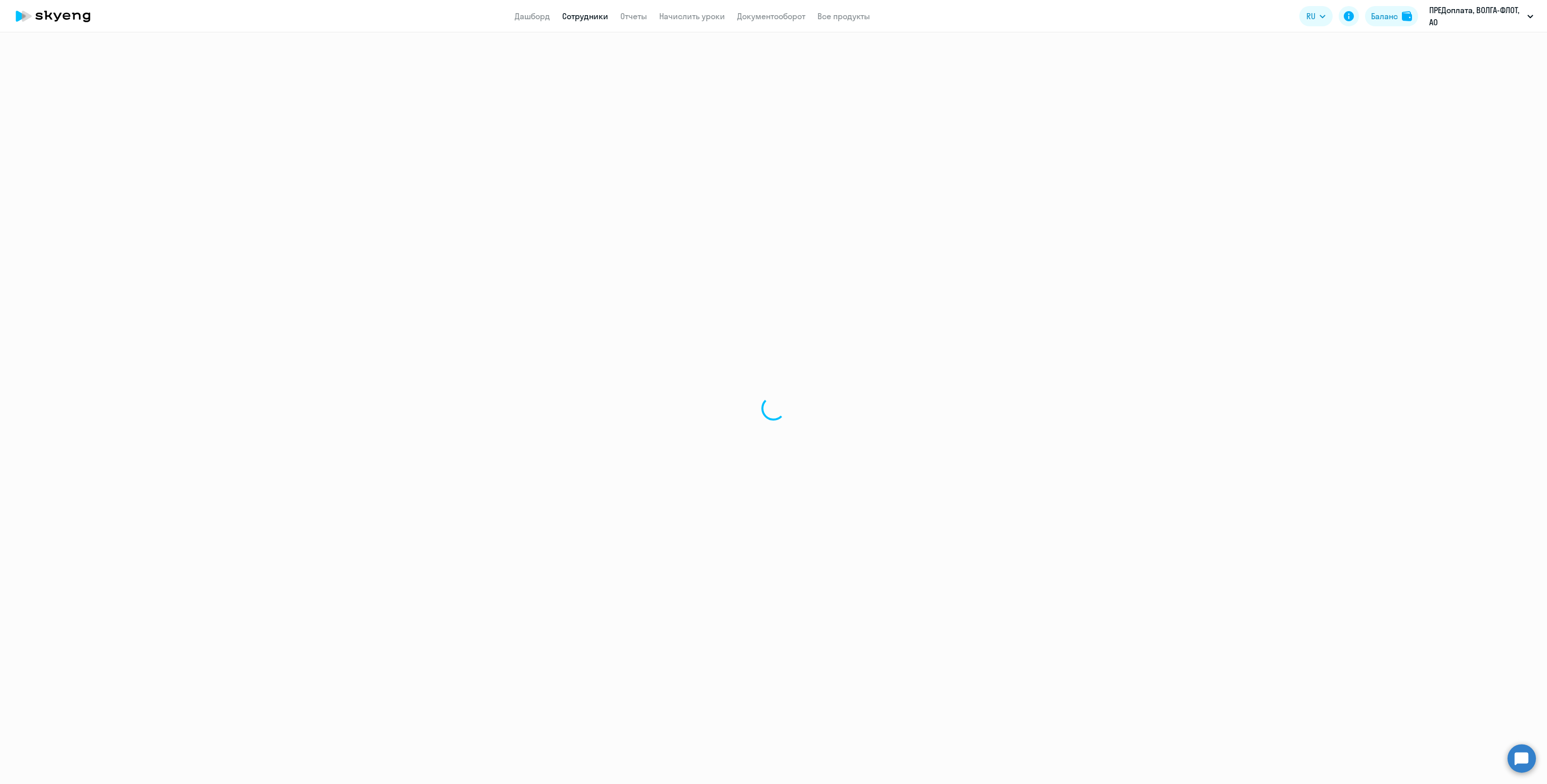
select select "30"
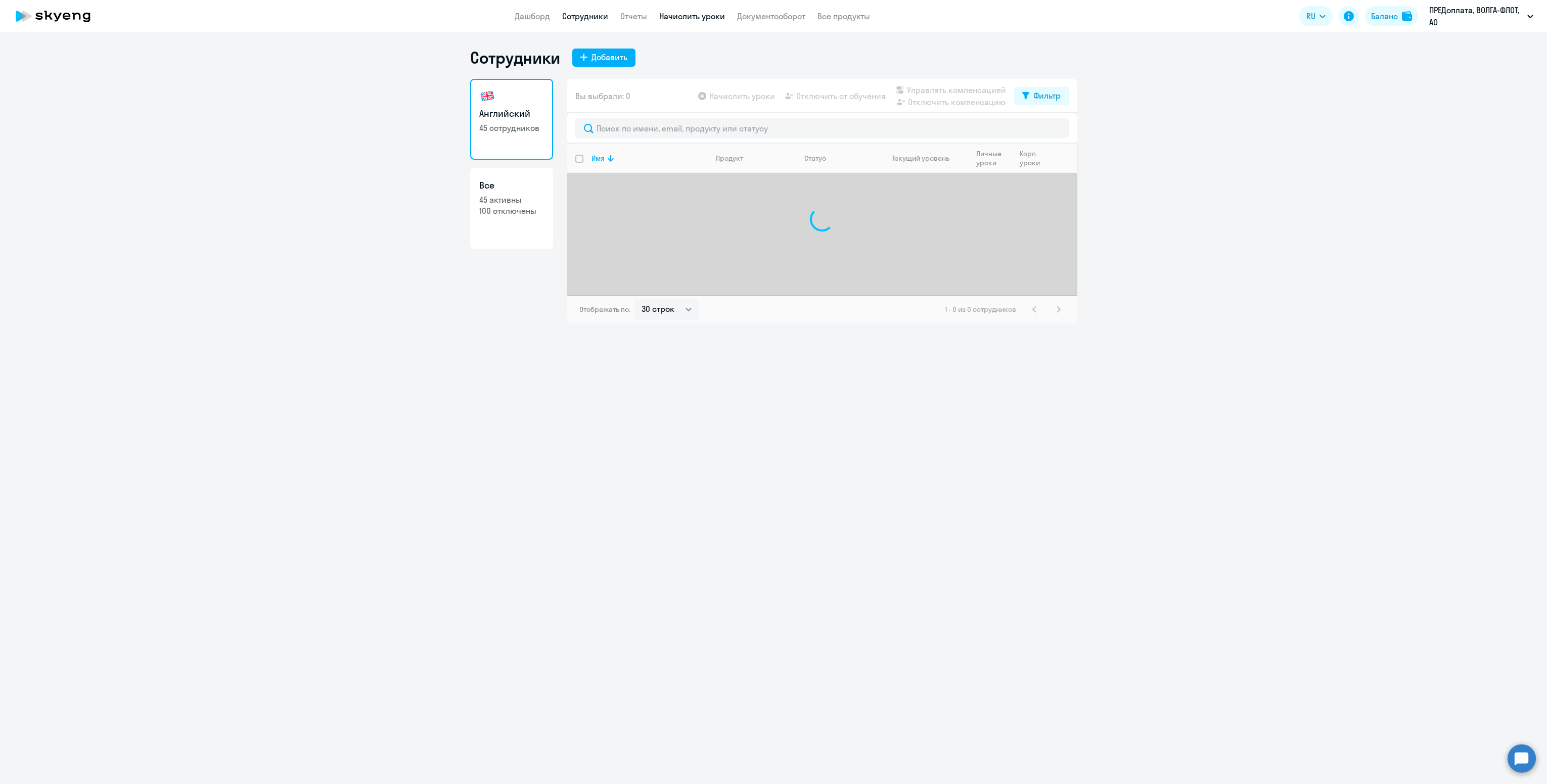
click at [719, 14] on link "Начислить уроки" at bounding box center [692, 16] width 65 height 10
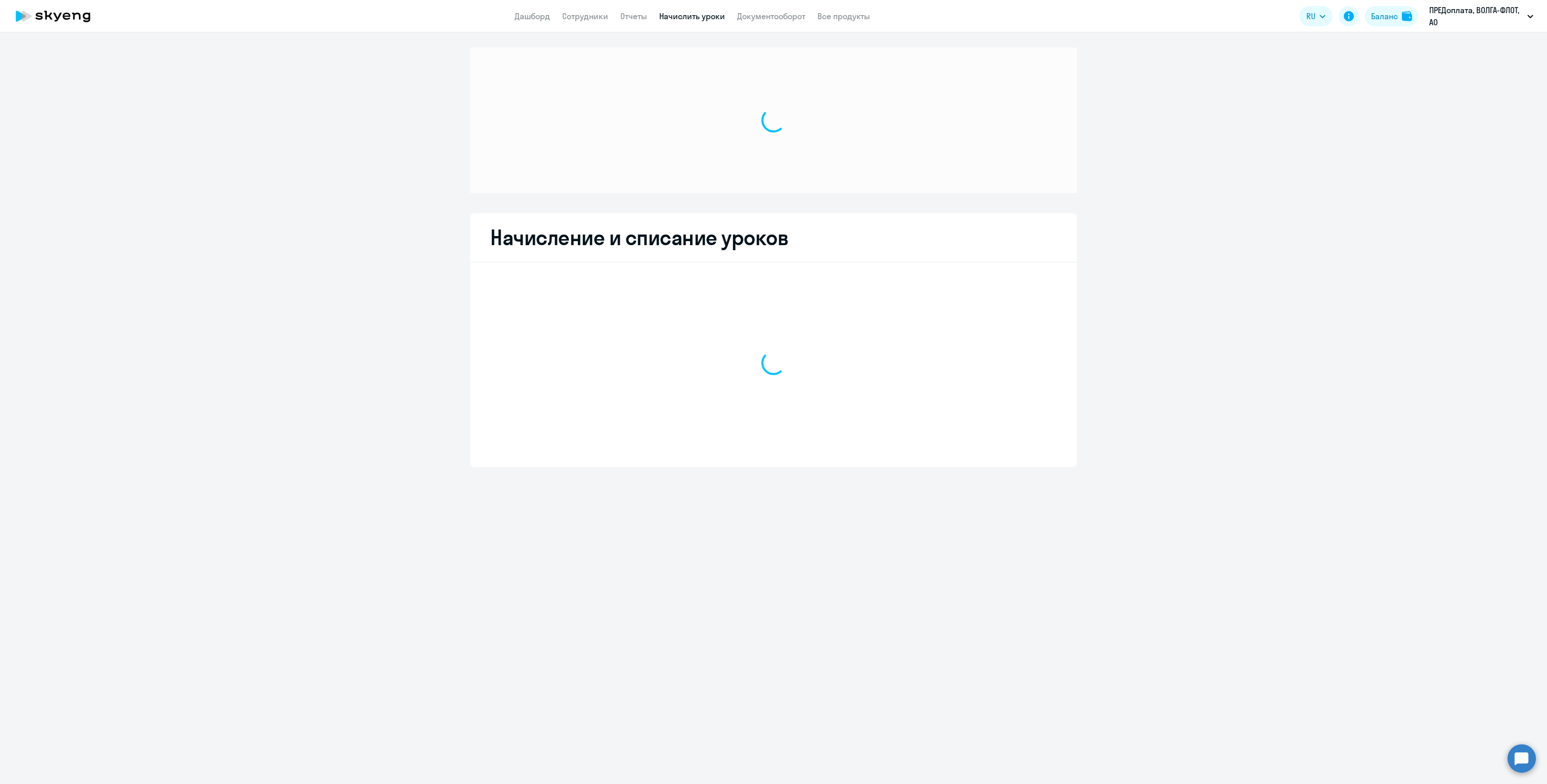
select select "10"
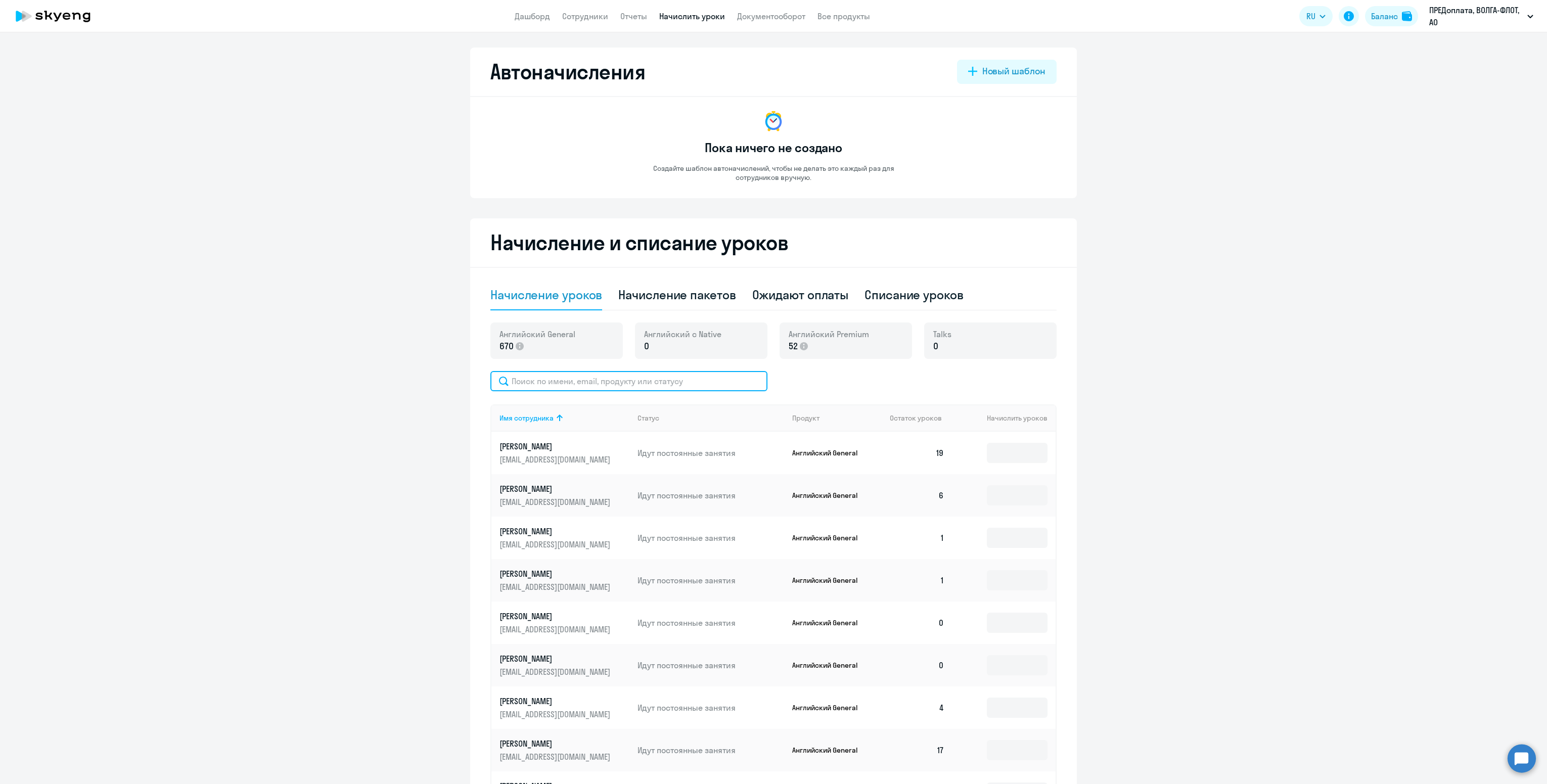
click at [586, 386] on input "text" at bounding box center [629, 381] width 277 height 20
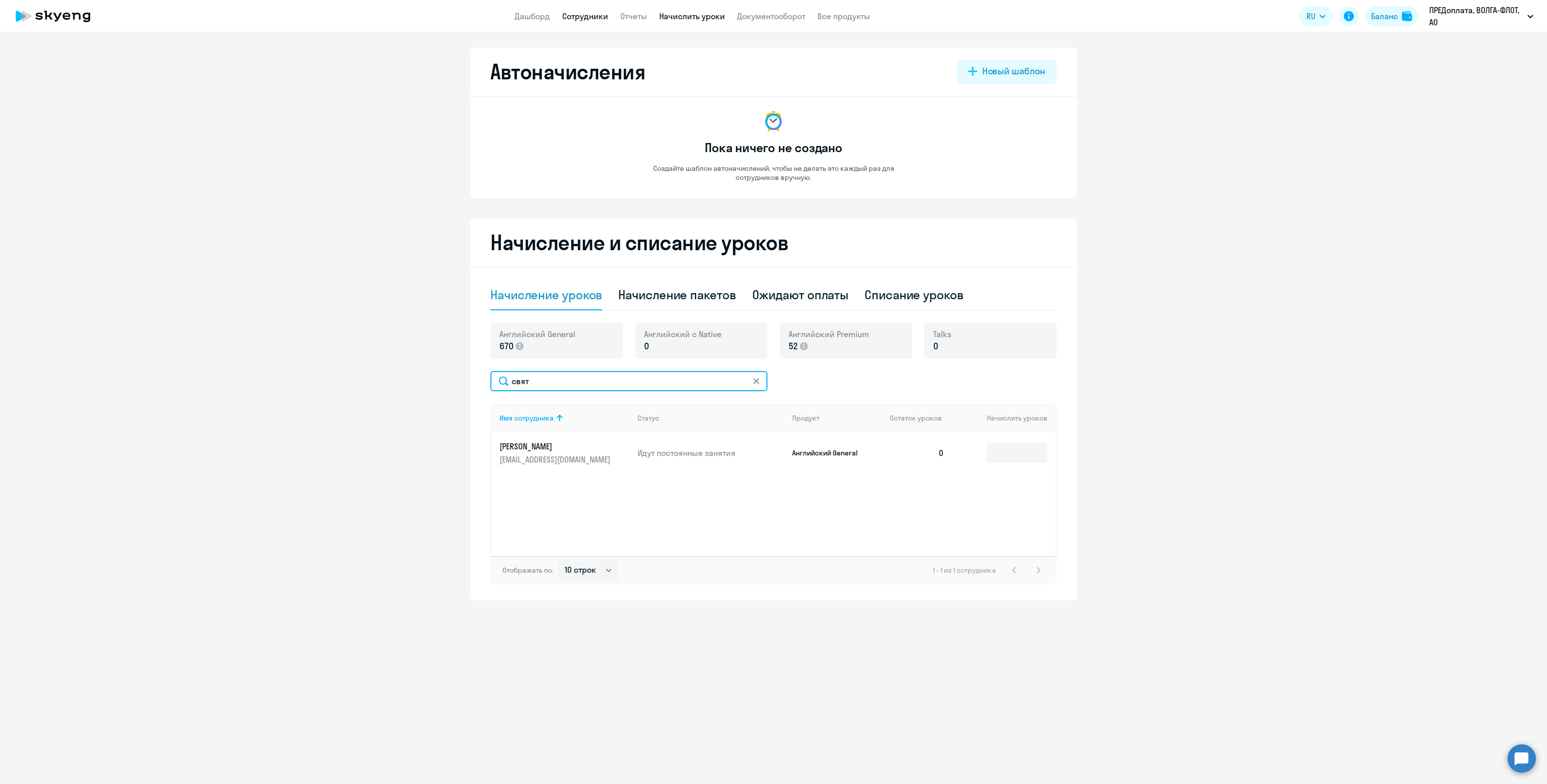
type input "свят"
click at [602, 20] on link "Сотрудники" at bounding box center [585, 16] width 46 height 10
select select "30"
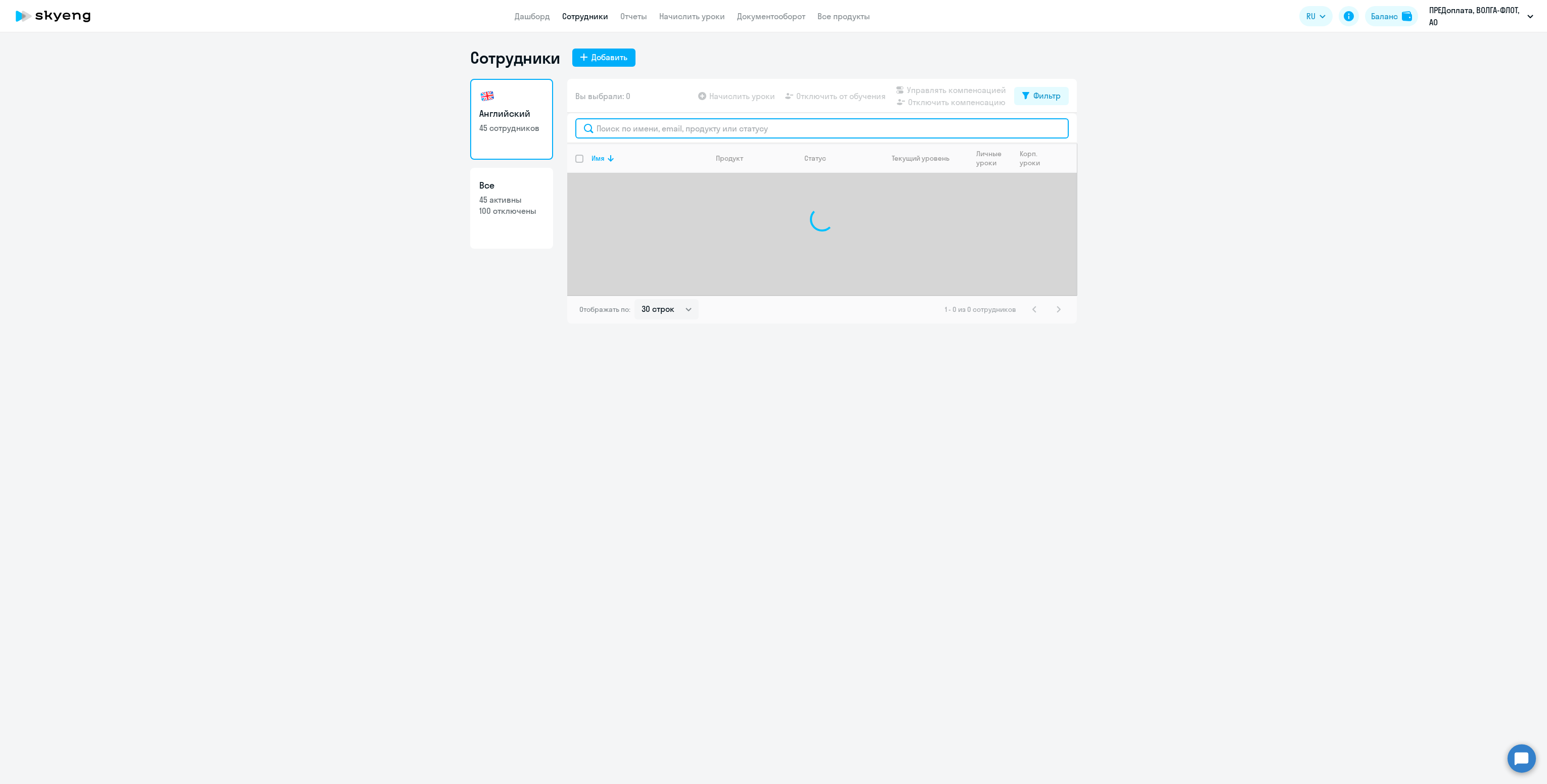
click at [679, 122] on input "text" at bounding box center [822, 128] width 494 height 20
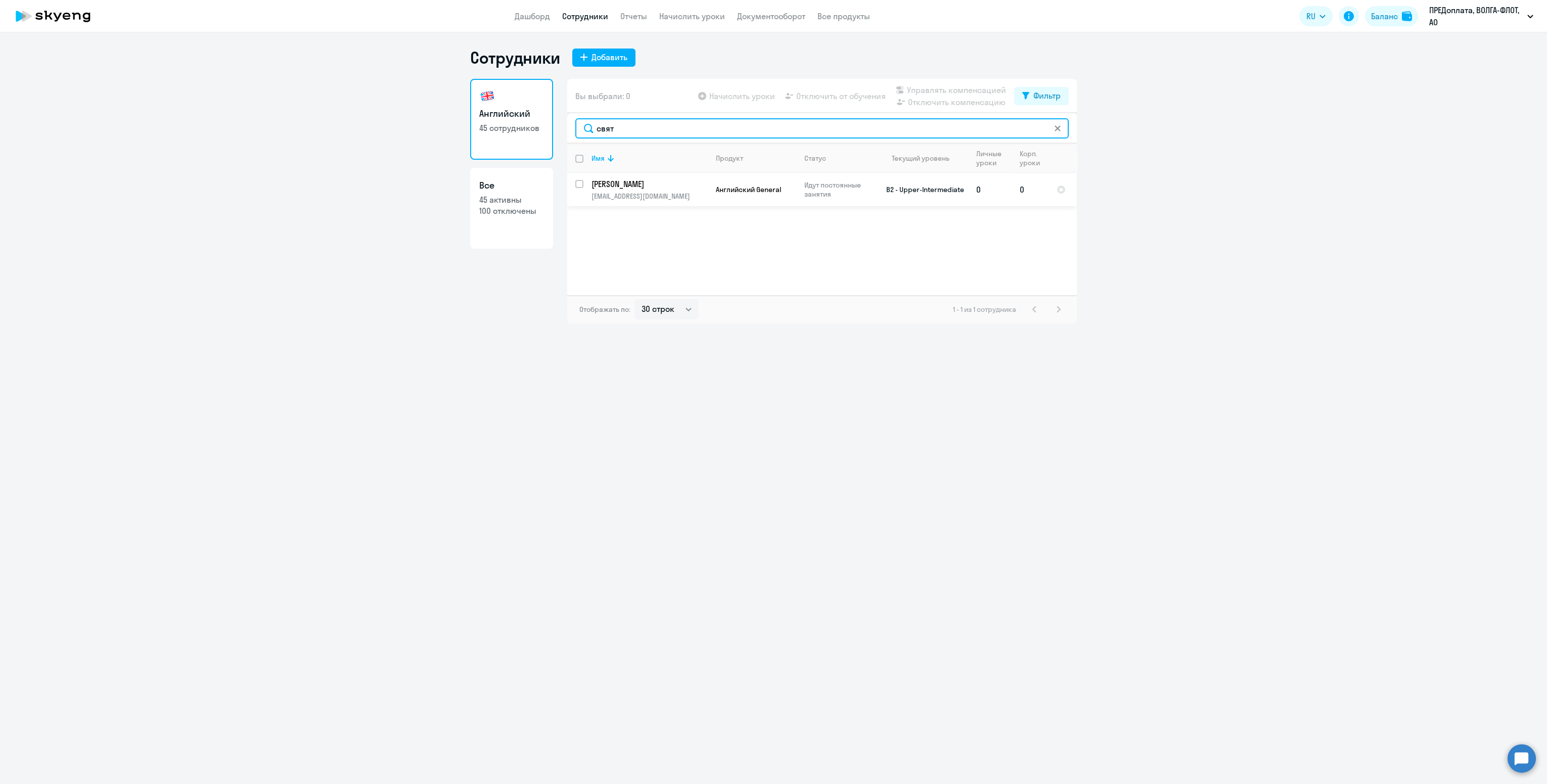
type input "свят"
click at [580, 185] on input "select row 14128008" at bounding box center [586, 190] width 20 height 20
checkbox input "true"
click at [823, 86] on div "Начислить уроки Отключить от обучения Управлять компенсацией Отключить компенса…" at bounding box center [855, 96] width 318 height 24
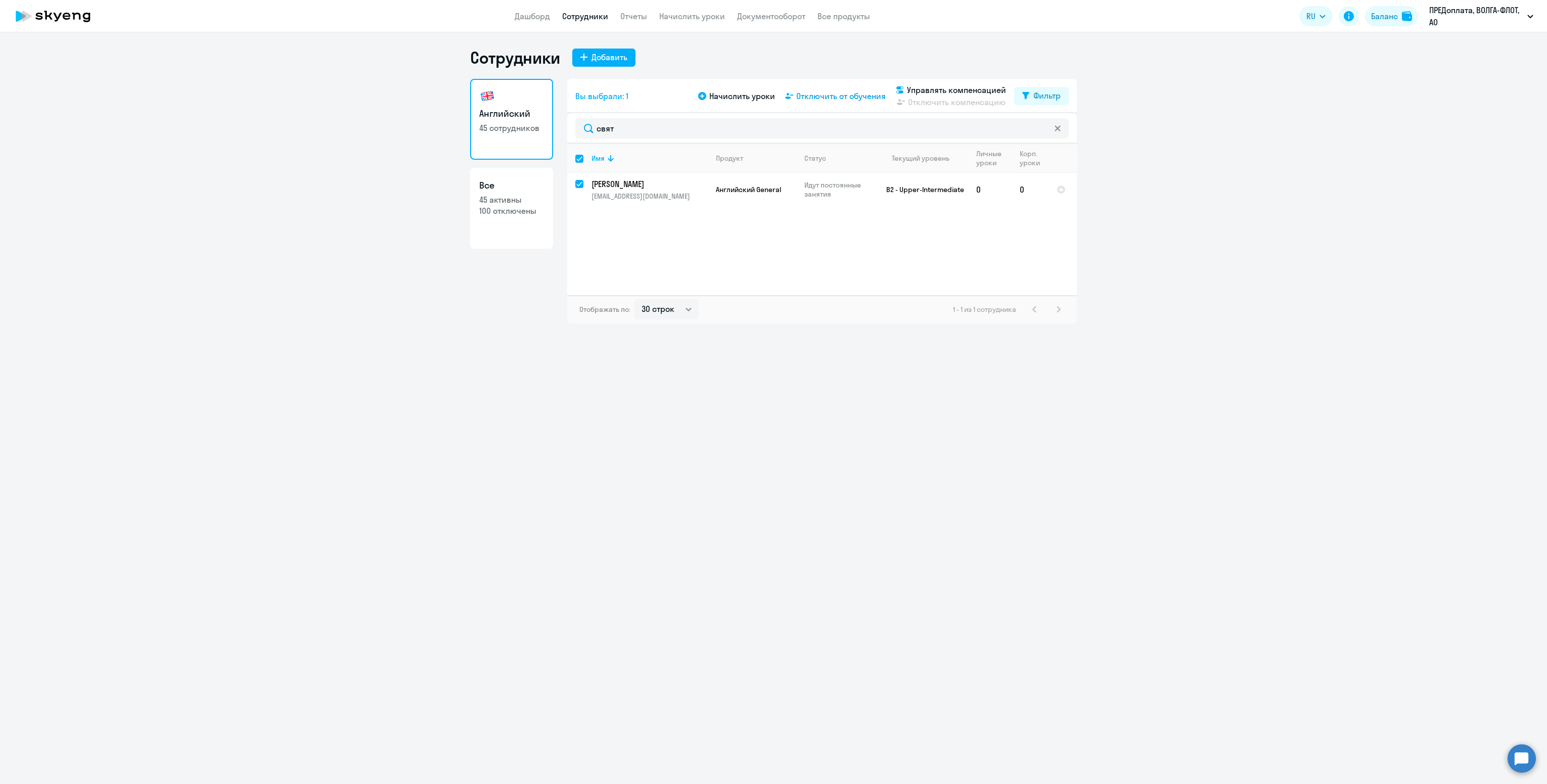
click at [824, 90] on span "Отключить от обучения" at bounding box center [841, 96] width 89 height 12
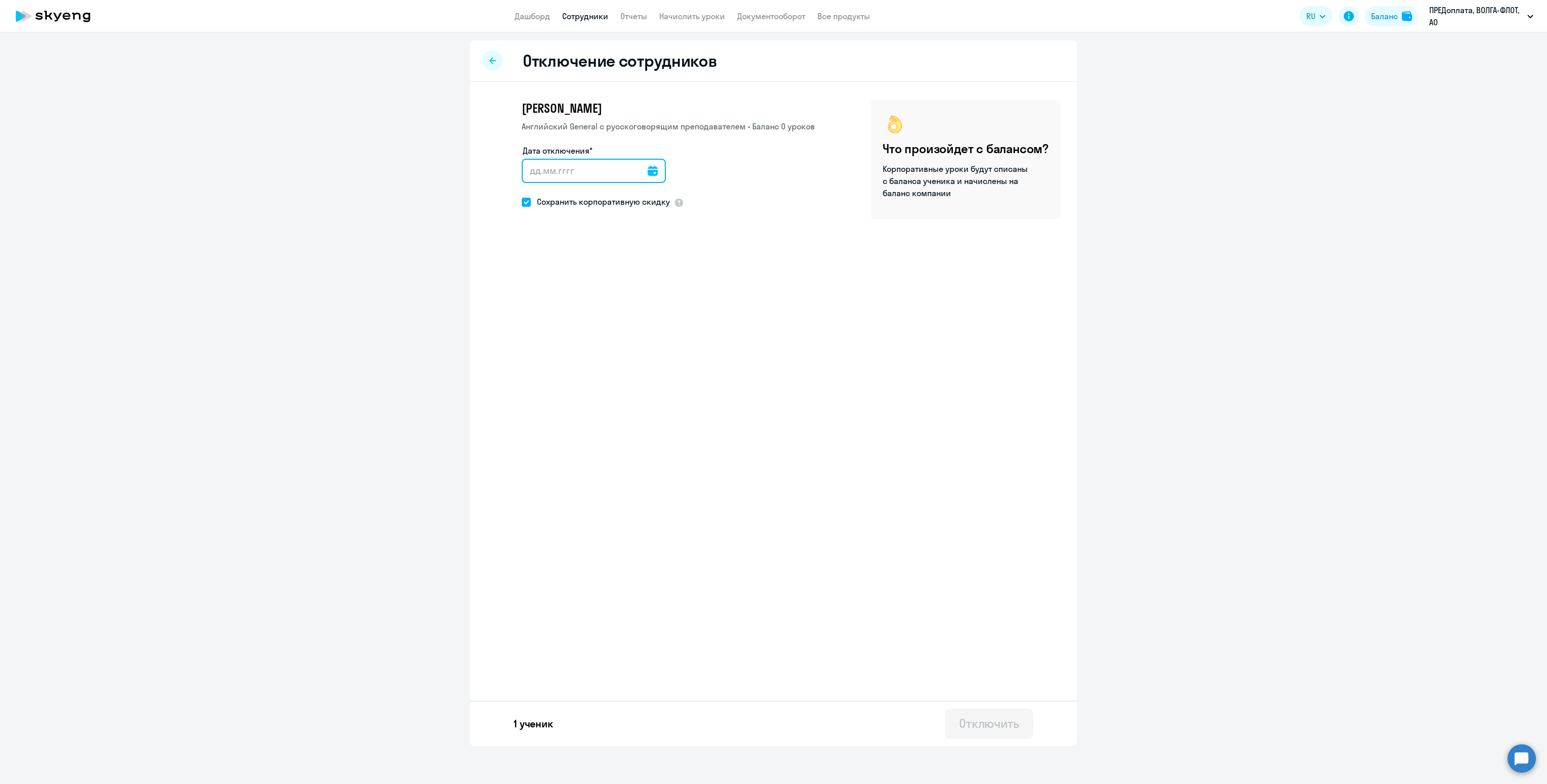
click at [653, 176] on input "Дата отключения*" at bounding box center [594, 170] width 144 height 24
click at [647, 175] on div at bounding box center [652, 170] width 10 height 24
click at [647, 167] on icon at bounding box center [652, 170] width 10 height 10
click at [619, 298] on span "19" at bounding box center [617, 306] width 18 height 18
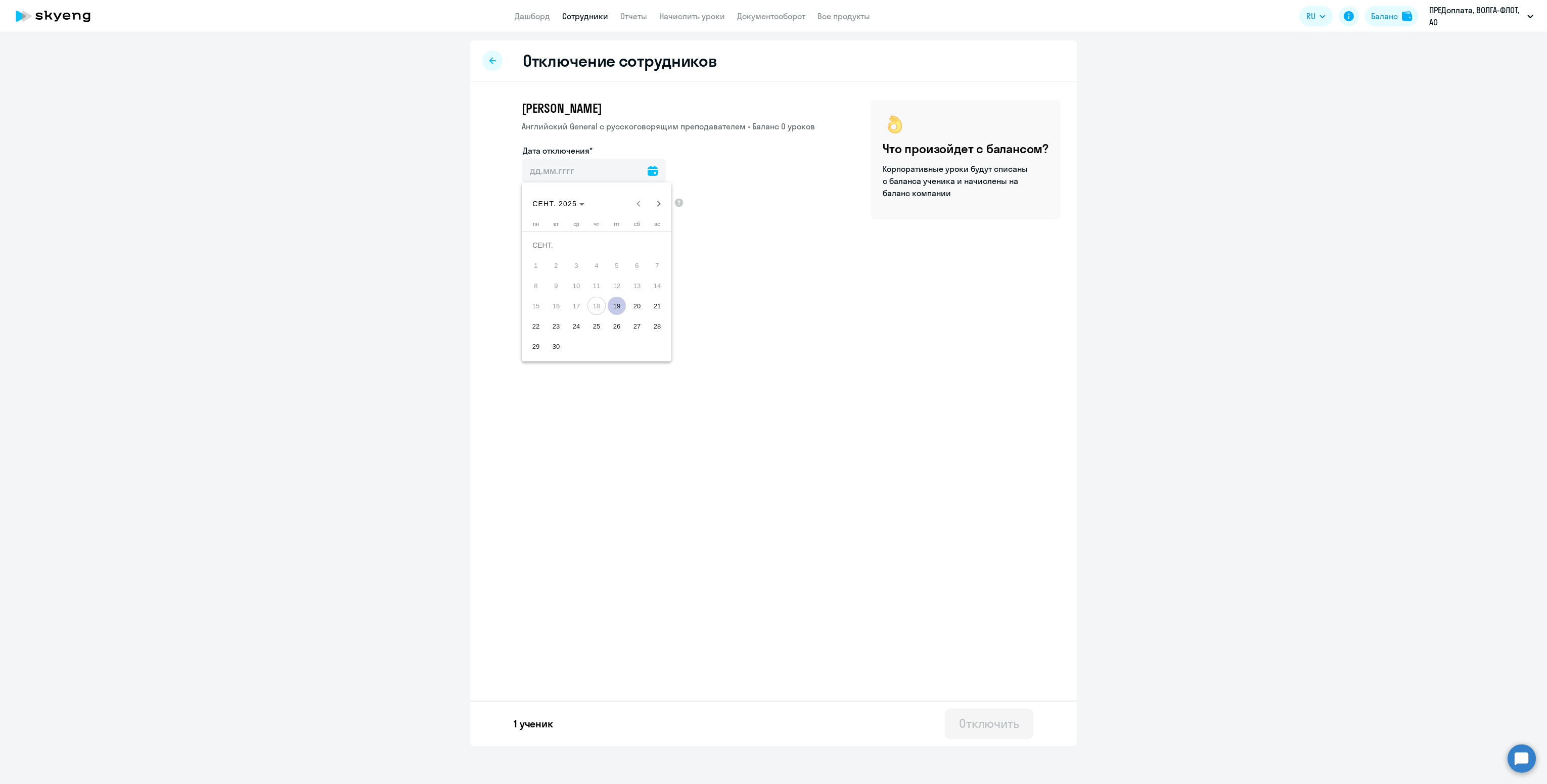
type input "[DATE]"
click at [559, 199] on span "Сохранить корпоративную скидку" at bounding box center [601, 202] width 139 height 12
click at [522, 202] on input "Сохранить корпоративную скидку" at bounding box center [521, 202] width 1 height 1
checkbox input "false"
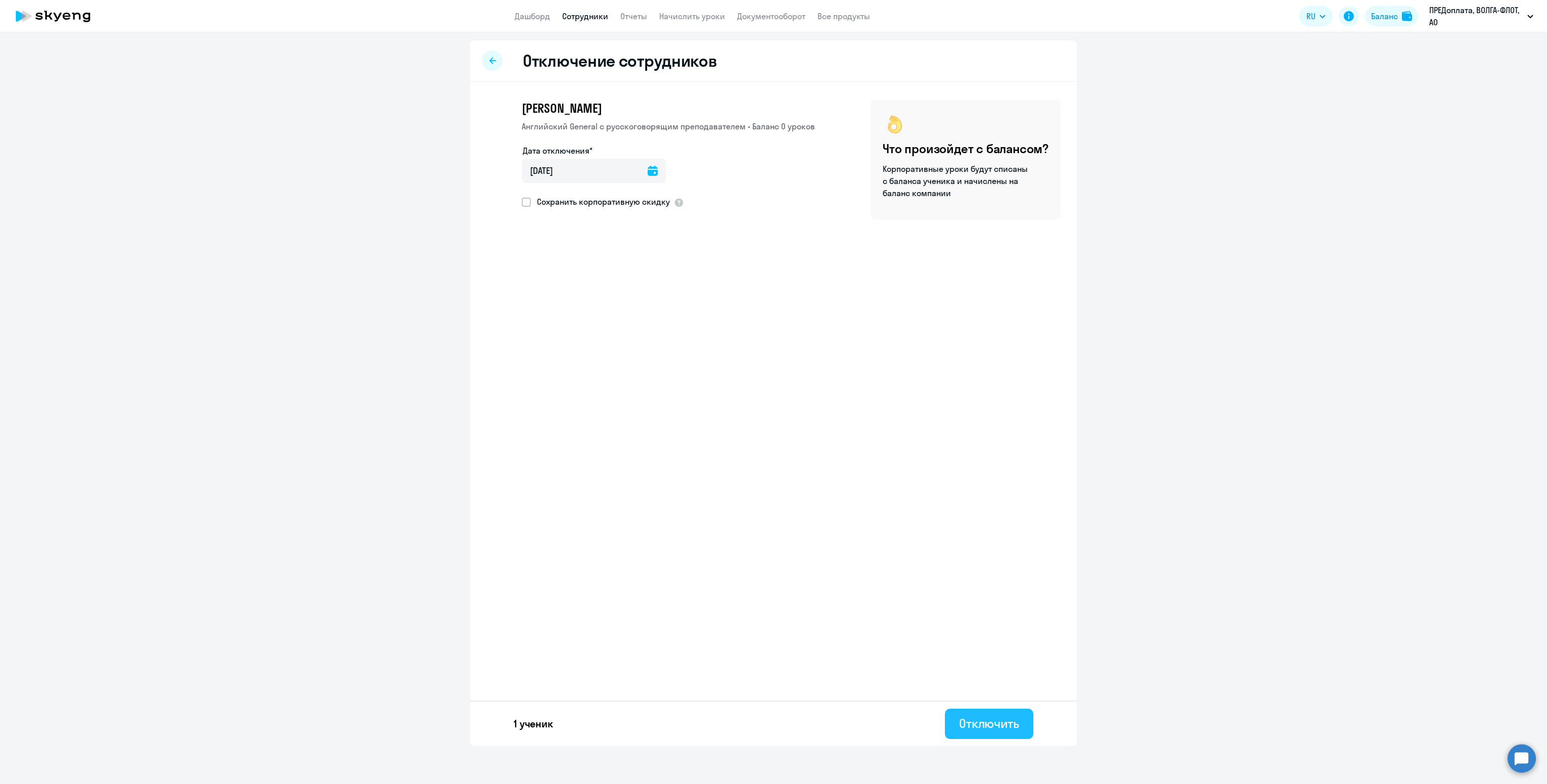
click at [981, 711] on button "Отключить" at bounding box center [988, 723] width 88 height 31
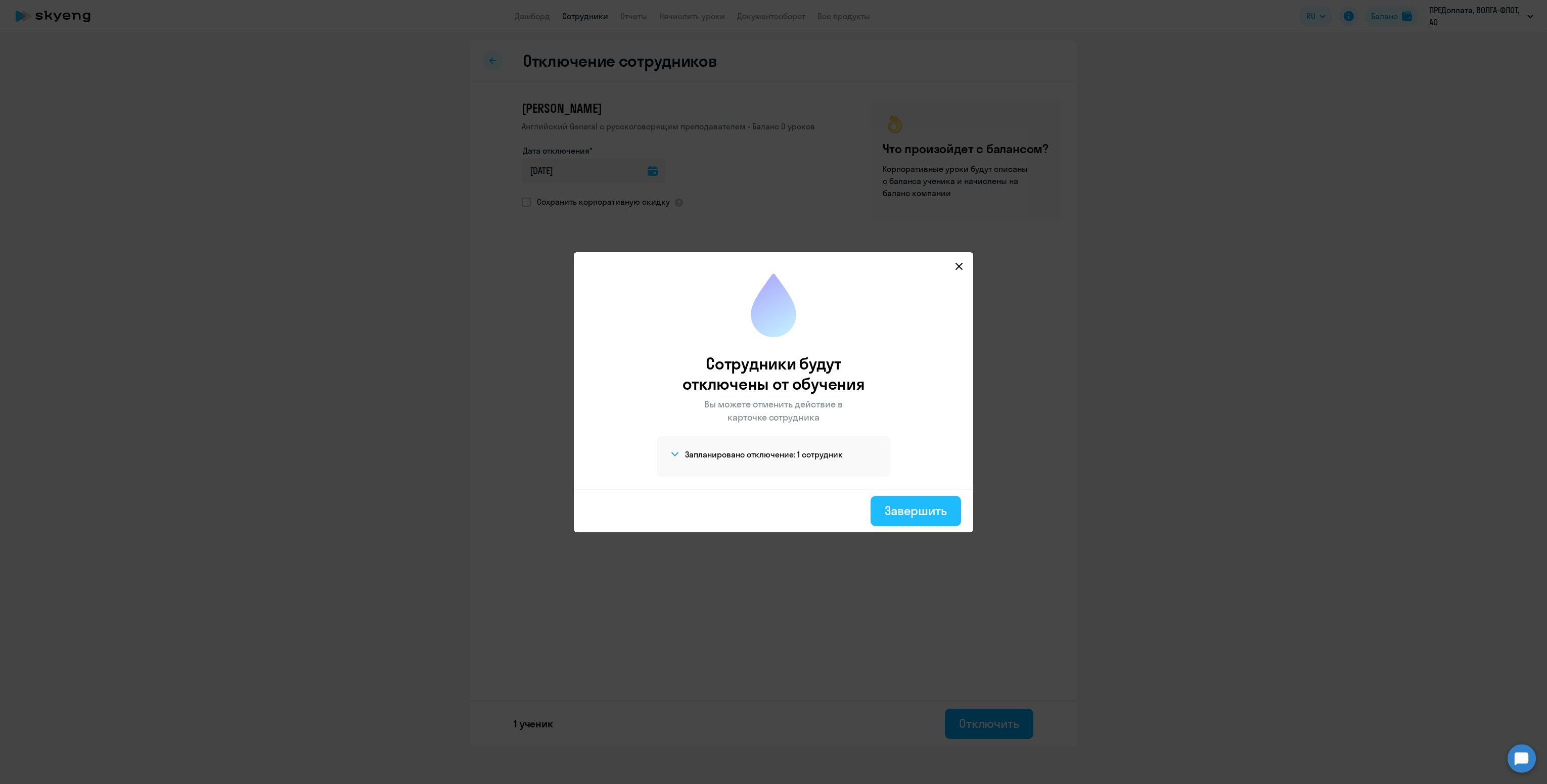
click at [912, 513] on div "Завершить" at bounding box center [916, 510] width 62 height 16
select select "30"
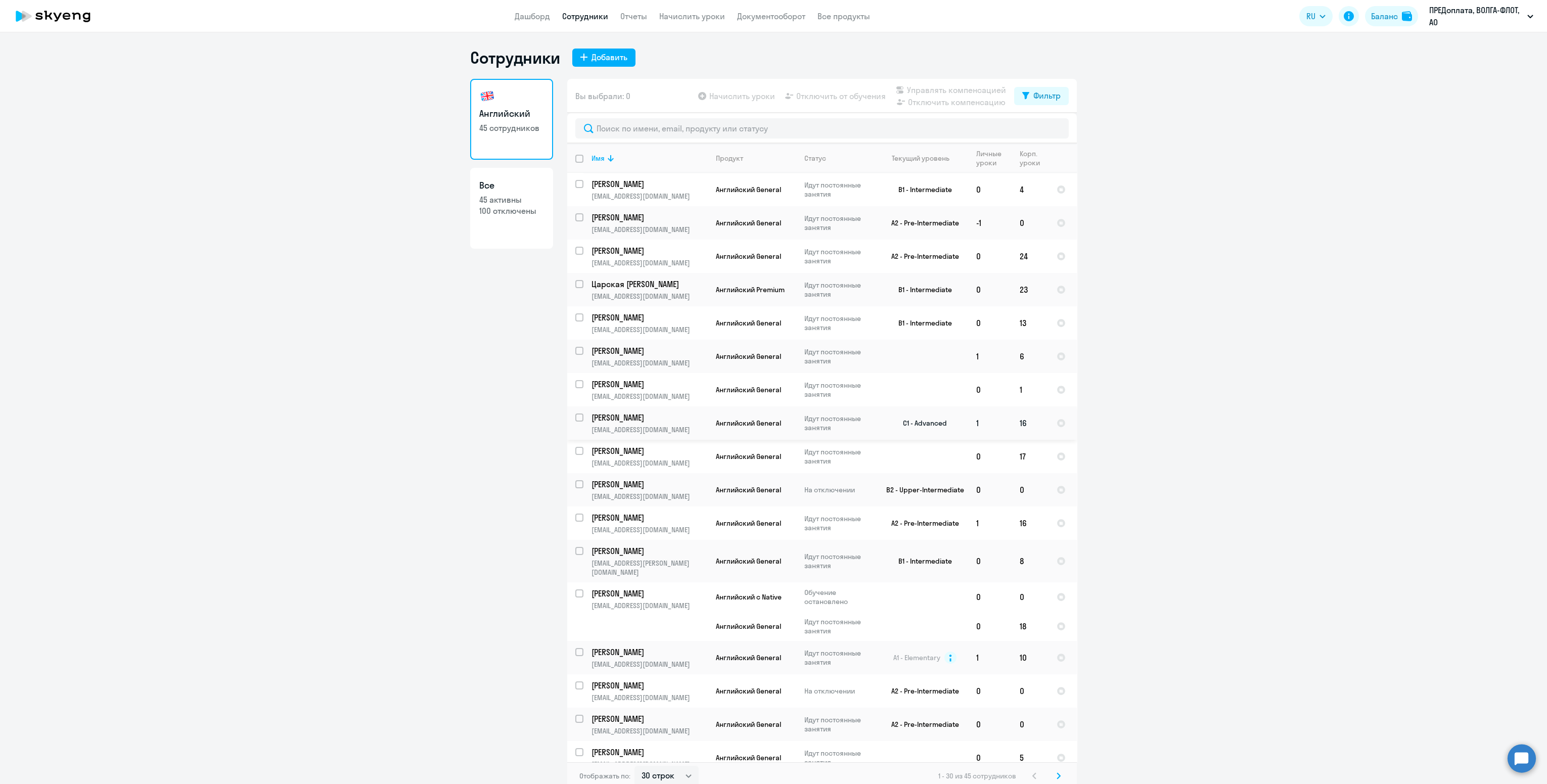
click at [660, 420] on p "[PERSON_NAME]" at bounding box center [649, 417] width 114 height 11
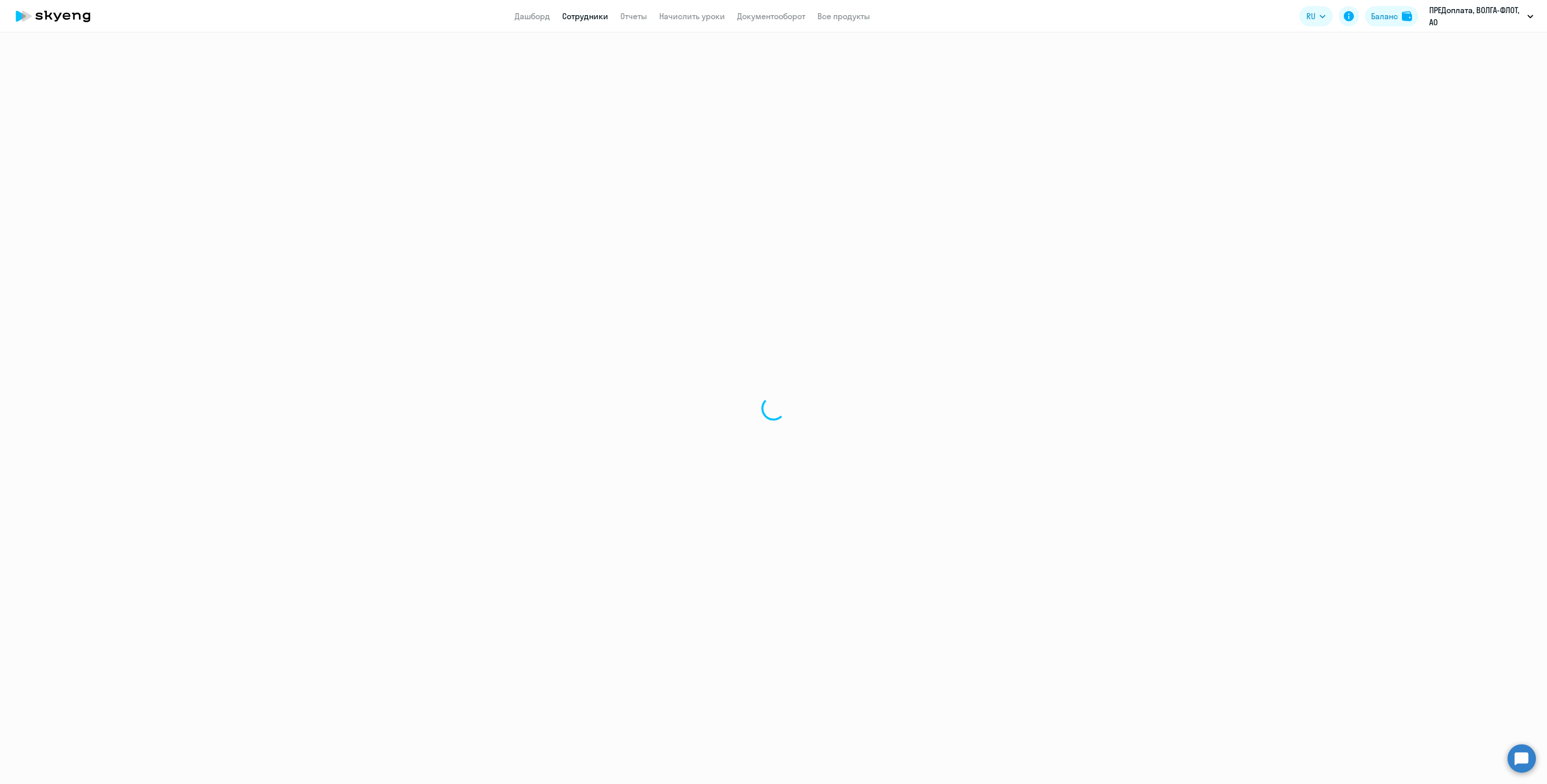
select select "english"
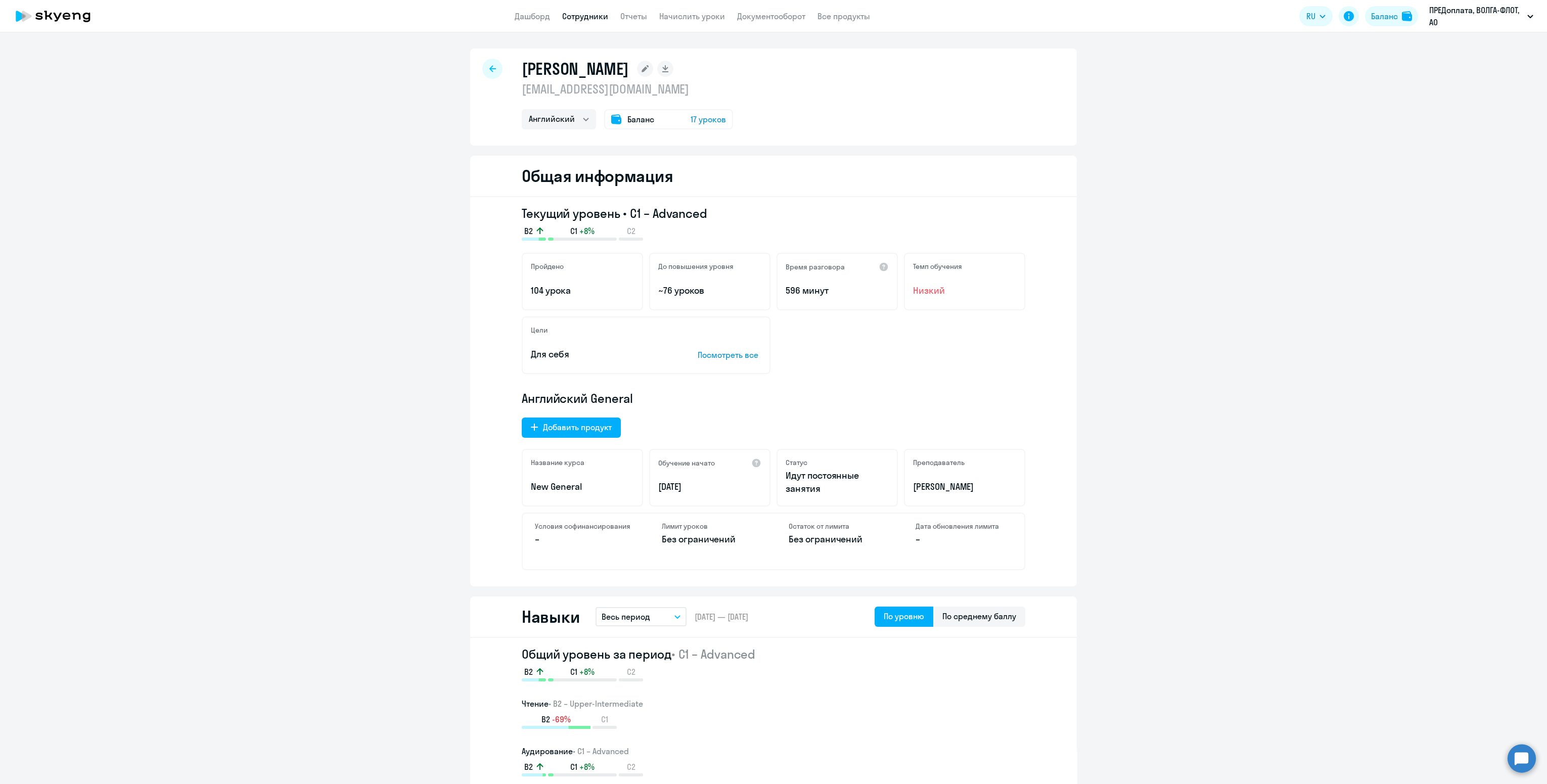
click at [489, 72] on icon at bounding box center [492, 69] width 7 height 7
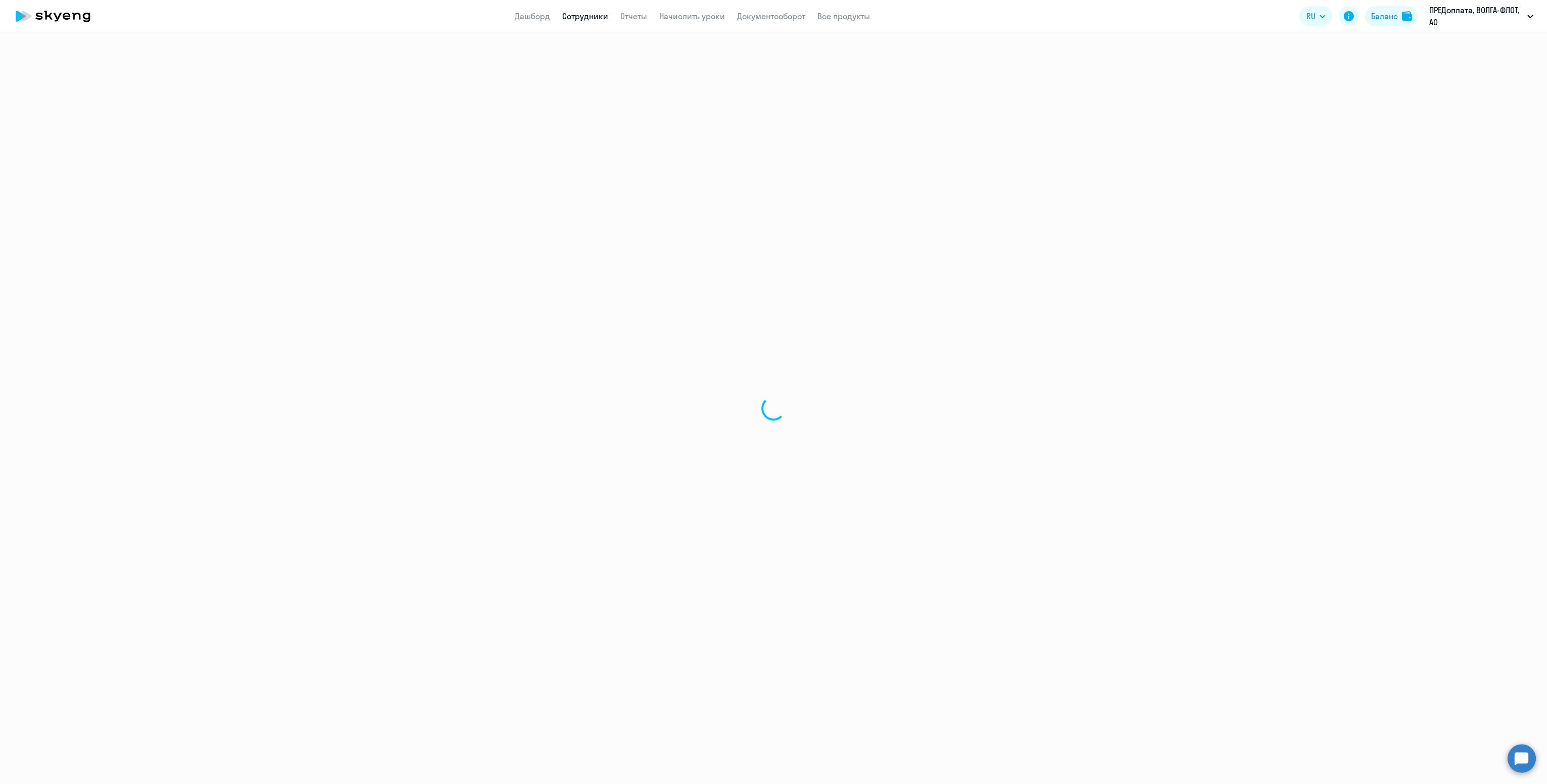
select select "30"
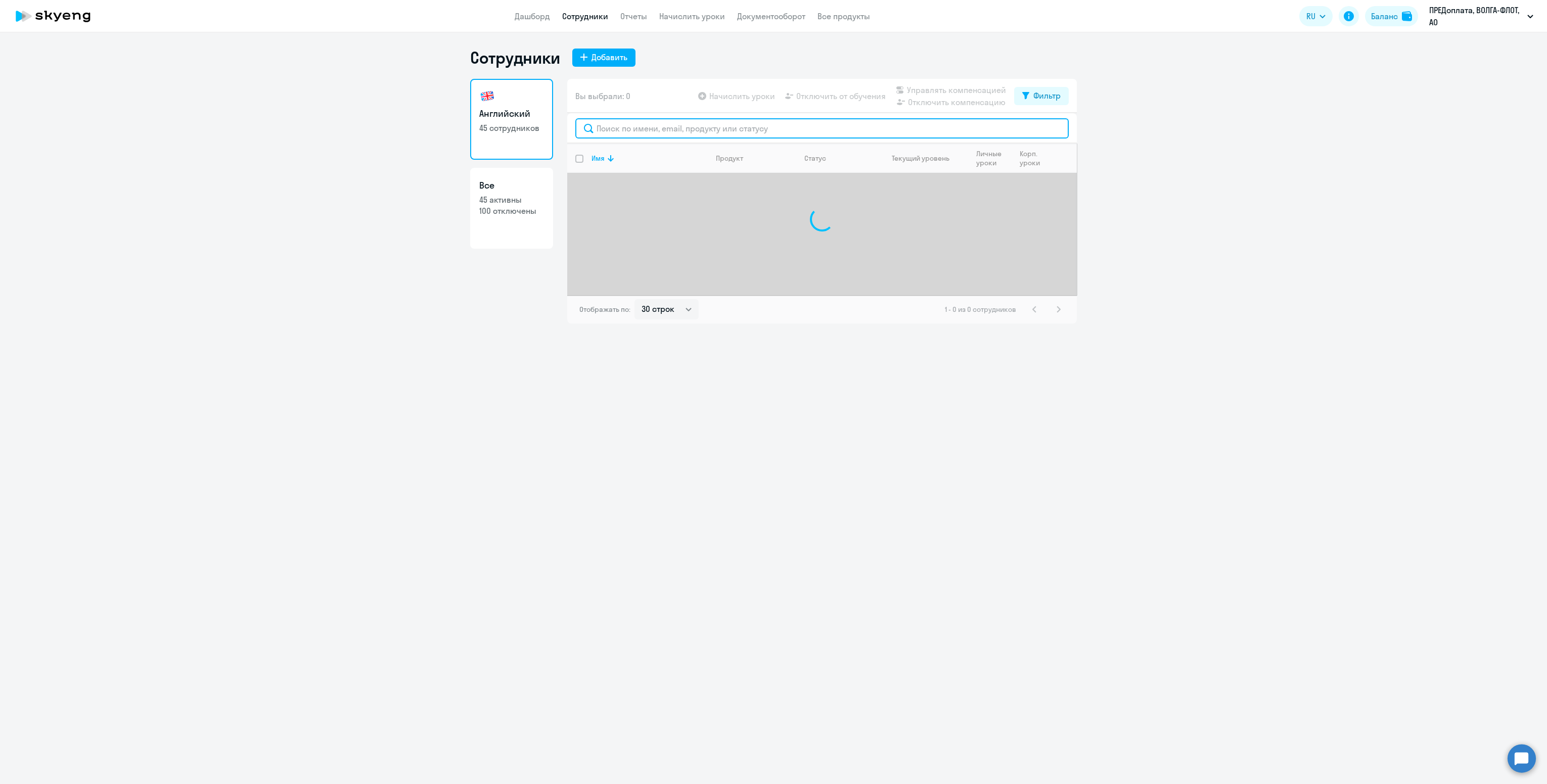
click at [623, 130] on input "text" at bounding box center [822, 128] width 494 height 20
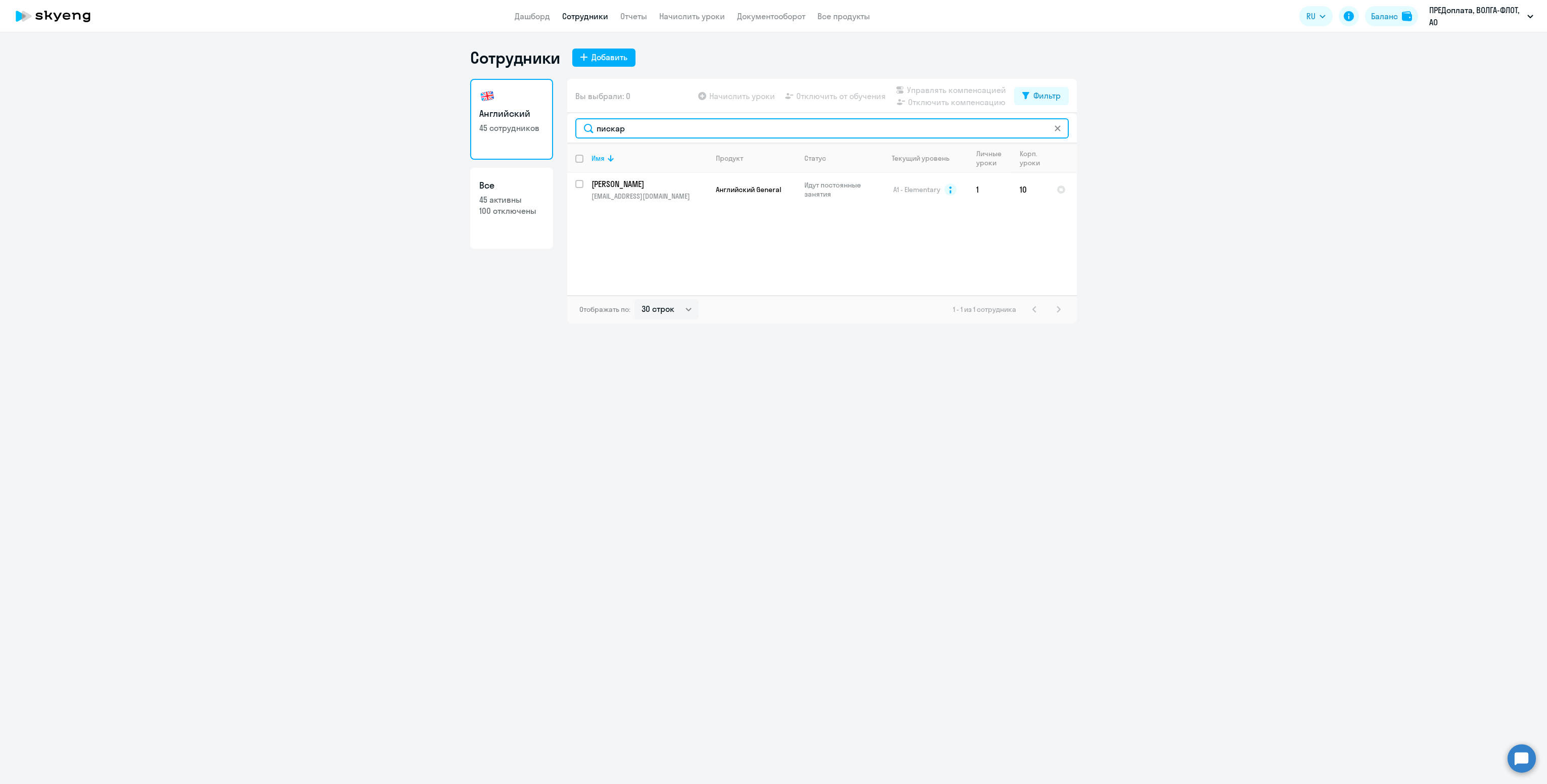
type input "пискар"
click at [750, 208] on div "Имя Продукт Статус Текущий уровень Личные уроки Корп. уроки [PERSON_NAME] [PERS…" at bounding box center [822, 219] width 510 height 152
click at [751, 185] on span "Английский General" at bounding box center [748, 189] width 65 height 9
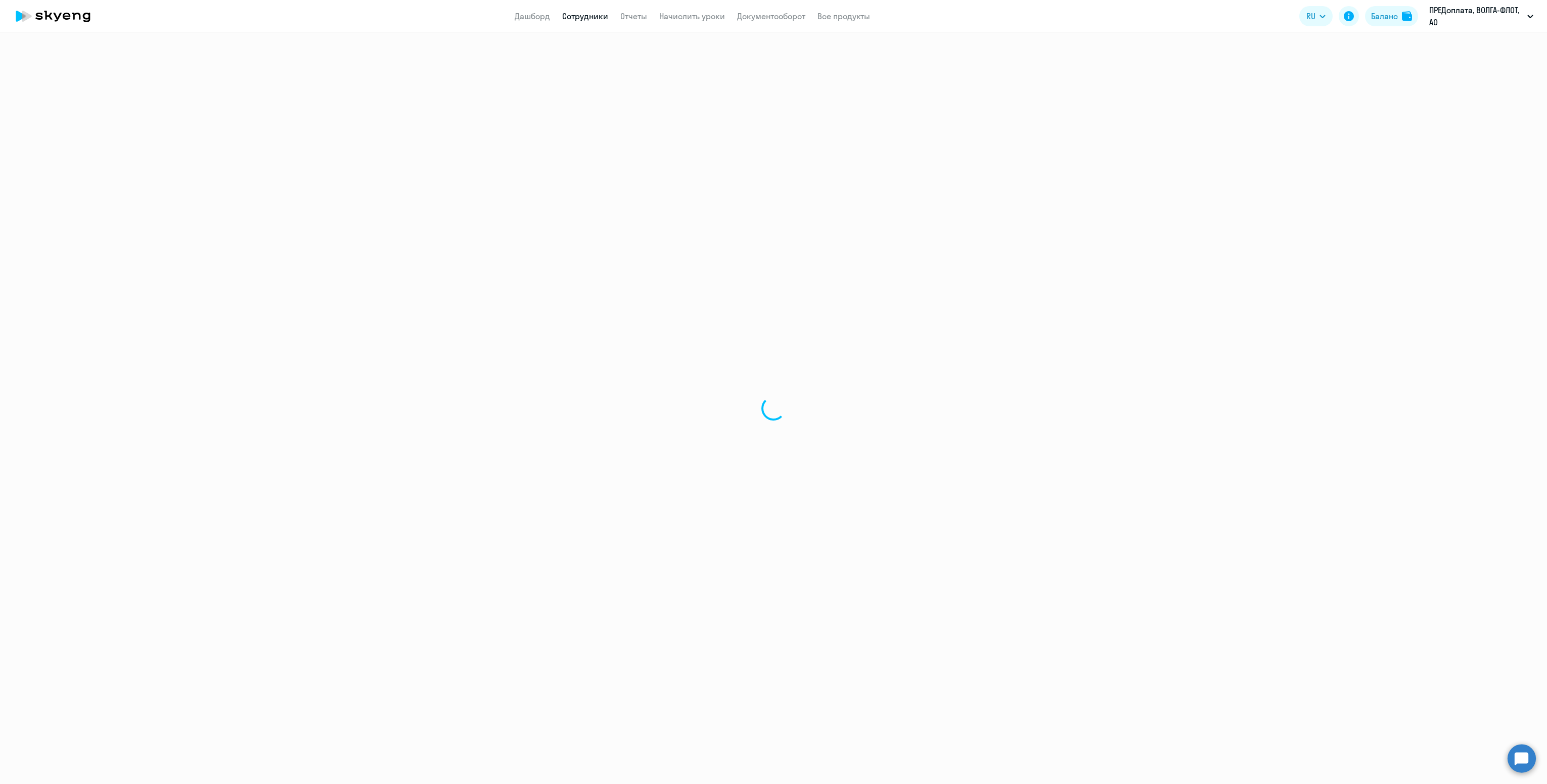
select select "english"
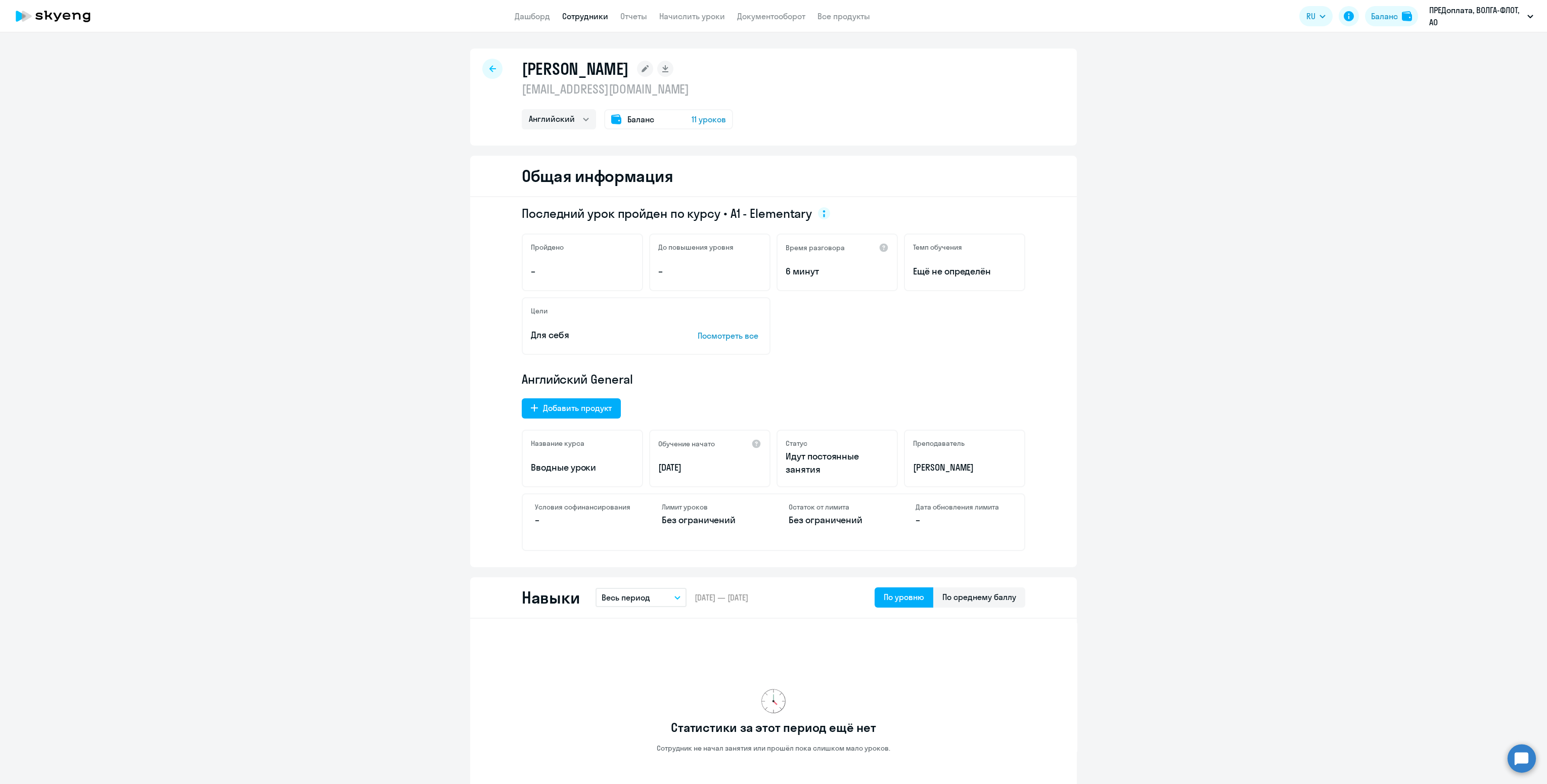
click at [752, 213] on span "Последний урок пройден по курсу • A1 - Elementary" at bounding box center [667, 213] width 290 height 16
click at [489, 66] on icon at bounding box center [492, 69] width 7 height 7
select select "30"
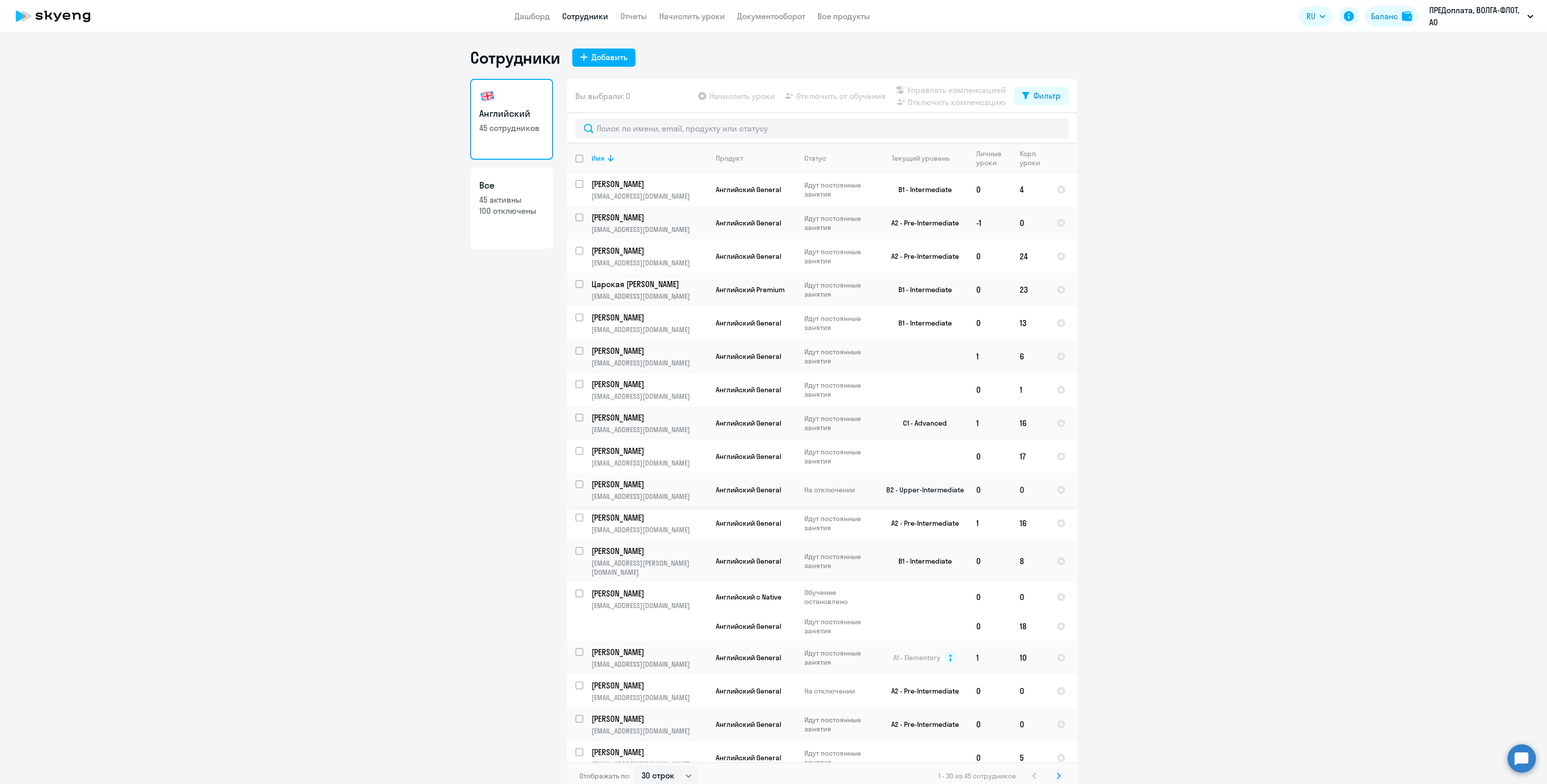
scroll to position [76, 0]
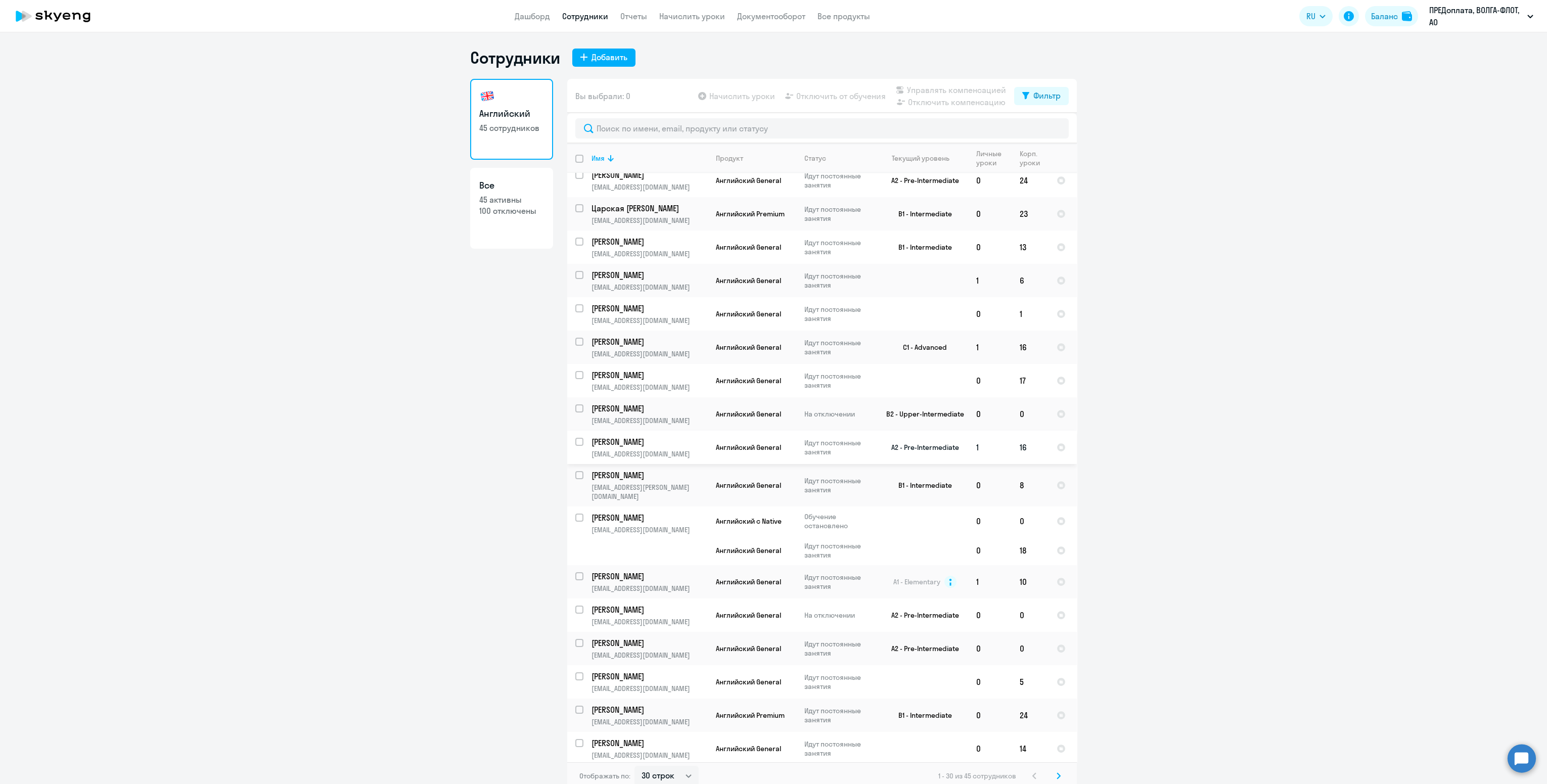
click at [697, 451] on p "[EMAIL_ADDRESS][DOMAIN_NAME]" at bounding box center [649, 453] width 116 height 9
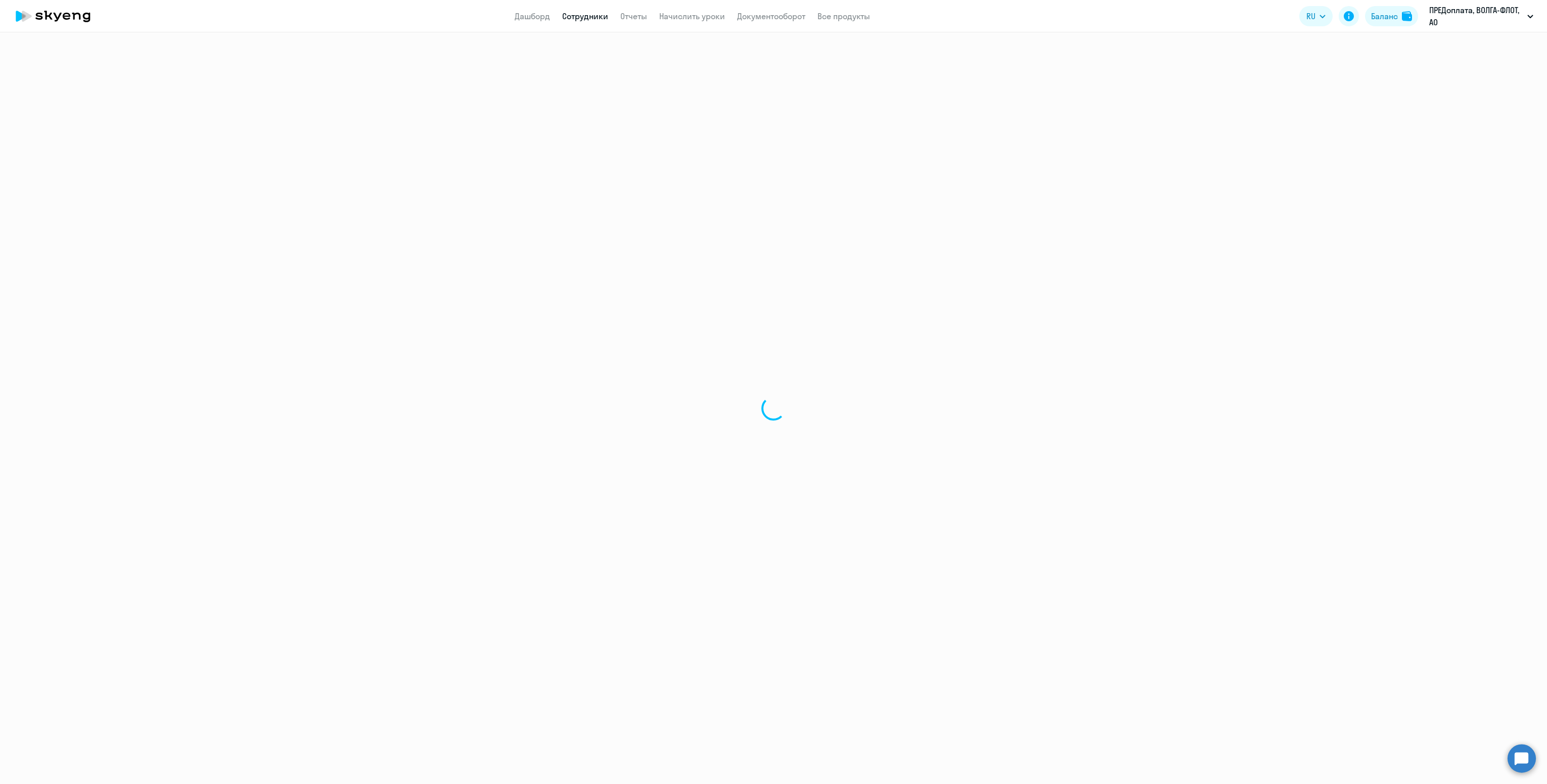
select select "english"
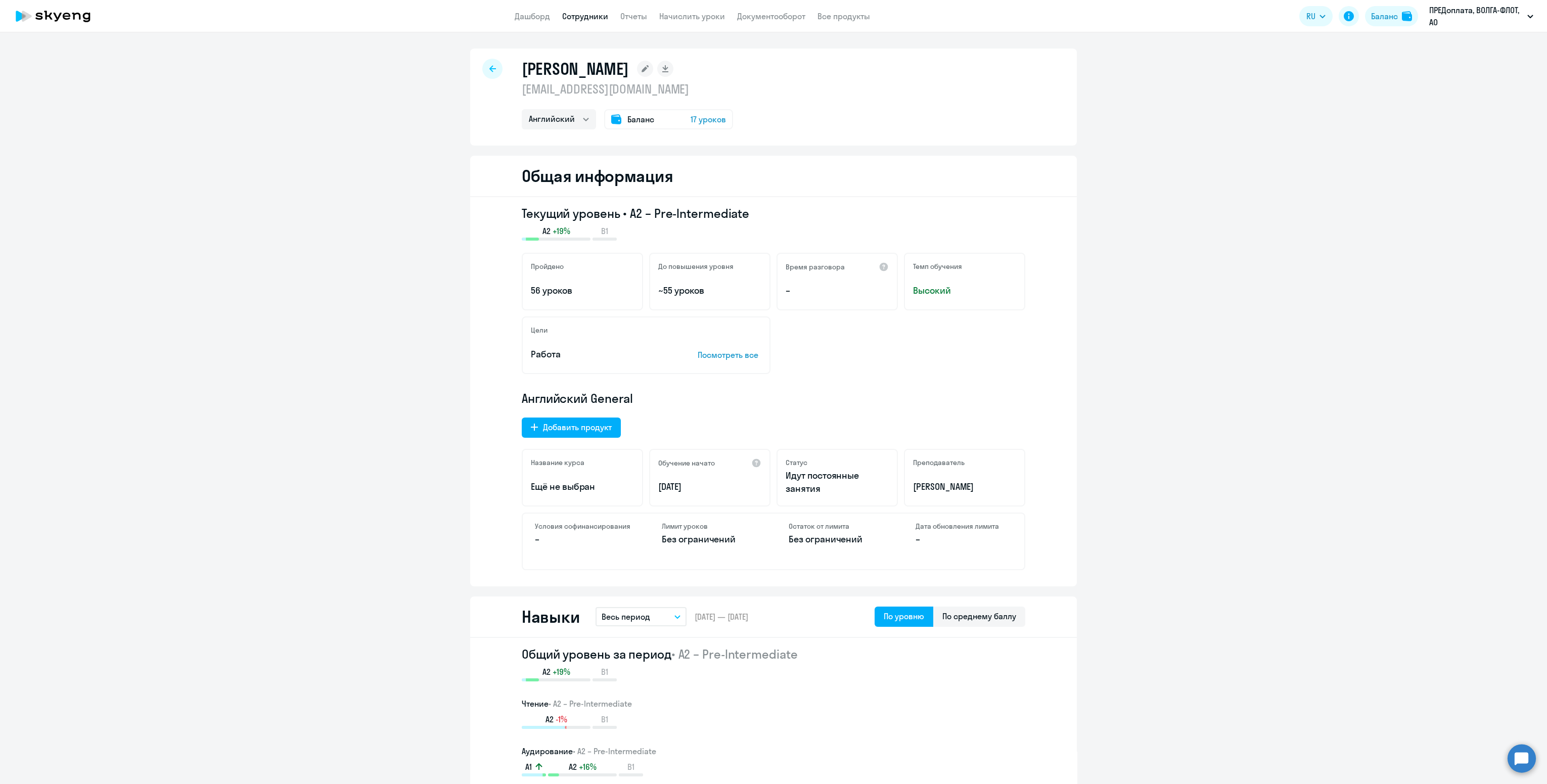
drag, startPoint x: 519, startPoint y: 67, endPoint x: 605, endPoint y: 72, distance: 86.1
click at [605, 72] on h1 "[PERSON_NAME]" at bounding box center [575, 69] width 107 height 20
copy h1 "[PERSON_NAME]"
click at [496, 70] on div at bounding box center [492, 69] width 20 height 20
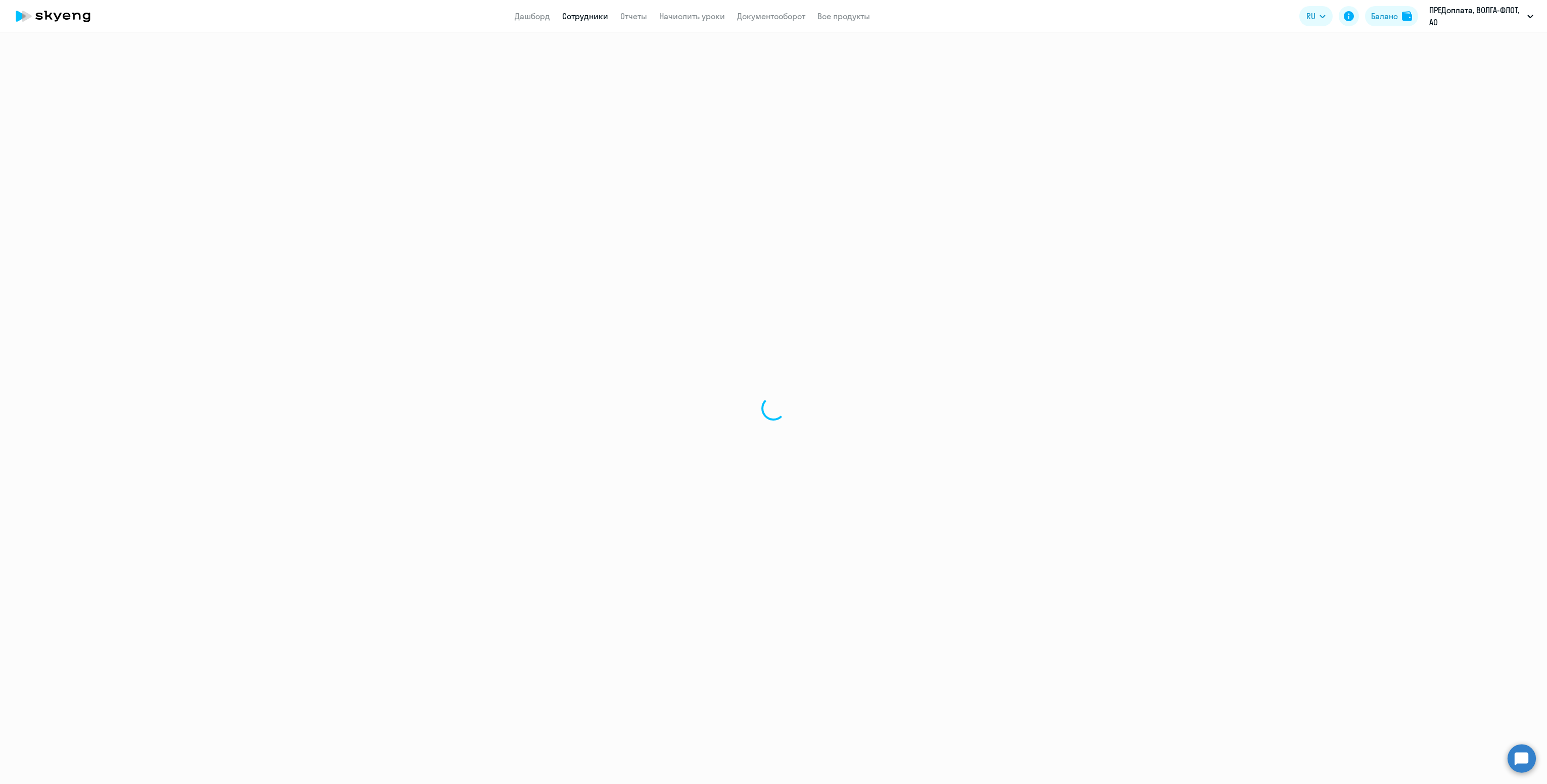
select select "30"
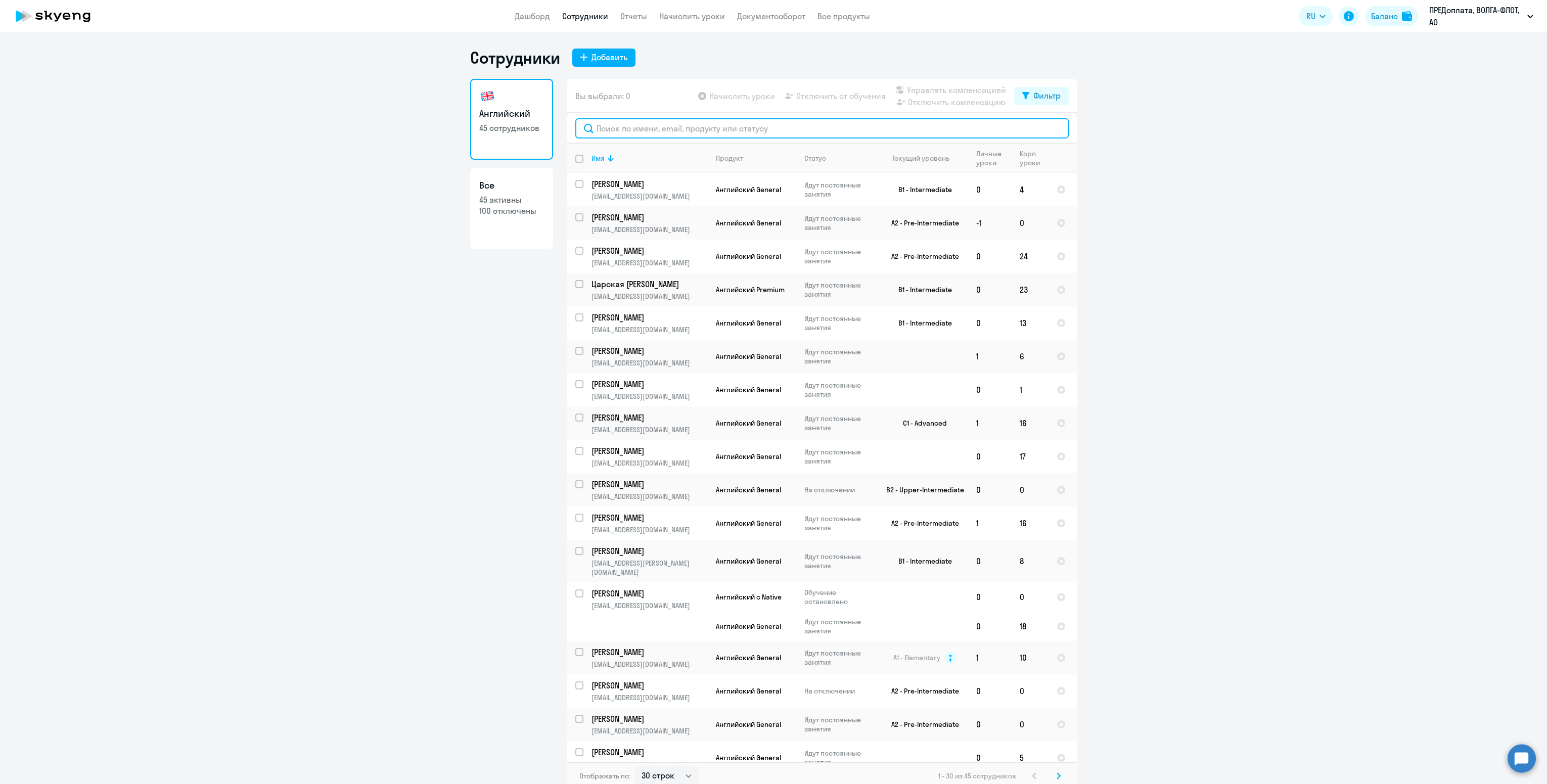
click at [615, 134] on input "text" at bounding box center [822, 128] width 494 height 20
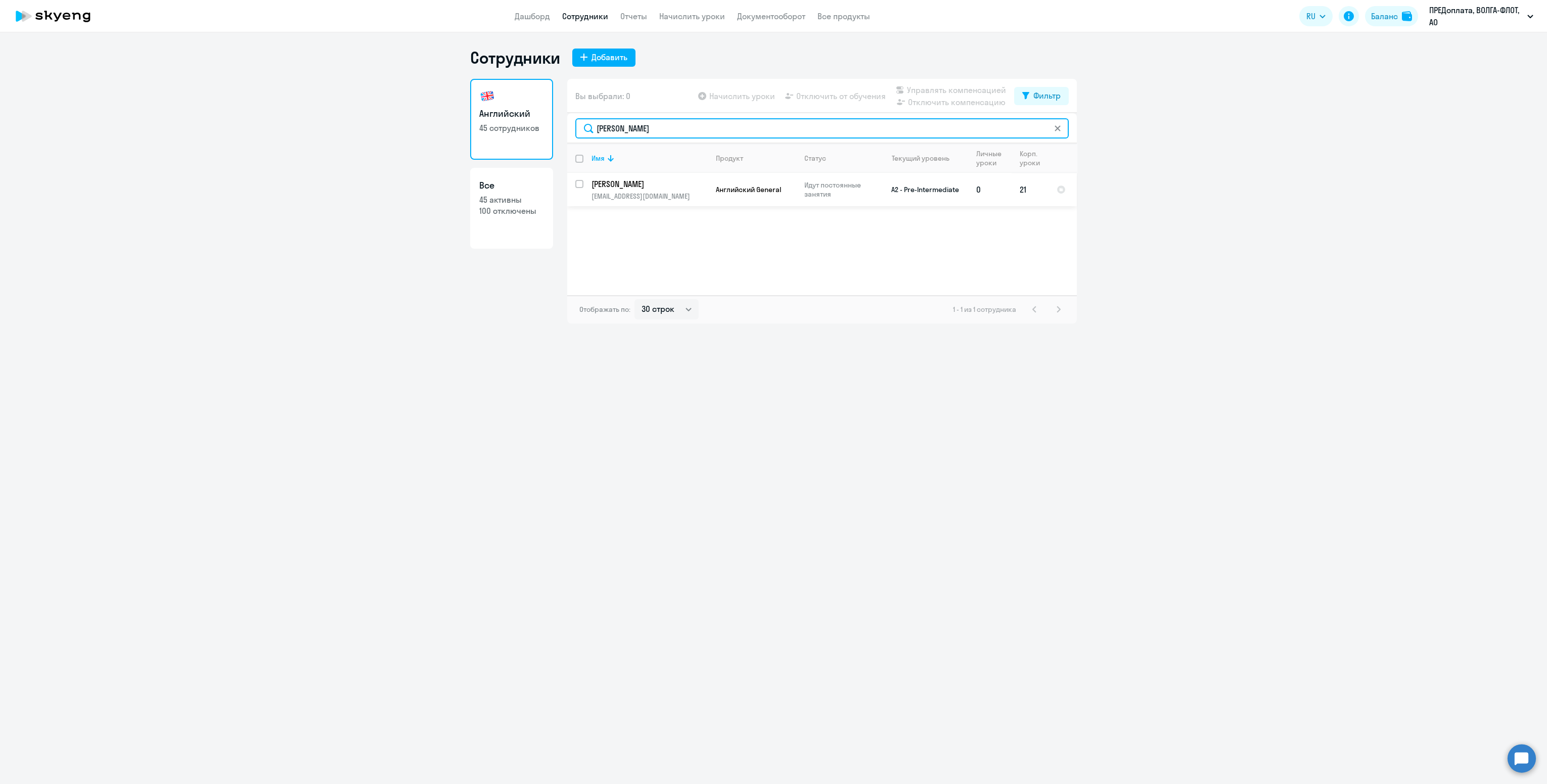
type input "[PERSON_NAME]"
click at [577, 184] on input "select row 14126879" at bounding box center [586, 190] width 20 height 20
checkbox input "true"
click at [652, 188] on p "[PERSON_NAME]" at bounding box center [649, 184] width 114 height 11
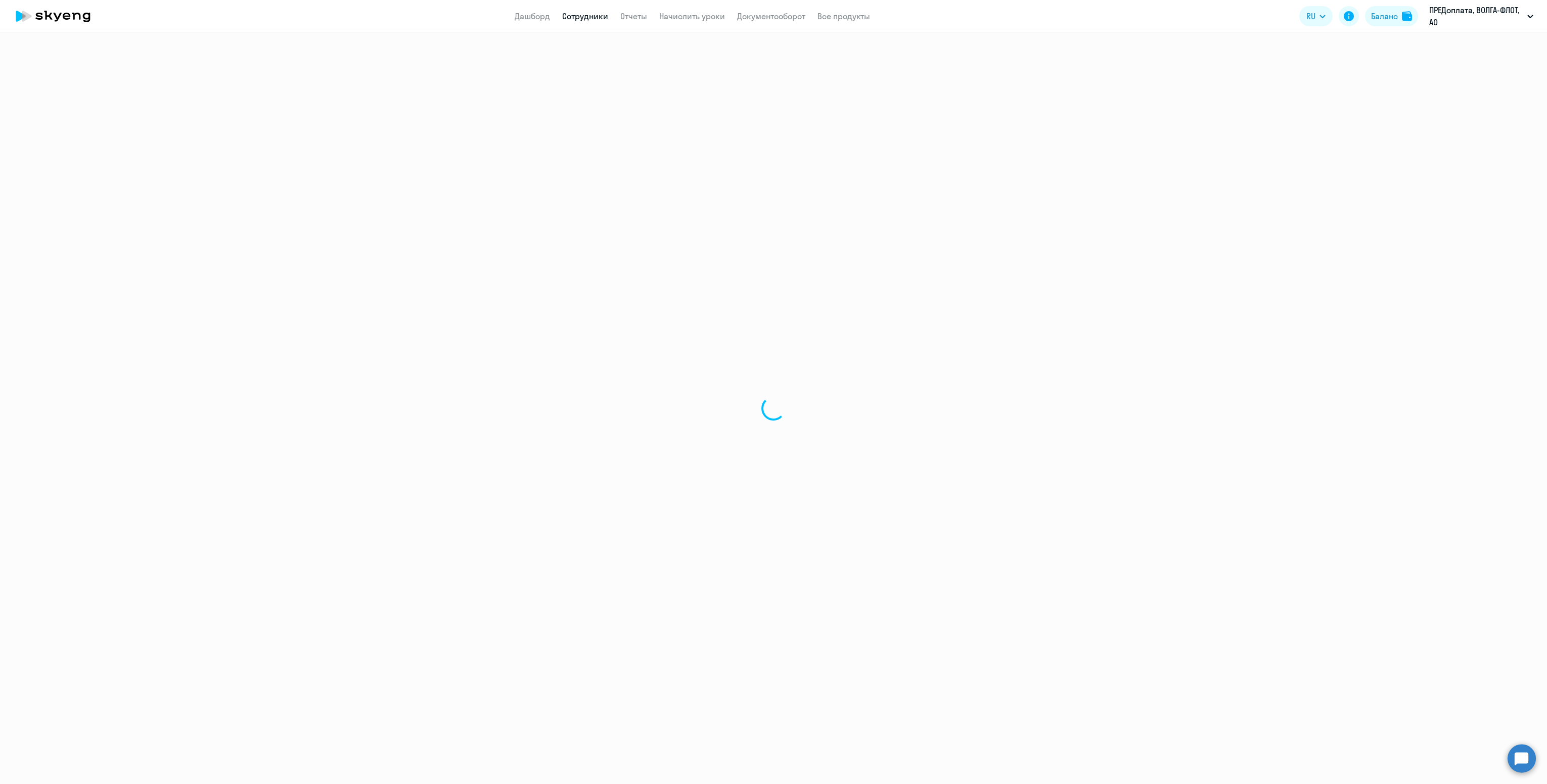
select select "english"
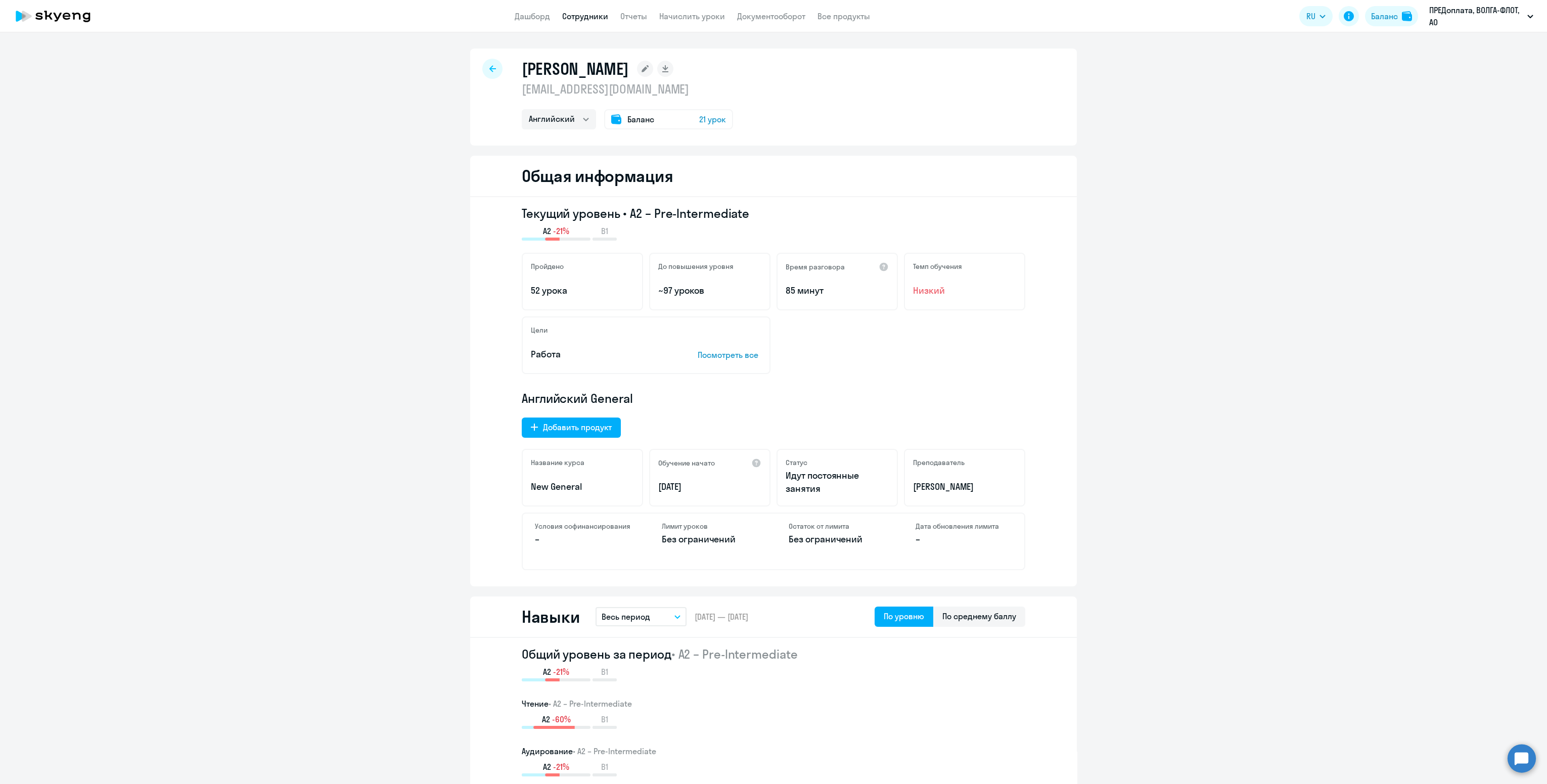
click at [587, 21] on app-menu-item-link "Сотрудники" at bounding box center [585, 16] width 46 height 13
click at [586, 15] on link "Сотрудники" at bounding box center [585, 16] width 46 height 10
select select "30"
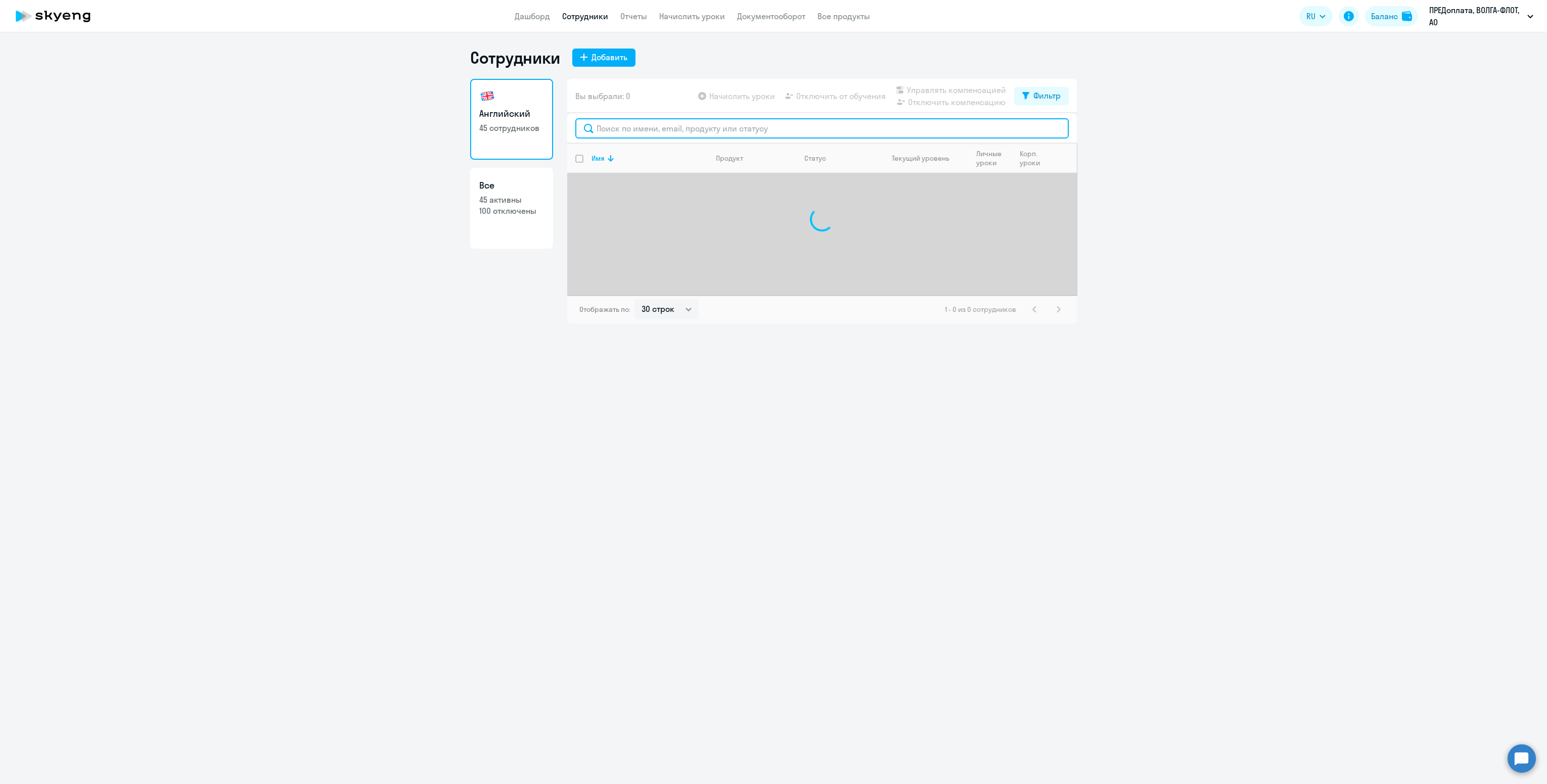
click at [637, 124] on input "text" at bounding box center [822, 128] width 494 height 20
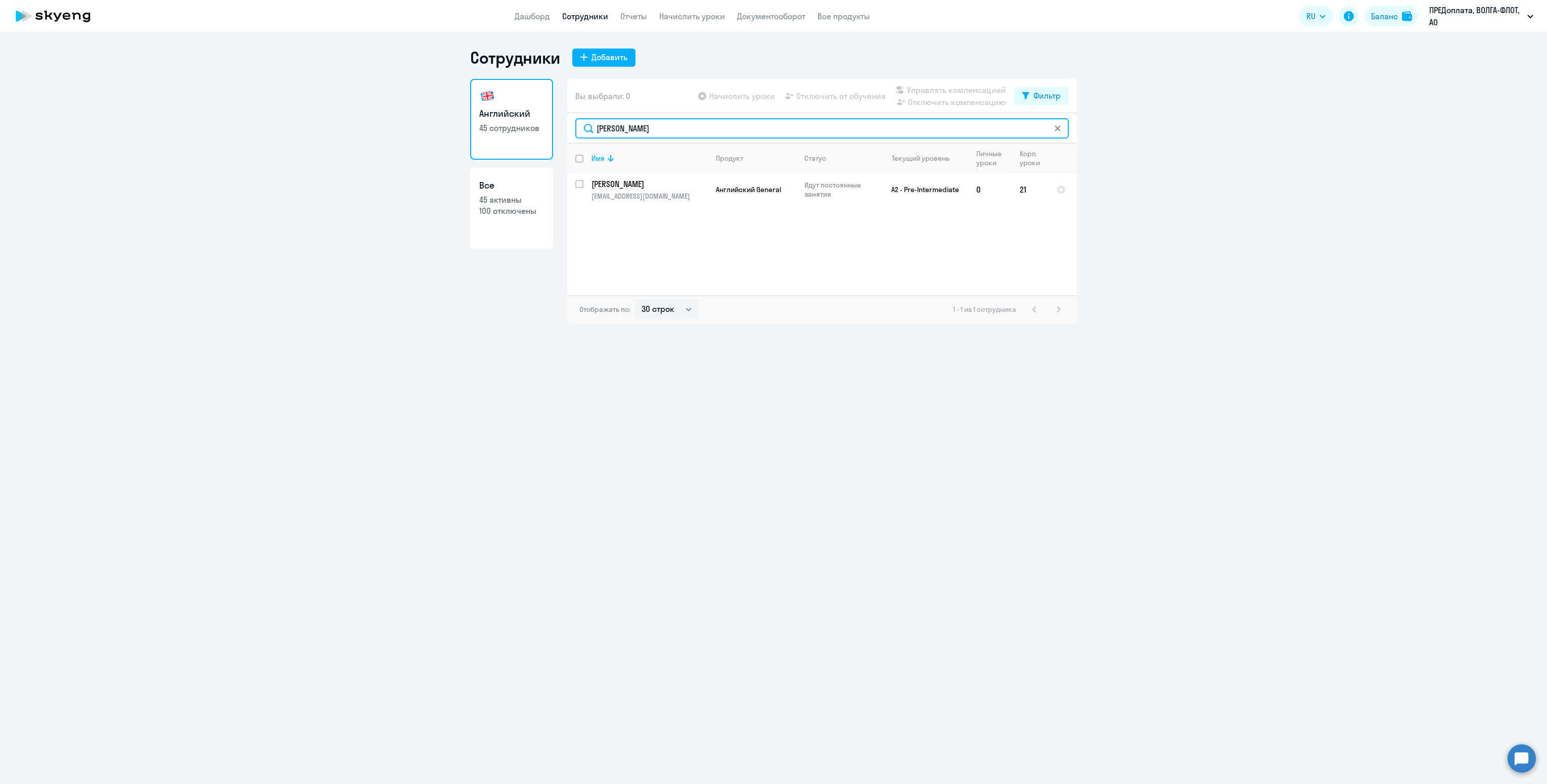
drag, startPoint x: 661, startPoint y: 131, endPoint x: 562, endPoint y: 137, distance: 99.2
click at [562, 137] on div "Английский 45 сотрудников Все 45 активны 100 отключены Вы выбрали: 0 Начислить …" at bounding box center [773, 201] width 607 height 244
type input "[PERSON_NAME]"
click at [685, 13] on link "Начислить уроки" at bounding box center [692, 16] width 65 height 10
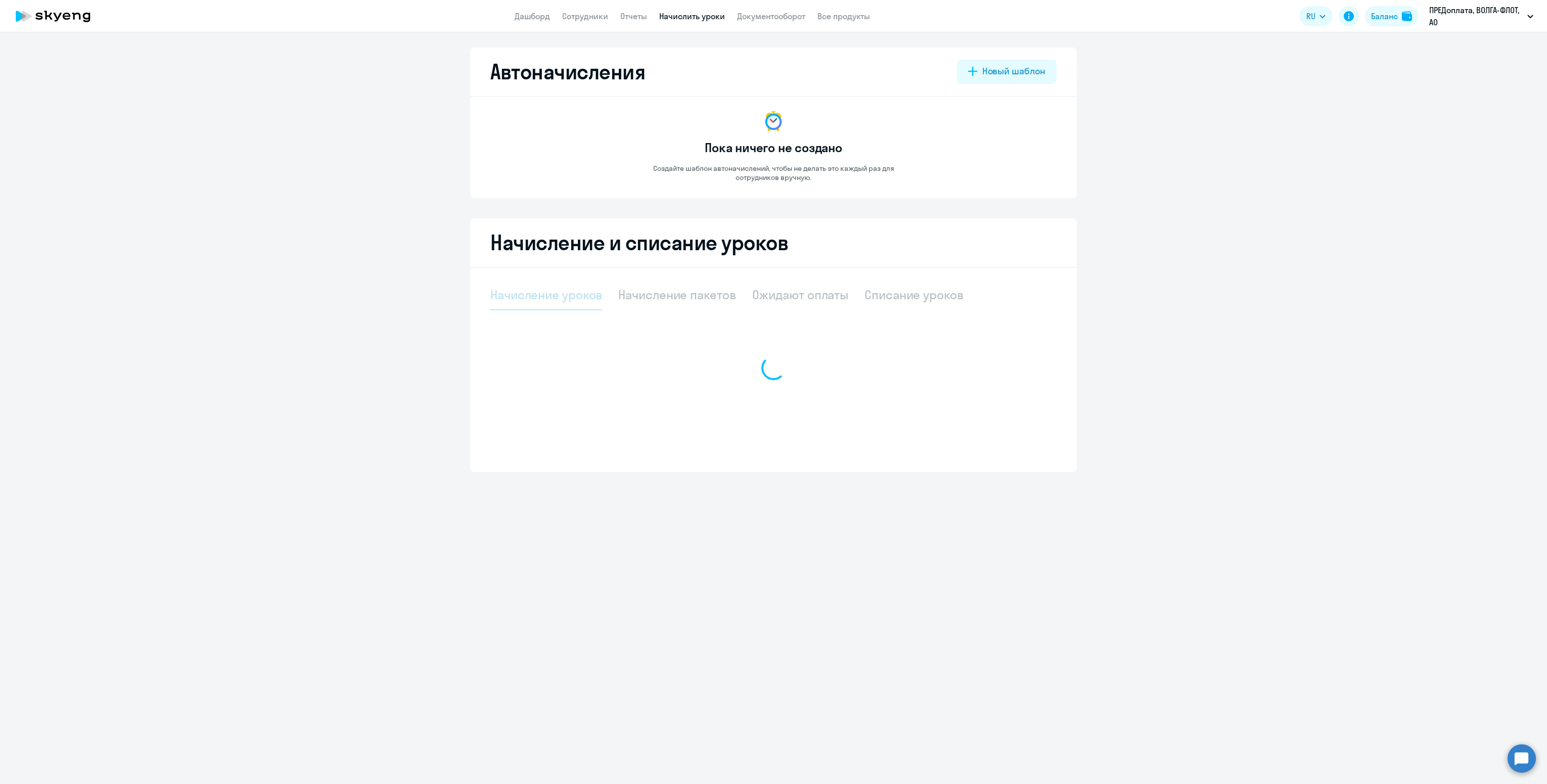
select select "10"
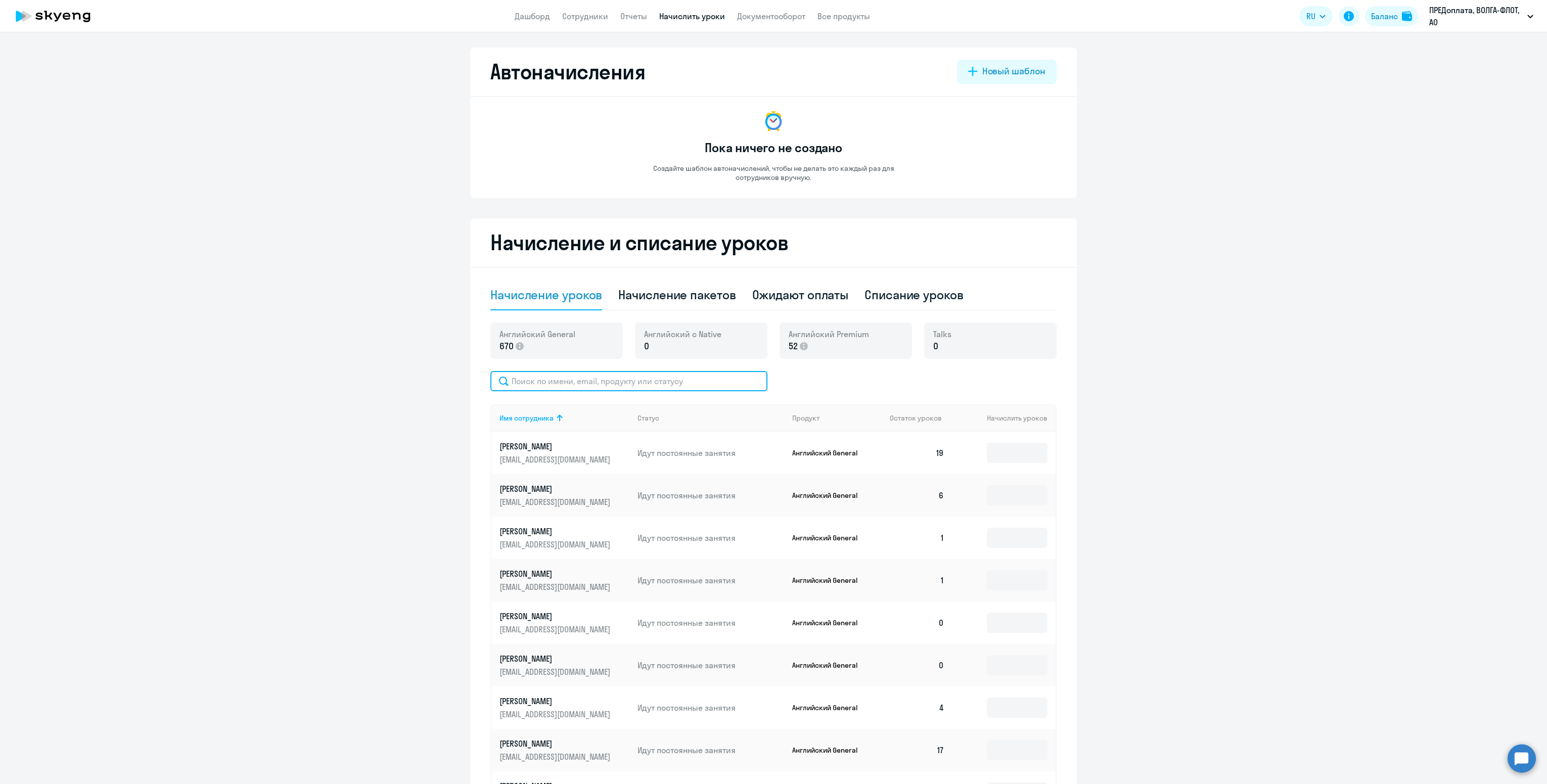
click at [566, 382] on input "text" at bounding box center [629, 381] width 277 height 20
paste input "[PERSON_NAME]"
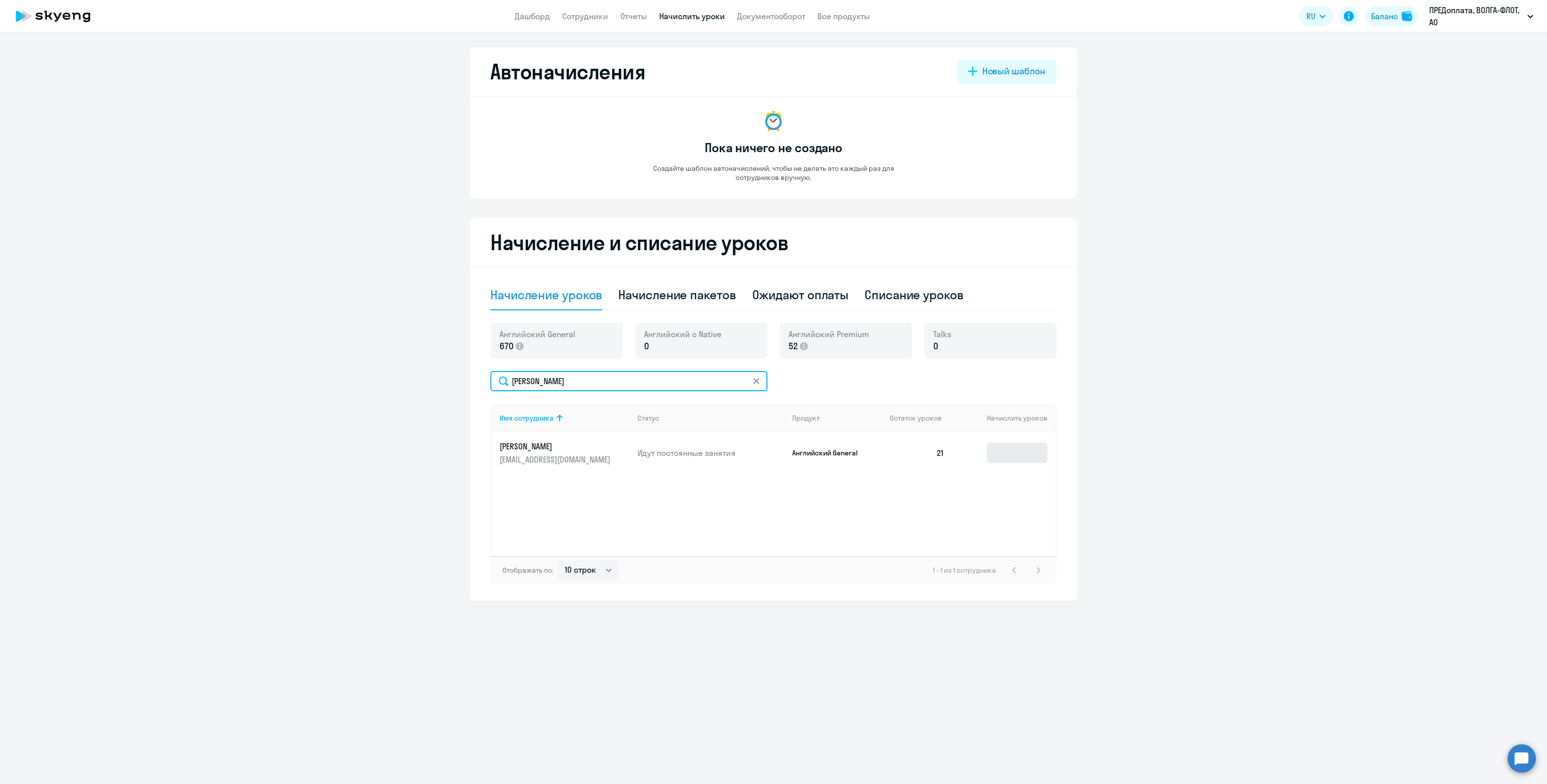
type input "[PERSON_NAME]"
click at [1028, 457] on input at bounding box center [1017, 453] width 61 height 20
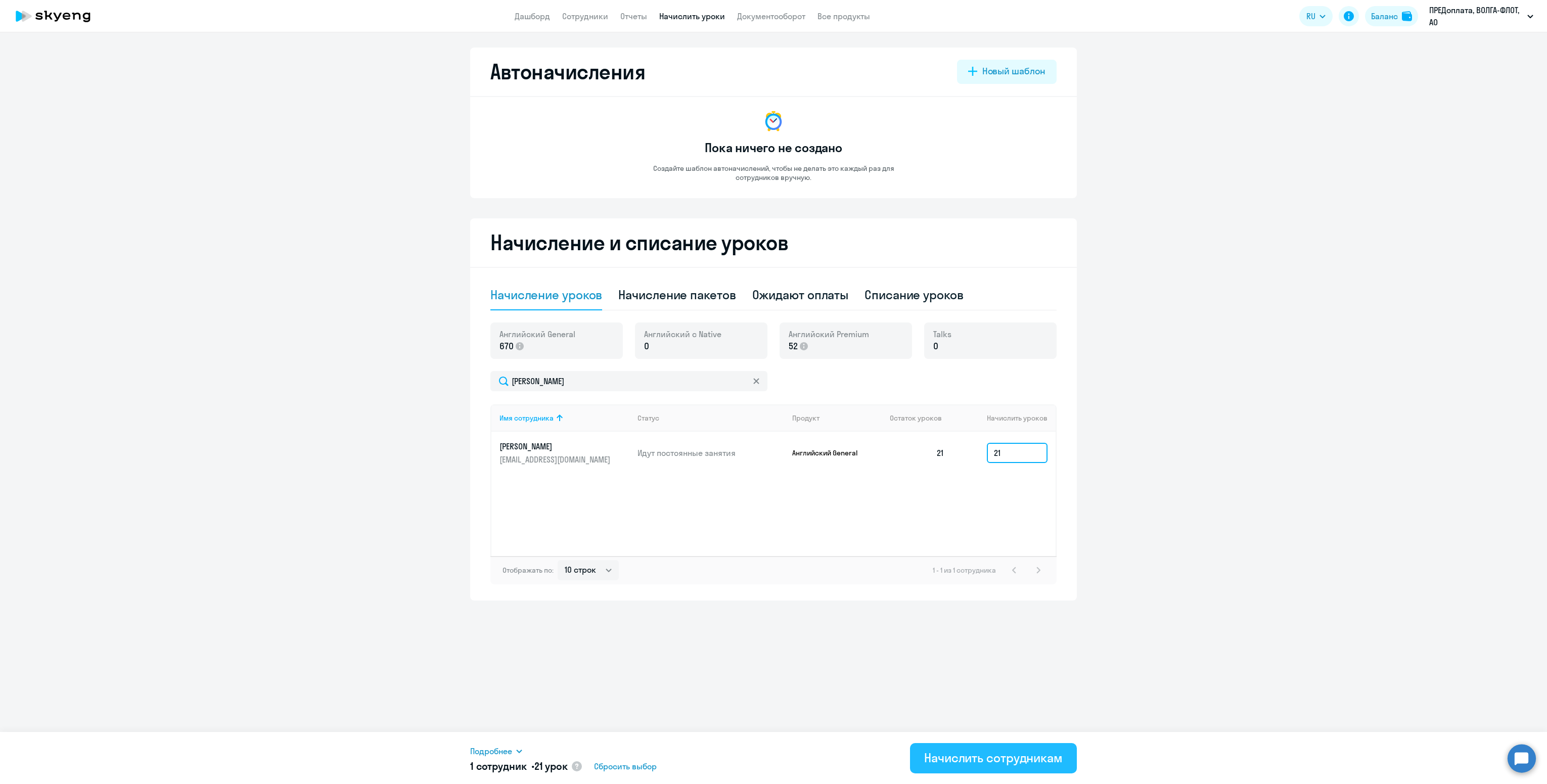
type input "21"
click at [1050, 752] on div "Начислить сотрудникам" at bounding box center [993, 757] width 139 height 16
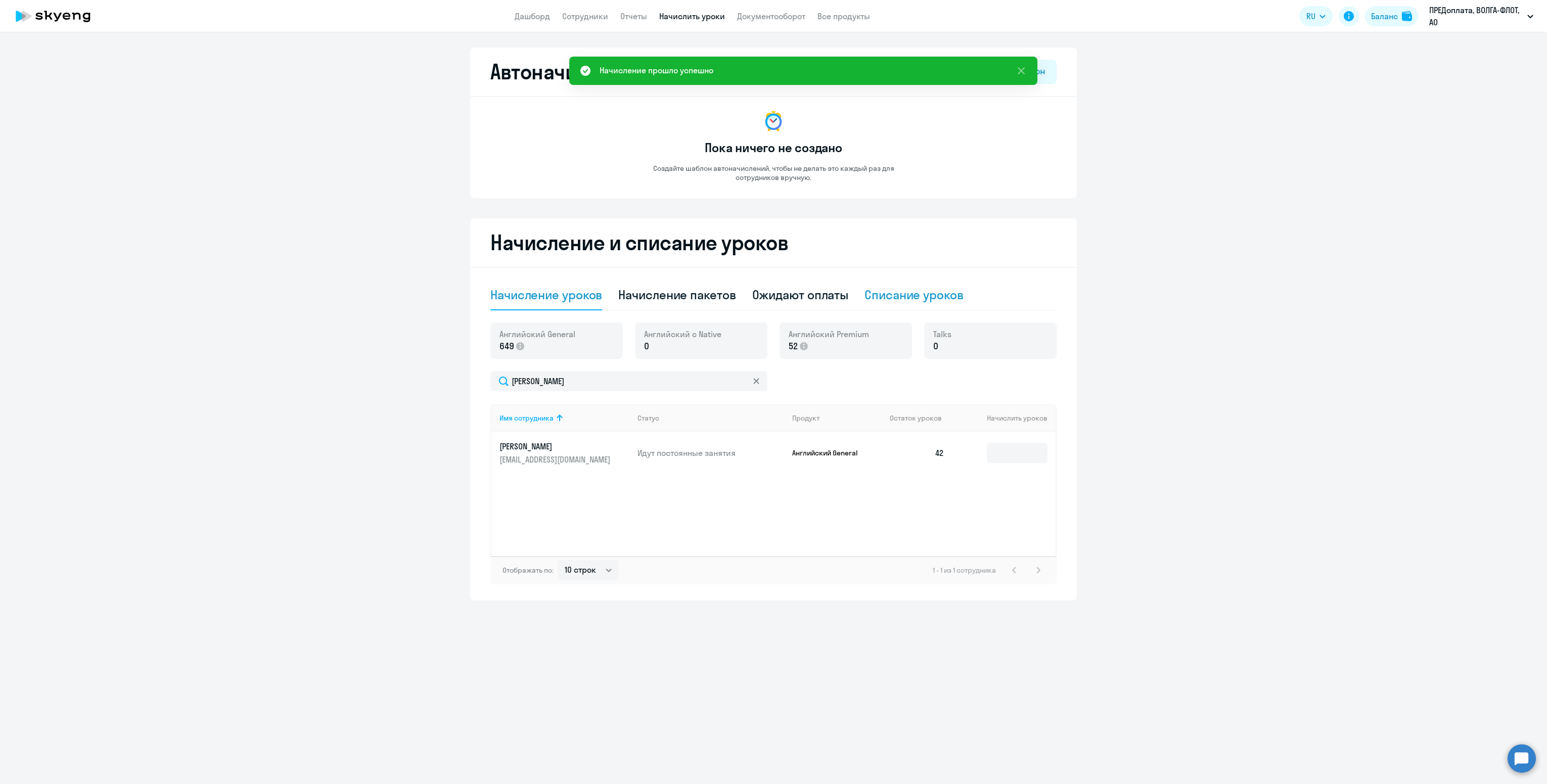
click at [906, 285] on div "Списание уроков" at bounding box center [914, 295] width 99 height 31
select select "10"
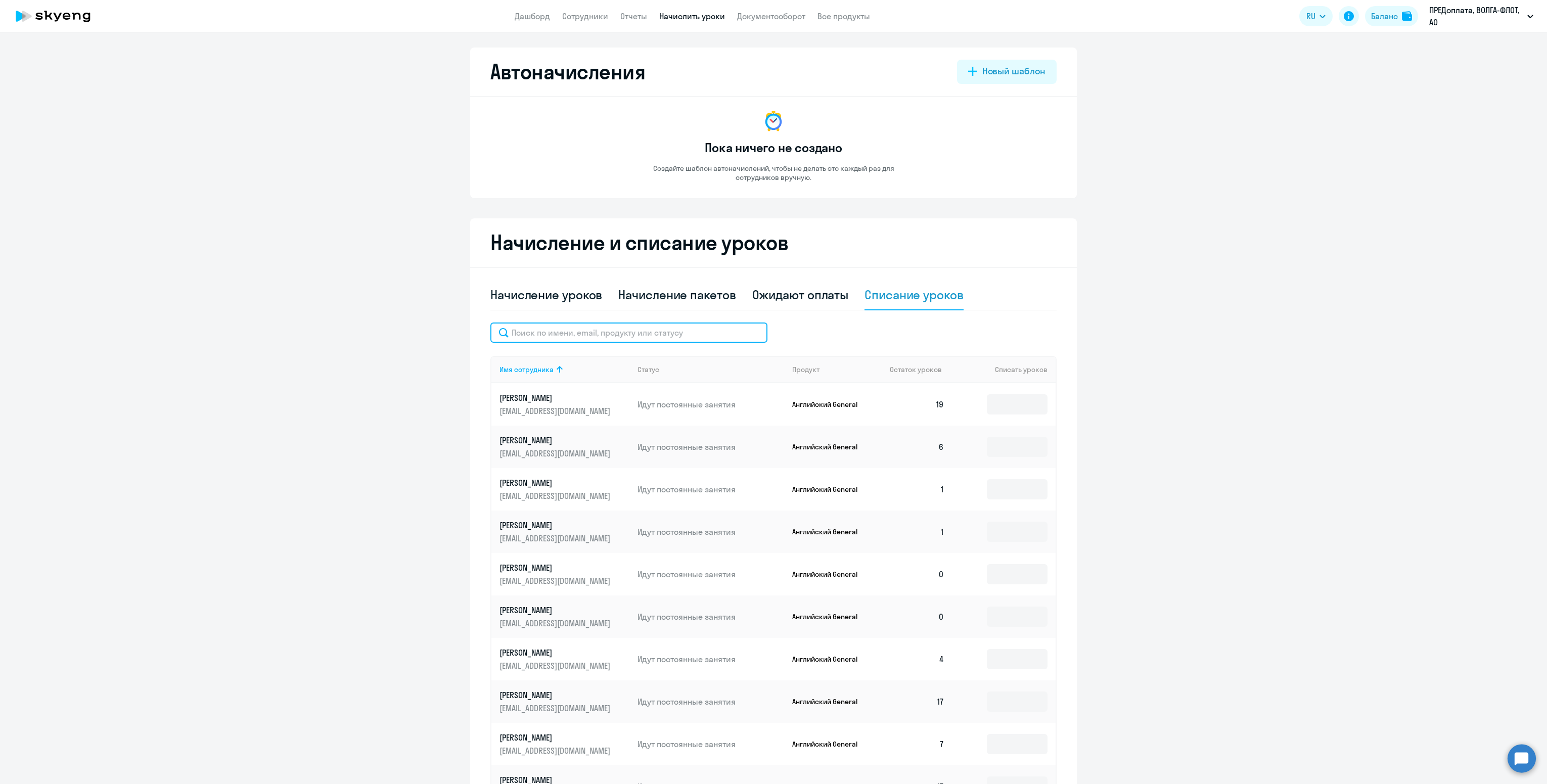
click at [609, 327] on input "text" at bounding box center [629, 333] width 277 height 20
paste input "[PERSON_NAME]"
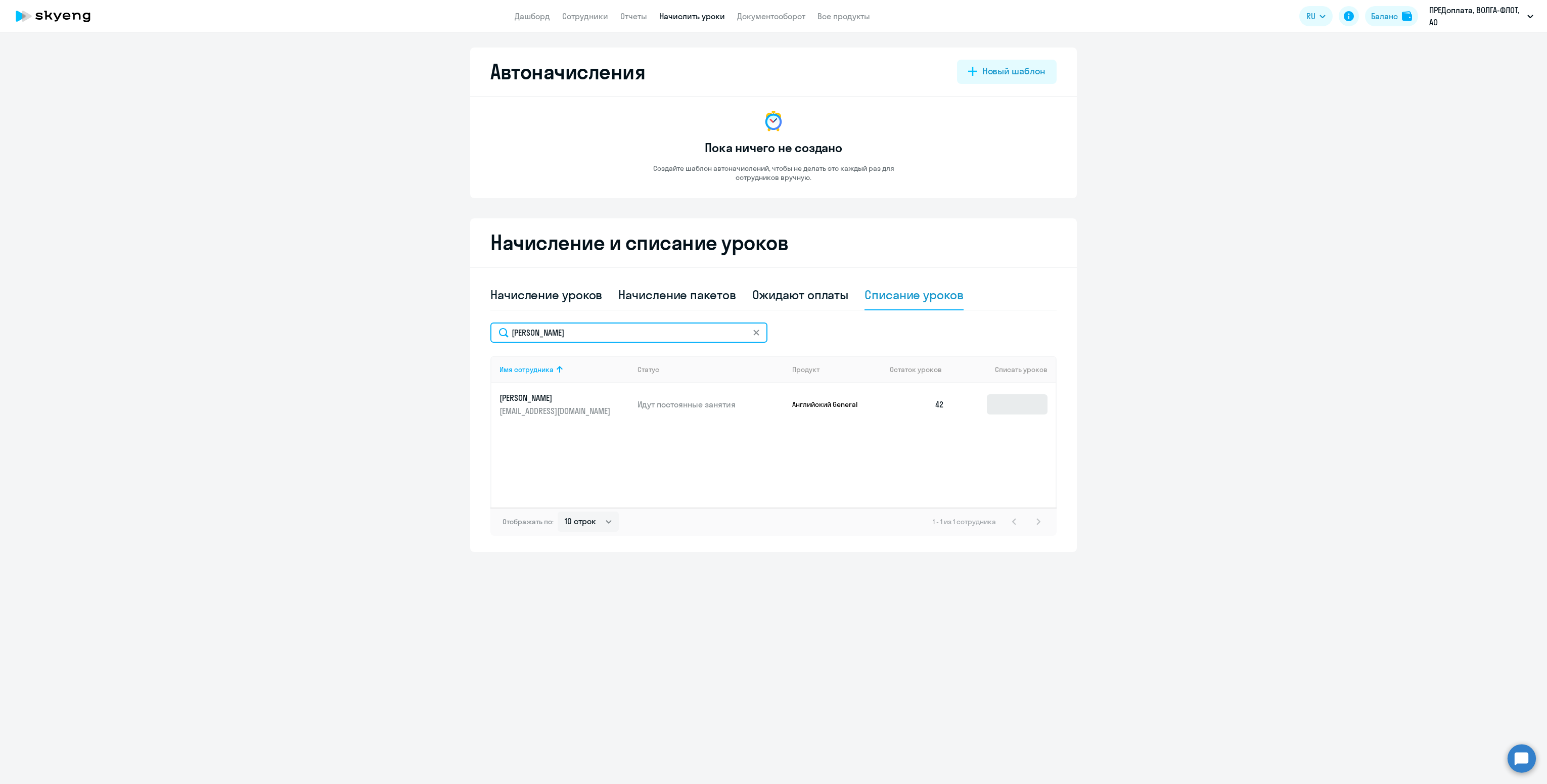
type input "[PERSON_NAME]"
click at [1018, 399] on input at bounding box center [1017, 405] width 61 height 20
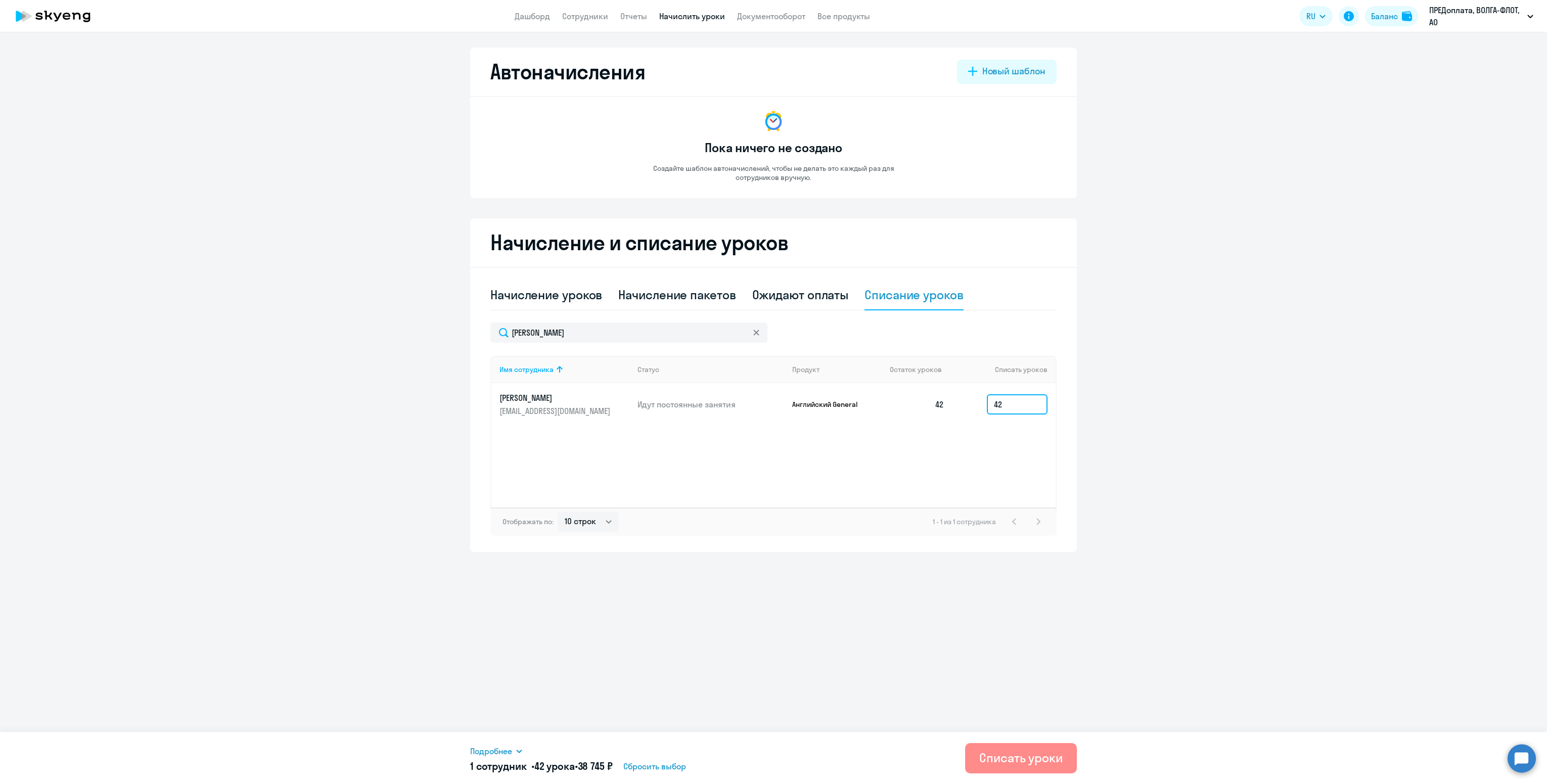
type input "42"
click at [1038, 746] on button "Списать уроки" at bounding box center [1021, 758] width 112 height 31
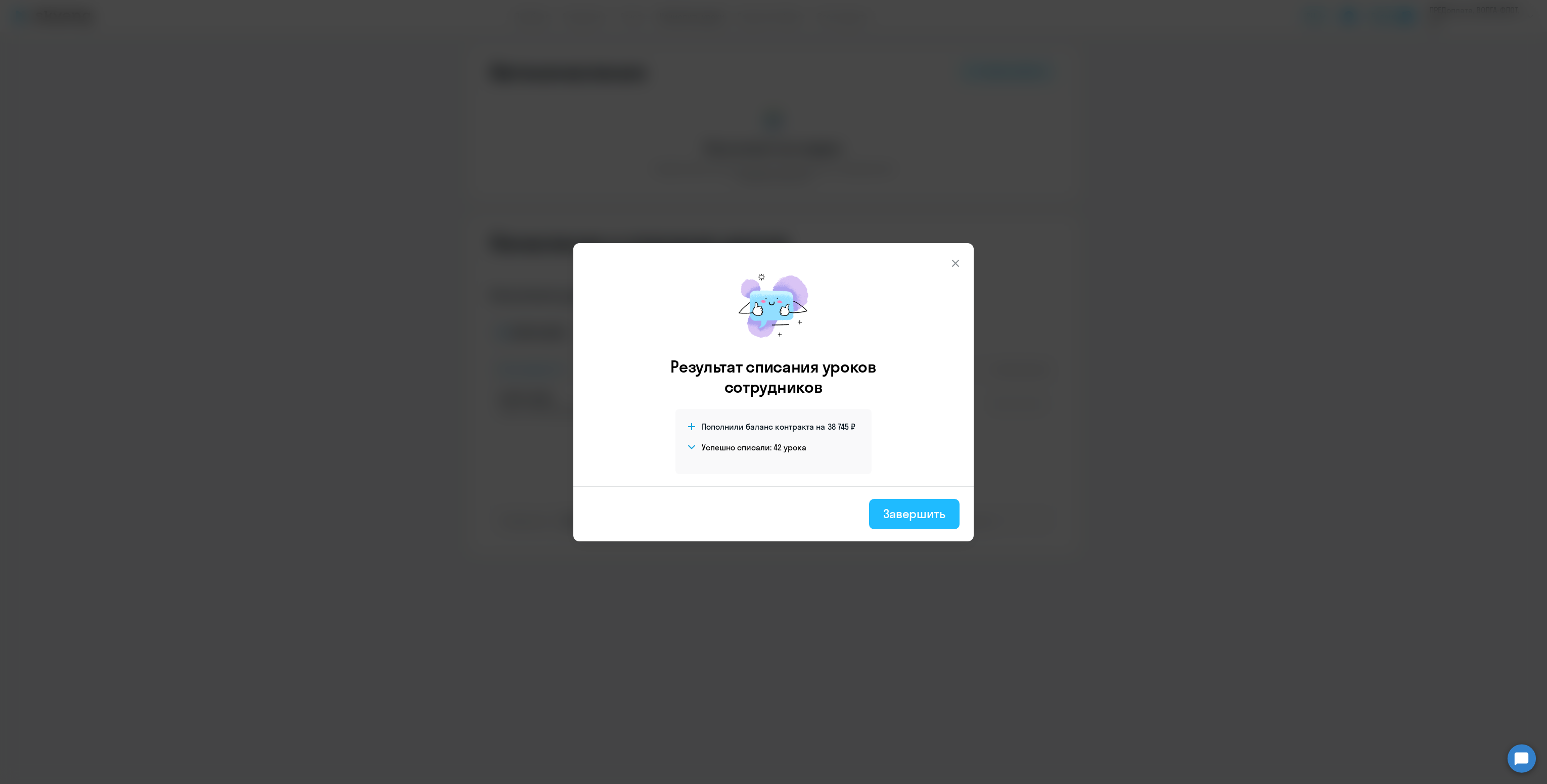
click at [900, 519] on div "Завершить" at bounding box center [915, 513] width 62 height 16
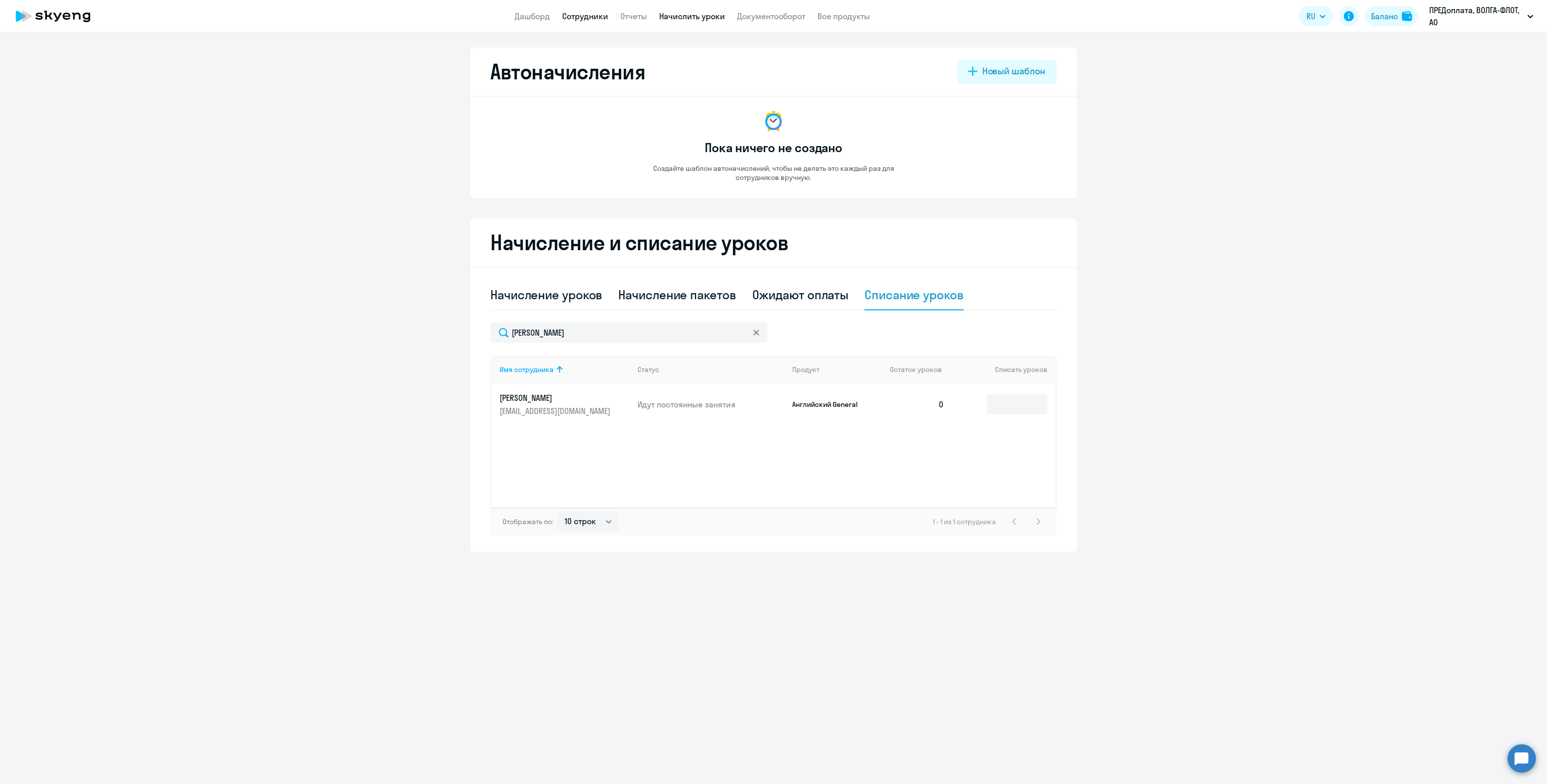
click at [590, 19] on link "Сотрудники" at bounding box center [585, 16] width 46 height 10
select select "30"
